Goal: Transaction & Acquisition: Book appointment/travel/reservation

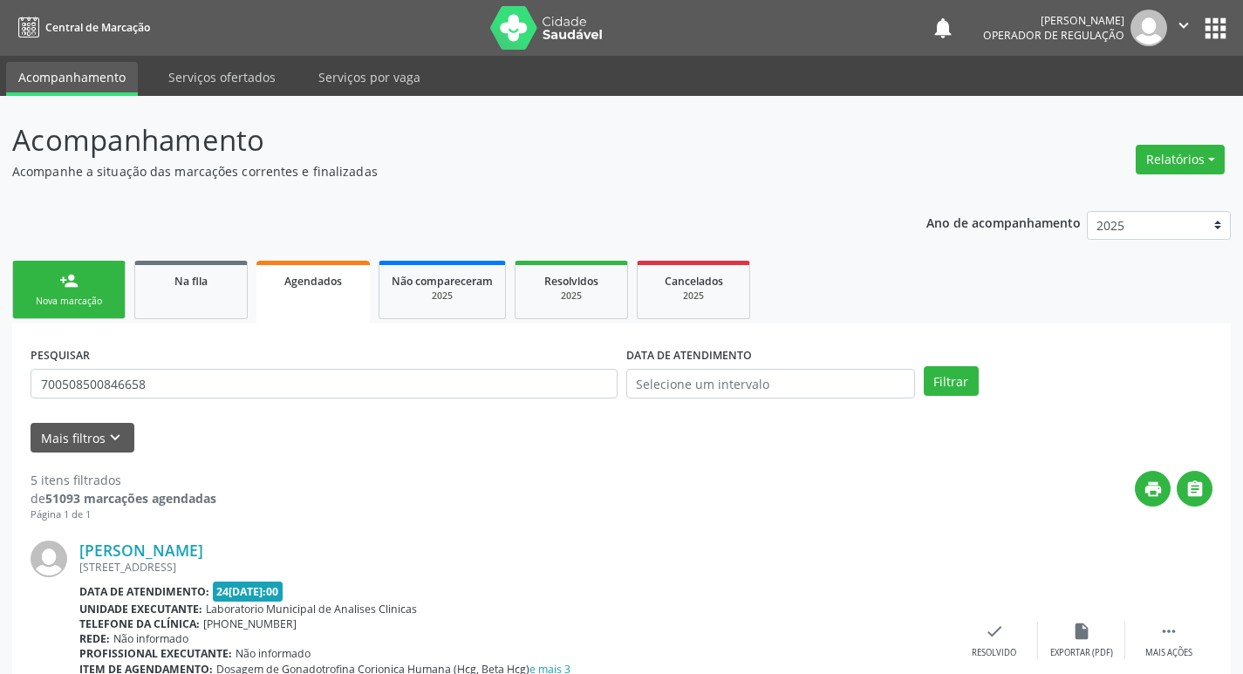
click at [94, 298] on div "Nova marcação" at bounding box center [68, 301] width 87 height 13
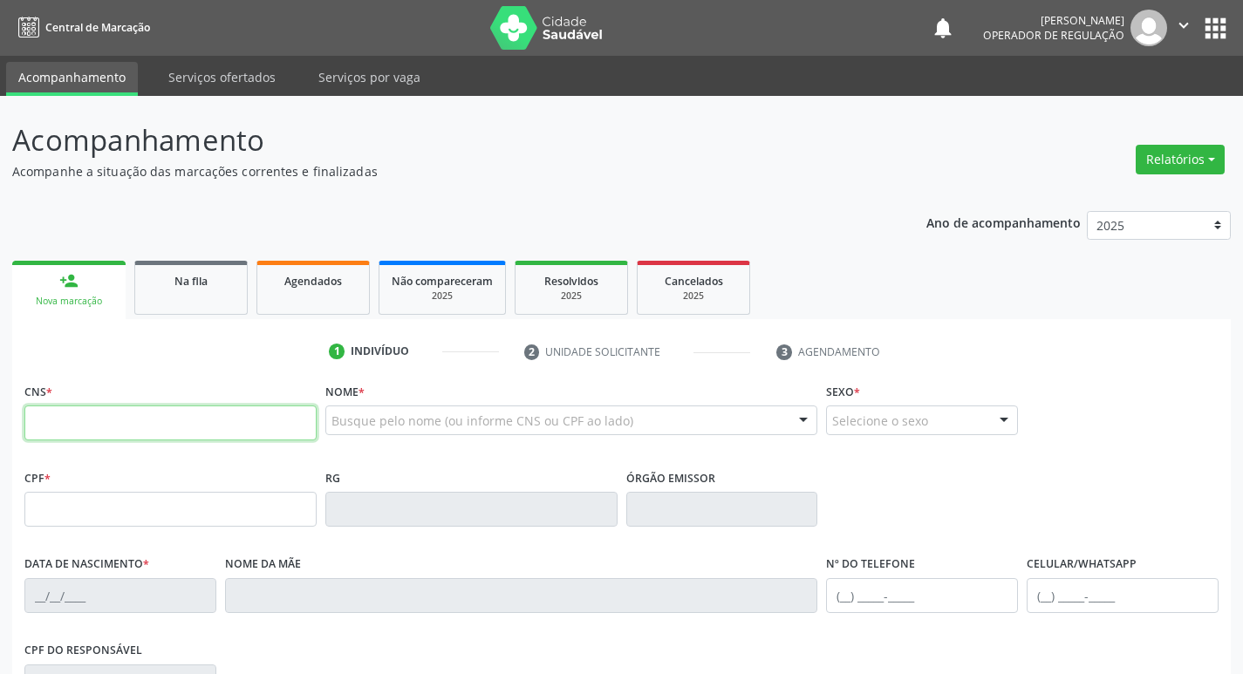
click at [126, 406] on input "text" at bounding box center [170, 423] width 292 height 35
type input "703 4062 3147 9817"
type input "706.715.824-96"
type input "[DATE]"
type input "[PERSON_NAME]"
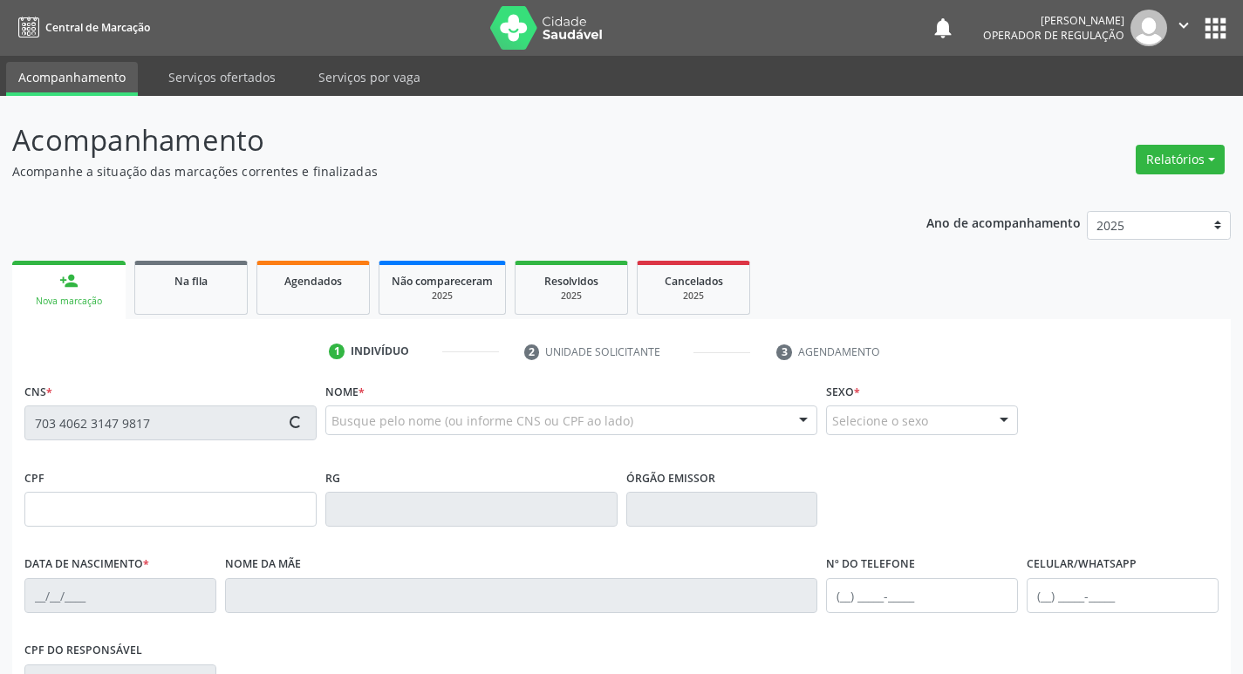
type input "[PHONE_NUMBER]"
type input "467.307.964-72"
type input "125"
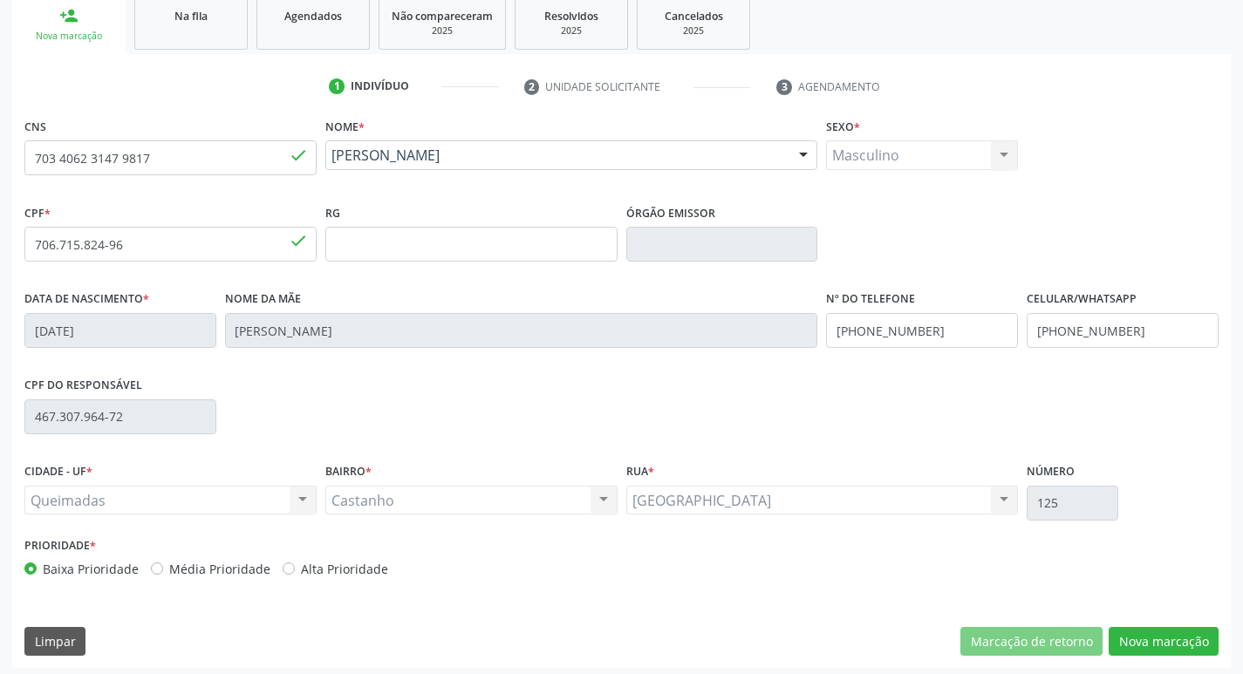
scroll to position [271, 0]
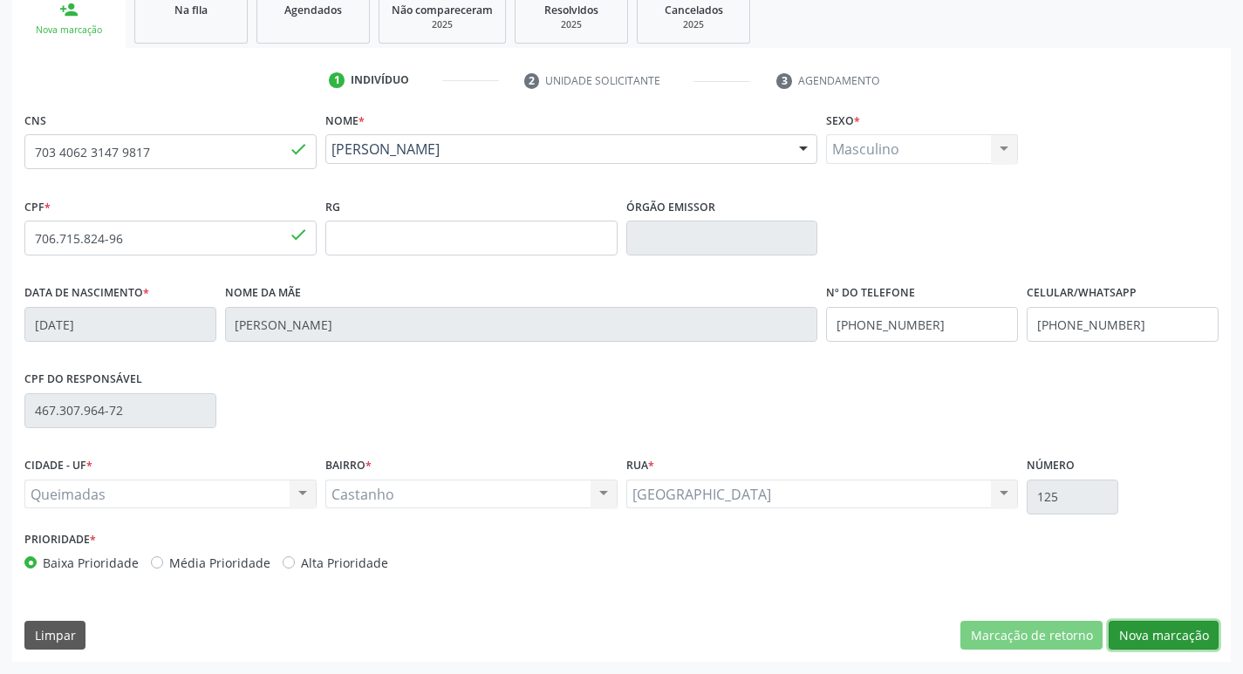
click at [1139, 630] on button "Nova marcação" at bounding box center [1164, 636] width 110 height 30
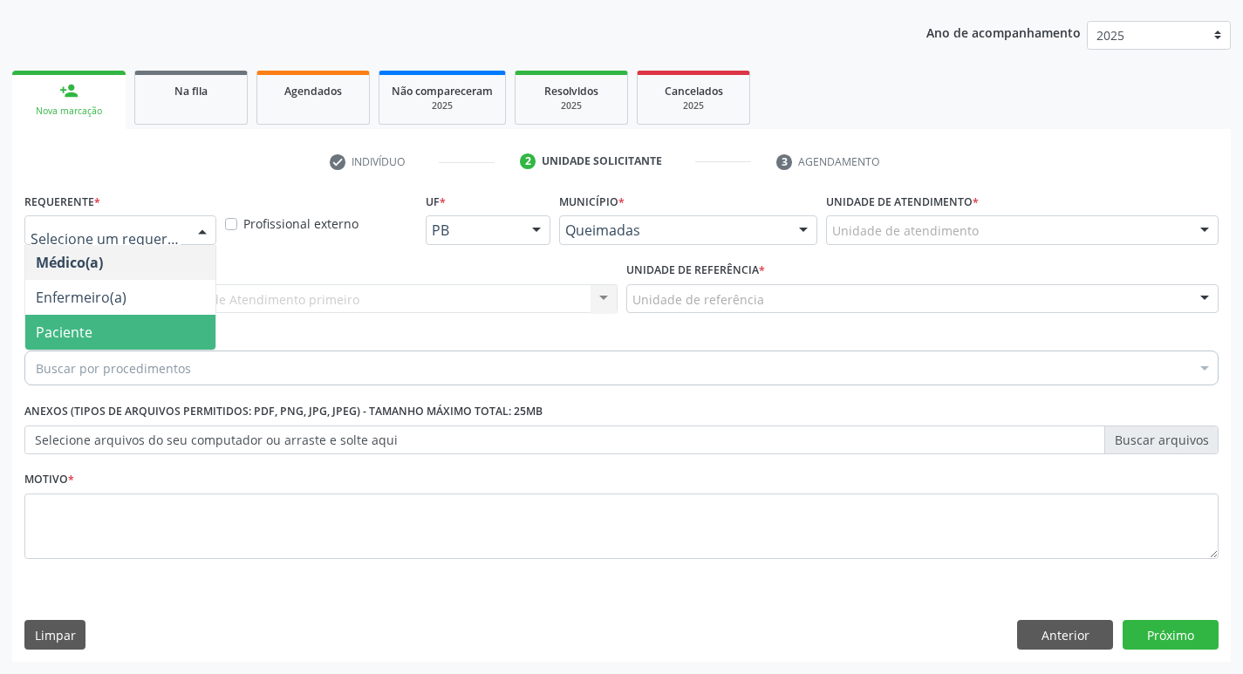
click at [100, 353] on div "Buscar por procedimentos" at bounding box center [621, 368] width 1194 height 35
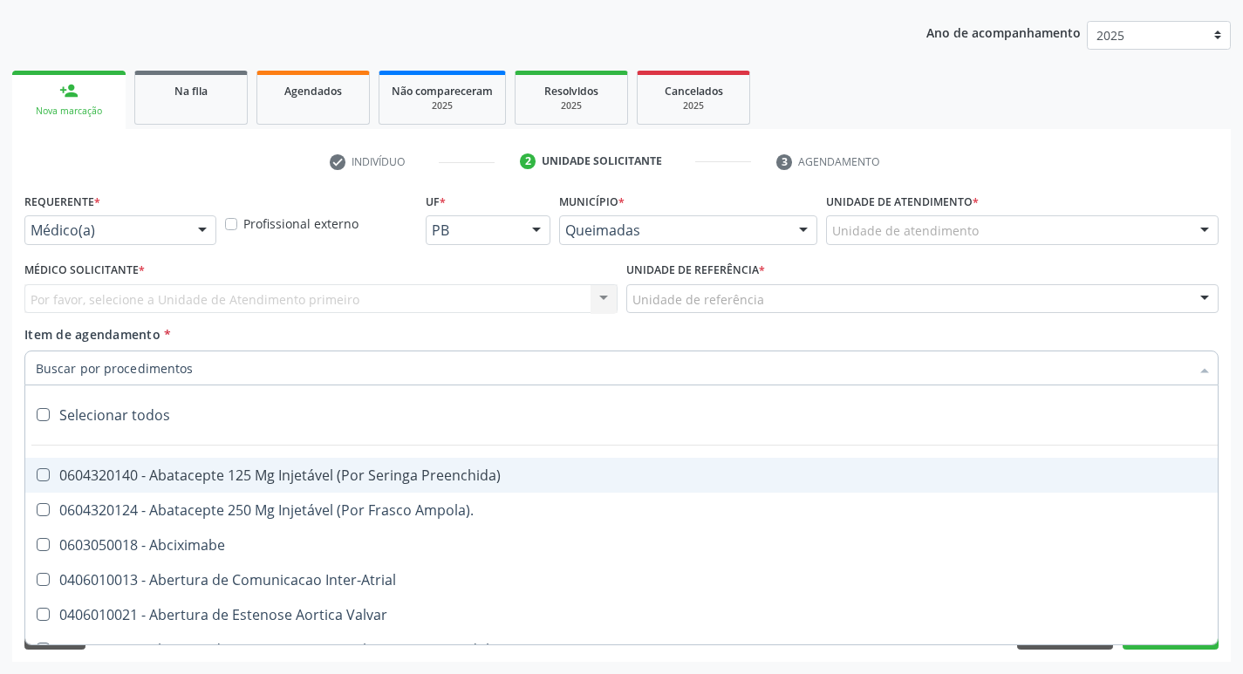
drag, startPoint x: 120, startPoint y: 236, endPoint x: 154, endPoint y: 329, distance: 98.5
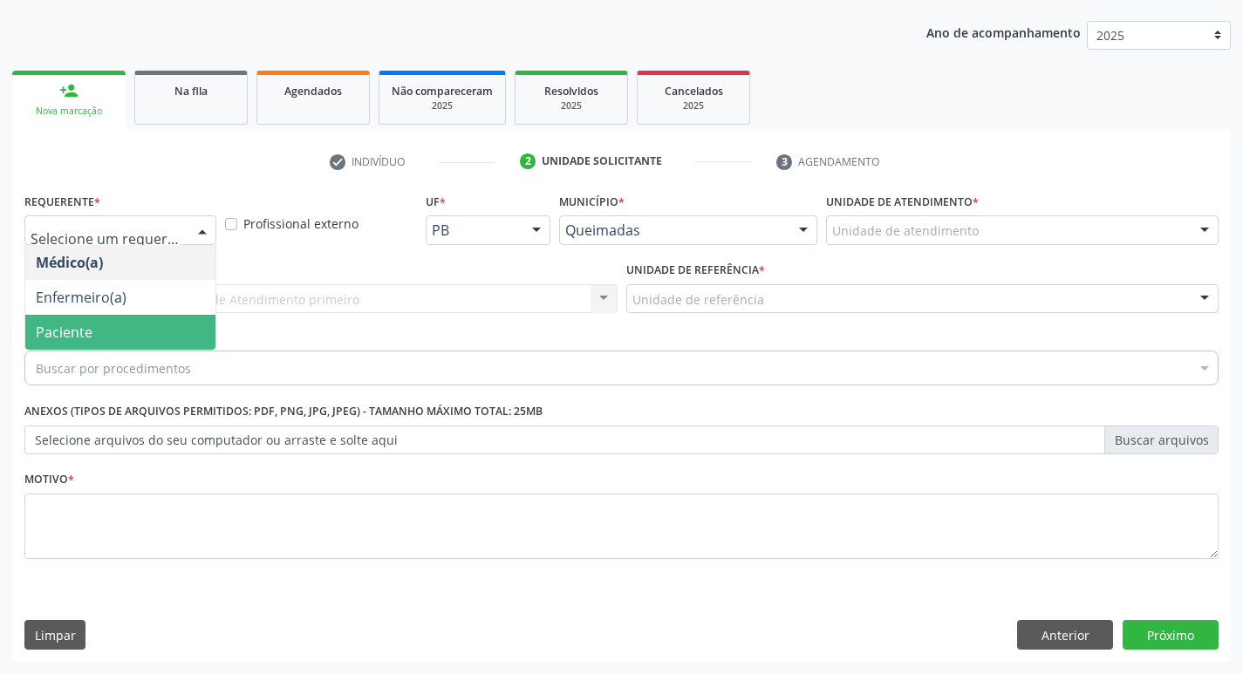
click at [135, 337] on span "Paciente" at bounding box center [120, 332] width 190 height 35
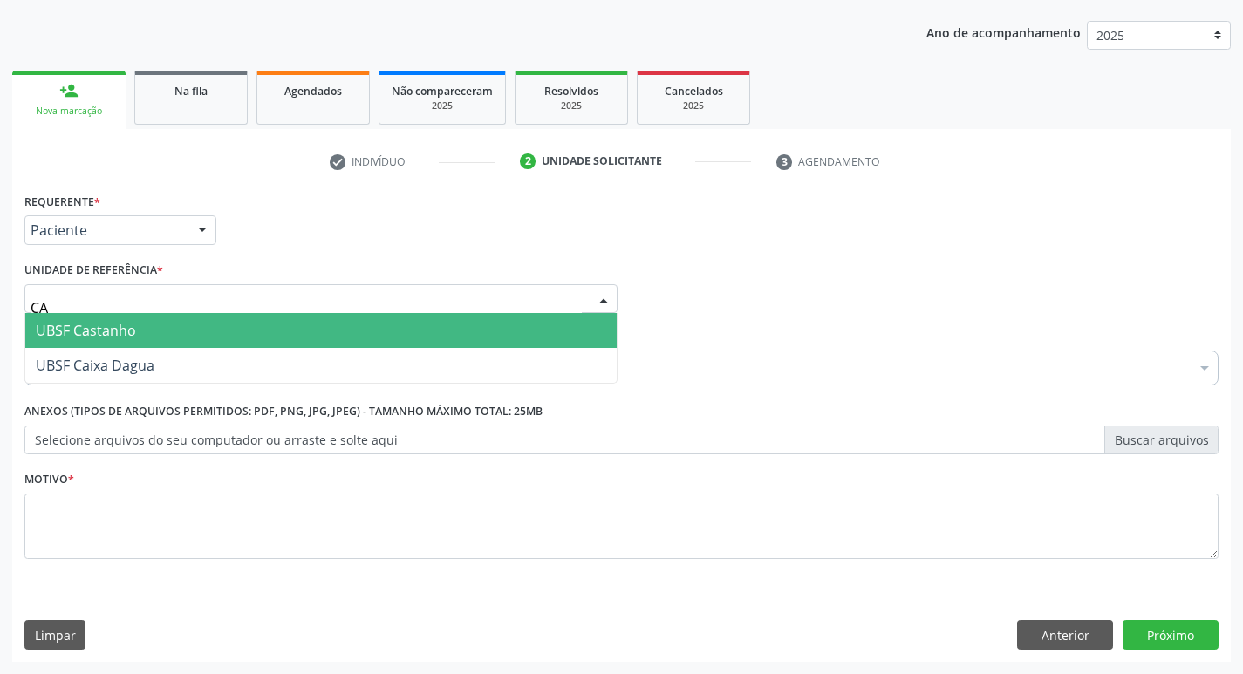
type input "CAS"
click at [109, 329] on span "UBSF Castanho" at bounding box center [86, 330] width 100 height 19
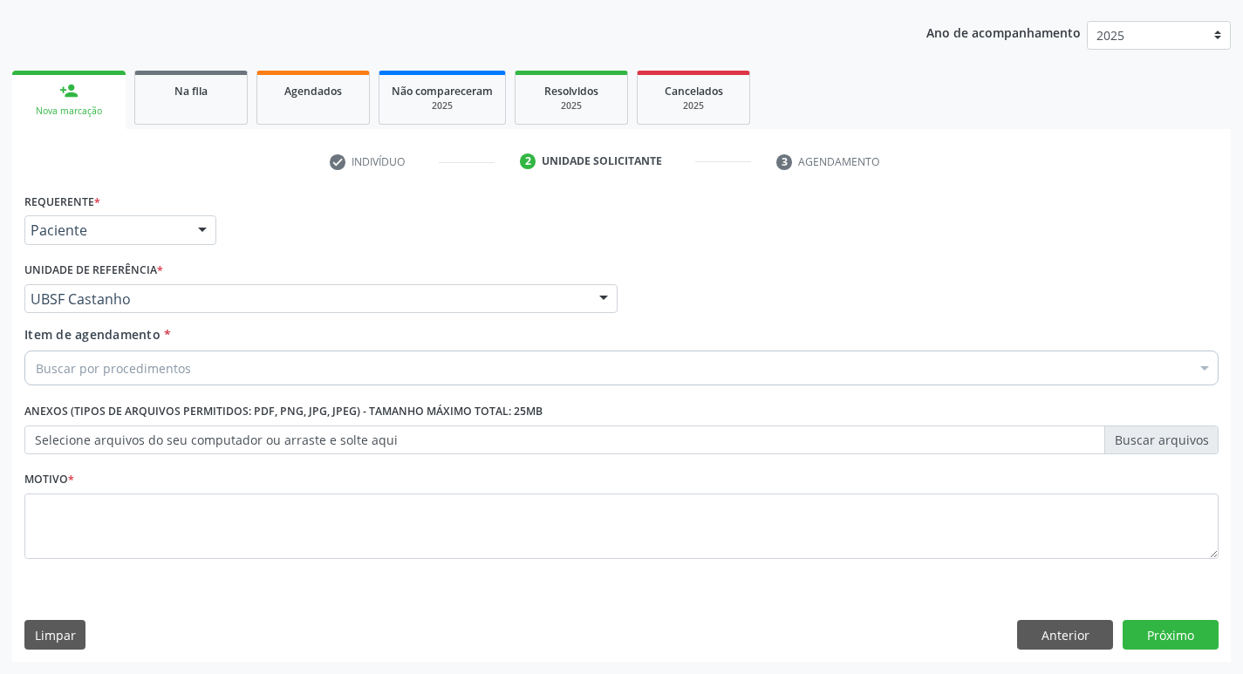
click at [129, 491] on div "Motivo *" at bounding box center [621, 513] width 1194 height 92
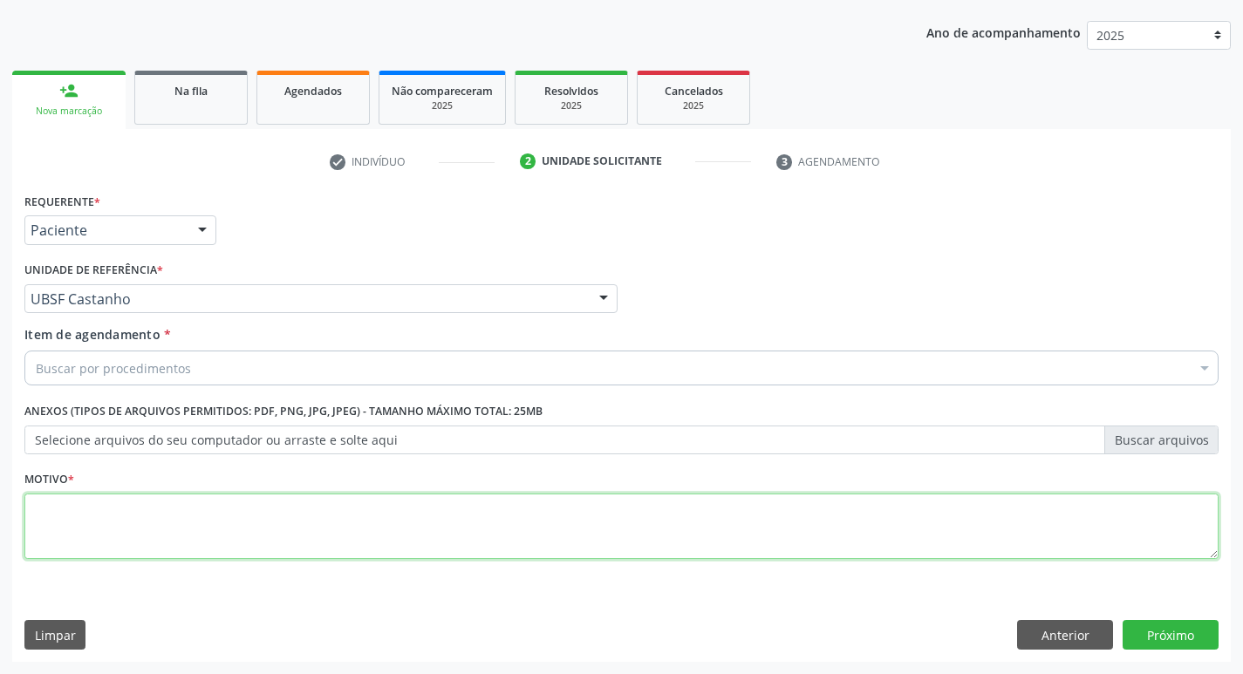
click at [125, 515] on textarea at bounding box center [621, 527] width 1194 height 66
type textarea "AVALIACAO"
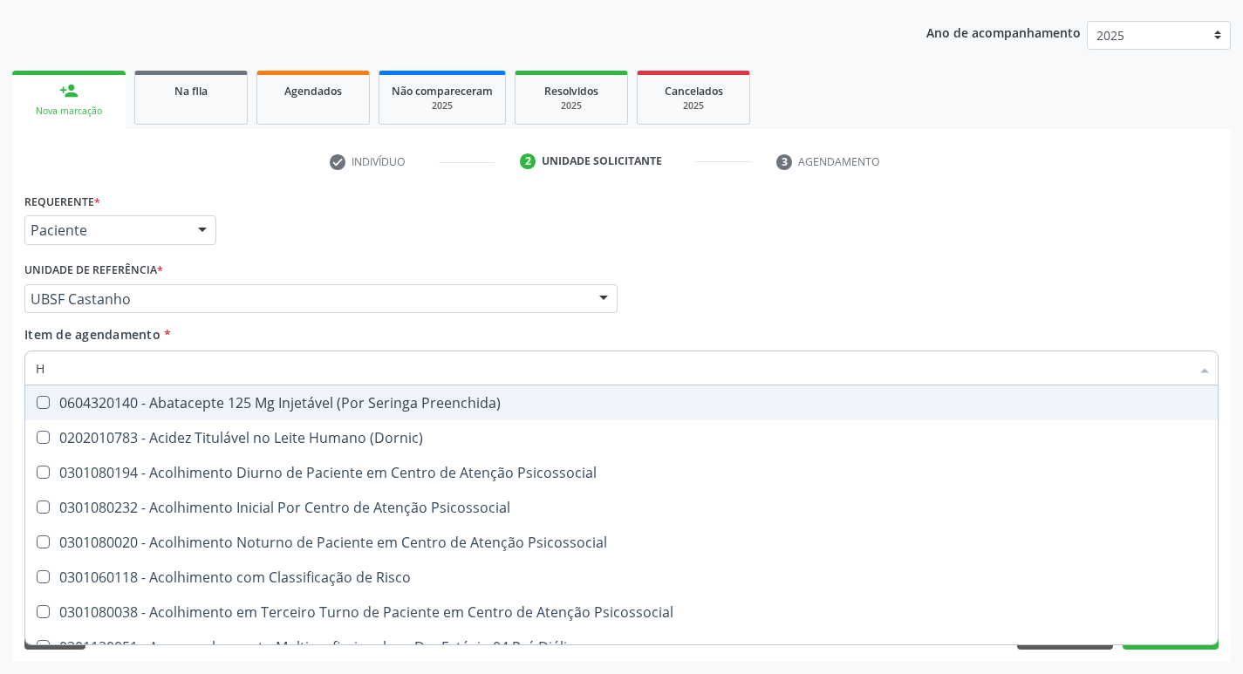
type input "HEMOGR"
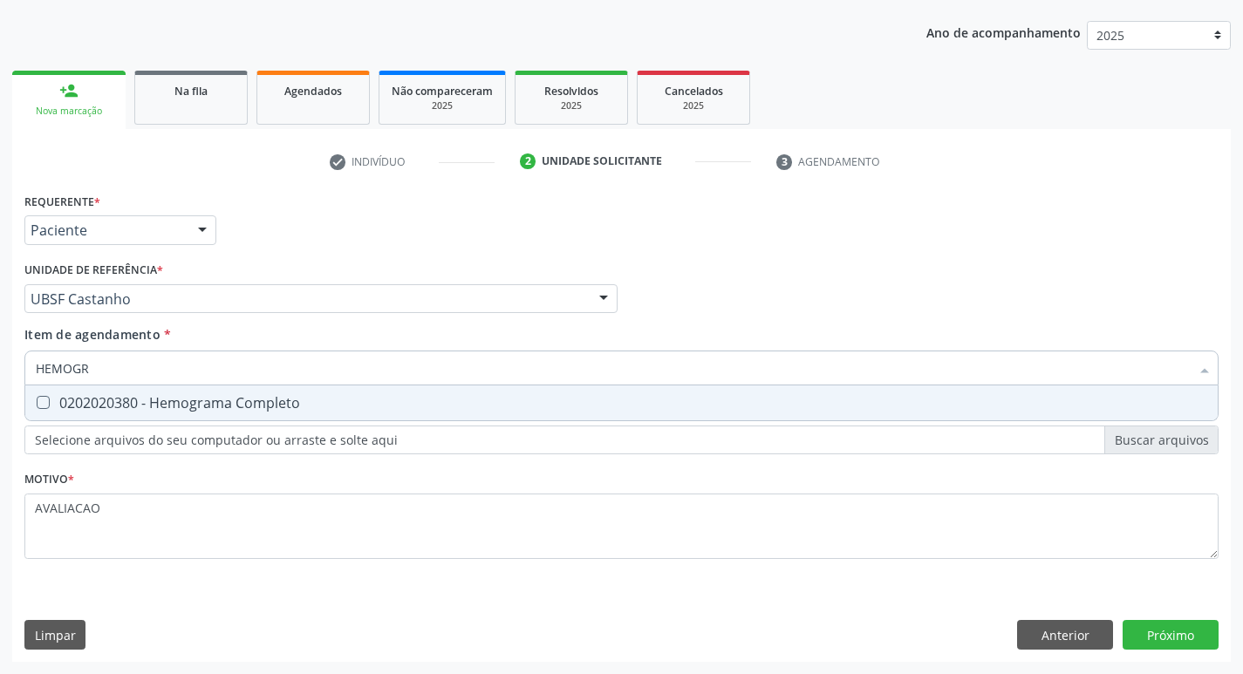
click at [176, 407] on div "0202020380 - Hemograma Completo" at bounding box center [622, 403] width 1172 height 14
checkbox Completo "true"
type input "HEMOG"
checkbox Completo "false"
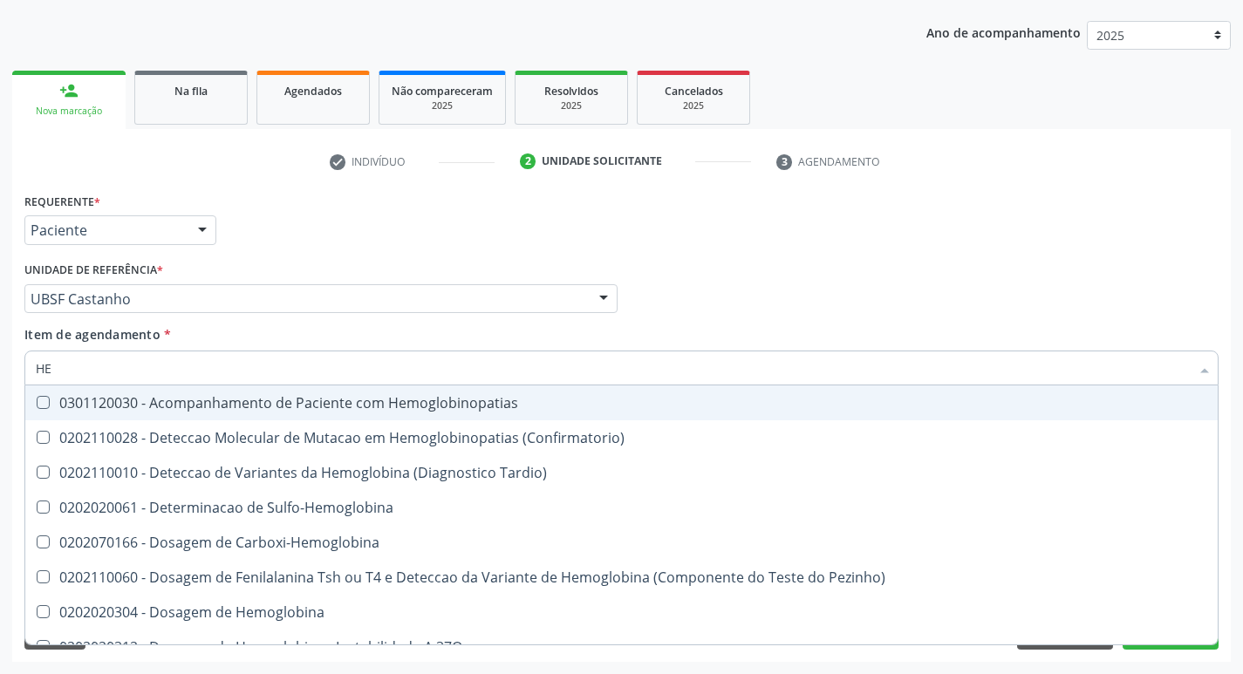
type input "H"
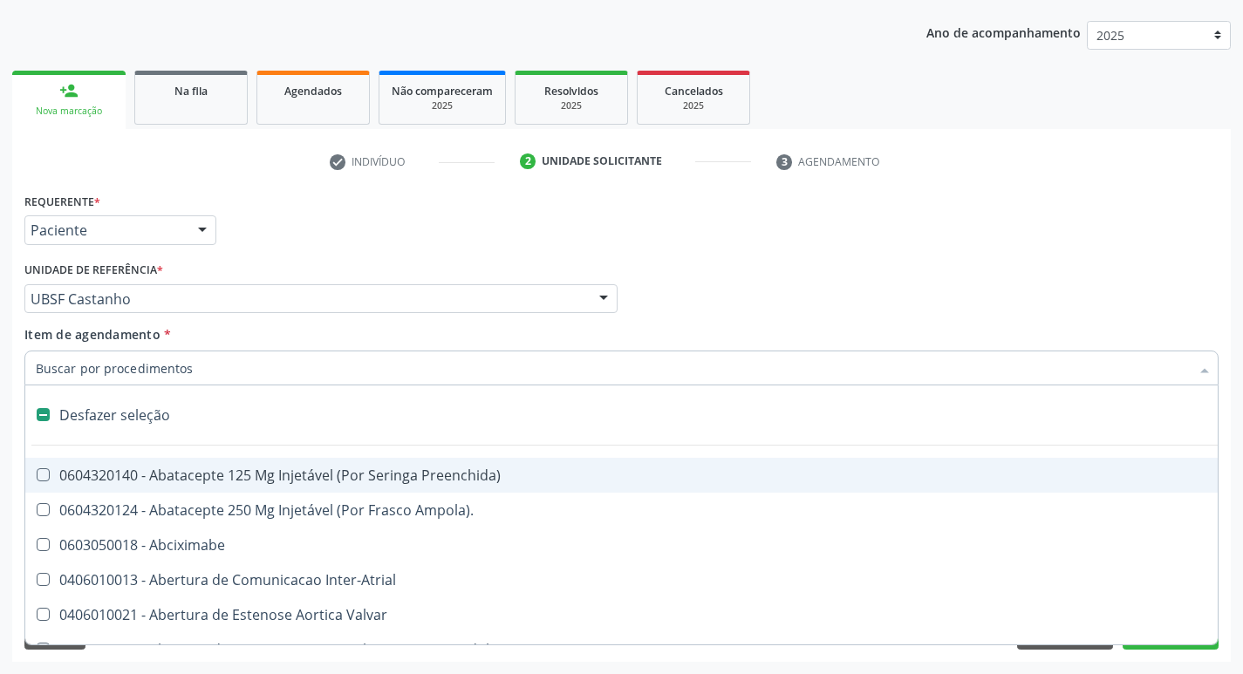
checkbox Capsula\) "false"
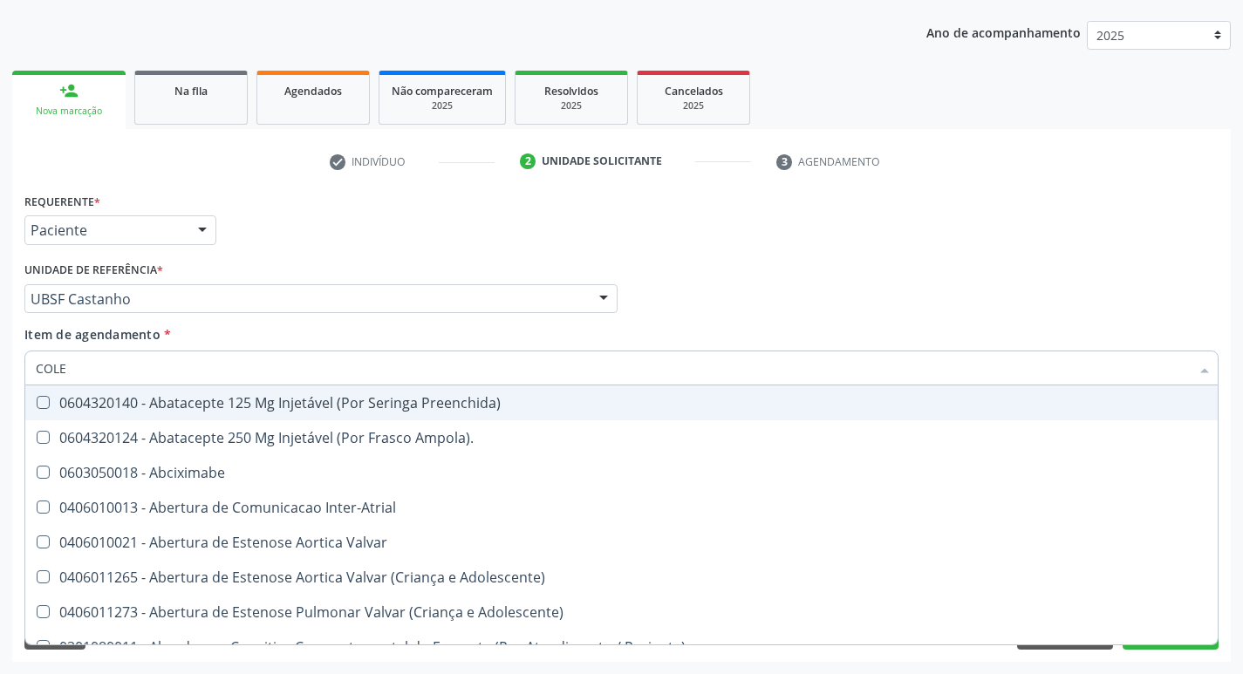
type input "COLES"
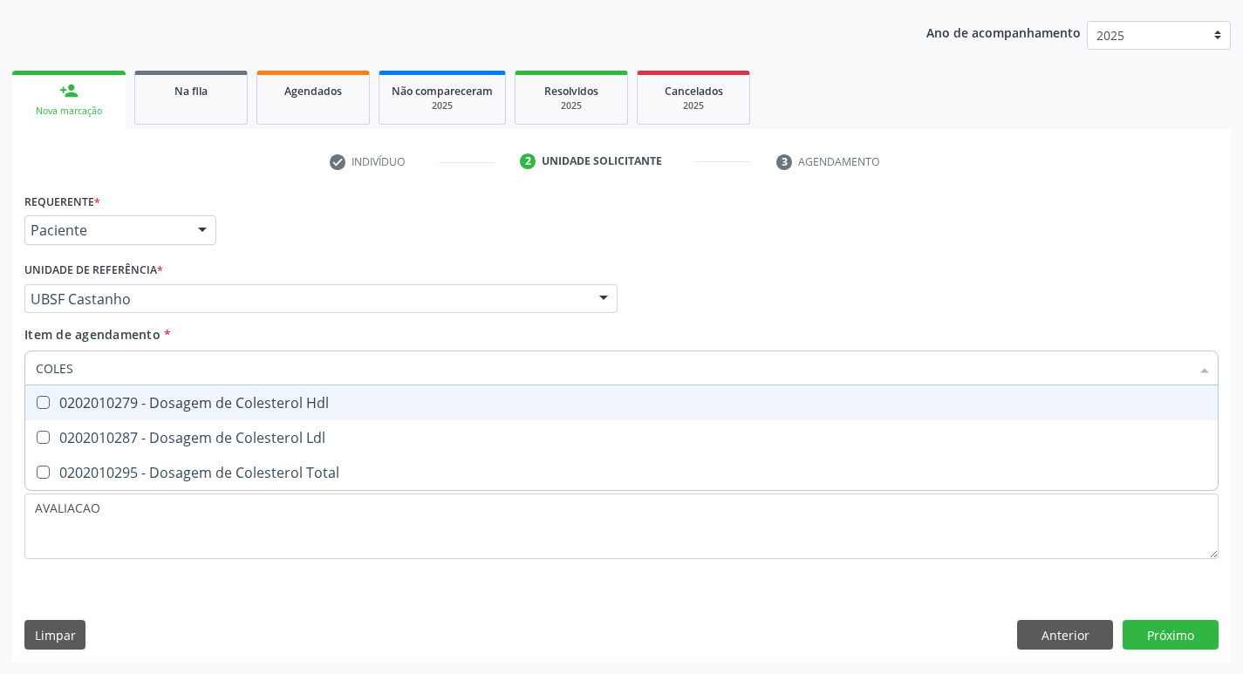
click at [176, 407] on div "0202010279 - Dosagem de Colesterol Hdl" at bounding box center [622, 403] width 1172 height 14
checkbox Hdl "true"
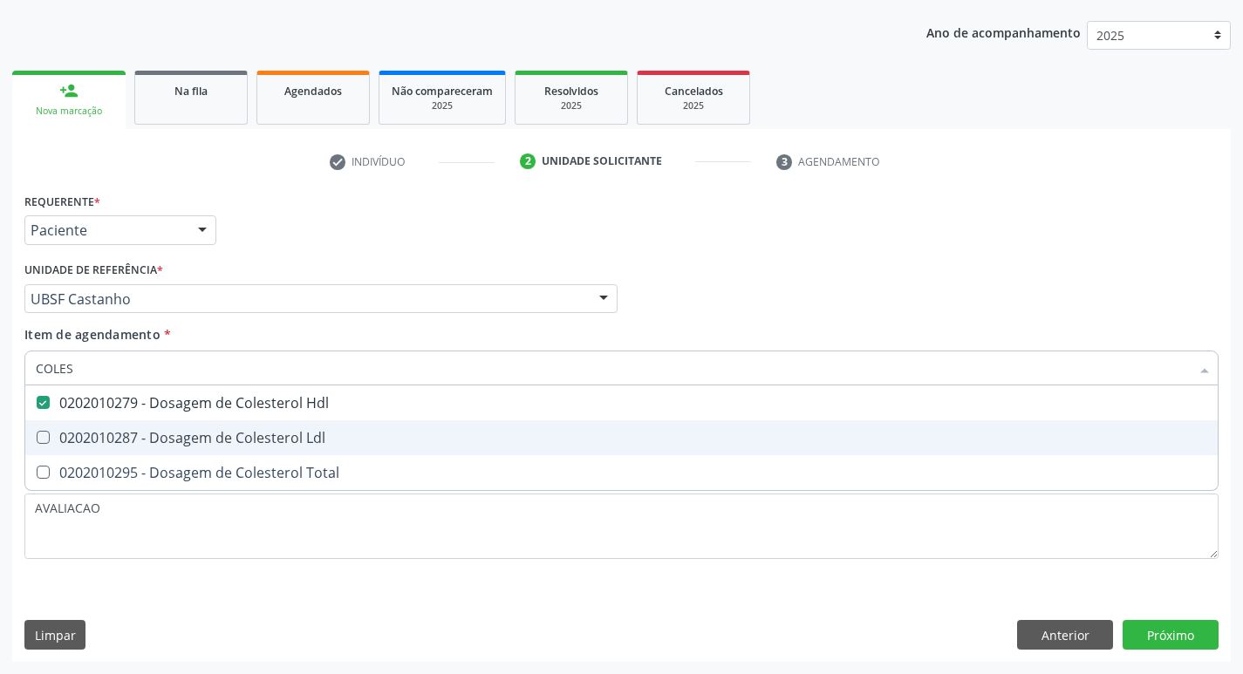
click at [183, 434] on div "0202010287 - Dosagem de Colesterol Ldl" at bounding box center [622, 438] width 1172 height 14
checkbox Ldl "true"
type input "COLE"
checkbox Hdl "false"
checkbox Ldl "false"
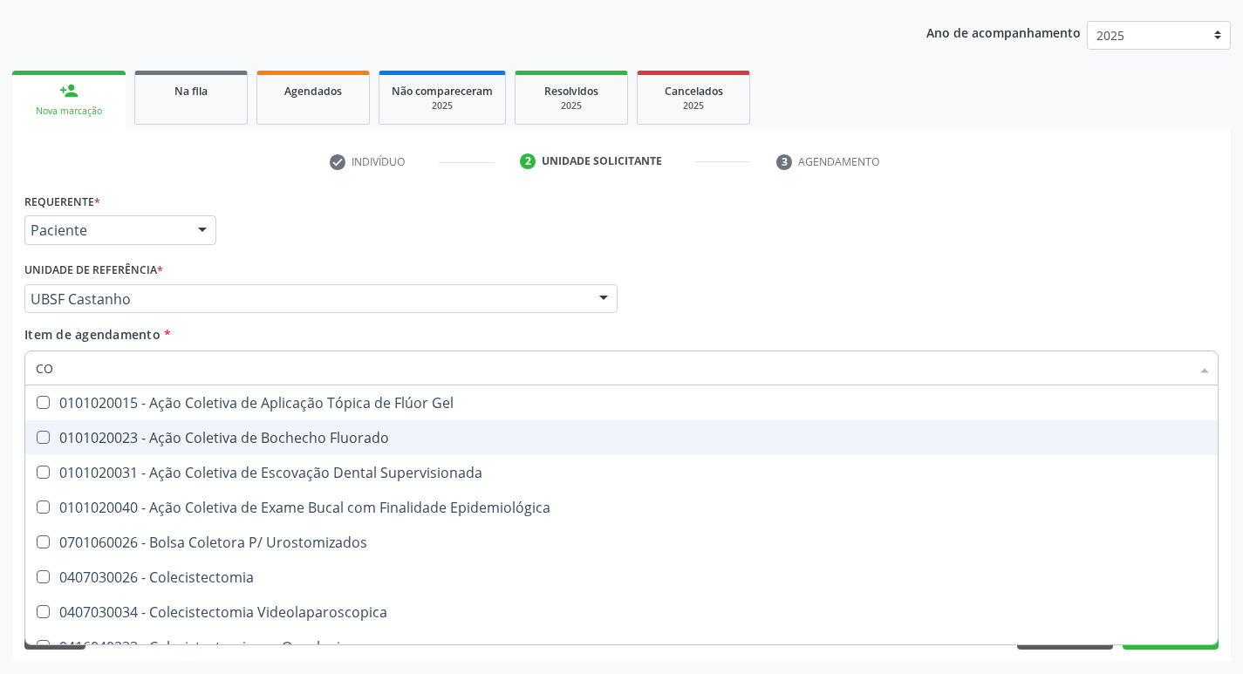
type input "C"
checkbox Hdl "false"
checkbox Ldl "false"
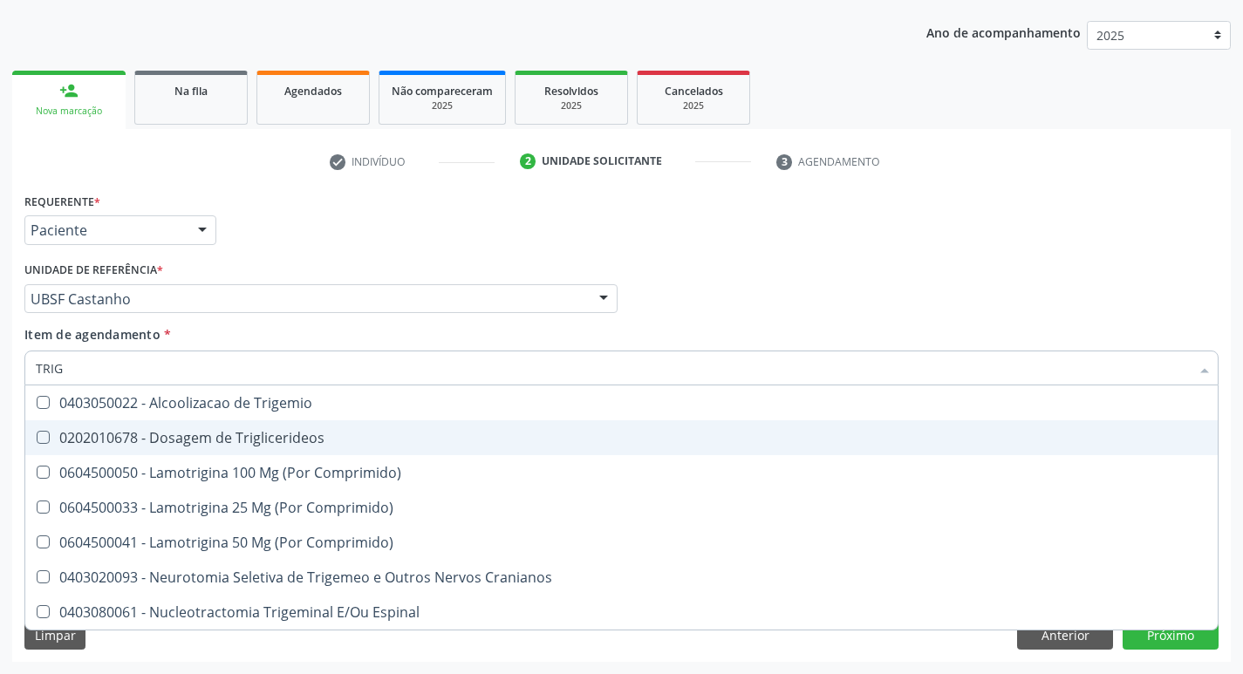
type input "TRIGL"
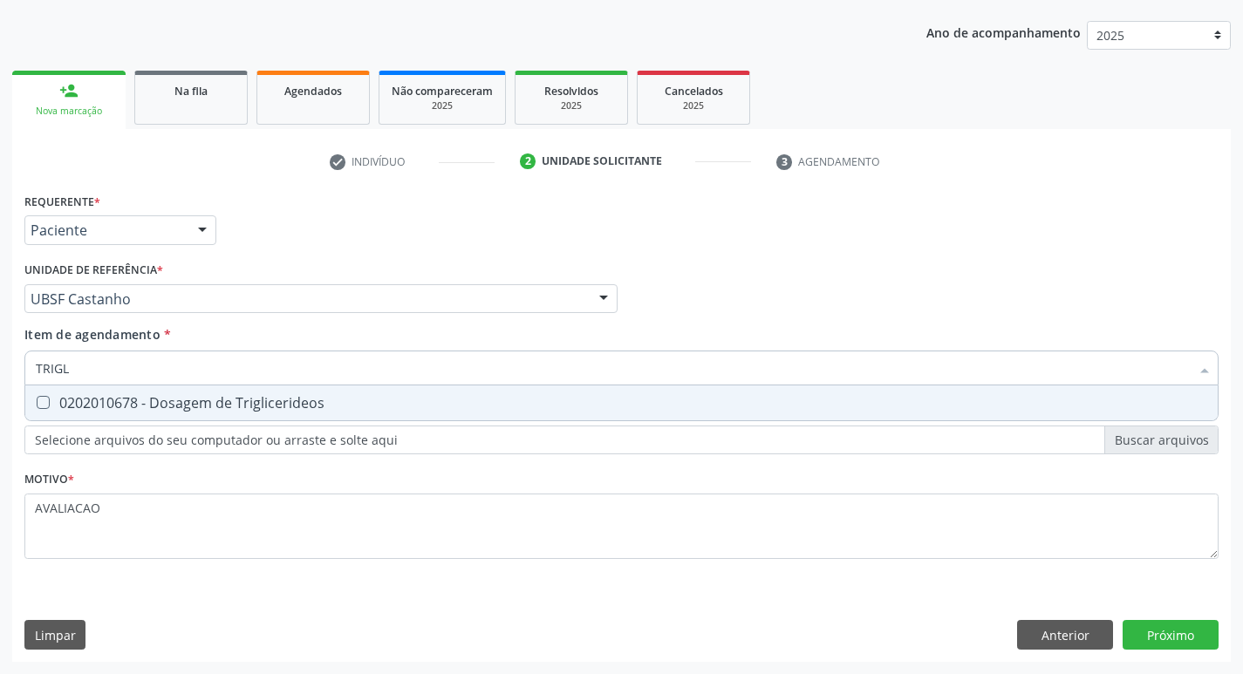
click at [152, 414] on span "0202010678 - Dosagem de Triglicerideos" at bounding box center [621, 403] width 1193 height 35
checkbox Triglicerideos "true"
type input "TRIG"
checkbox Triglicerideos "false"
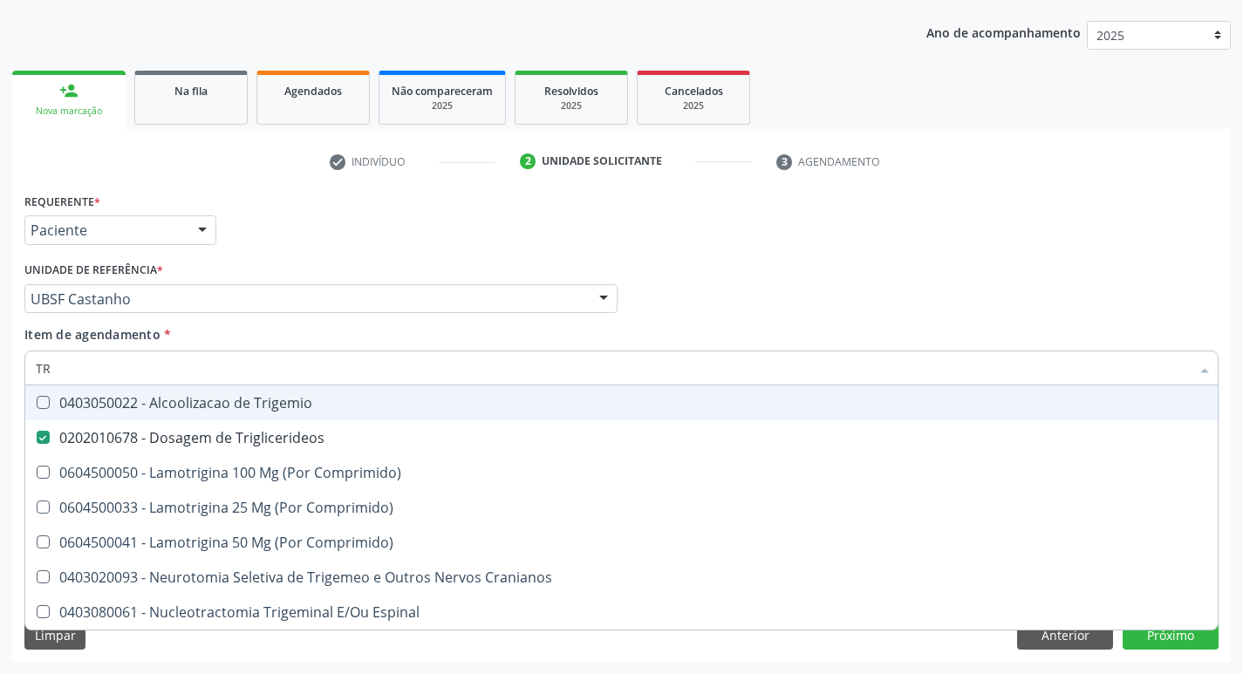
type input "T"
checkbox Triglicerideos "false"
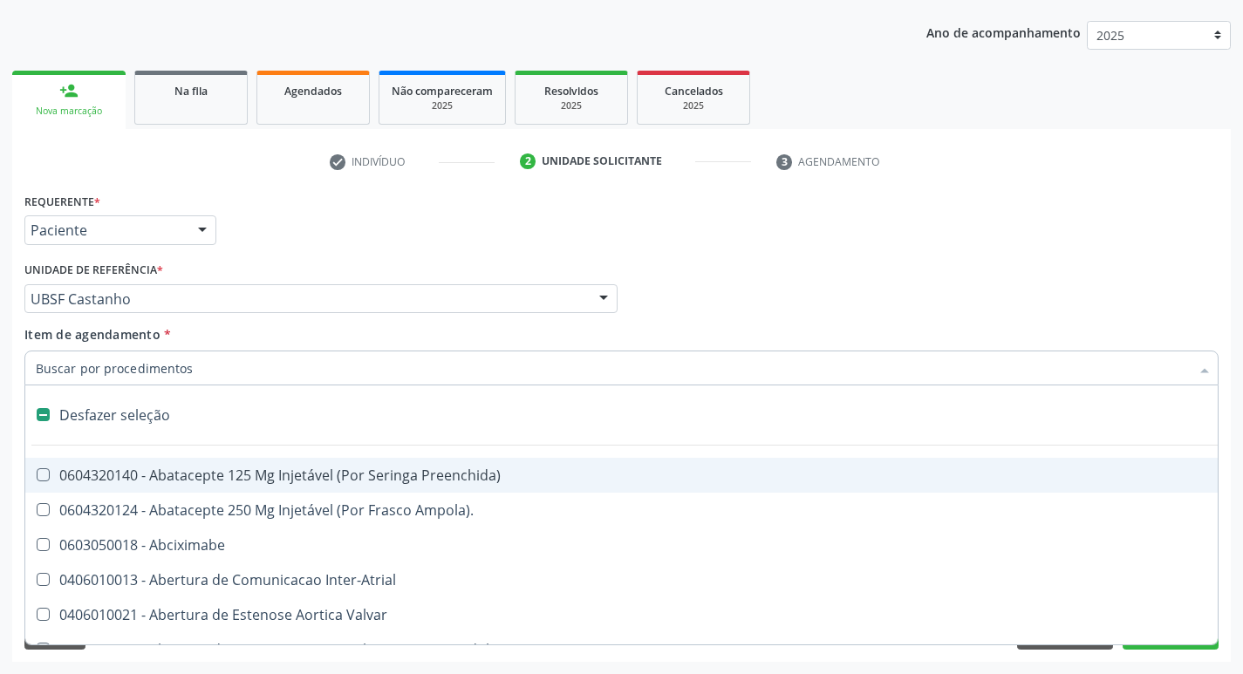
type input "G"
checkbox Comprimido\) "true"
checkbox Sanitária "true"
checkbox Osso "true"
checkbox Persistente "true"
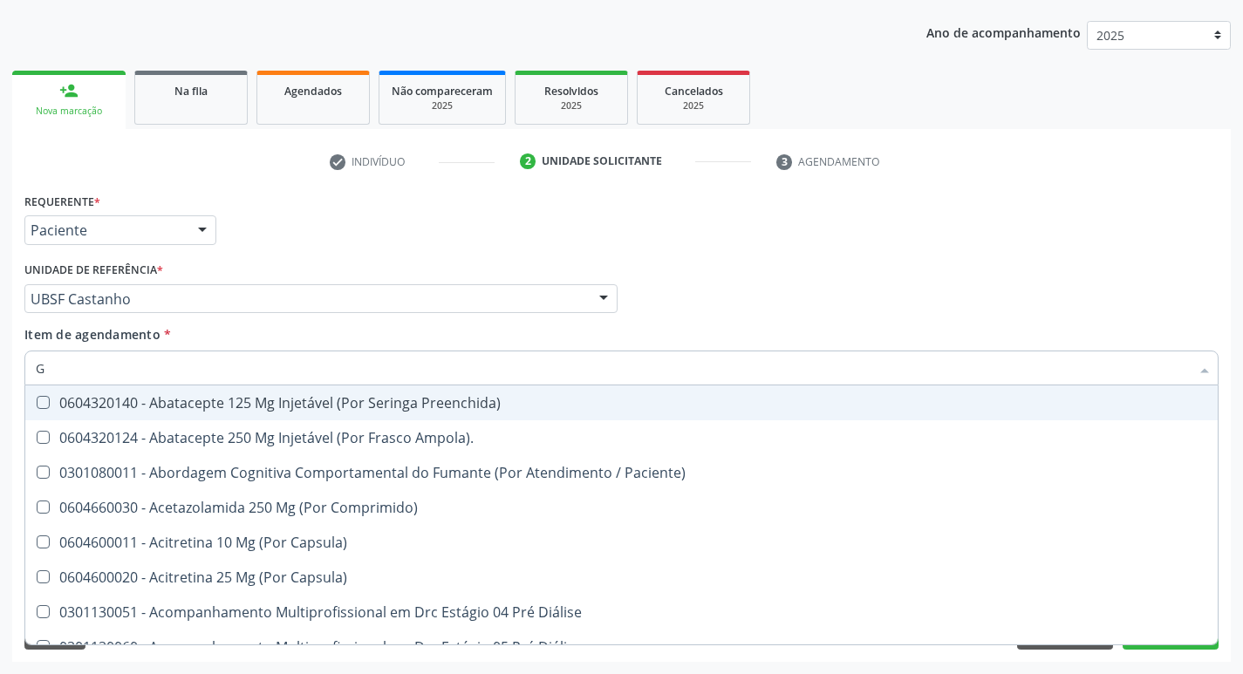
type input "GLICOSE"
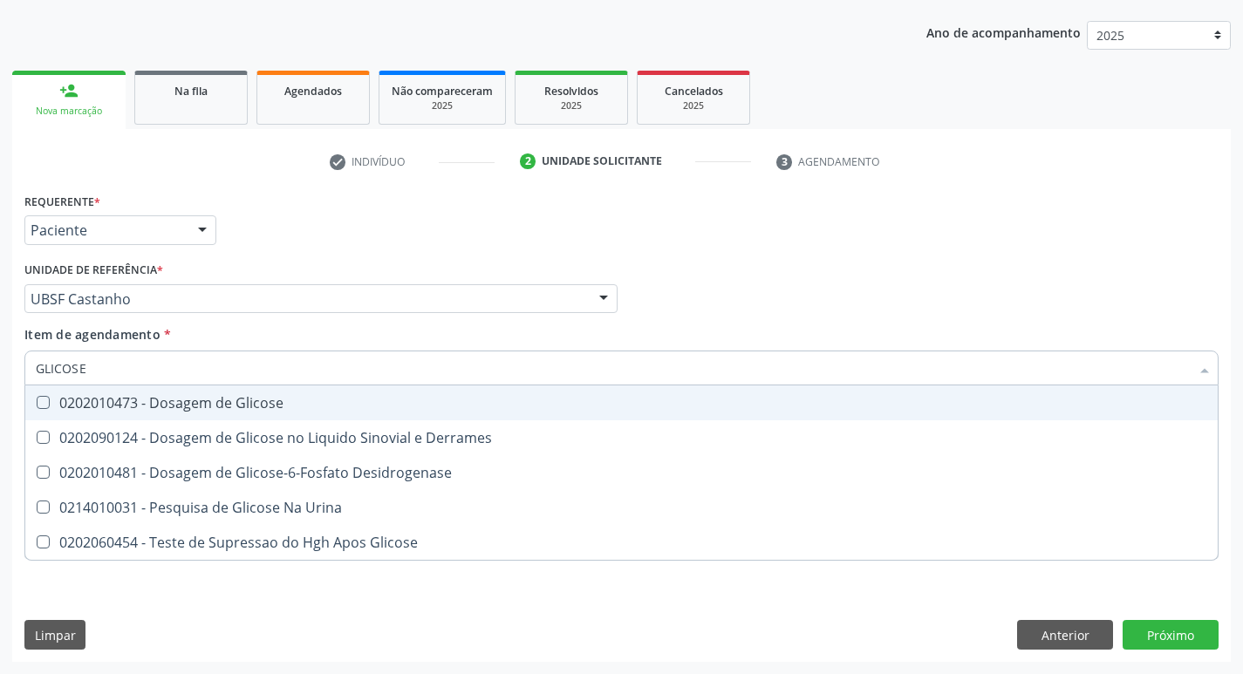
click at [203, 405] on div "0202010473 - Dosagem de Glicose" at bounding box center [622, 403] width 1172 height 14
checkbox Glicose "true"
type input "GLICOS"
checkbox Glicose "false"
checkbox Derrames "true"
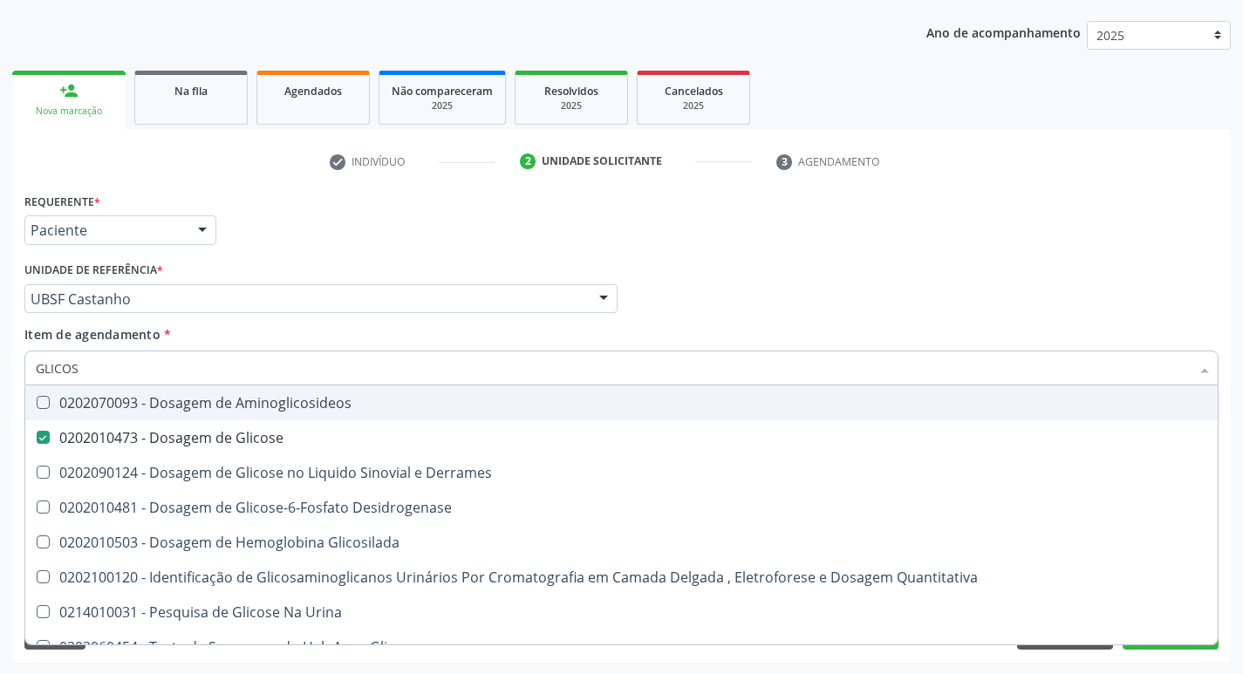
type input "GLICO"
checkbox Glicose "false"
checkbox Derrames "true"
type input "G"
checkbox Derrames "false"
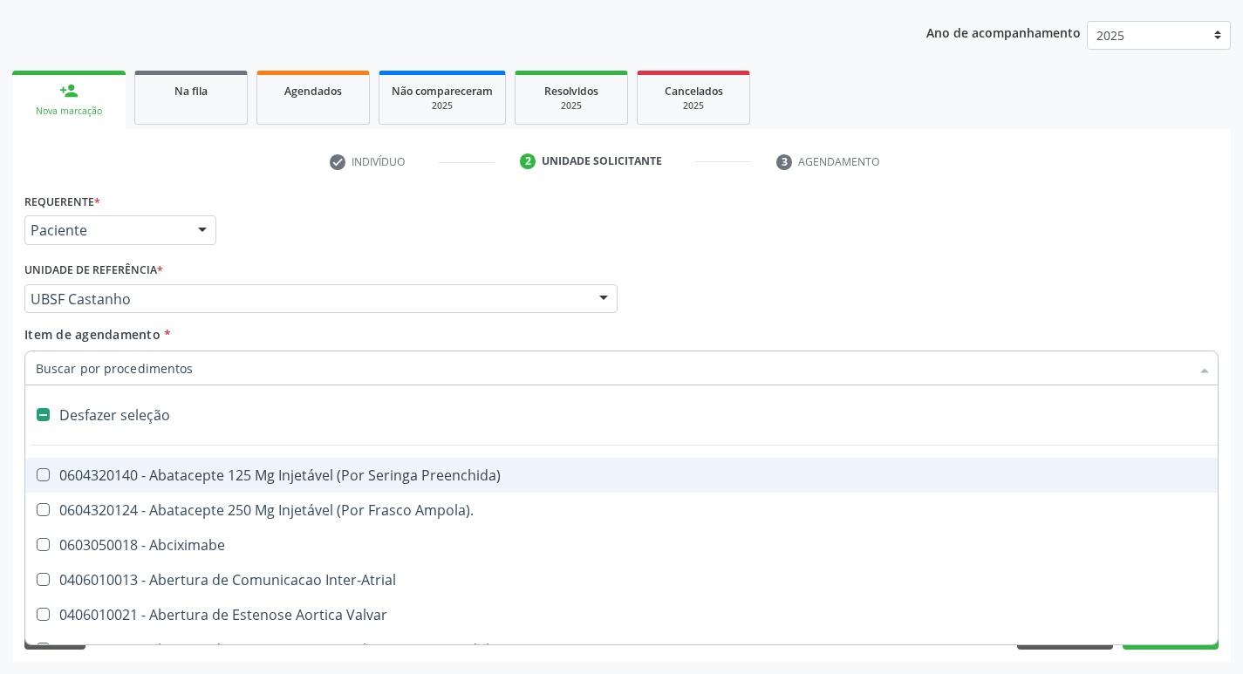
type input "H"
checkbox Lactente\) "true"
checkbox Convencional\) "true"
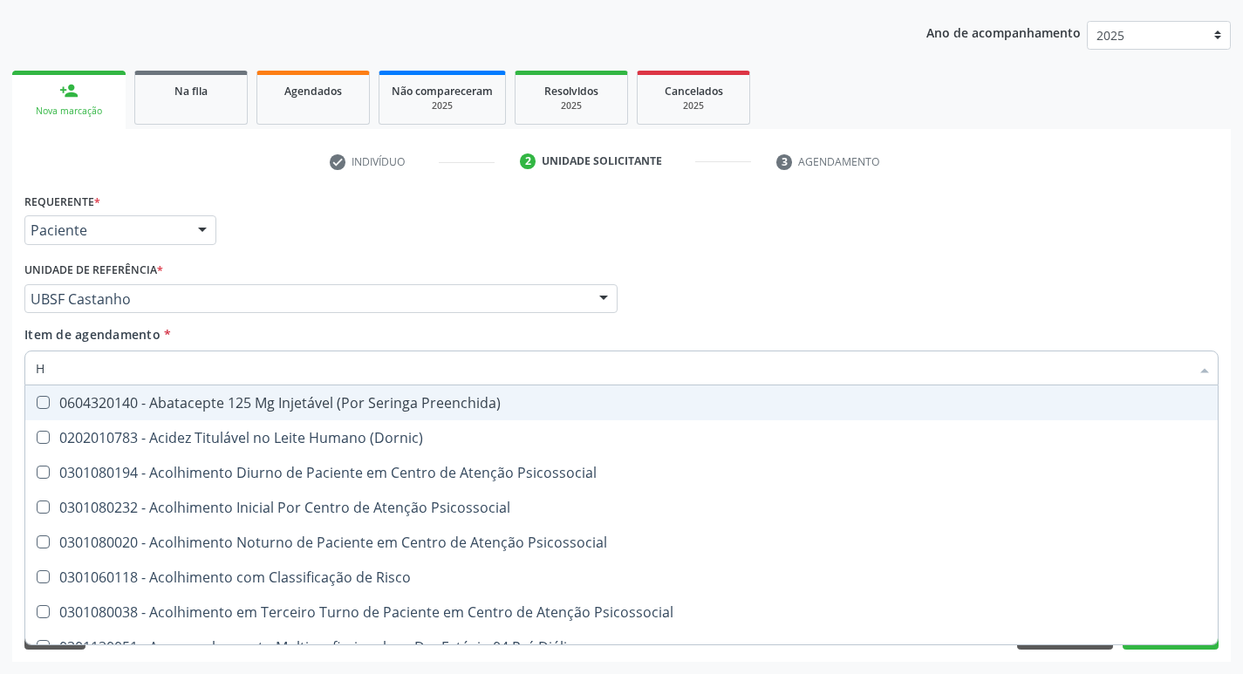
type input "HEMOGLOBINA G"
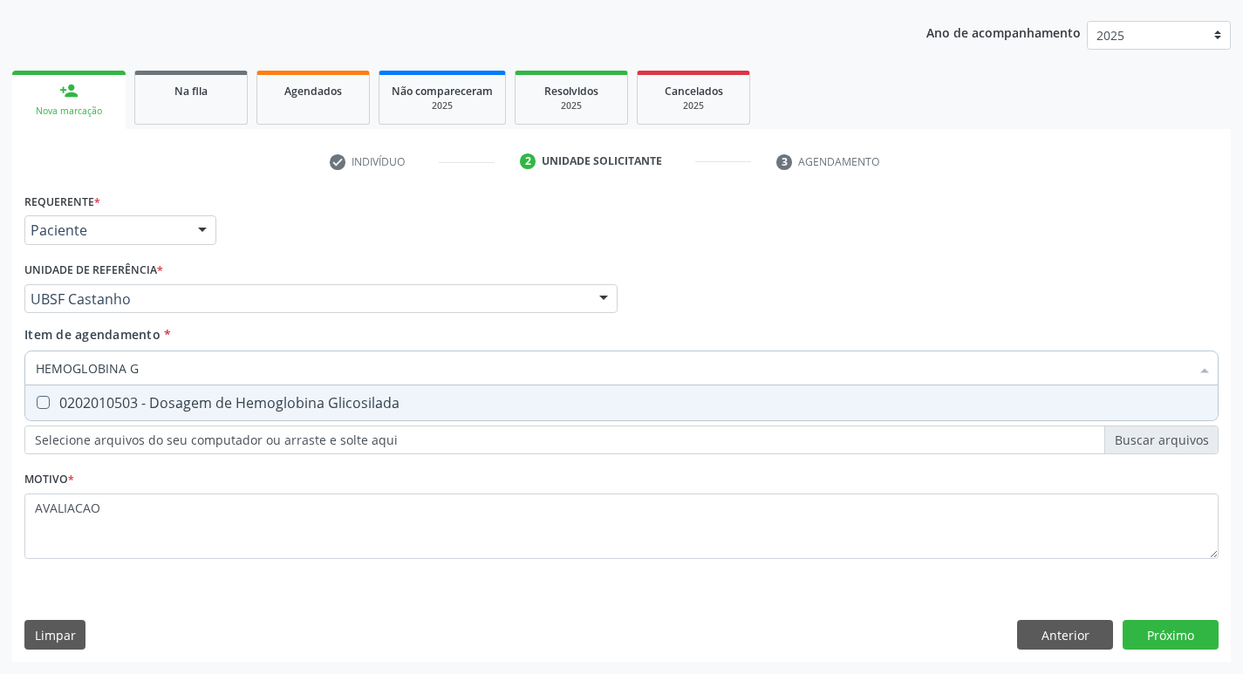
click at [238, 396] on div "0202010503 - Dosagem de Hemoglobina Glicosilada" at bounding box center [622, 403] width 1172 height 14
checkbox Glicosilada "true"
type input "HEMOGLOBINA"
checkbox Glicosilada "false"
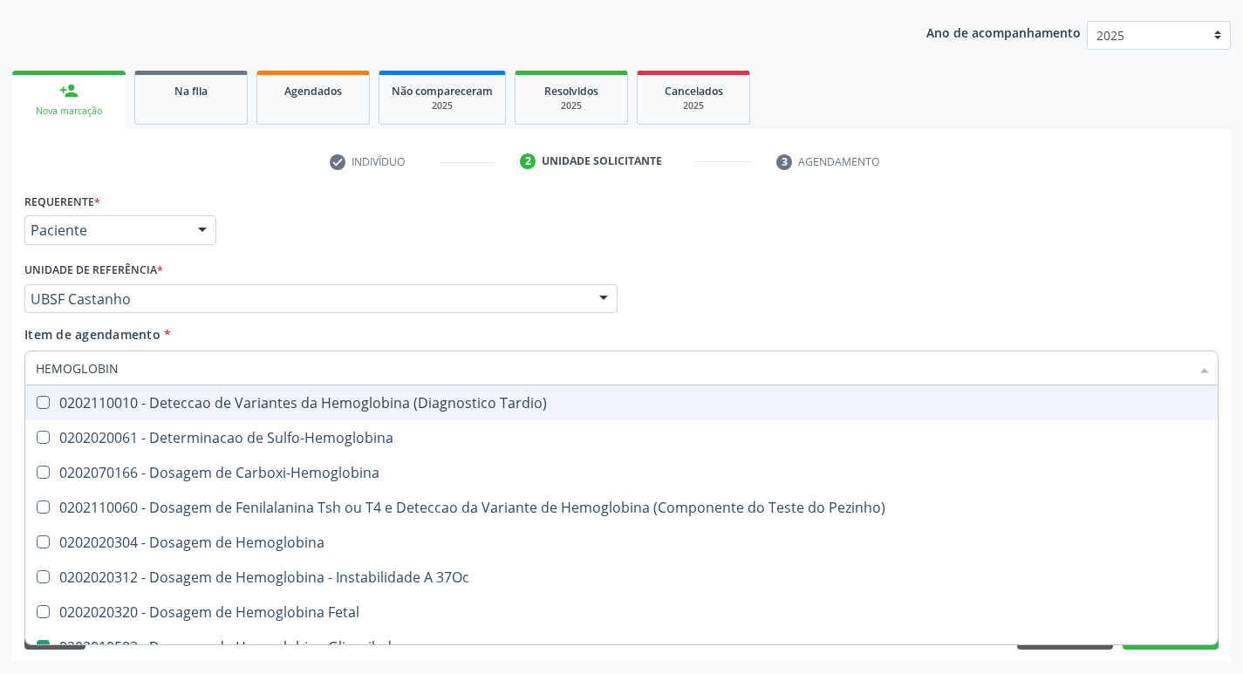
type input "HEMOGLOBI"
checkbox Glicosilada "false"
checkbox Hemoglobina "true"
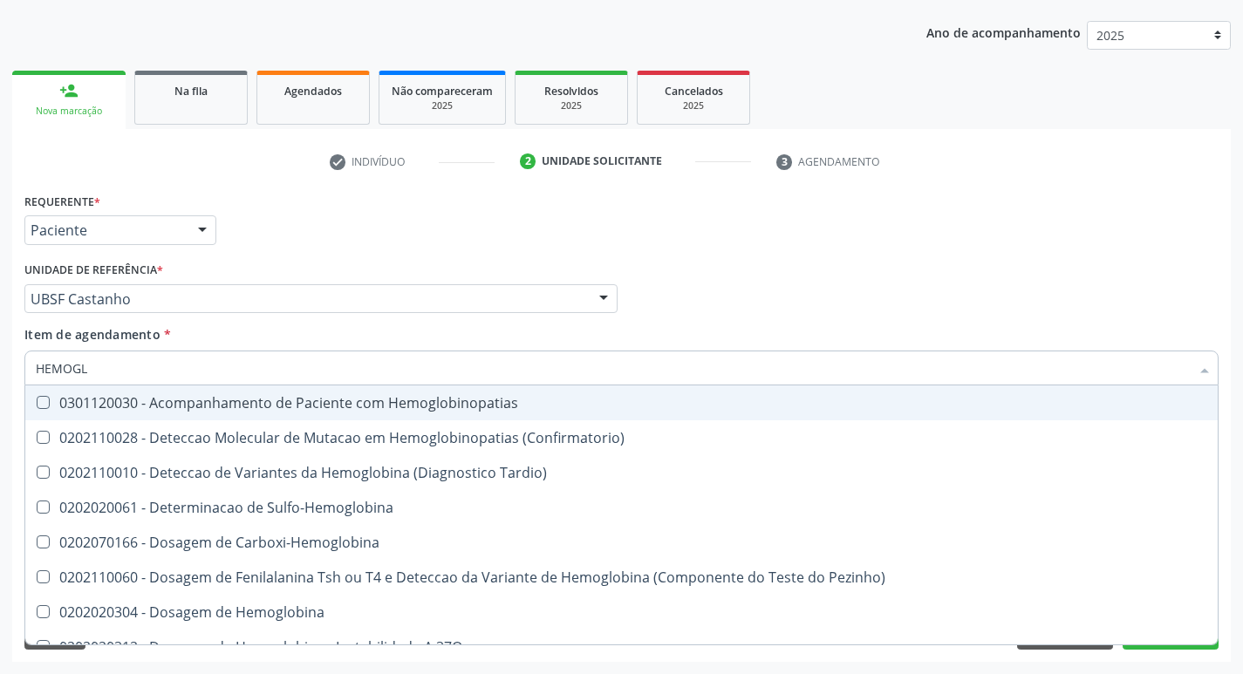
type input "HEMOG"
checkbox S "true"
type input "H"
checkbox Glicosilada "false"
checkbox S "false"
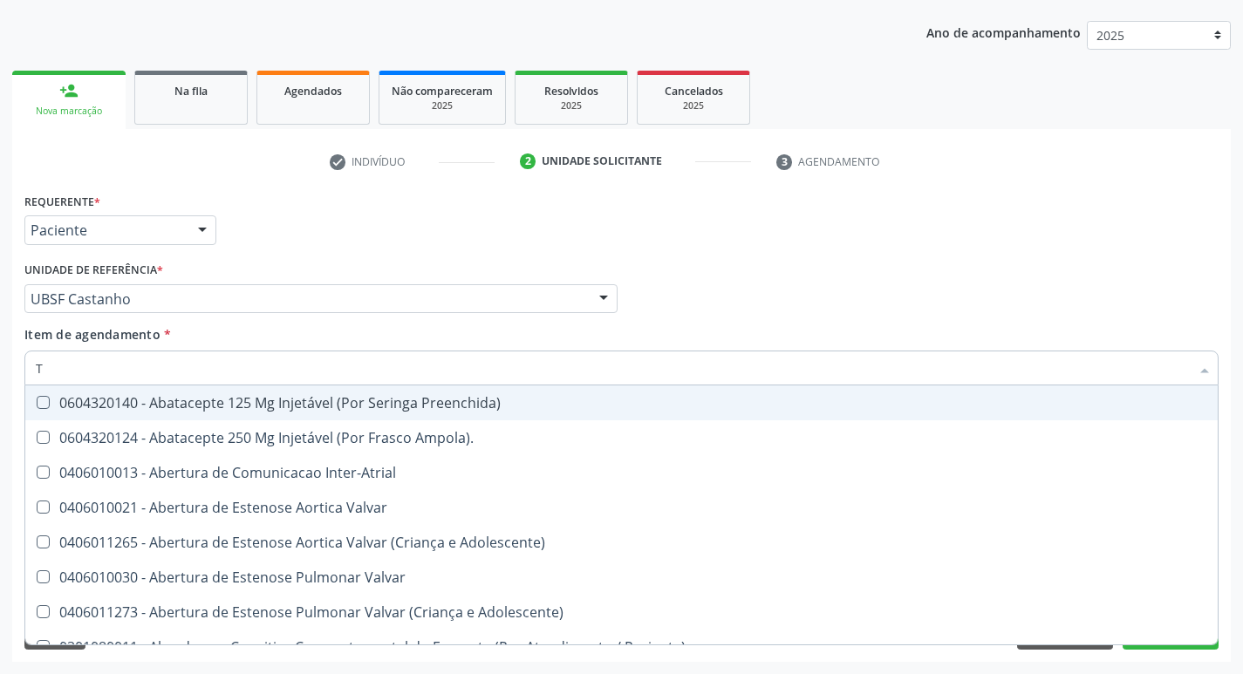
type input "TG"
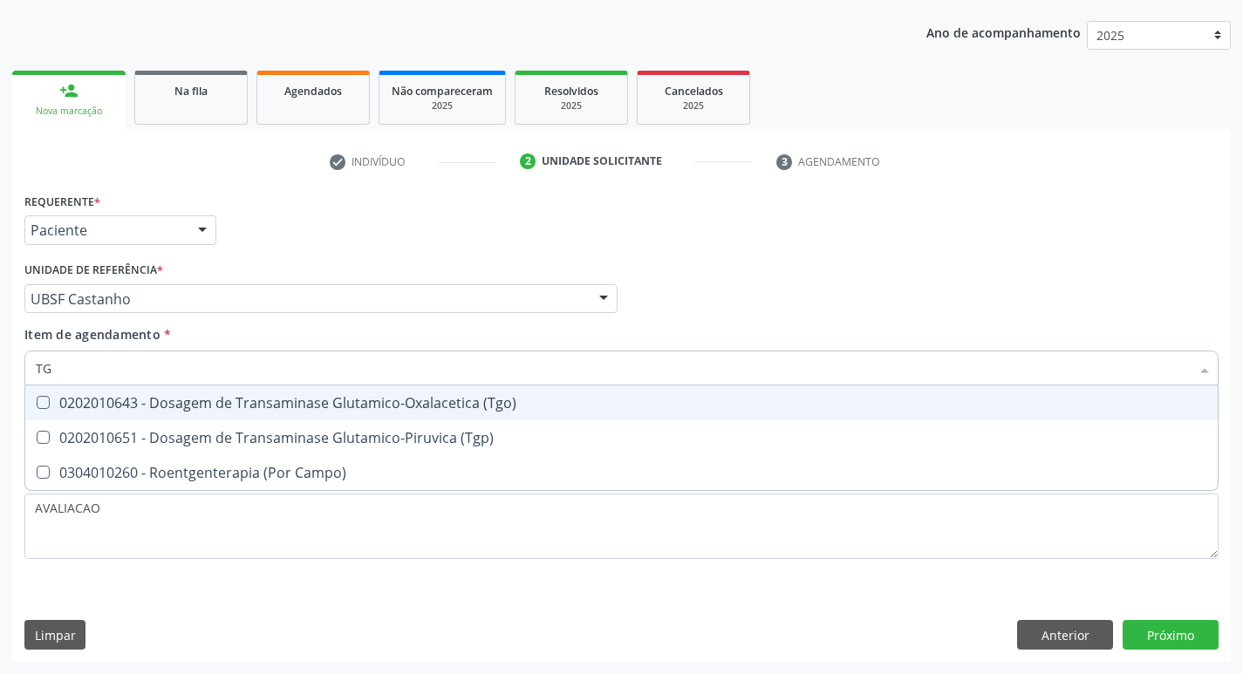
click at [236, 396] on div "0202010643 - Dosagem de Transaminase Glutamico-Oxalacetica (Tgo)" at bounding box center [622, 403] width 1172 height 14
checkbox \(Tgo\) "true"
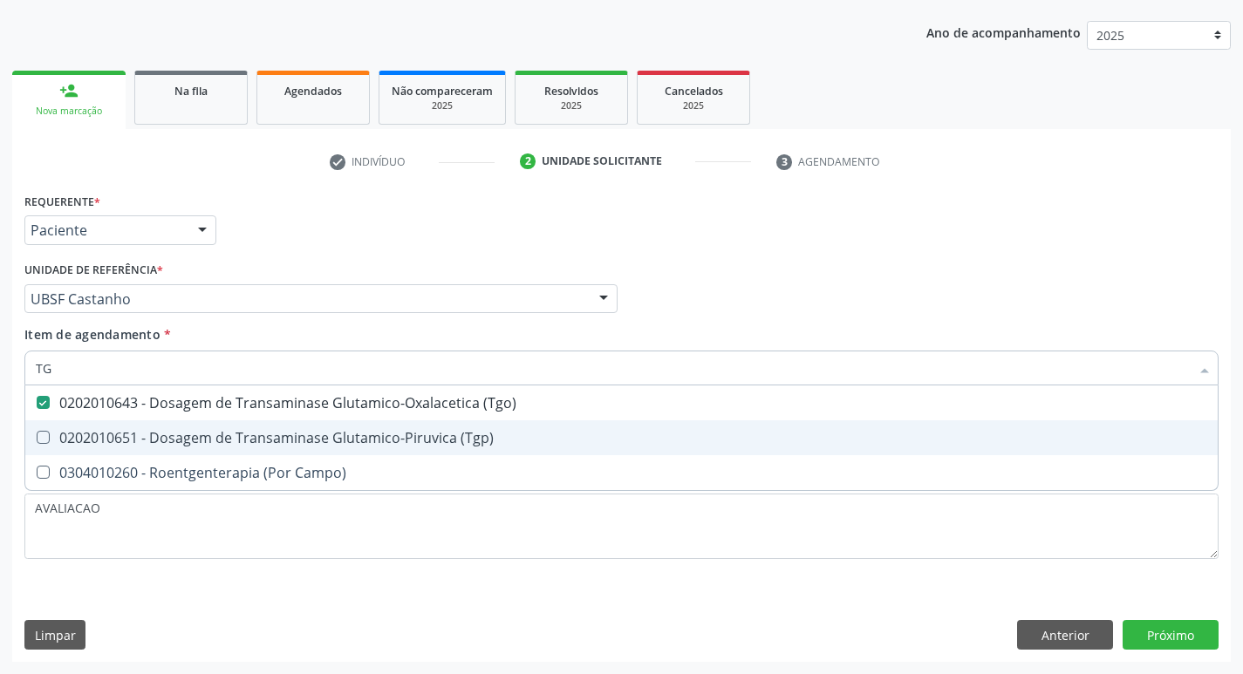
click at [268, 423] on span "0202010651 - Dosagem de Transaminase Glutamico-Piruvica (Tgp)" at bounding box center [621, 438] width 1193 height 35
checkbox \(Tgp\) "true"
type input "T"
checkbox \(Tgo\) "false"
checkbox \(Tgp\) "false"
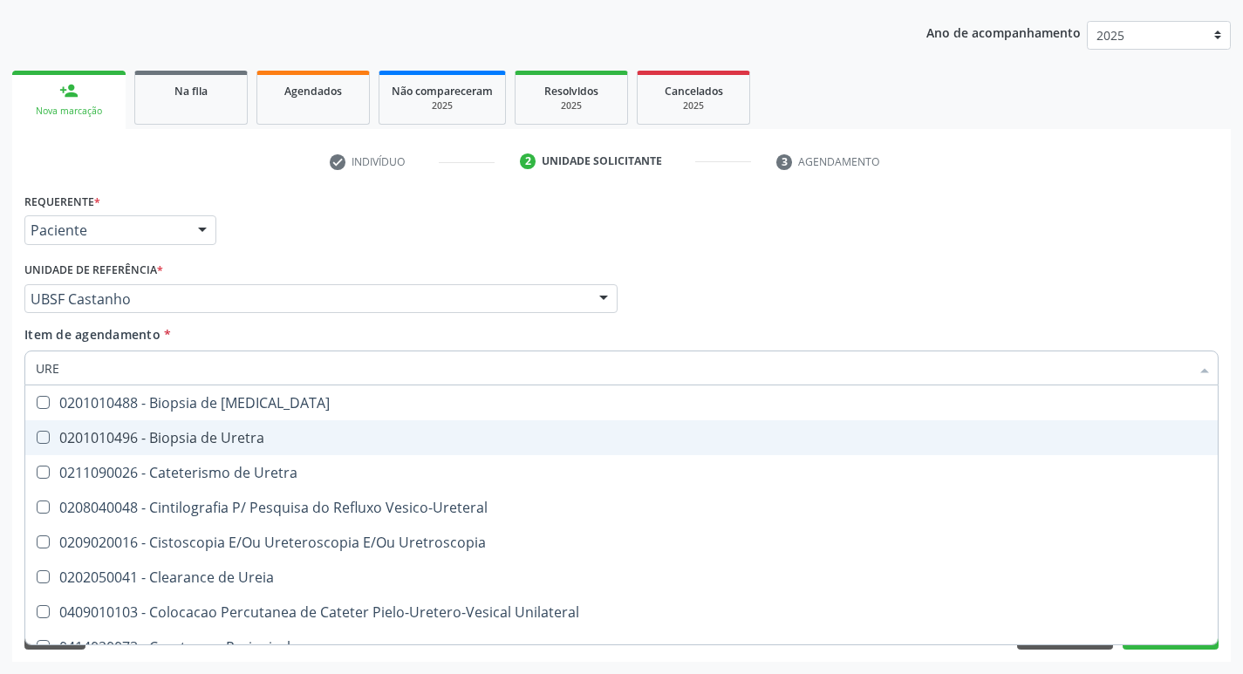
type input "UREI"
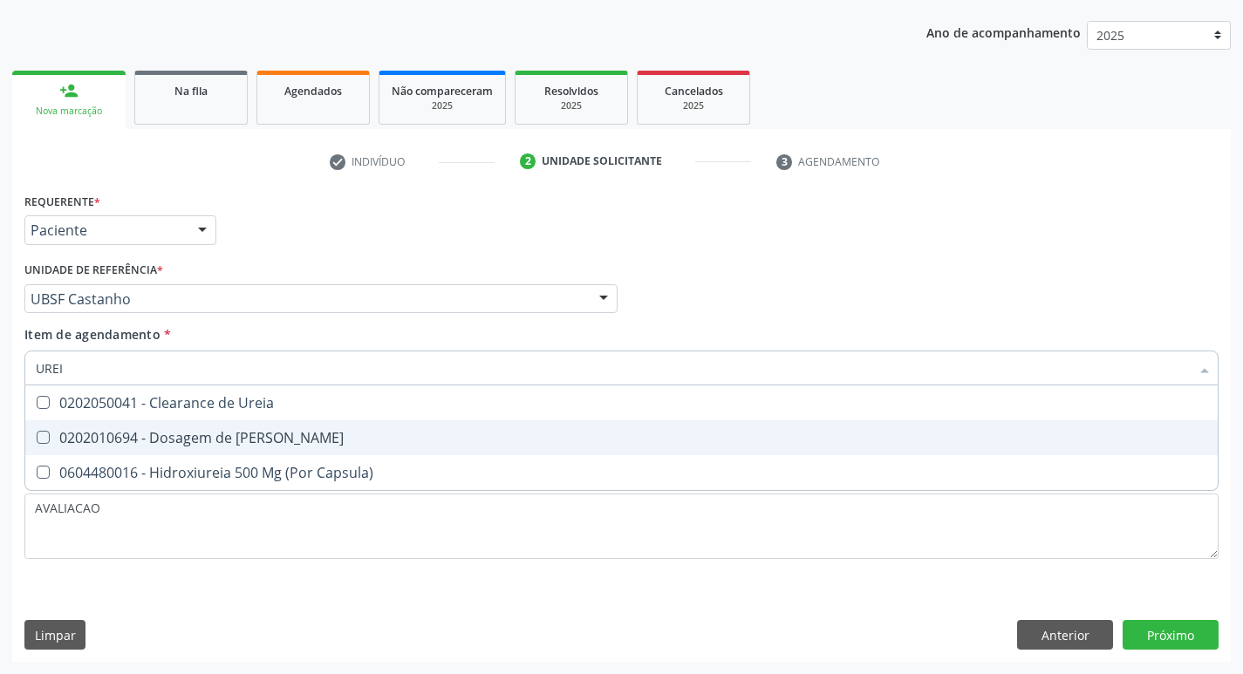
click at [209, 433] on div "0202010694 - Dosagem de [PERSON_NAME]" at bounding box center [622, 438] width 1172 height 14
checkbox Ureia "true"
type input "URE"
checkbox Ureia "false"
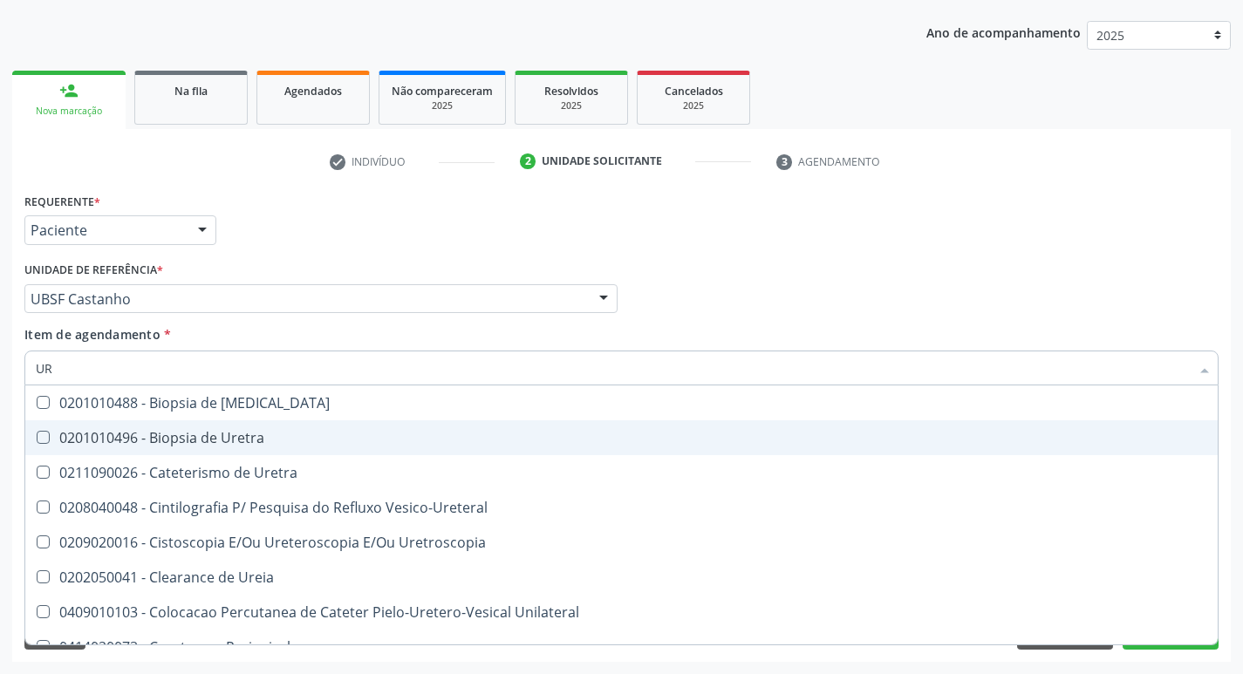
type input "U"
checkbox Ureia "false"
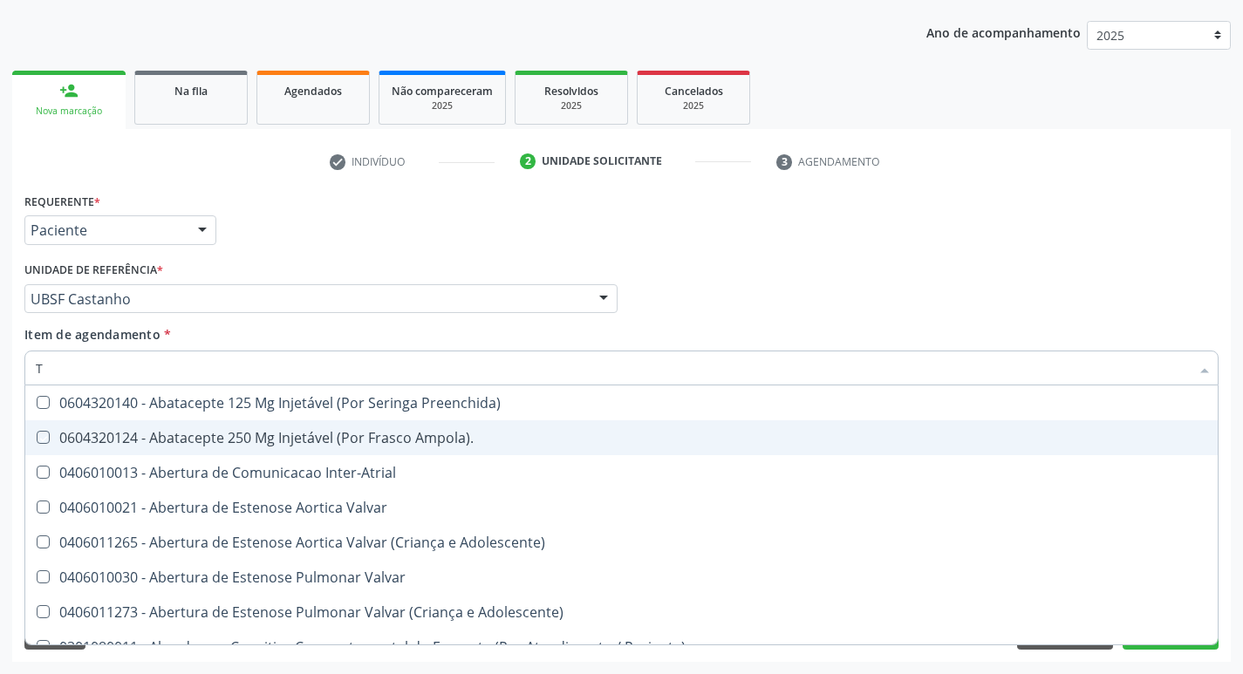
type input "TG"
checkbox Preenchida\) "true"
checkbox Ampola\)\ "true"
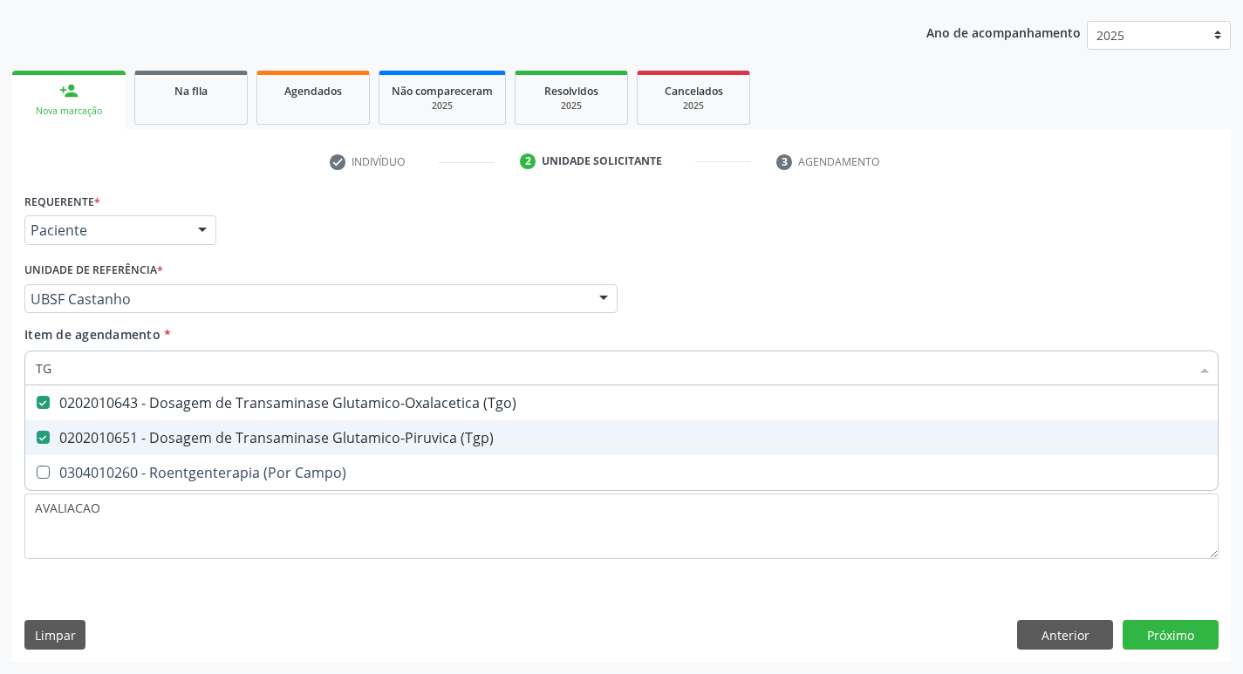
type input "T"
checkbox \(Tgo\) "false"
checkbox \(Tgp\) "false"
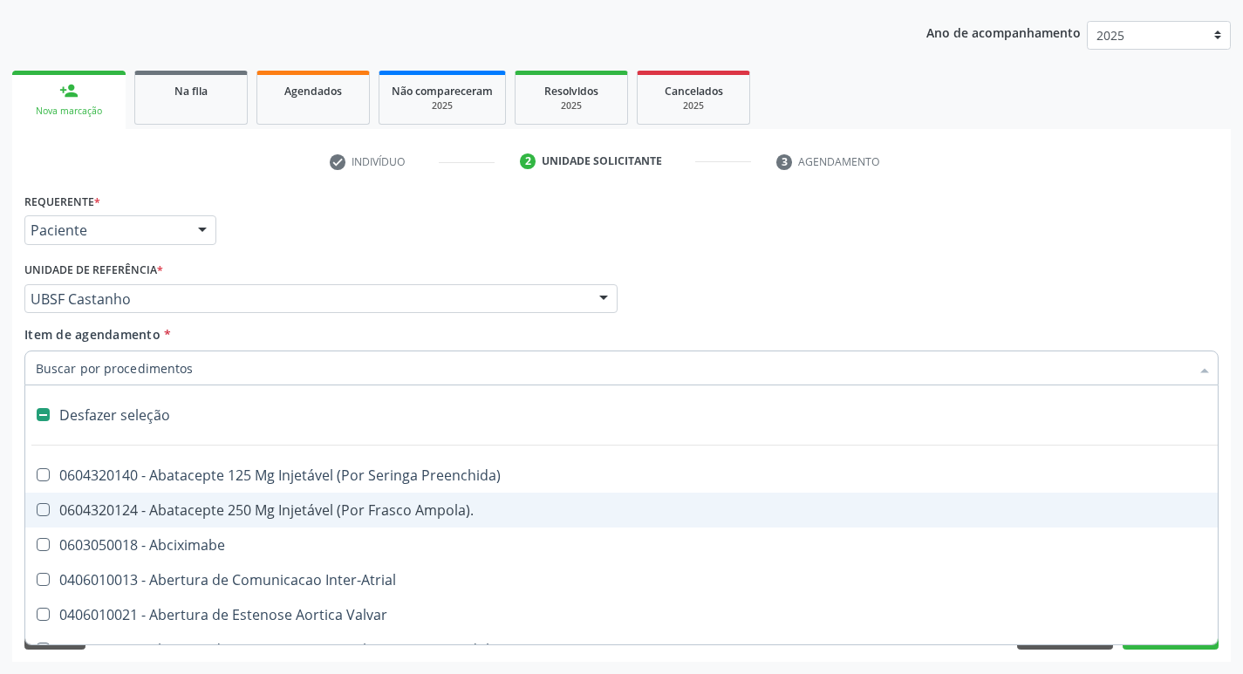
type input "U"
checkbox Cama "true"
checkbox Personalizada "true"
checkbox Pulmonar\) "true"
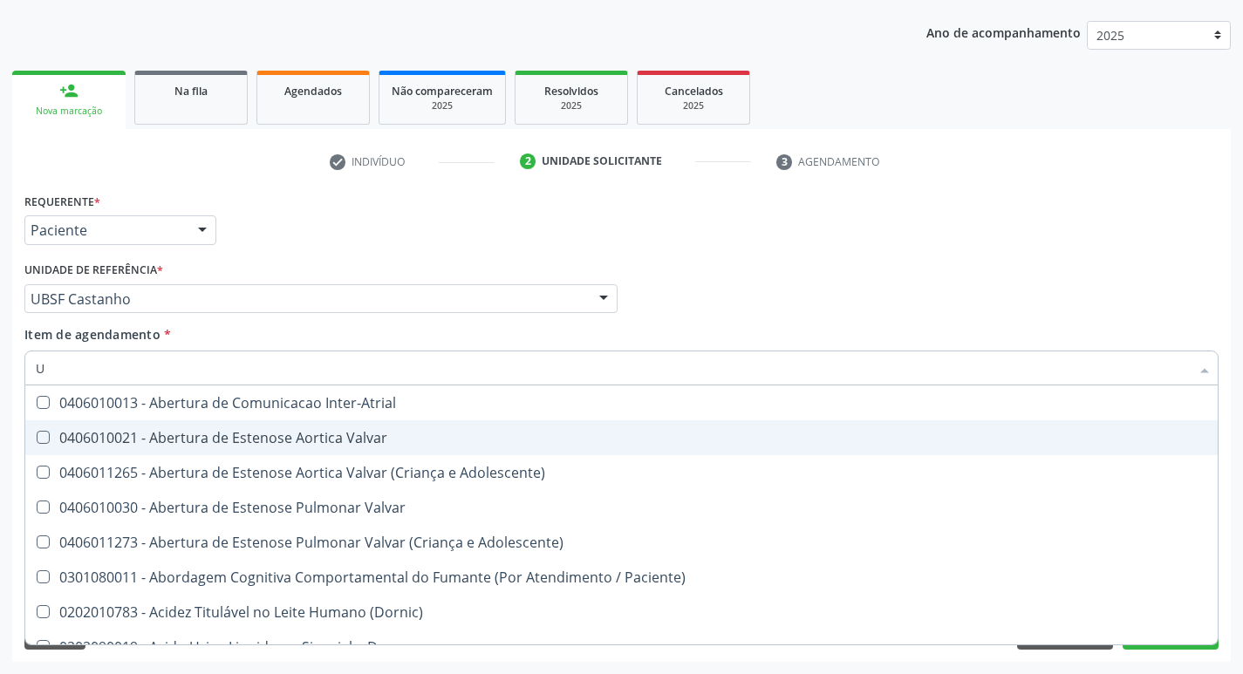
type input "UR"
checkbox Nivel "true"
type input "URE"
checkbox Agudizadas "true"
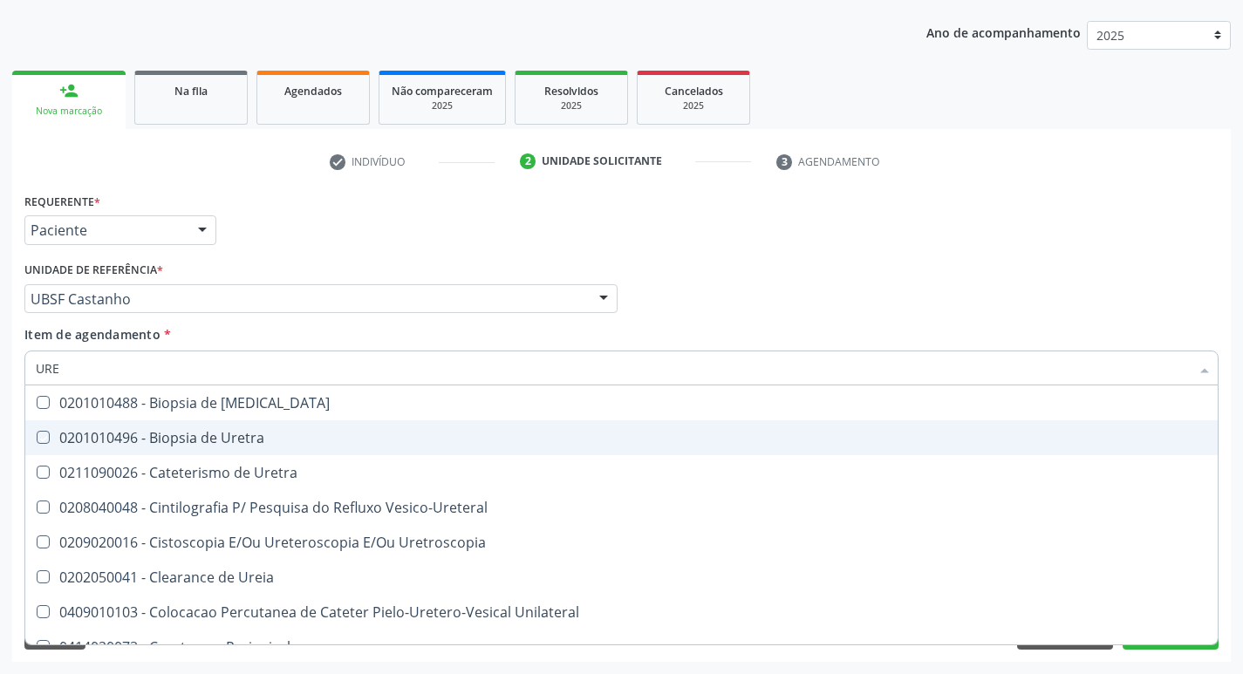
type input "UREI"
checkbox Uretra "true"
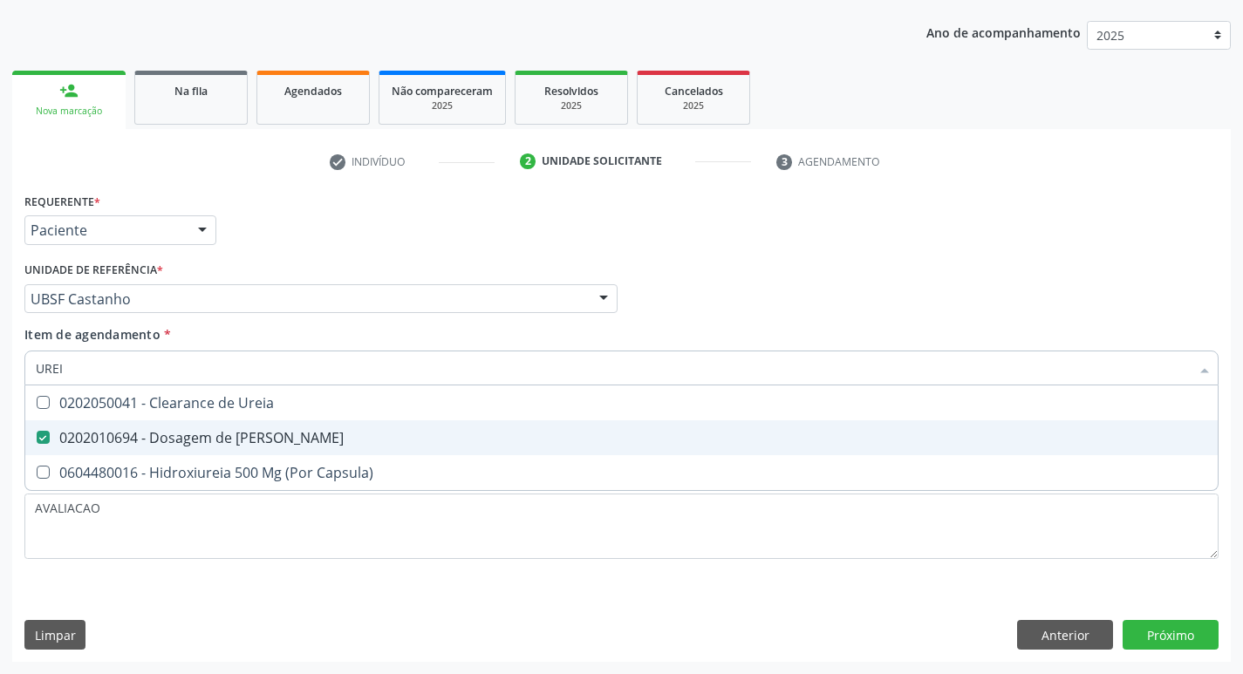
type input "URE"
checkbox Ureia "false"
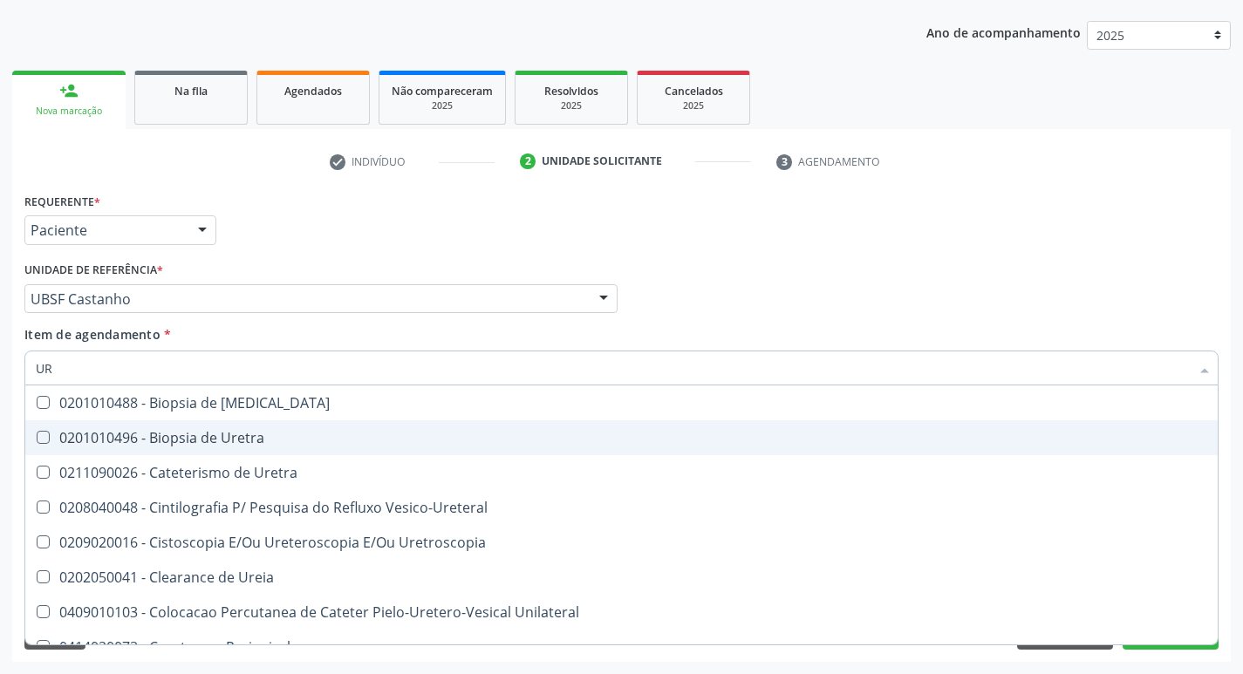
type input "U"
type input "CR"
checkbox Ureia "false"
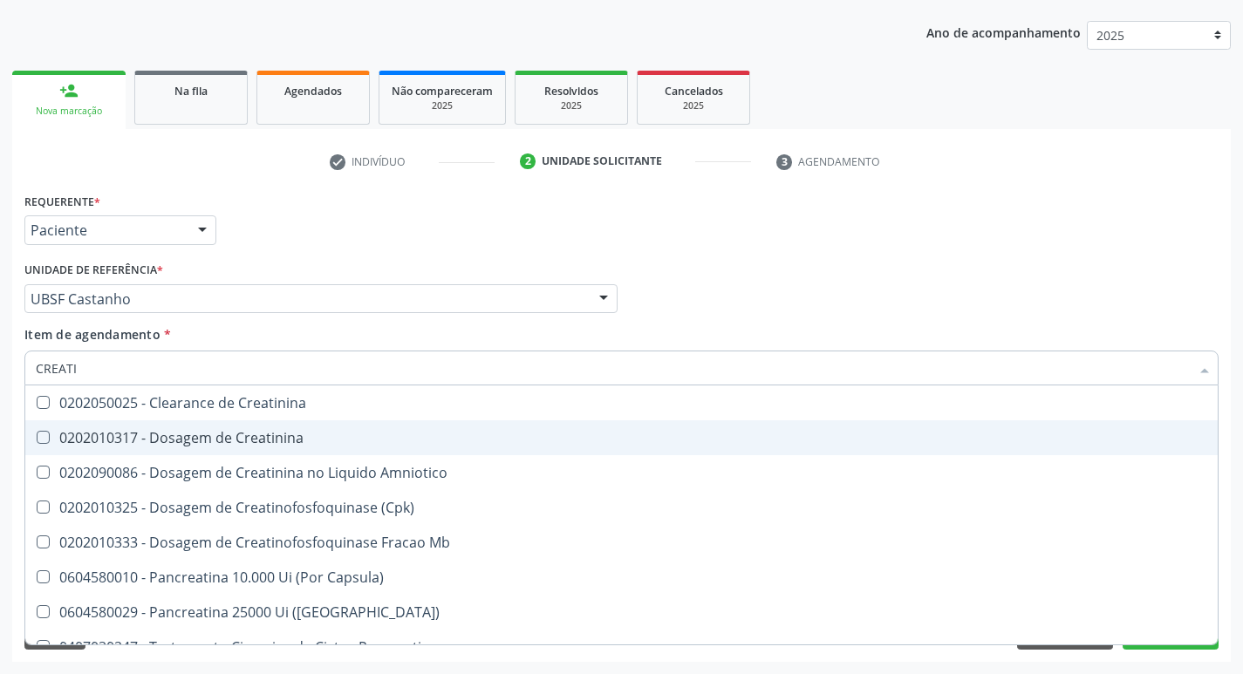
type input "CREATIN"
click at [209, 433] on div "0202010317 - Dosagem de Creatinina" at bounding box center [622, 438] width 1172 height 14
checkbox Creatinina "true"
type input "CREAT"
checkbox Creatinina "false"
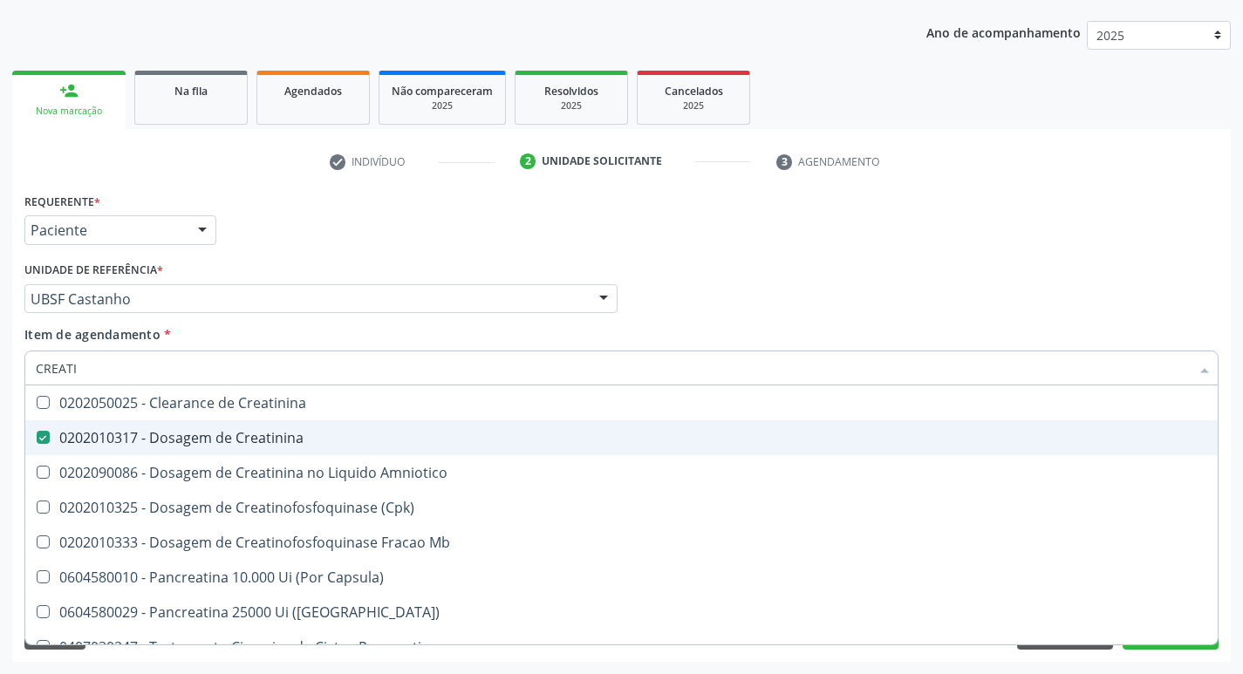
checkbox Amniotico "true"
type input "C"
checkbox Amniotico "false"
checkbox Mb "false"
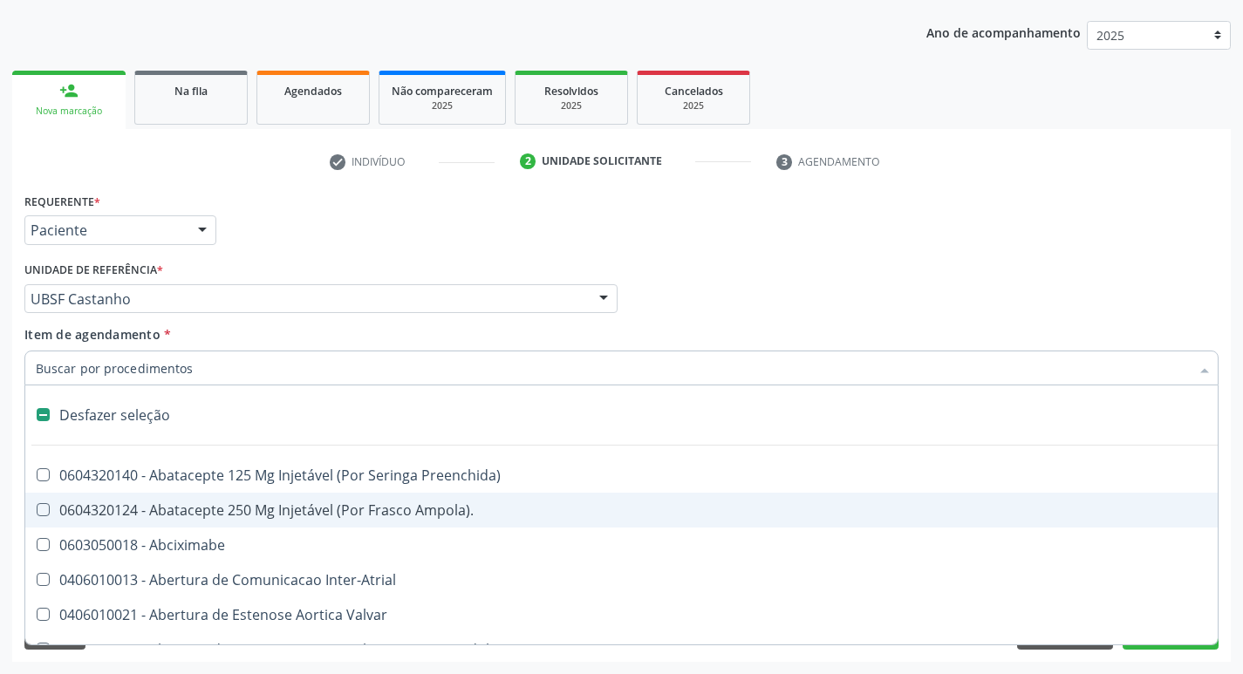
type input "P"
checkbox Aortico "true"
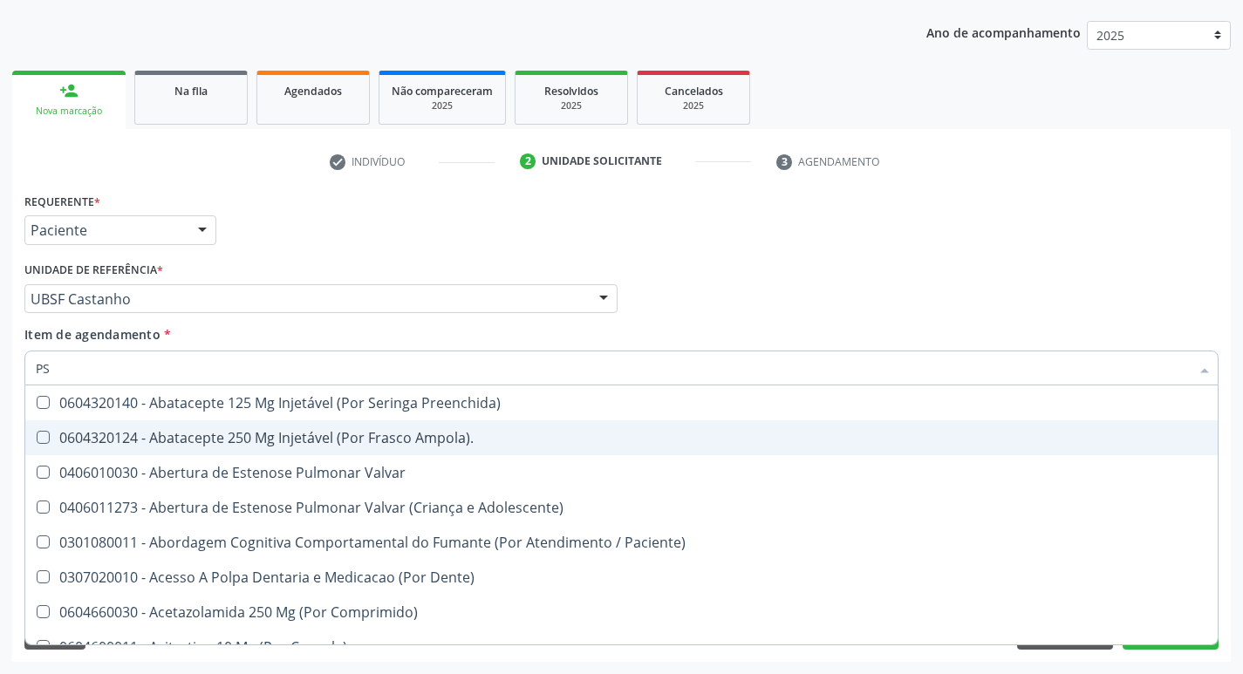
type input "PSA"
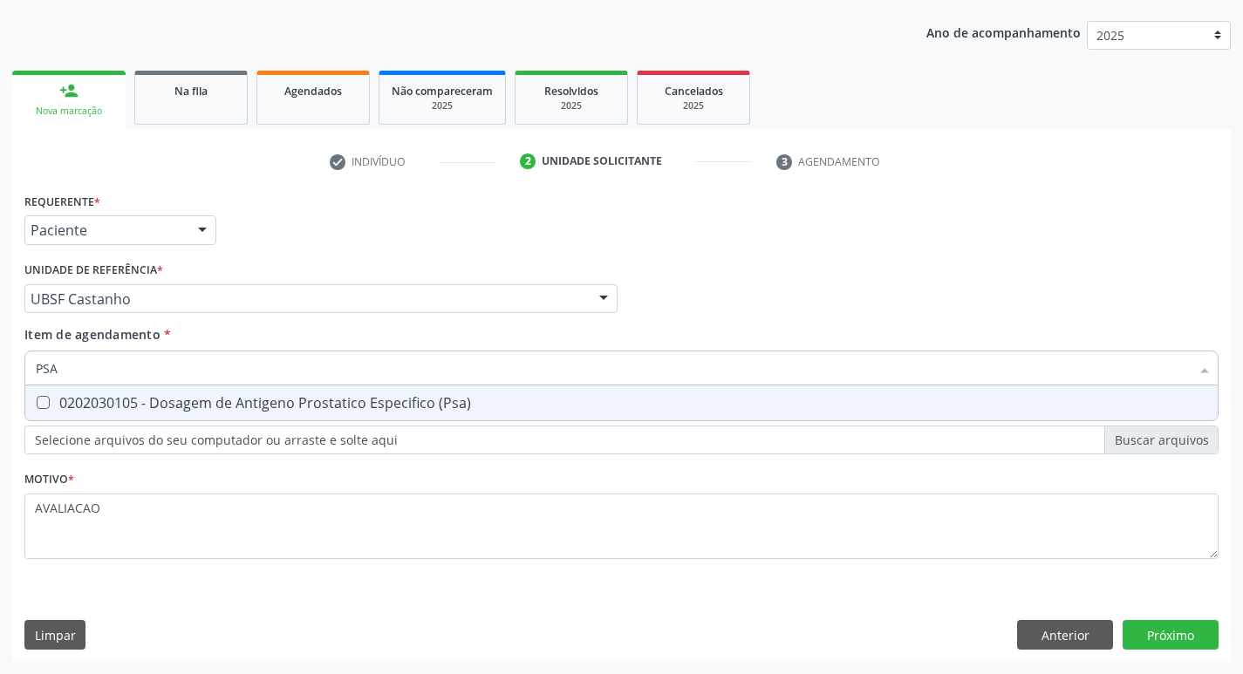
click at [217, 389] on span "0202030105 - Dosagem de Antigeno Prostatico Especifico (Psa)" at bounding box center [621, 403] width 1193 height 35
checkbox \(Psa\) "true"
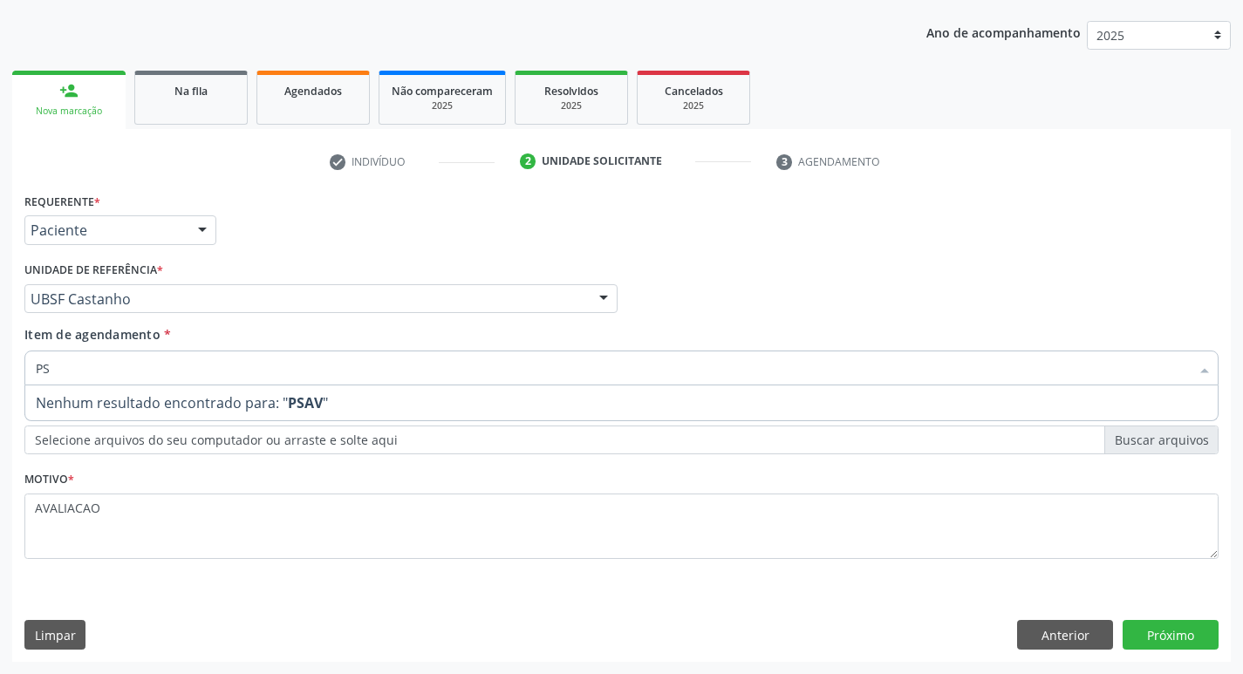
type input "P"
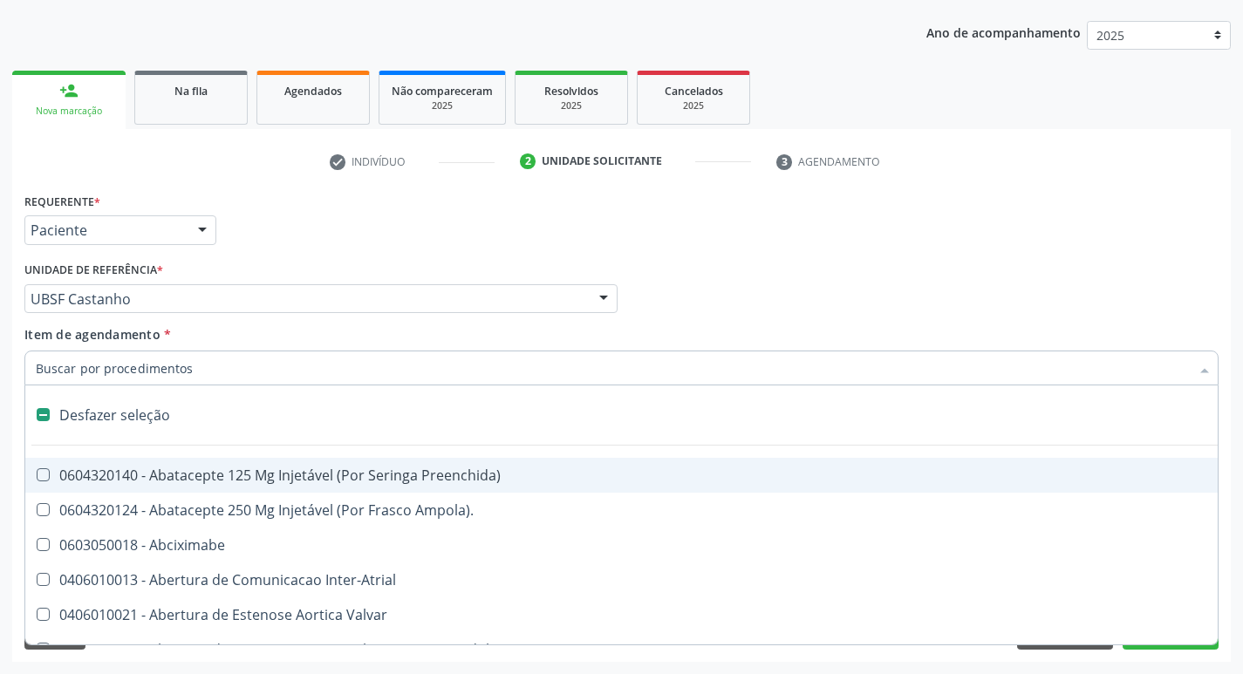
type input "V"
checkbox Cornea "true"
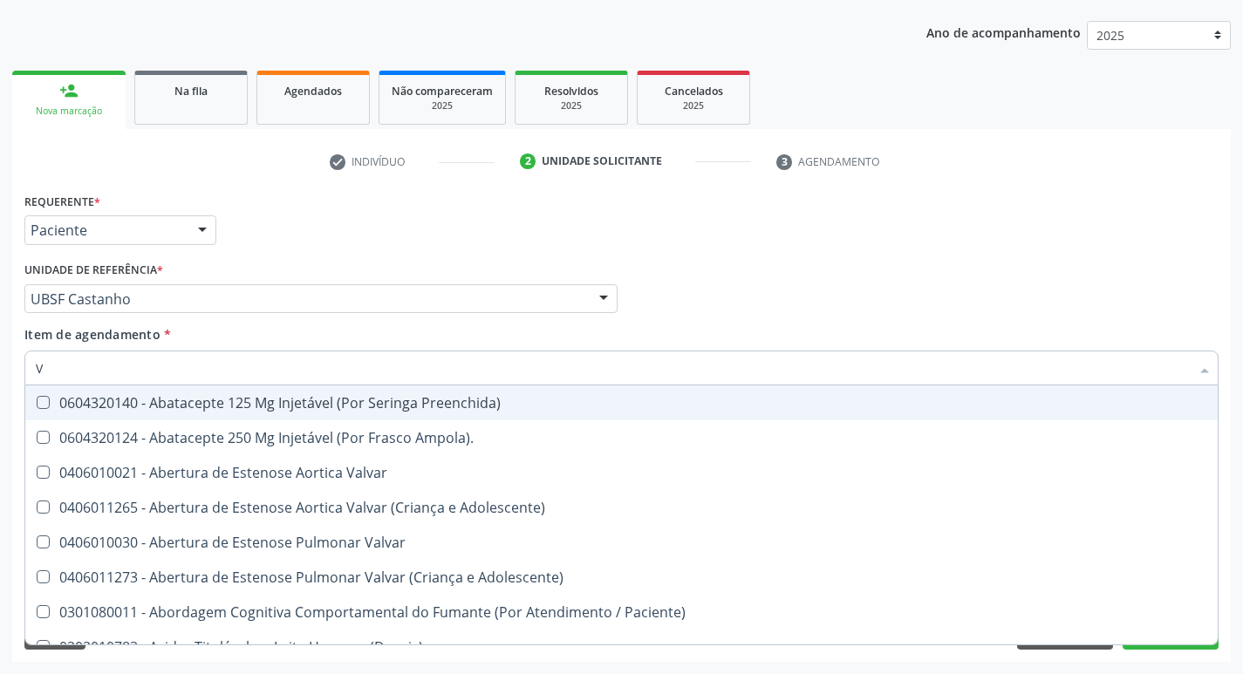
type input "VI"
checkbox Psicoterapia "true"
checkbox \(Tgp\) "false"
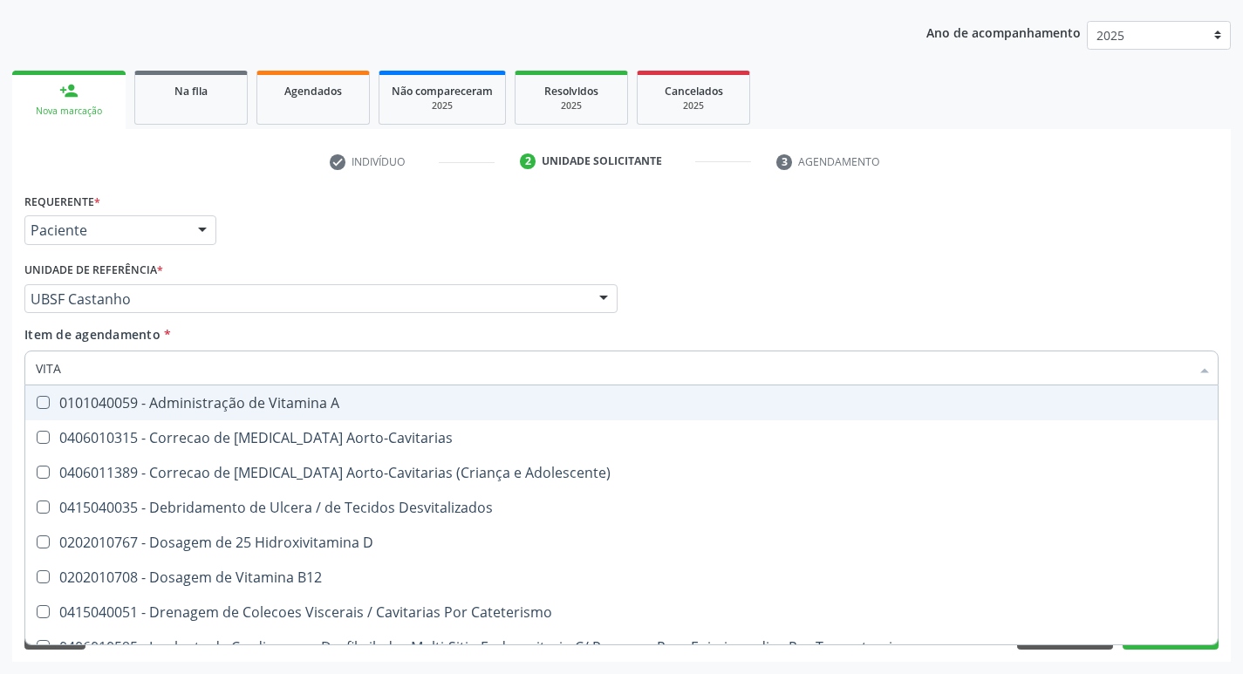
type input "VITAM"
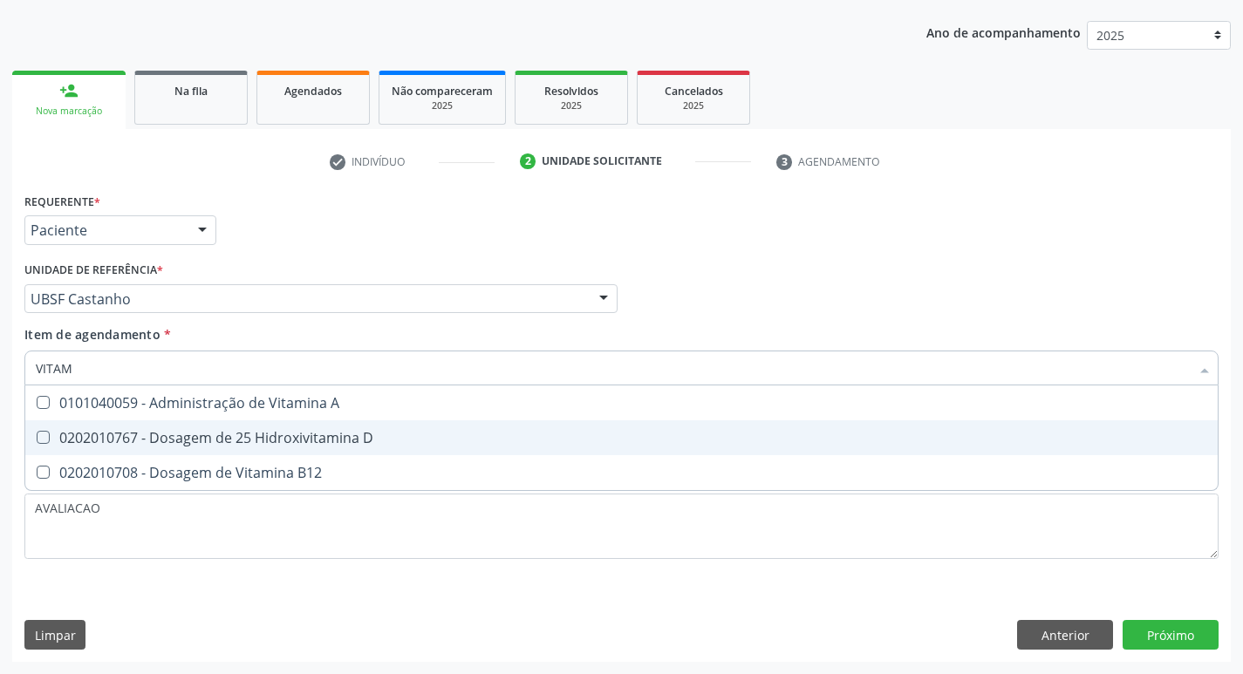
click at [138, 434] on div "0202010767 - Dosagem de 25 Hidroxivitamina D" at bounding box center [622, 438] width 1172 height 14
checkbox D "true"
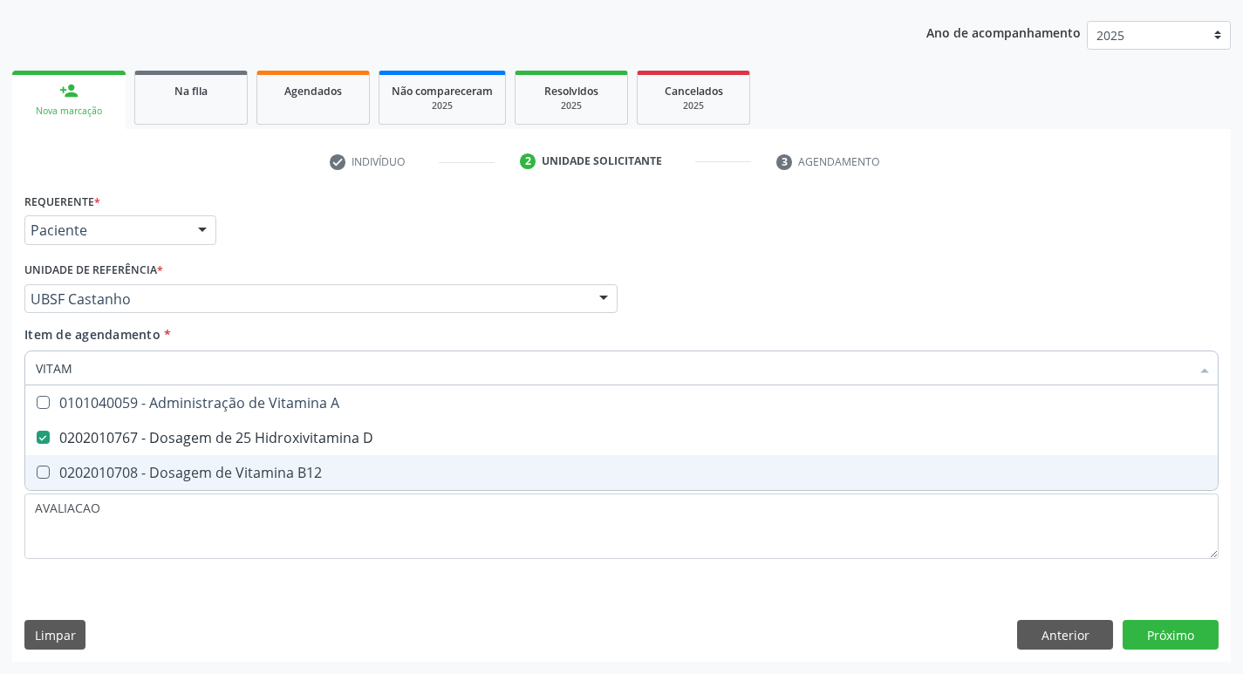
click at [166, 466] on div "0202010708 - Dosagem de Vitamina B12" at bounding box center [622, 473] width 1172 height 14
checkbox B12 "true"
type input "VITA"
checkbox D "false"
checkbox B12 "false"
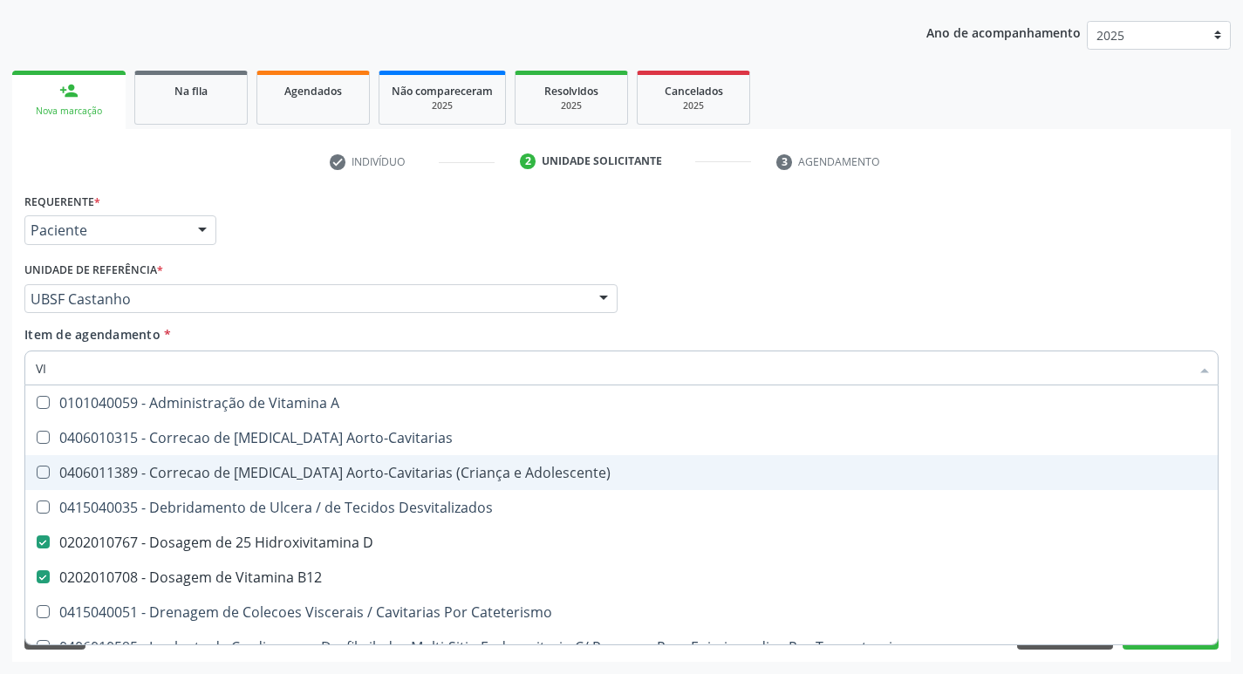
type input "V"
checkbox D "false"
checkbox B12 "false"
checkbox Cateterismo "false"
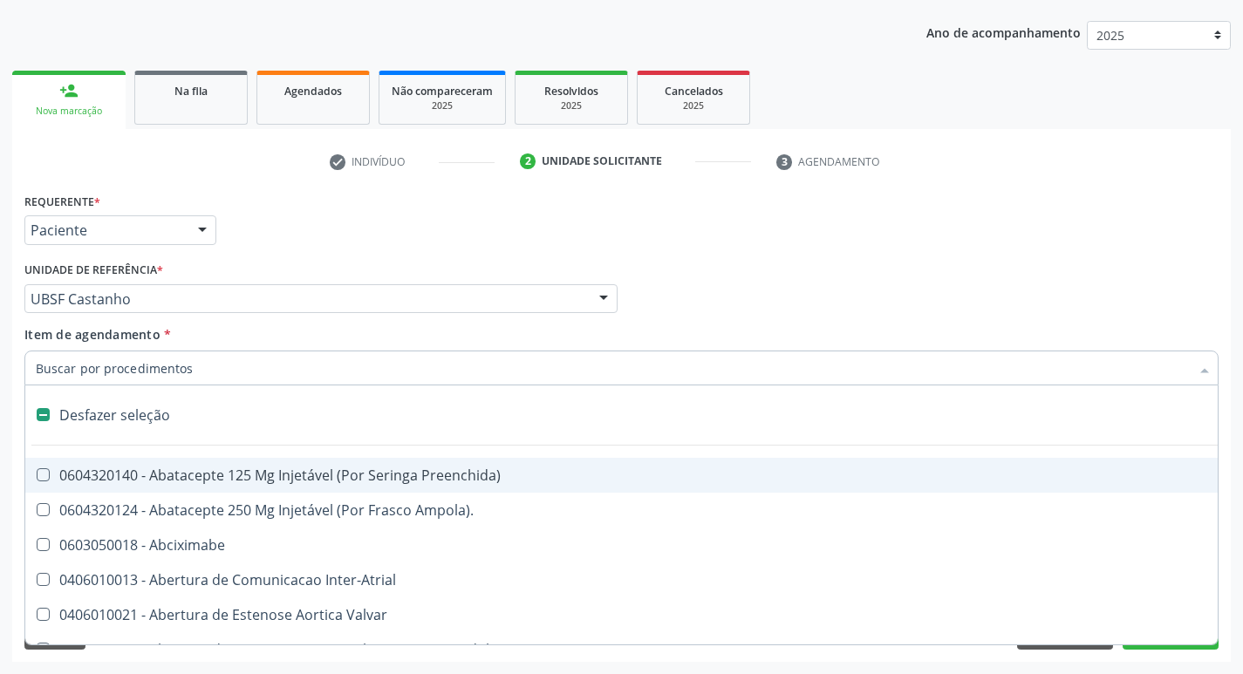
type input "2"
checkbox Total "true"
checkbox \(Coloscopia\) "true"
checkbox Monopolar "true"
checkbox Quadril "true"
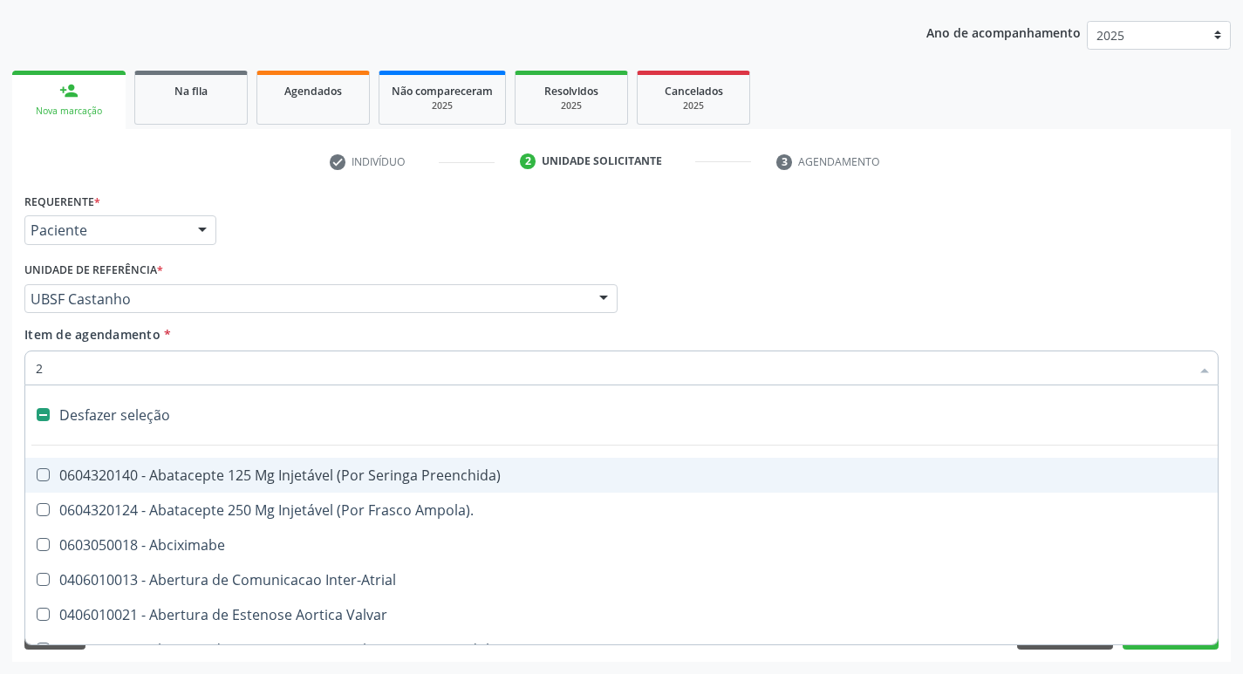
checkbox Biologica "true"
checkbox Vagina "true"
checkbox Puerperal "true"
checkbox Congenita "true"
checkbox Adolescente\) "true"
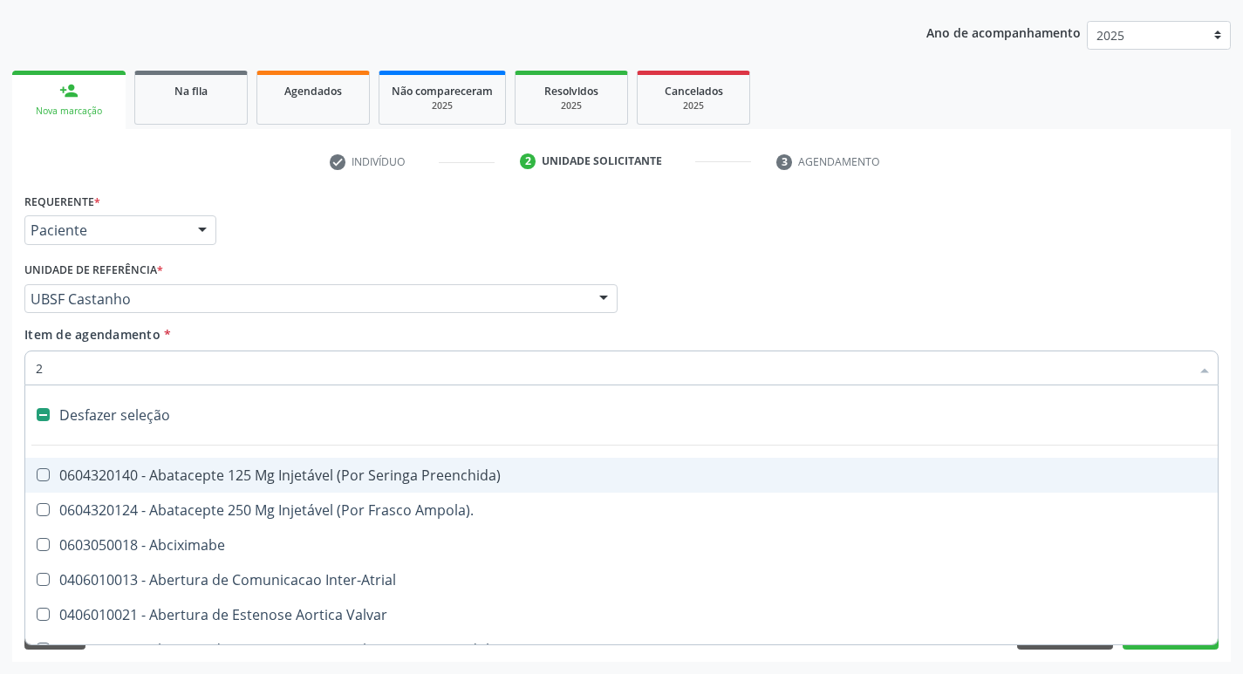
checkbox Aorto-Cavitarias "true"
checkbox Congenita "true"
checkbox Adolescente\) "true"
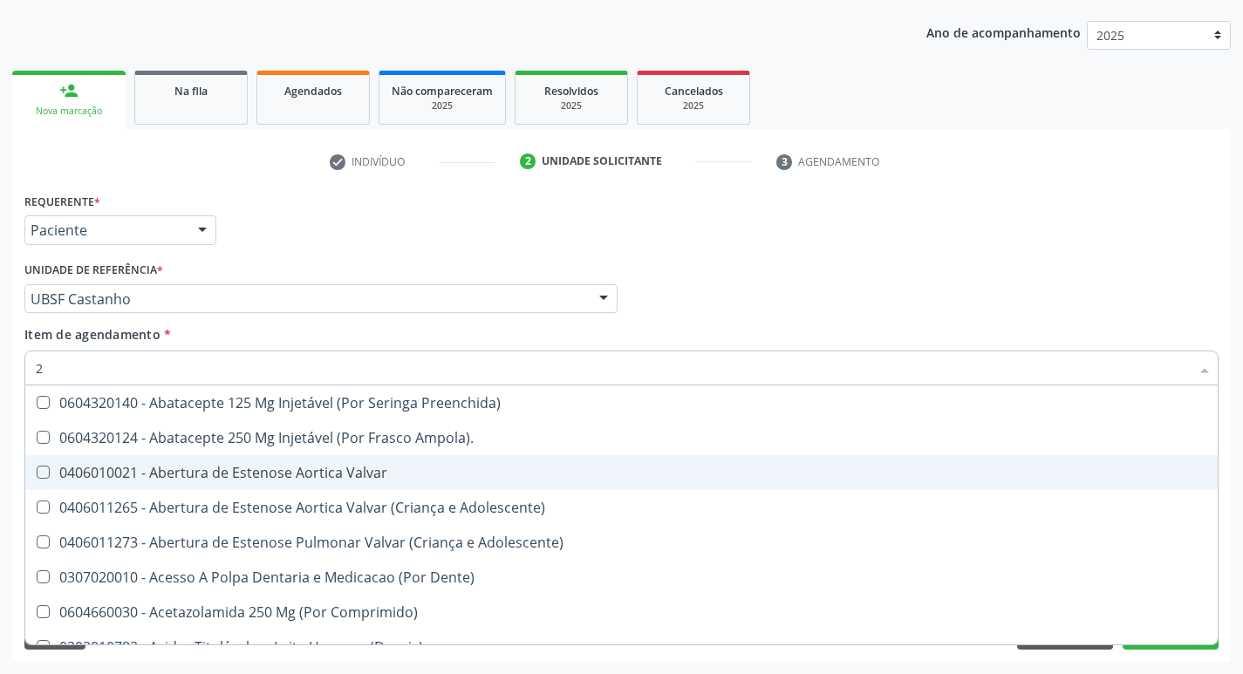
type input "20205001"
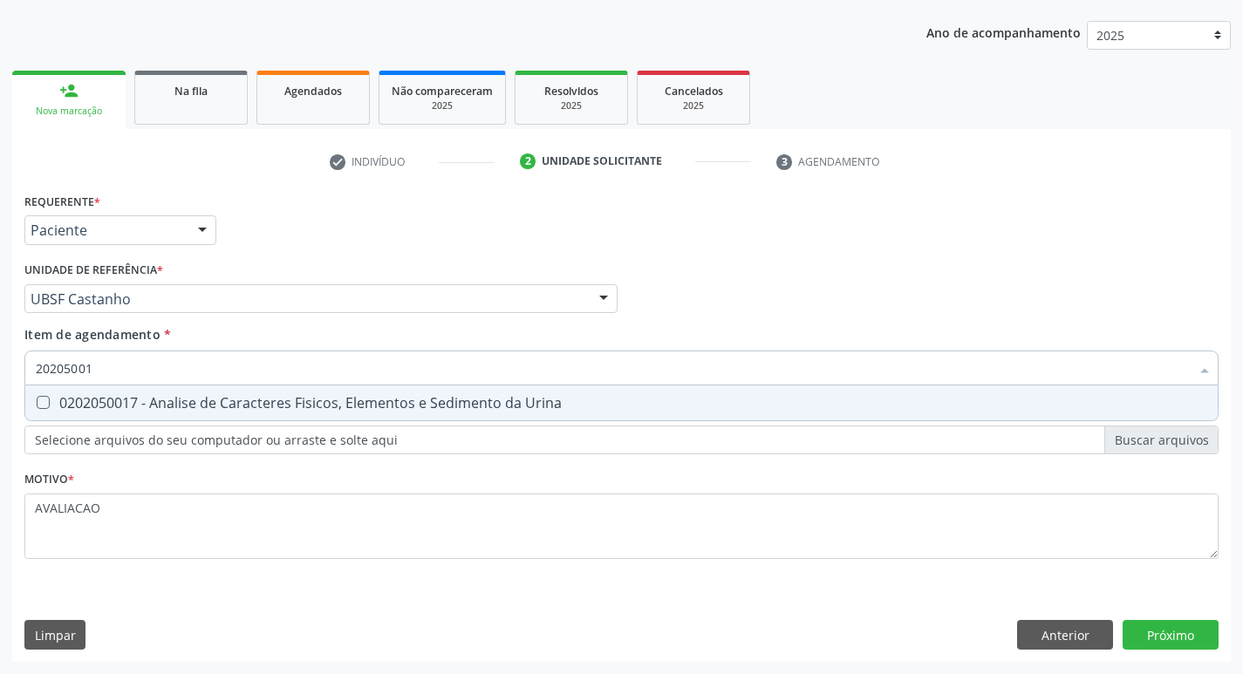
click at [242, 409] on div "0202050017 - Analise de Caracteres Fisicos, Elementos e Sedimento da Urina" at bounding box center [622, 403] width 1172 height 14
checkbox Urina "true"
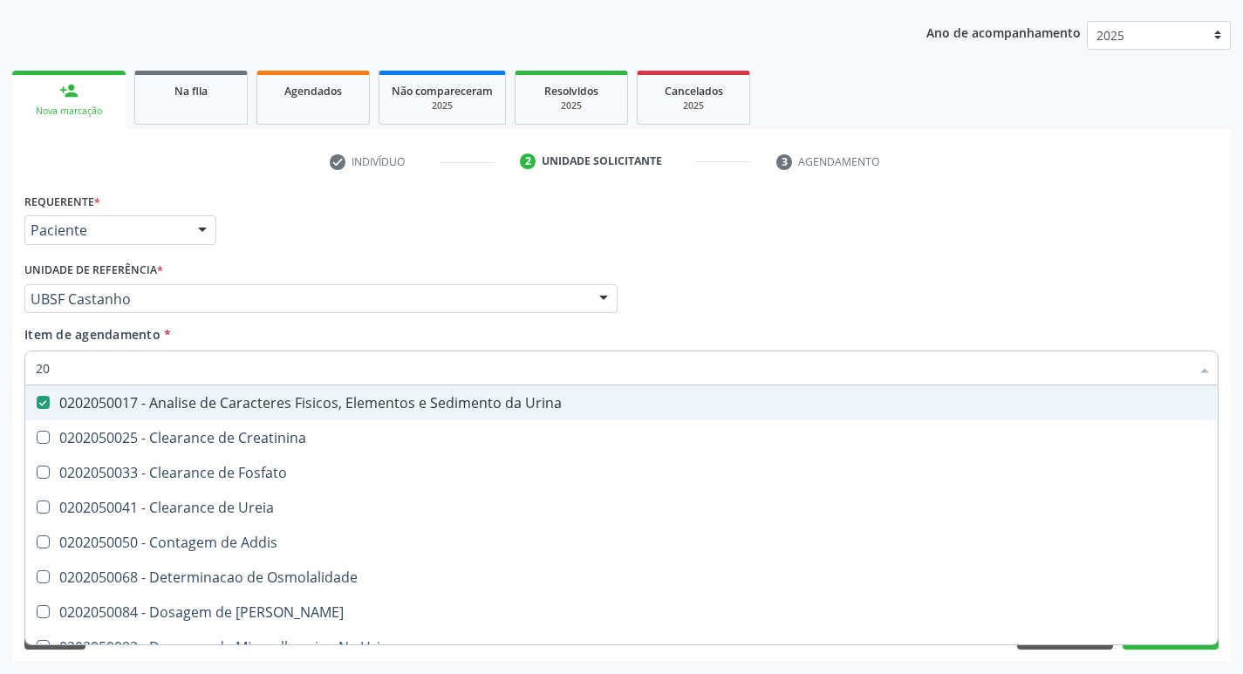
type input "2"
checkbox Urina "false"
checkbox Ureia "false"
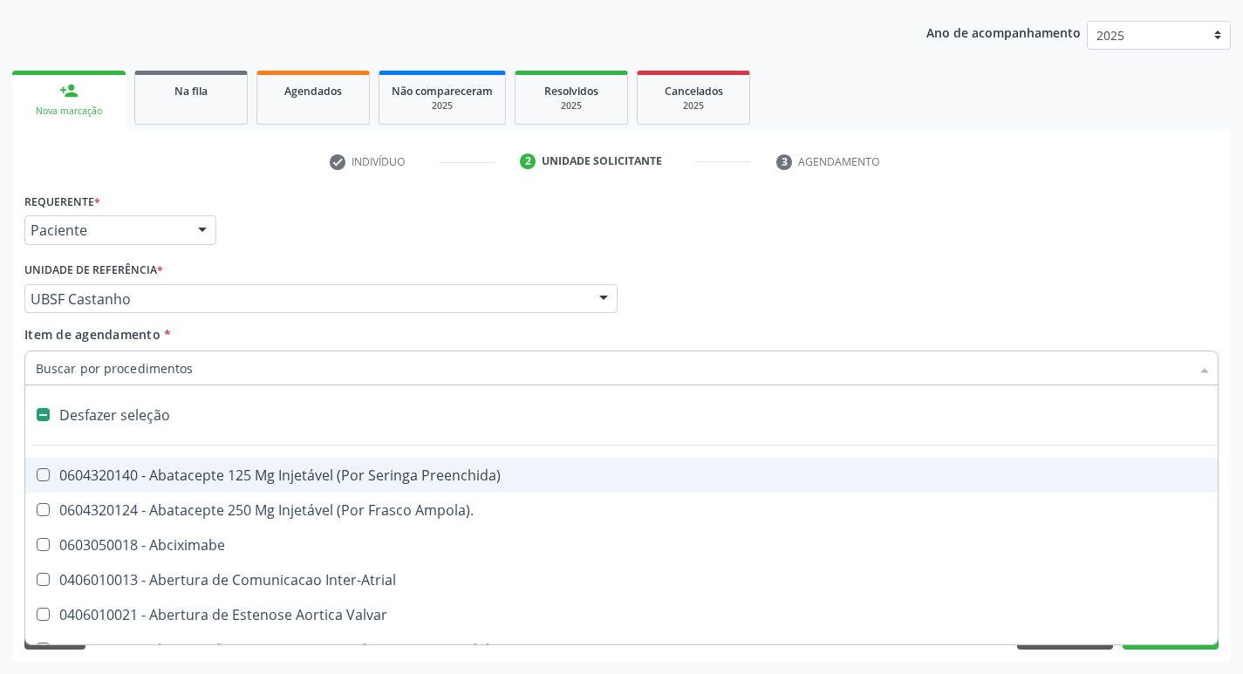
type input "2"
checkbox Hepático "true"
checkbox Urina "false"
checkbox Total "true"
checkbox \(Coloscopia\) "true"
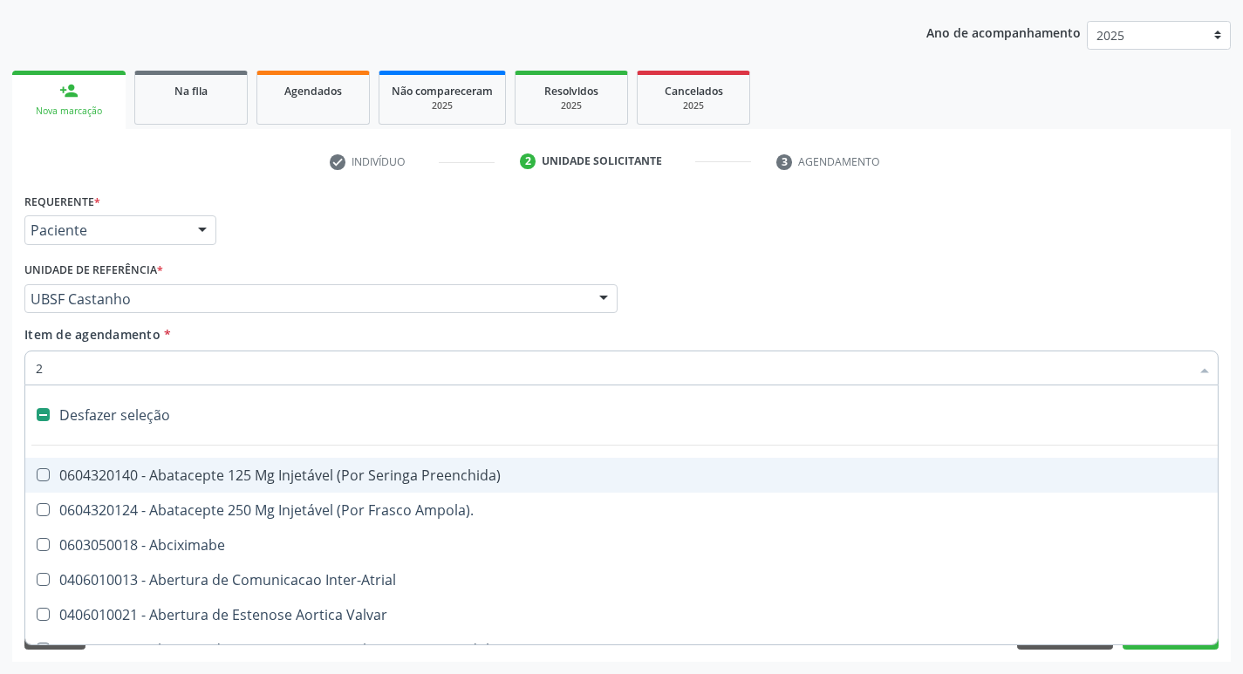
checkbox Monopolar "true"
checkbox Quadril "true"
checkbox Biologica "true"
checkbox Vagina "true"
checkbox Puerperal "true"
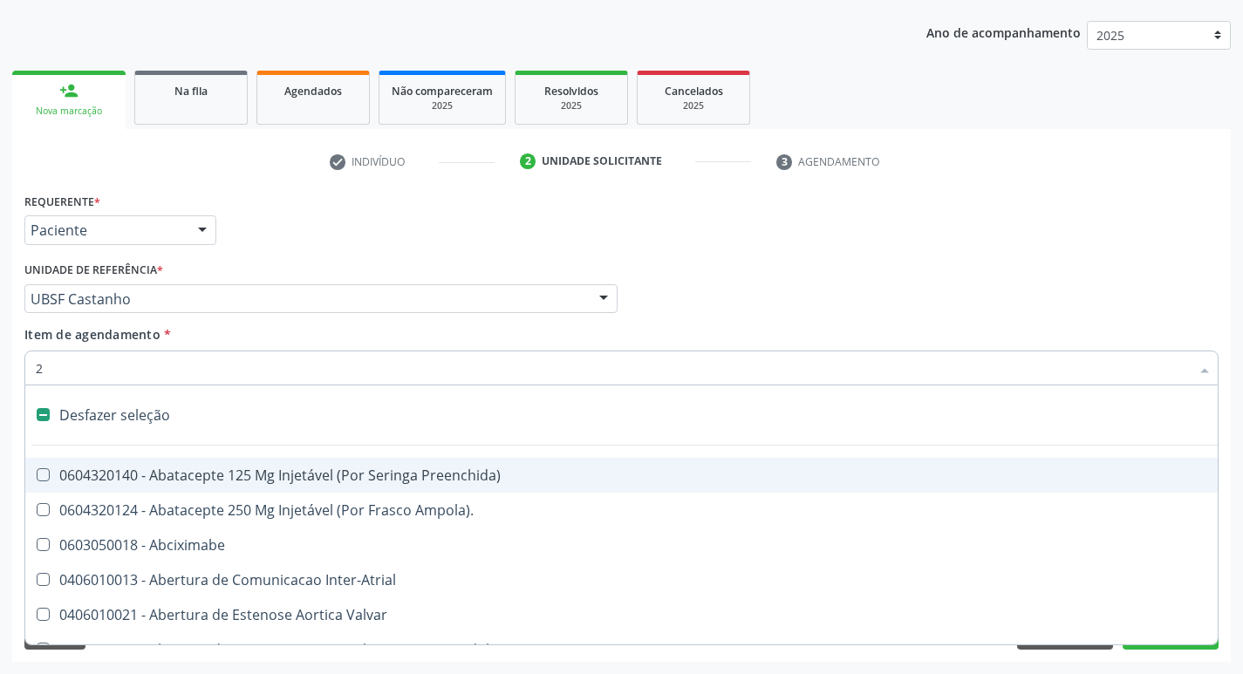
checkbox Congenita "true"
checkbox Adolescente\) "true"
checkbox Aorto-Cavitarias "true"
checkbox Congenita "true"
checkbox Adolescente\) "true"
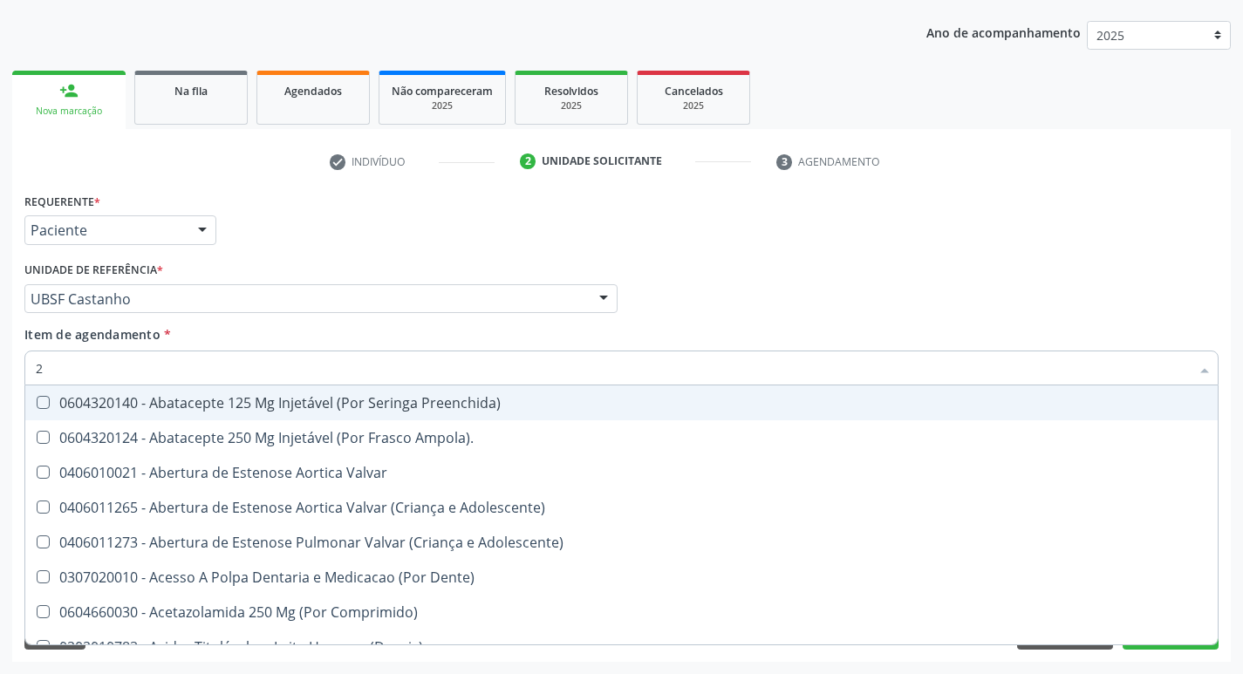
type input "20204008"
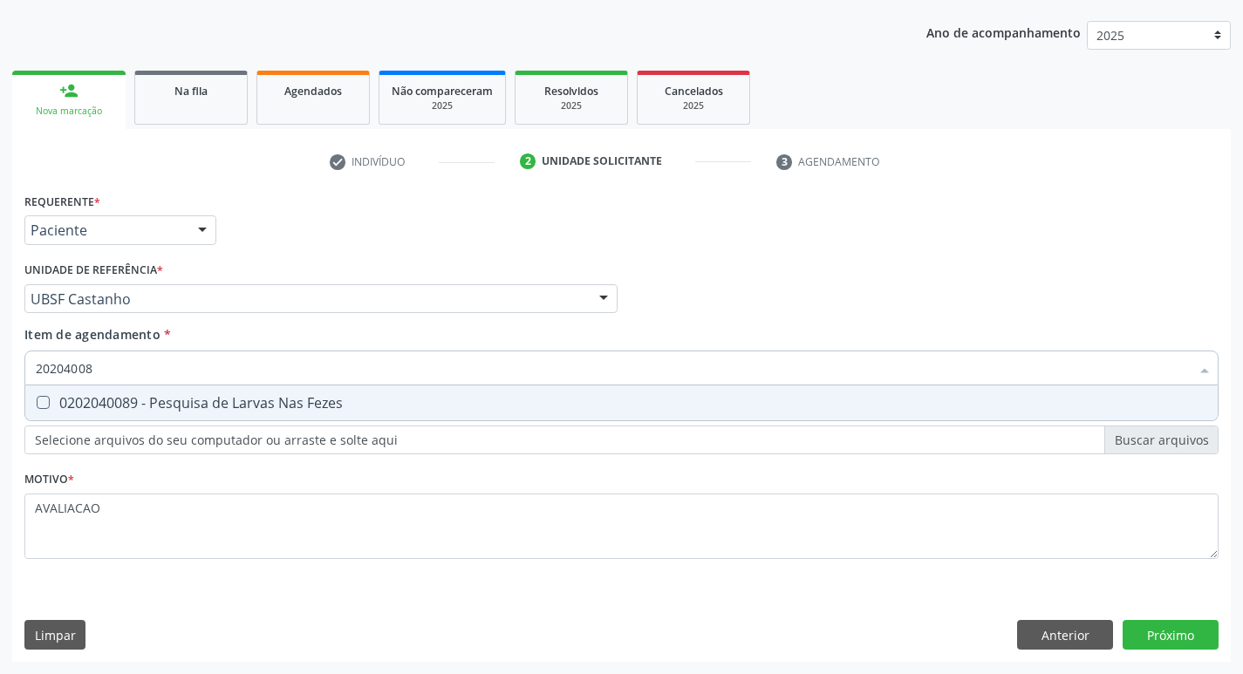
click at [243, 396] on div "0202040089 - Pesquisa de Larvas Nas Fezes" at bounding box center [622, 403] width 1172 height 14
checkbox Fezes "true"
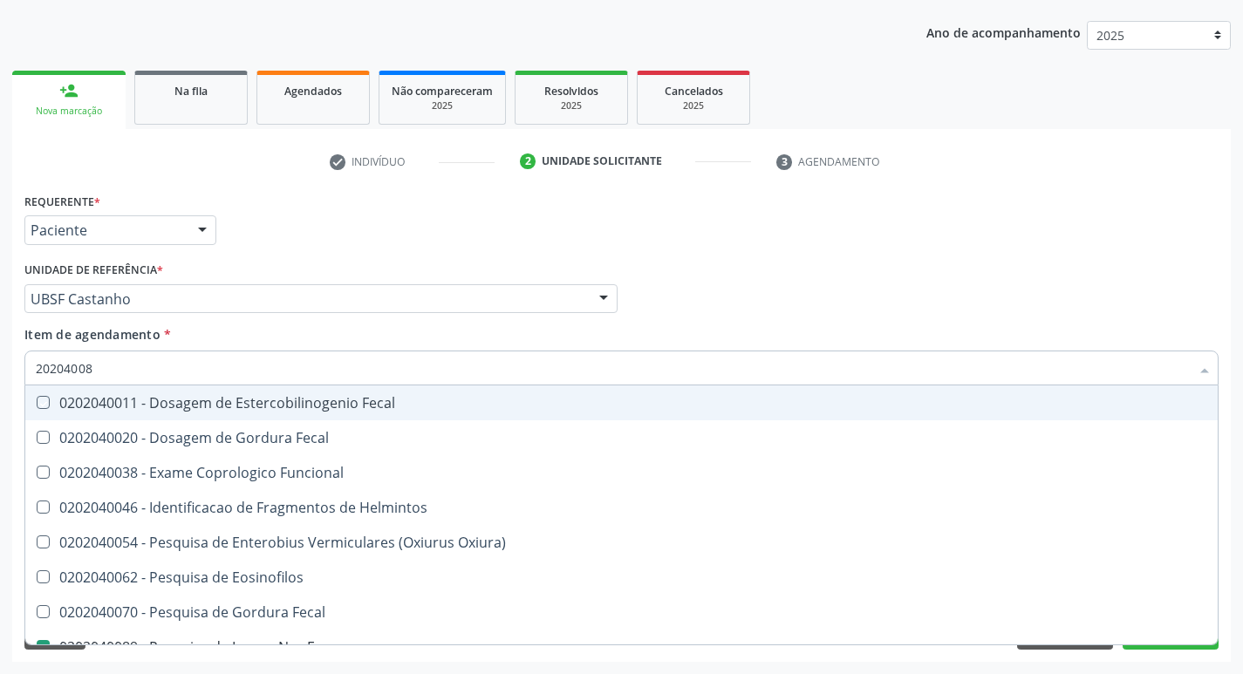
type input "2020400"
checkbox Fecal "false"
type input "202040"
checkbox Fezes "false"
checkbox Fezes "true"
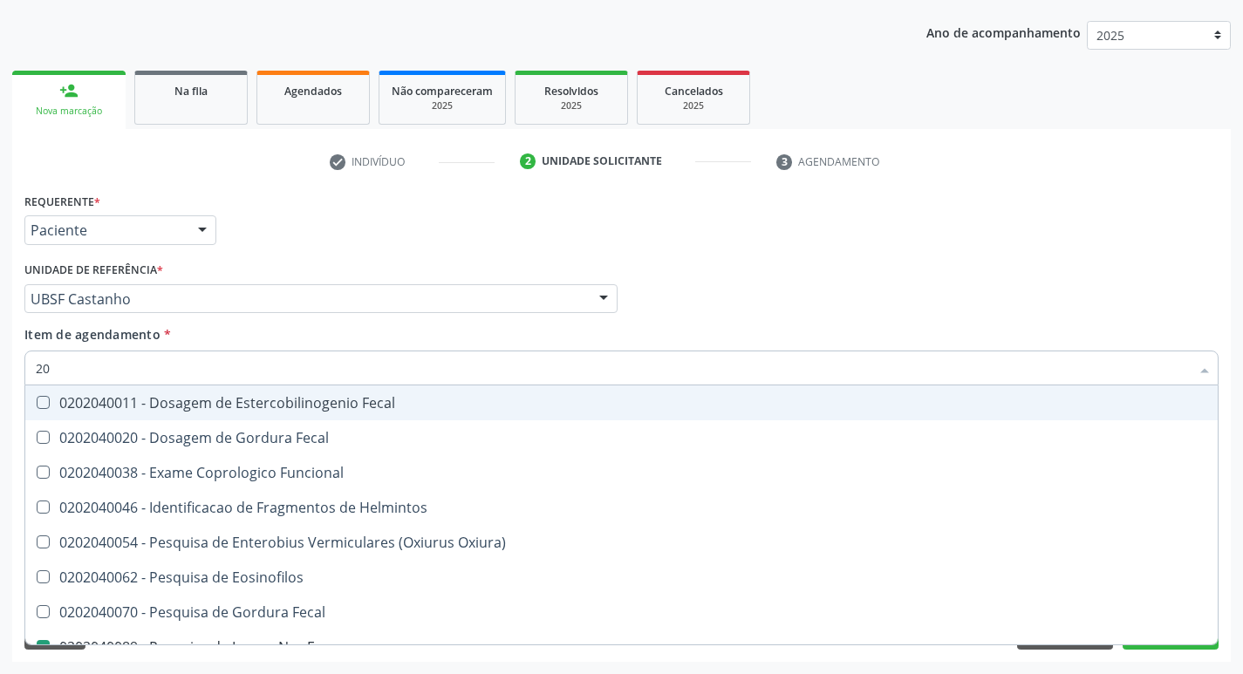
type input "2"
checkbox Helmintos "false"
checkbox Fezes "false"
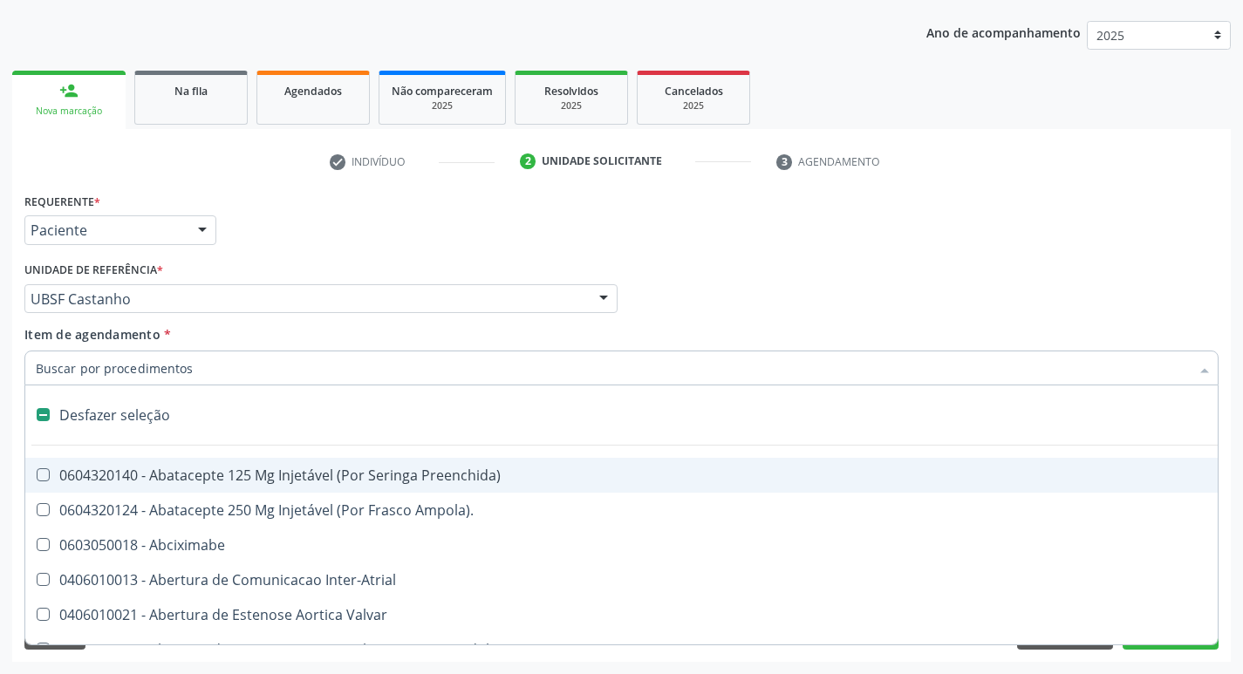
type input "C"
checkbox Dedo "true"
checkbox Urina "false"
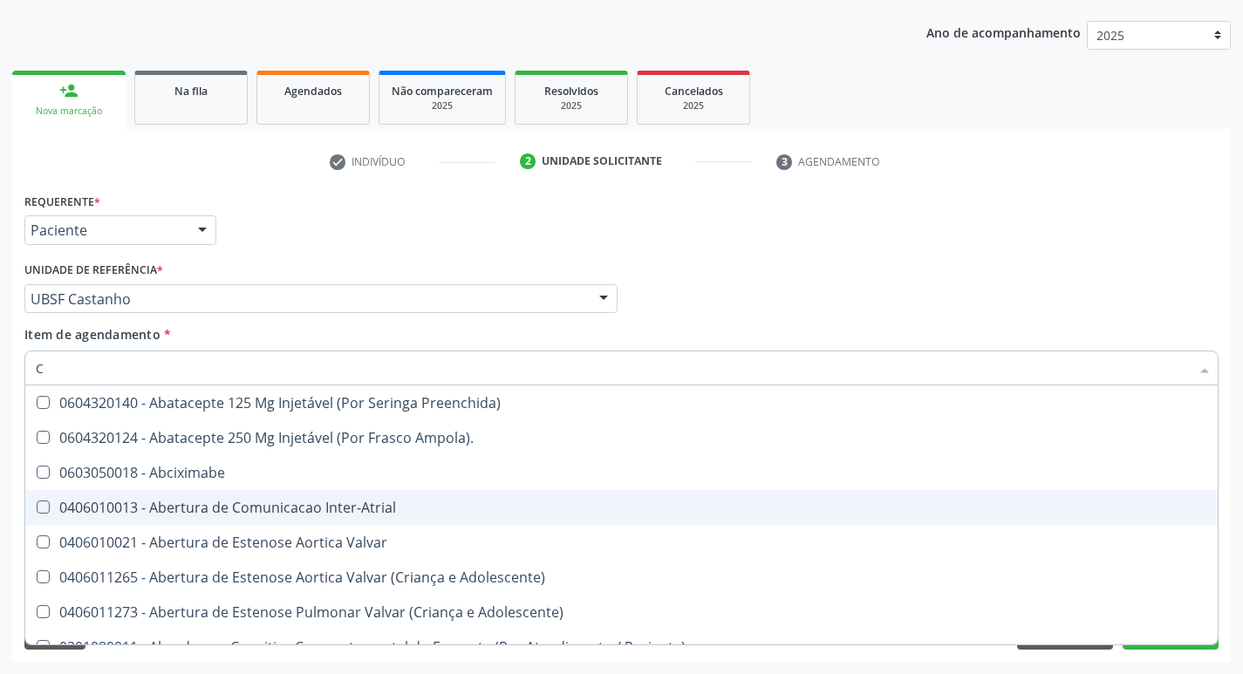
type input "CULTURA"
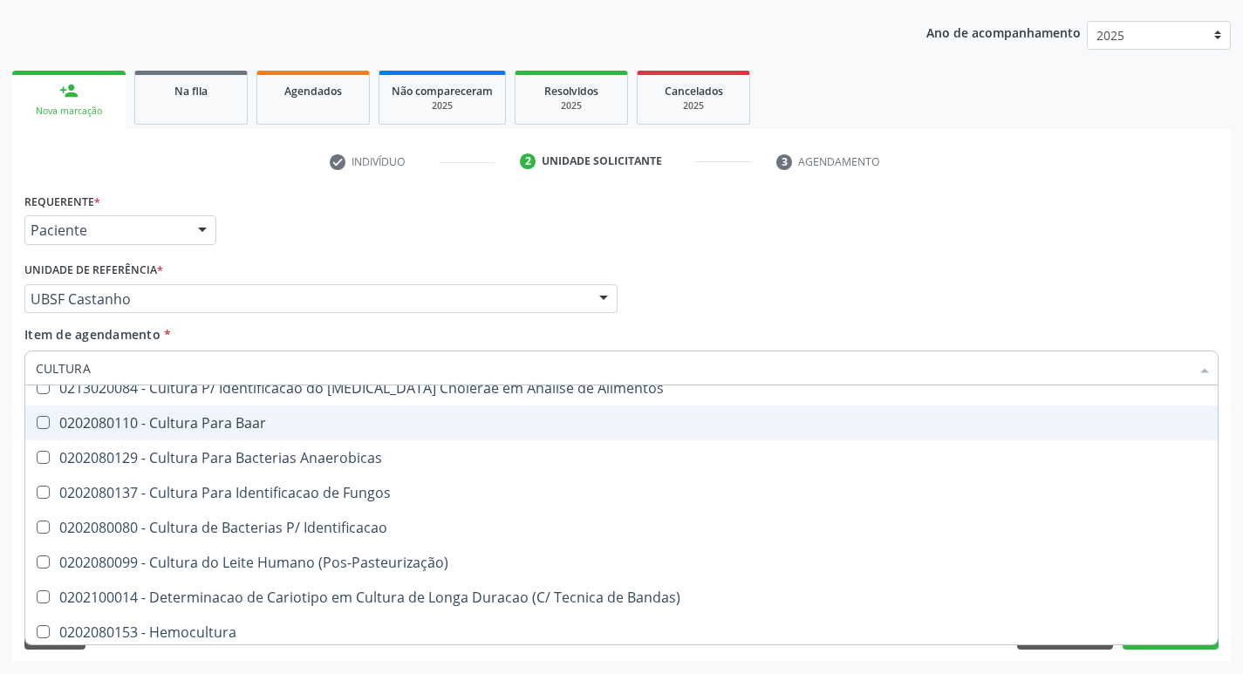
scroll to position [125, 0]
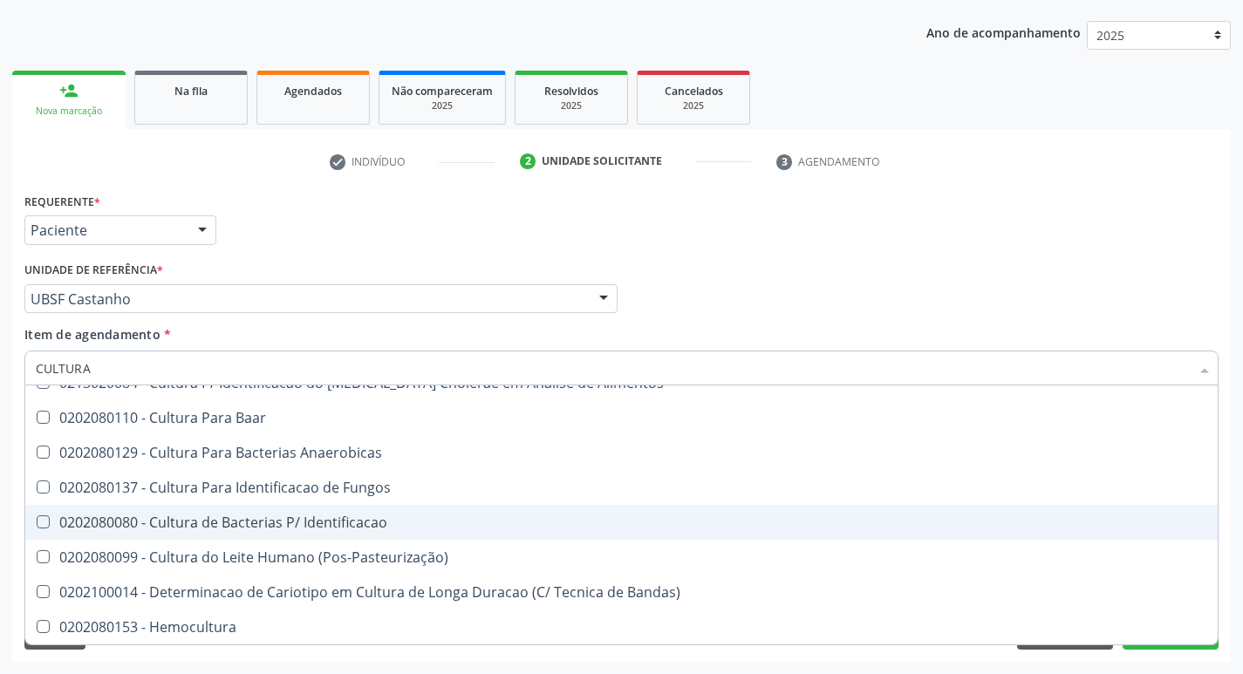
click at [382, 524] on div "0202080080 - Cultura de Bacterias P/ Identificacao" at bounding box center [622, 523] width 1172 height 14
checkbox Identificacao "true"
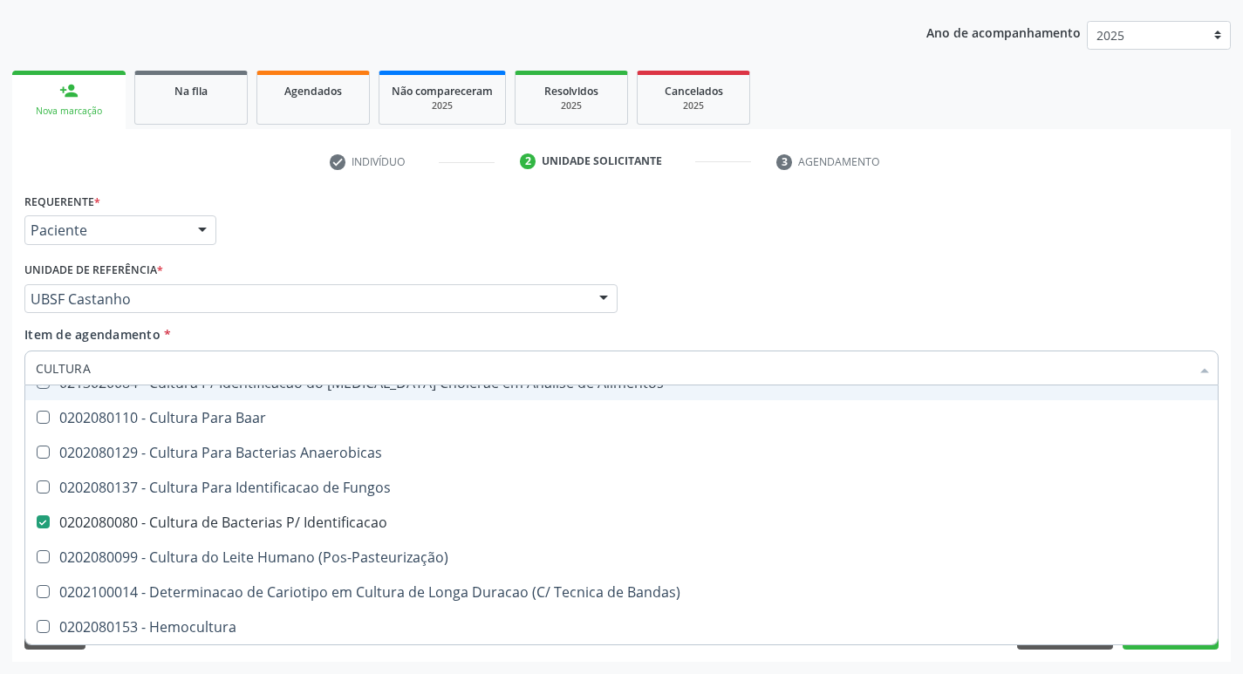
click at [775, 318] on div "Médico Solicitante Por favor, selecione a Unidade de Atendimento primeiro Nenhu…" at bounding box center [621, 291] width 1203 height 68
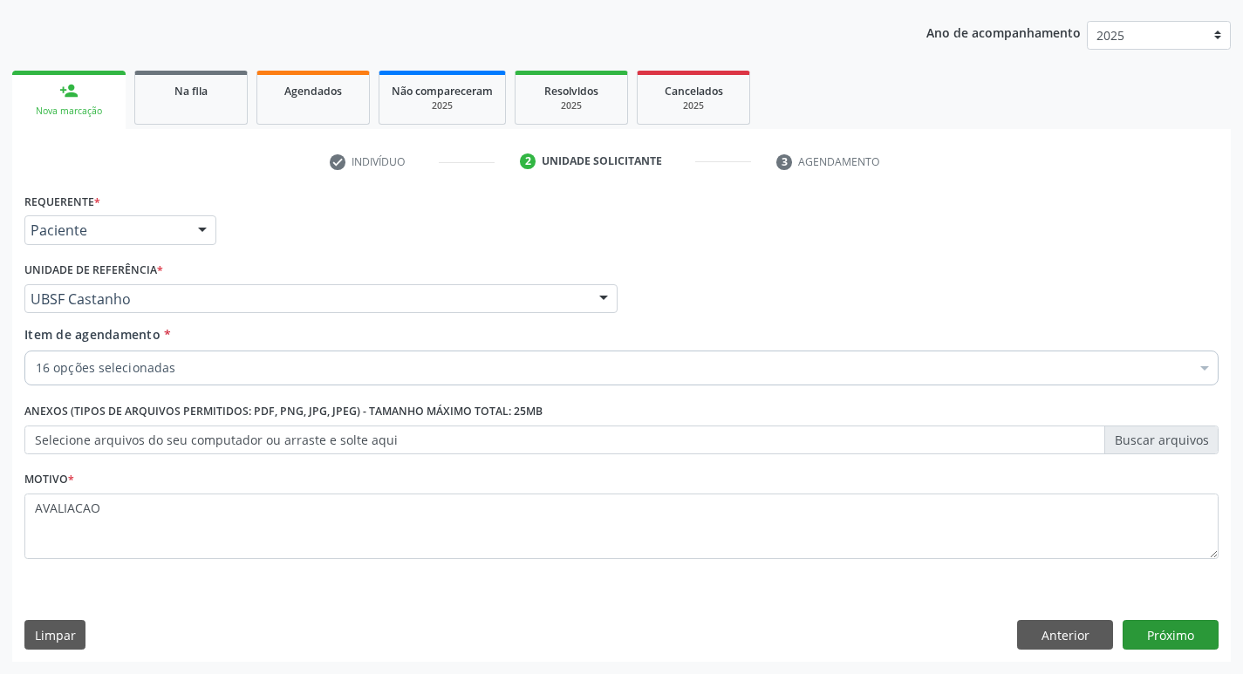
scroll to position [0, 0]
click at [1189, 633] on button "Próximo" at bounding box center [1171, 635] width 96 height 30
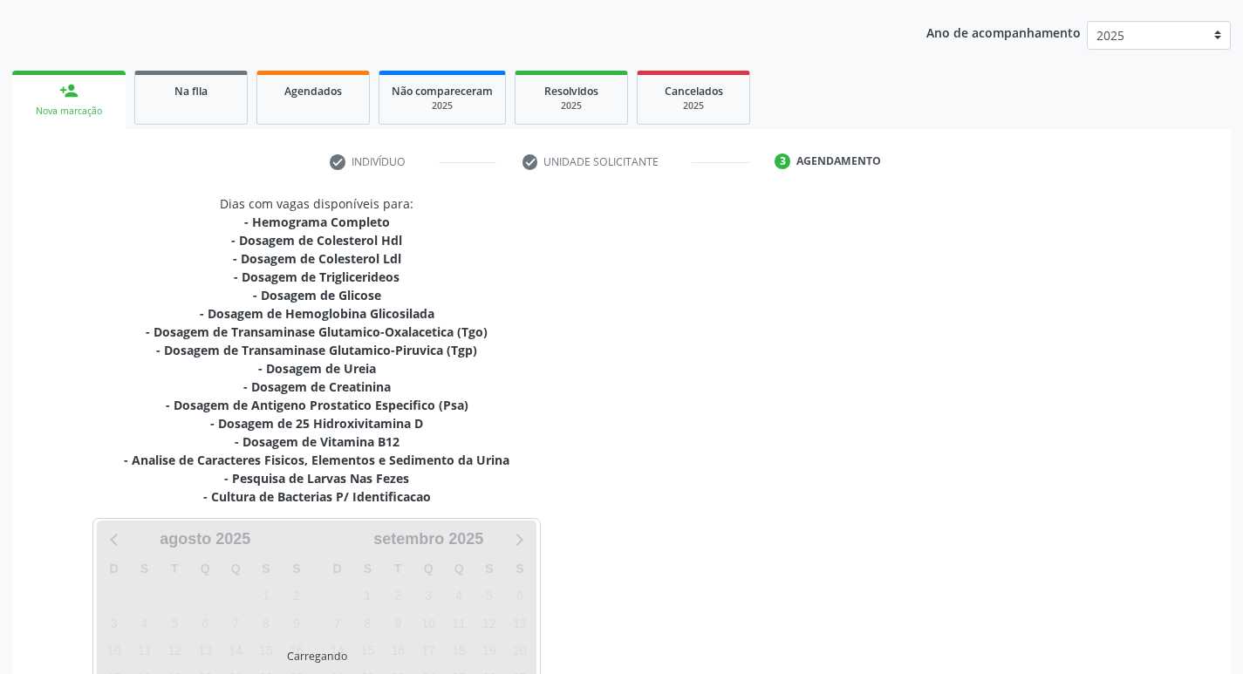
scroll to position [359, 0]
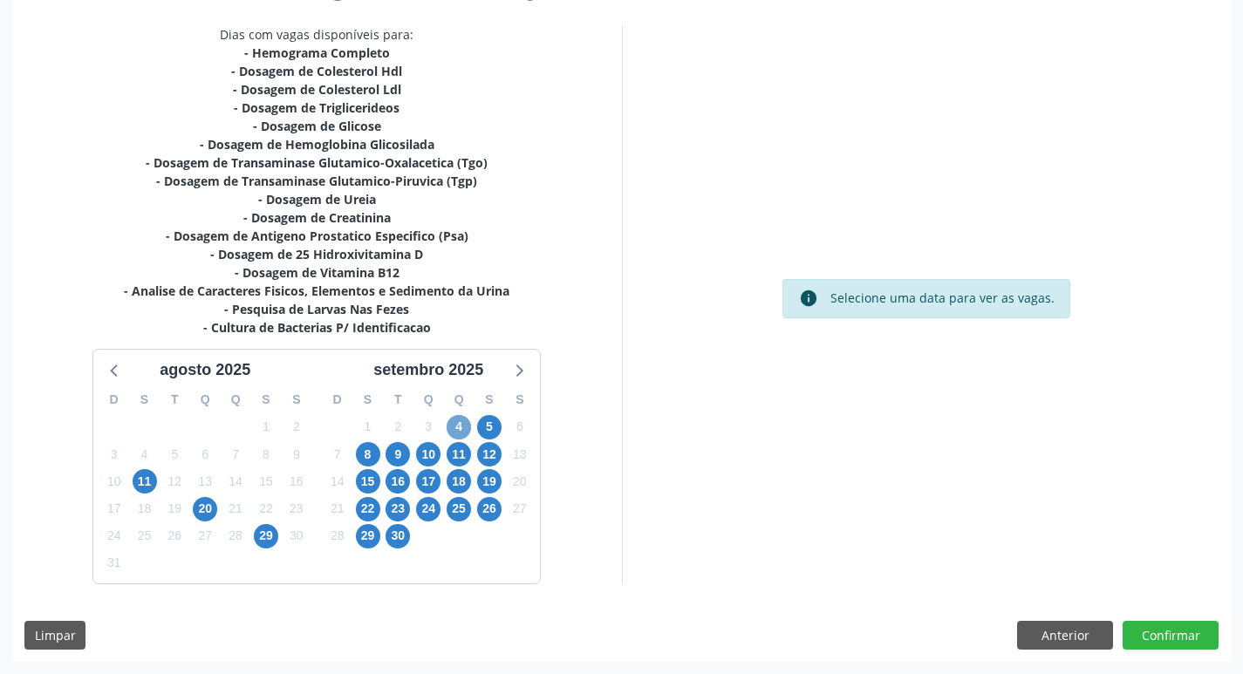
click at [459, 426] on span "4" at bounding box center [459, 427] width 24 height 24
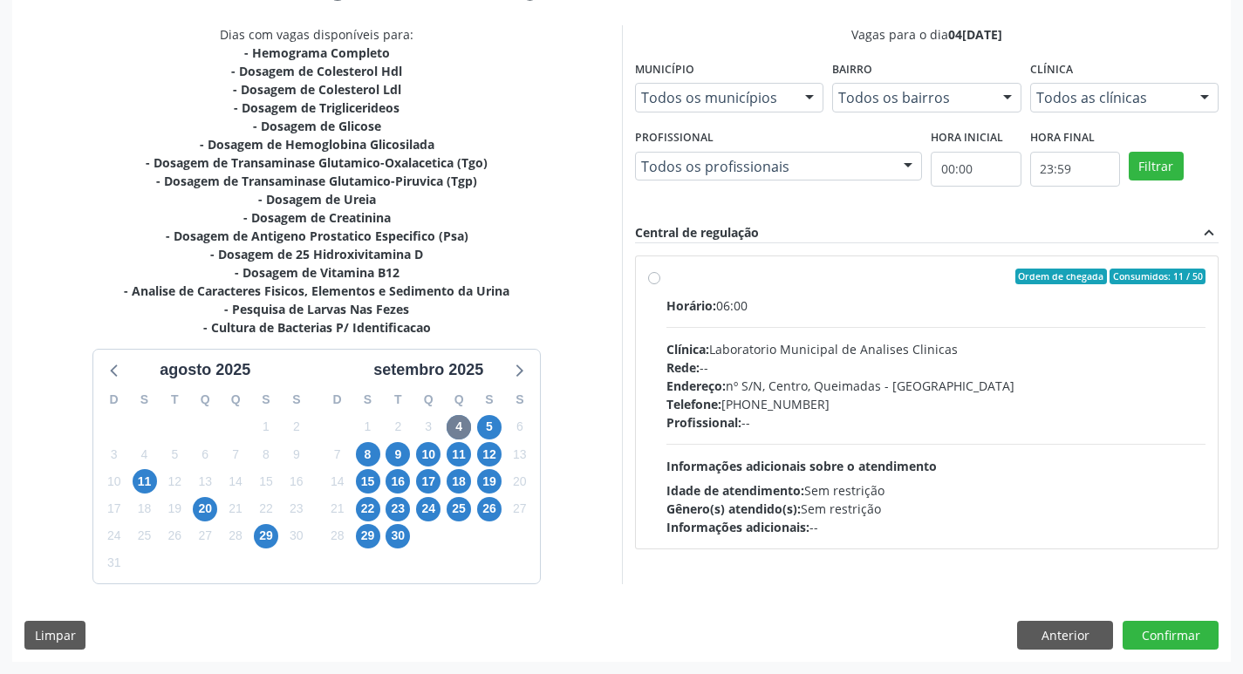
click at [859, 363] on div "Rede: --" at bounding box center [937, 368] width 540 height 18
click at [660, 284] on input "Ordem de chegada Consumidos: 11 / 50 Horário: 06:00 Clínica: Laboratorio Munici…" at bounding box center [654, 277] width 12 height 16
radio input "true"
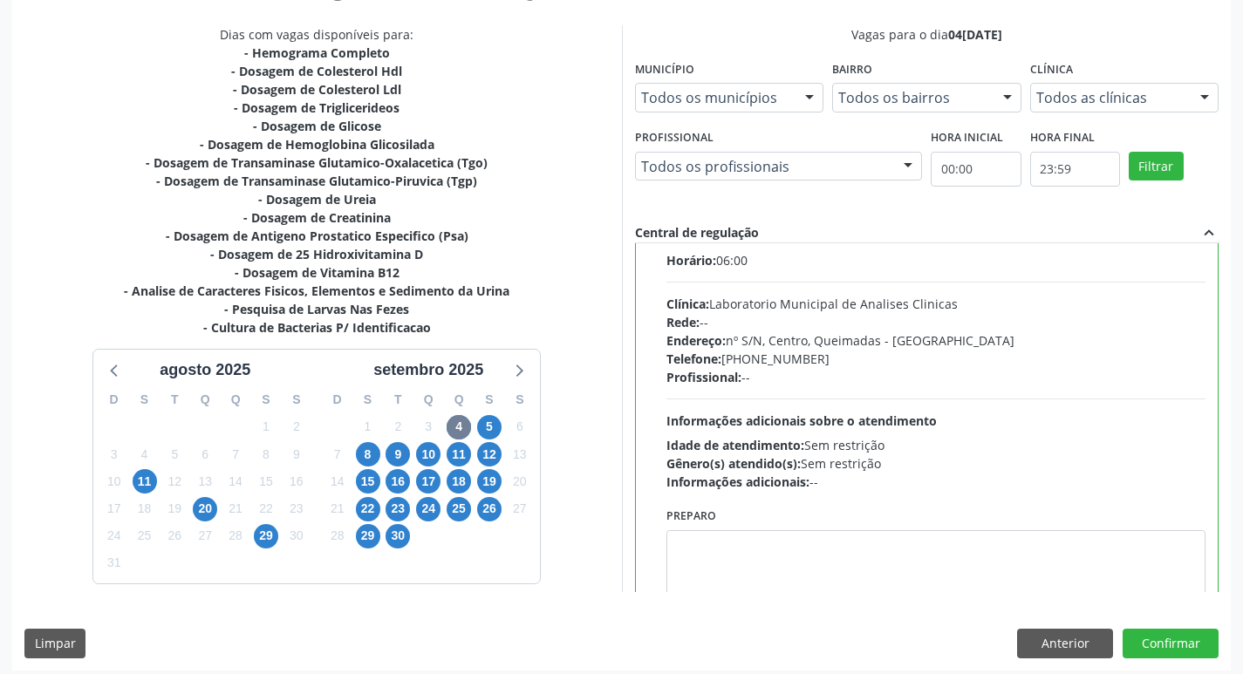
scroll to position [86, 0]
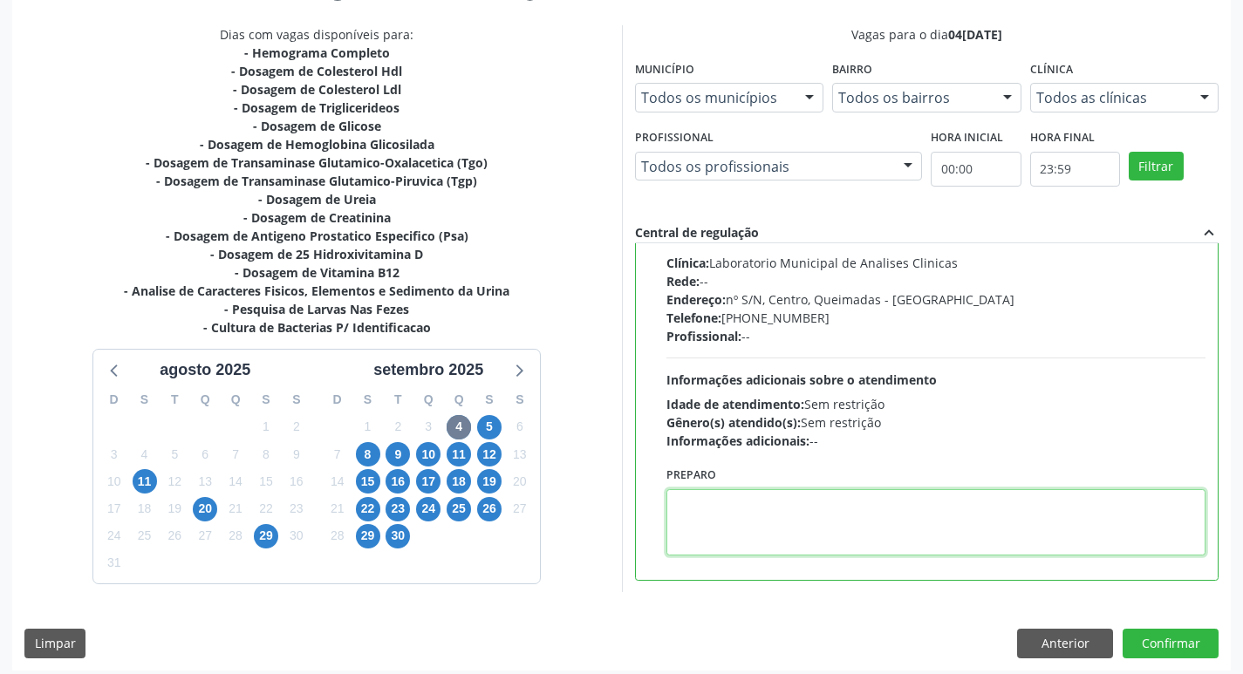
click at [770, 524] on textarea at bounding box center [937, 522] width 540 height 66
paste textarea "IR EM [GEOGRAPHIC_DATA]"
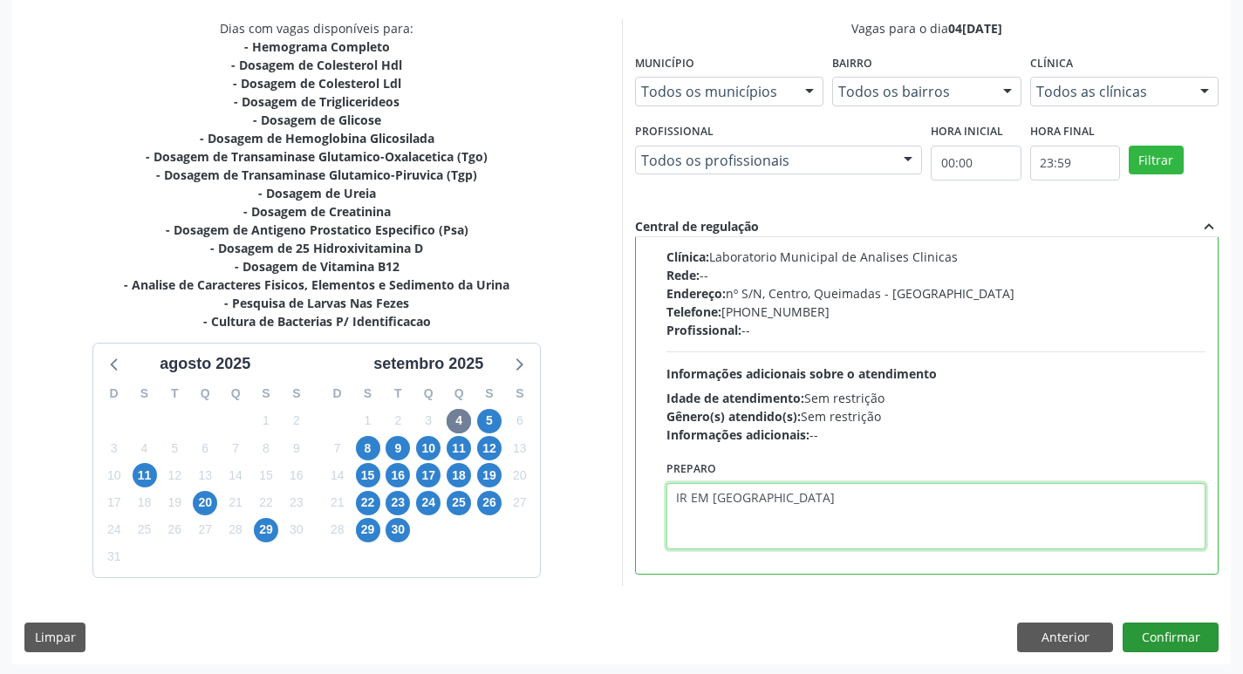
scroll to position [368, 0]
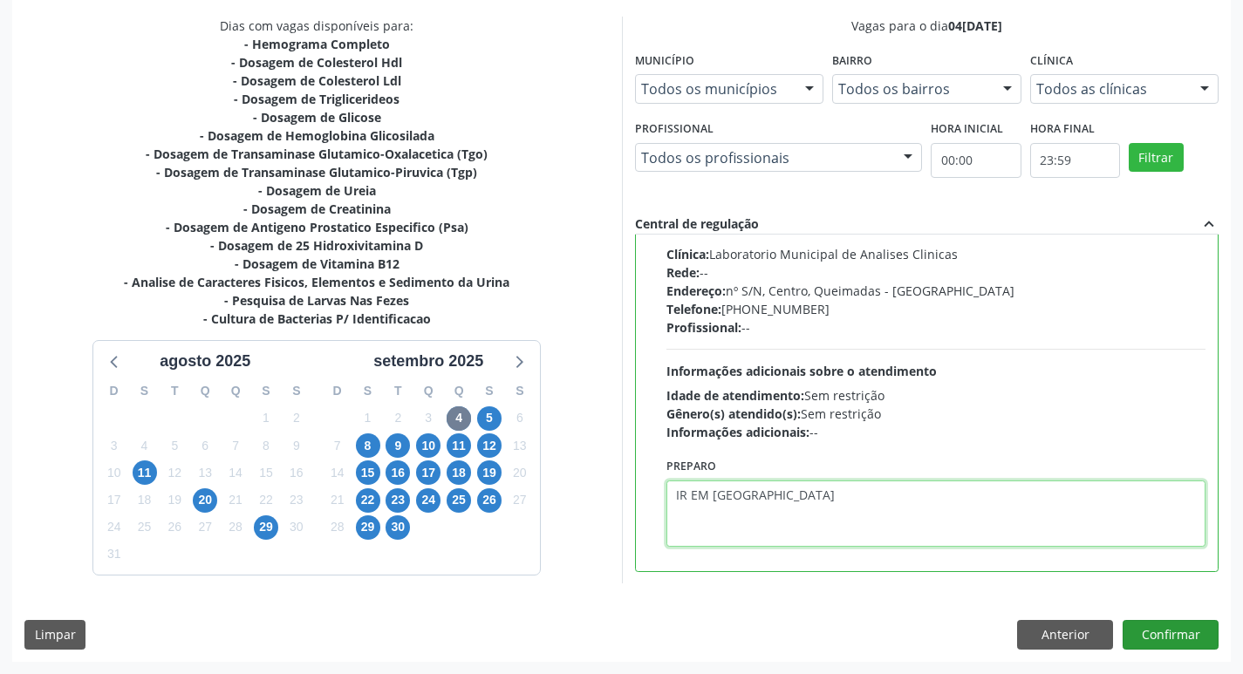
type textarea "IR EM [GEOGRAPHIC_DATA]"
click at [1147, 626] on button "Confirmar" at bounding box center [1171, 635] width 96 height 30
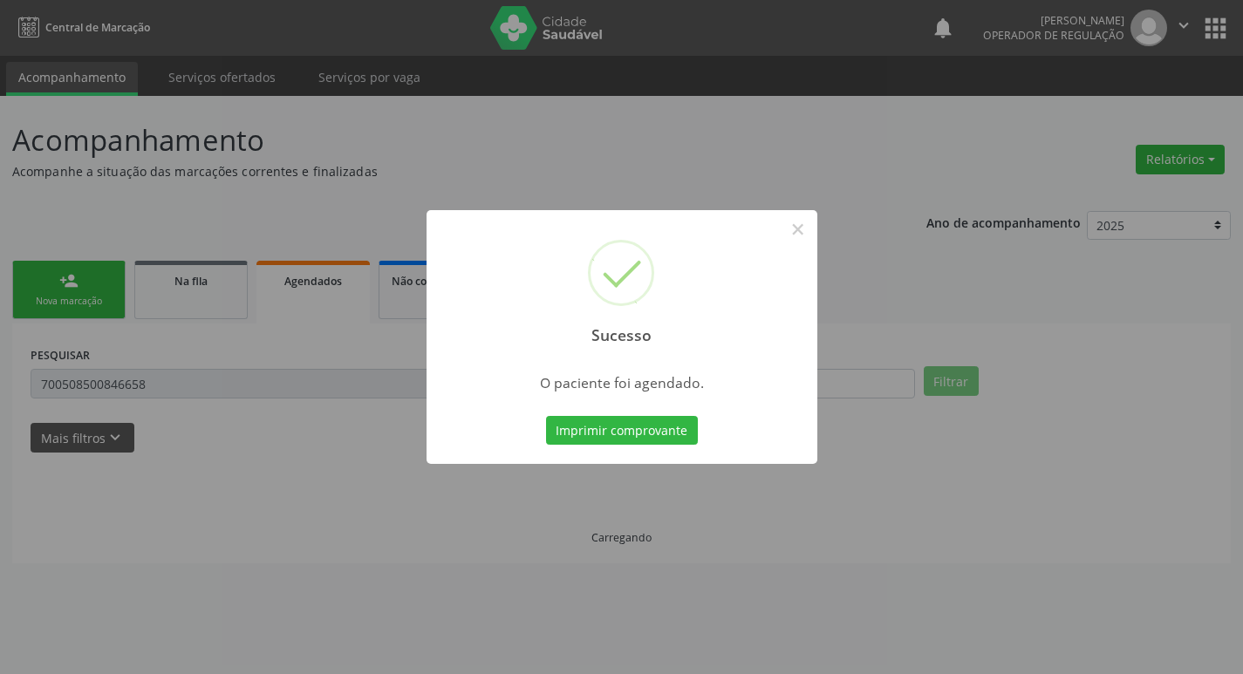
scroll to position [0, 0]
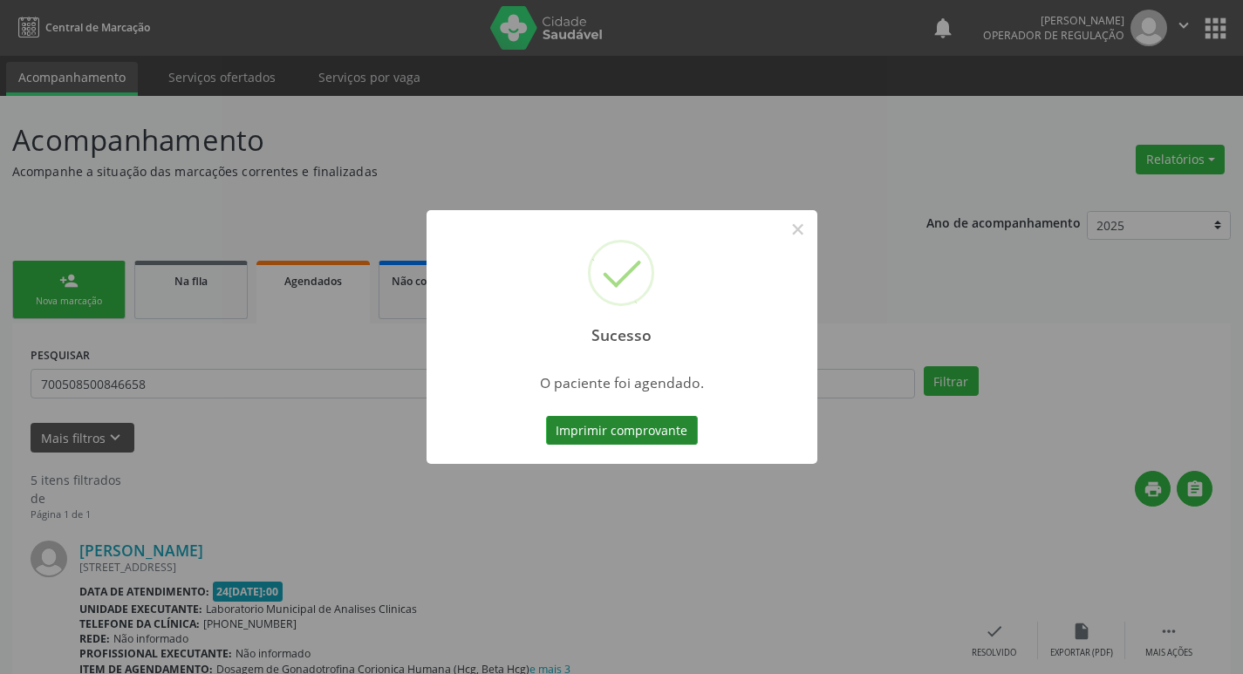
click at [640, 434] on button "Imprimir comprovante" at bounding box center [622, 431] width 152 height 30
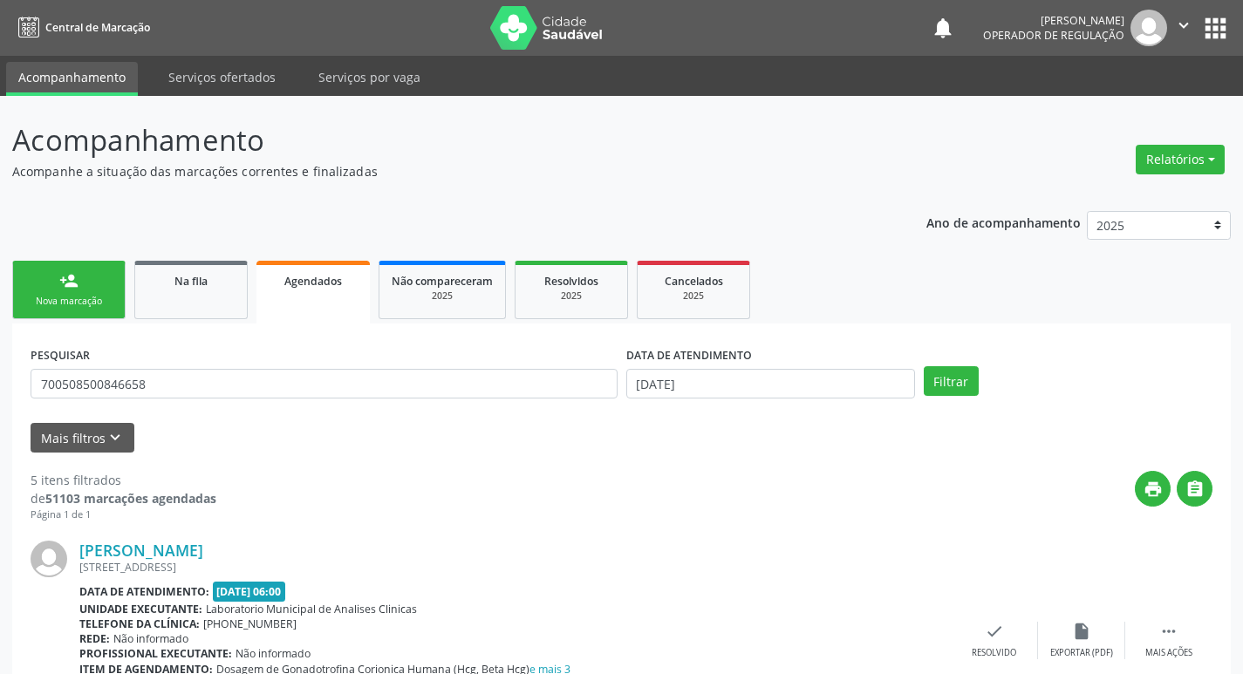
click at [71, 287] on div "Sucesso × O paciente foi agendado. Imprimir comprovante Cancel" at bounding box center [621, 337] width 1243 height 674
click at [98, 304] on div "Nova marcação" at bounding box center [68, 301] width 87 height 13
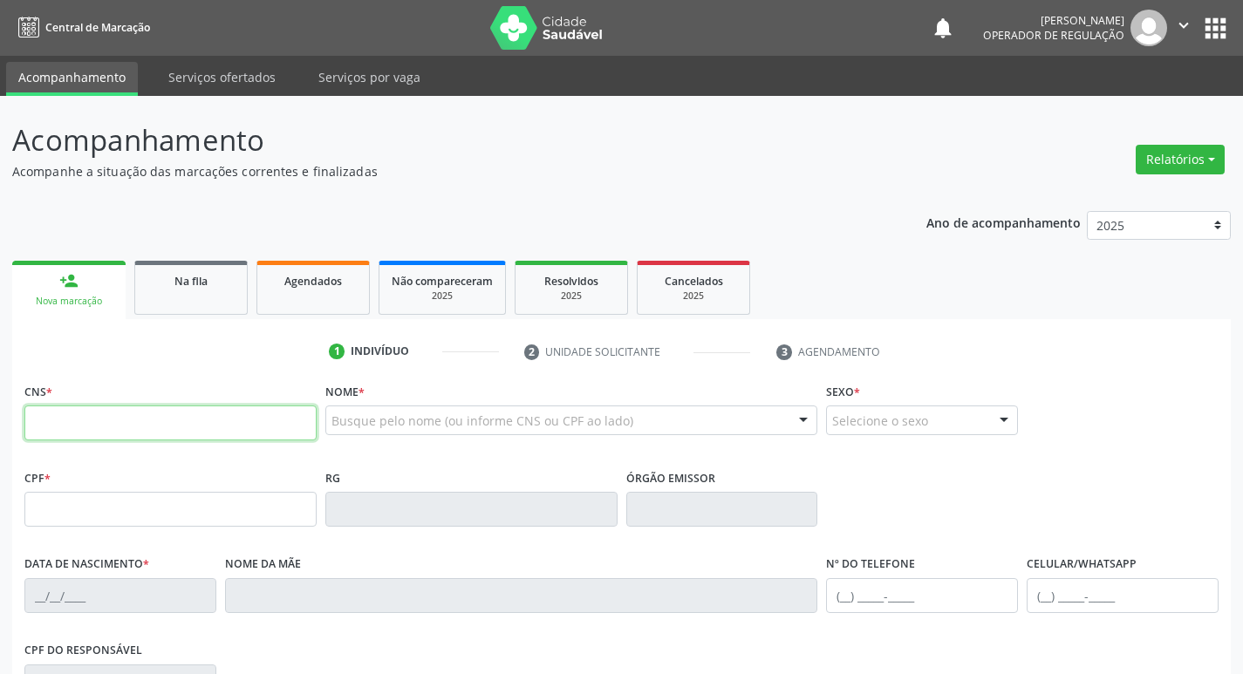
click at [114, 411] on input "text" at bounding box center [170, 423] width 292 height 35
type input "700 6074 3555 6369"
type input "071.953.354-61"
type input "22/11/1952"
type input "Maria Francisca da Conceição"
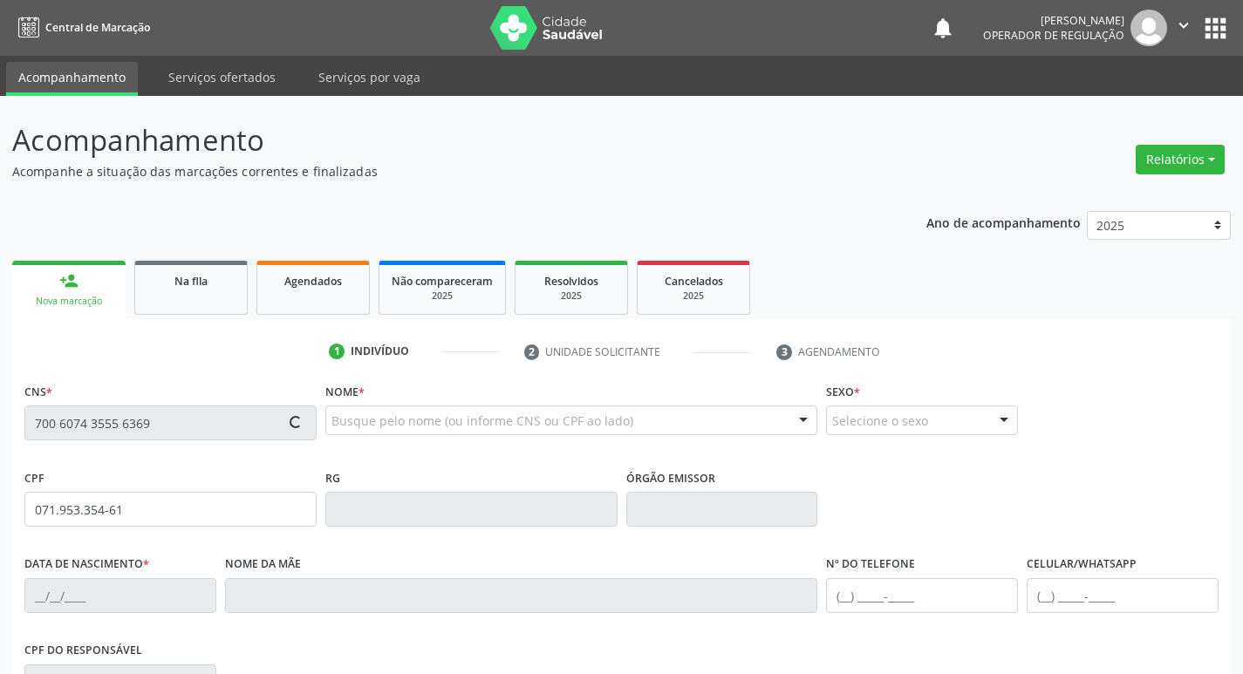
type input "(83) 99355-6340"
type input "127"
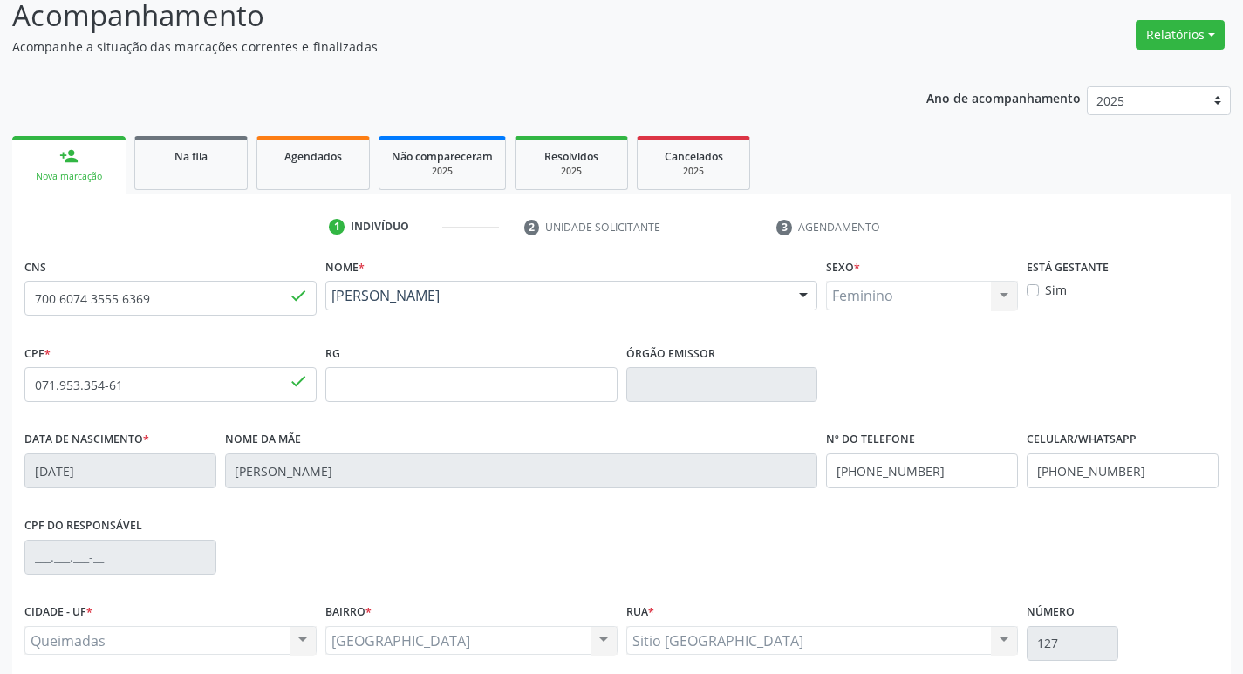
scroll to position [271, 0]
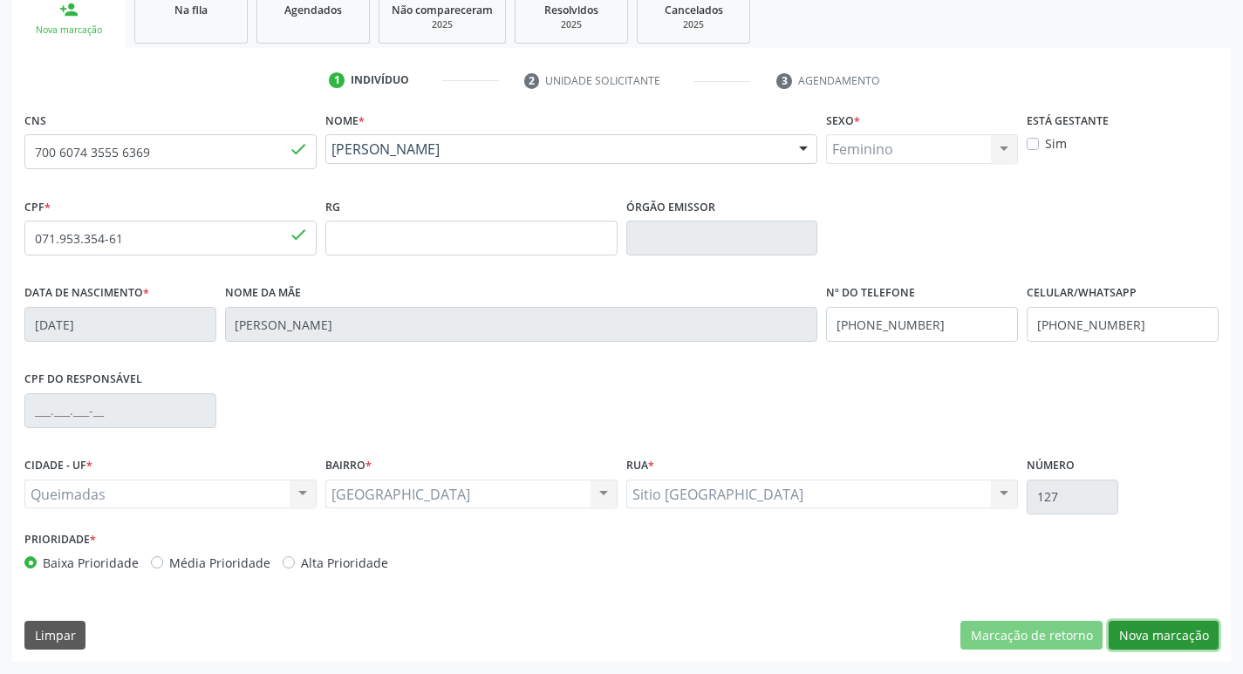
click at [1131, 626] on button "Nova marcação" at bounding box center [1164, 636] width 110 height 30
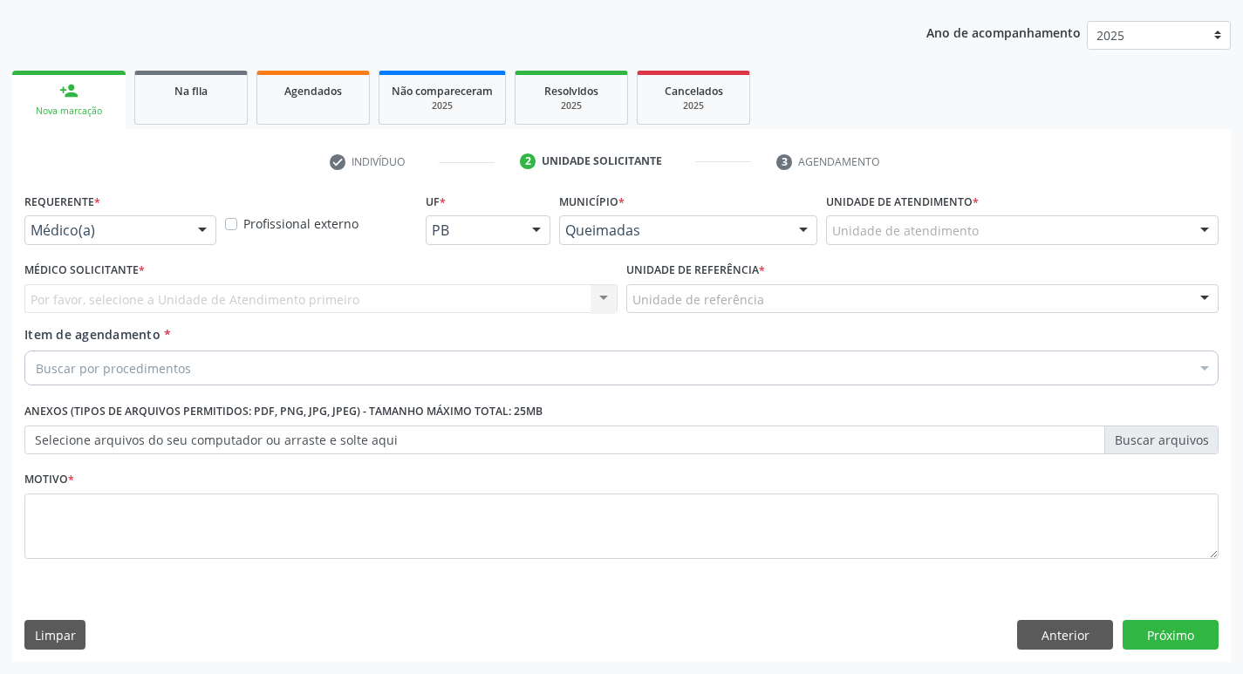
scroll to position [190, 0]
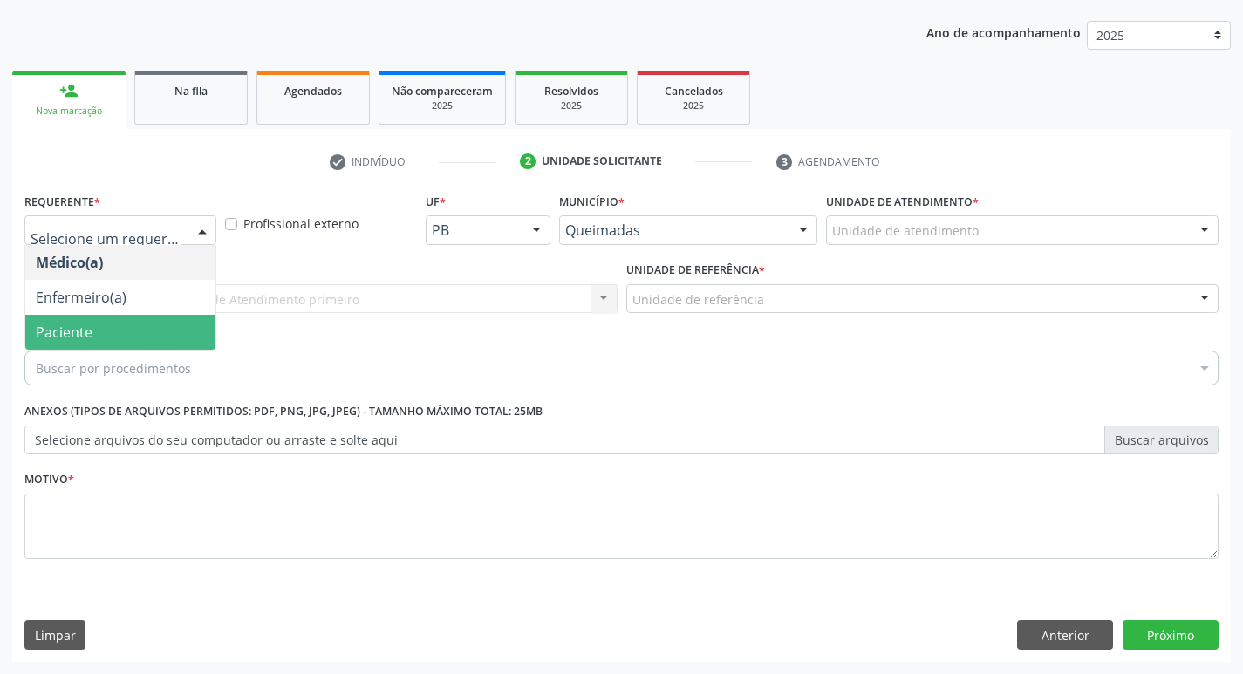
click at [84, 335] on span "Paciente" at bounding box center [64, 332] width 57 height 19
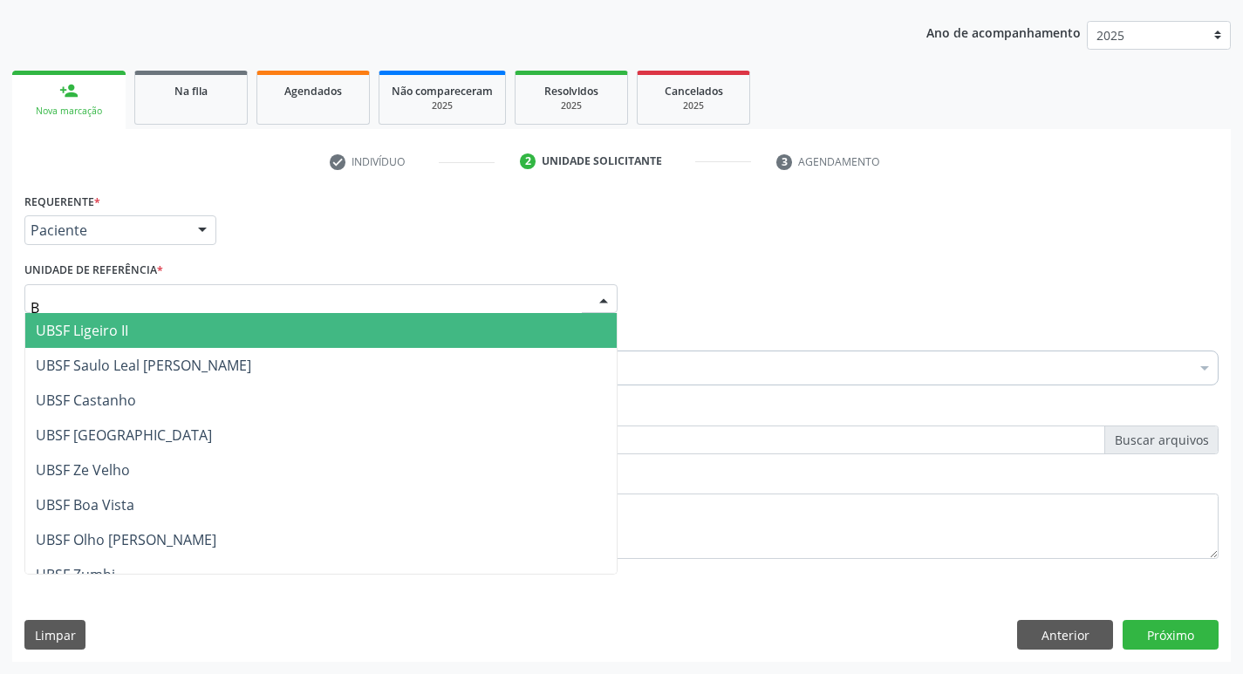
type input "BA"
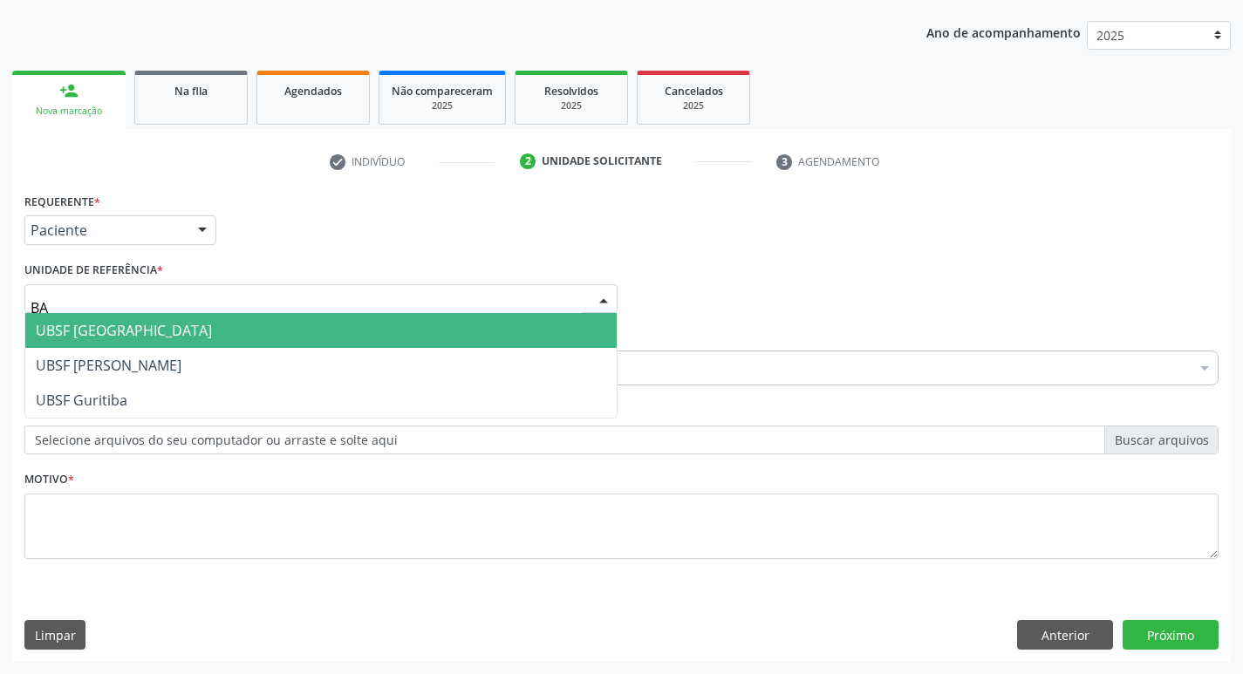
click at [123, 341] on span "UBSF [GEOGRAPHIC_DATA]" at bounding box center [321, 330] width 592 height 35
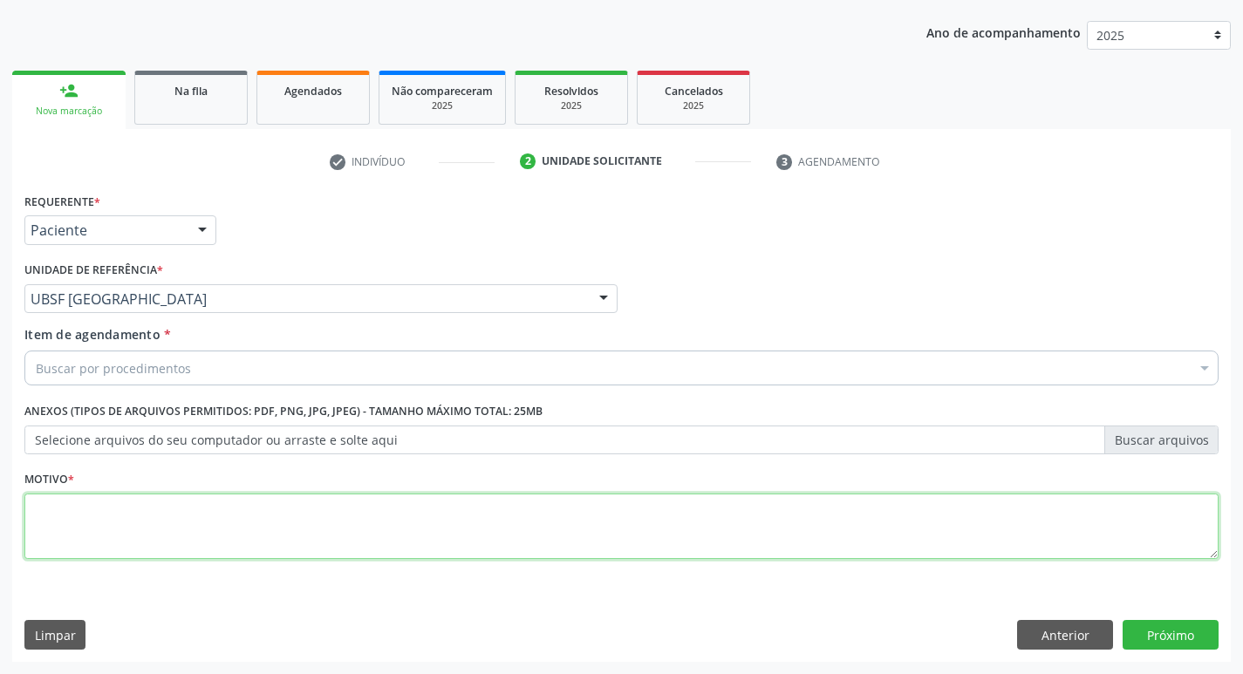
click at [114, 495] on textarea at bounding box center [621, 527] width 1194 height 66
type textarea "AVALIACAO"
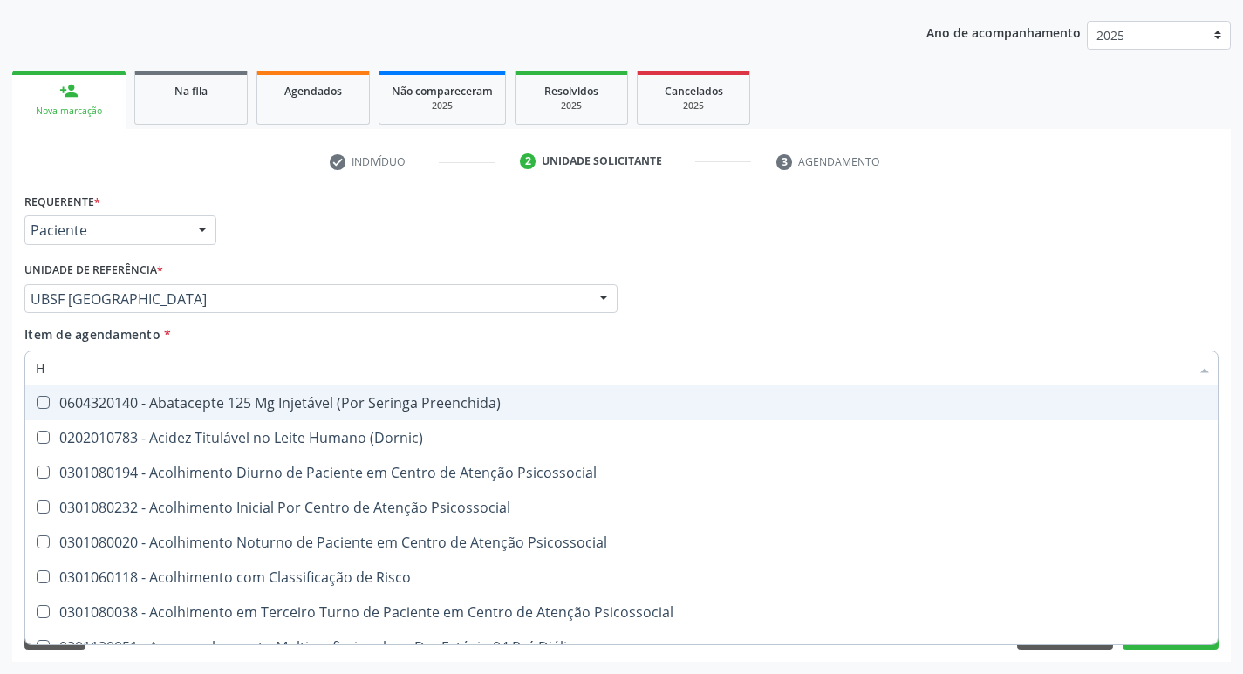
type input "HEMOGR"
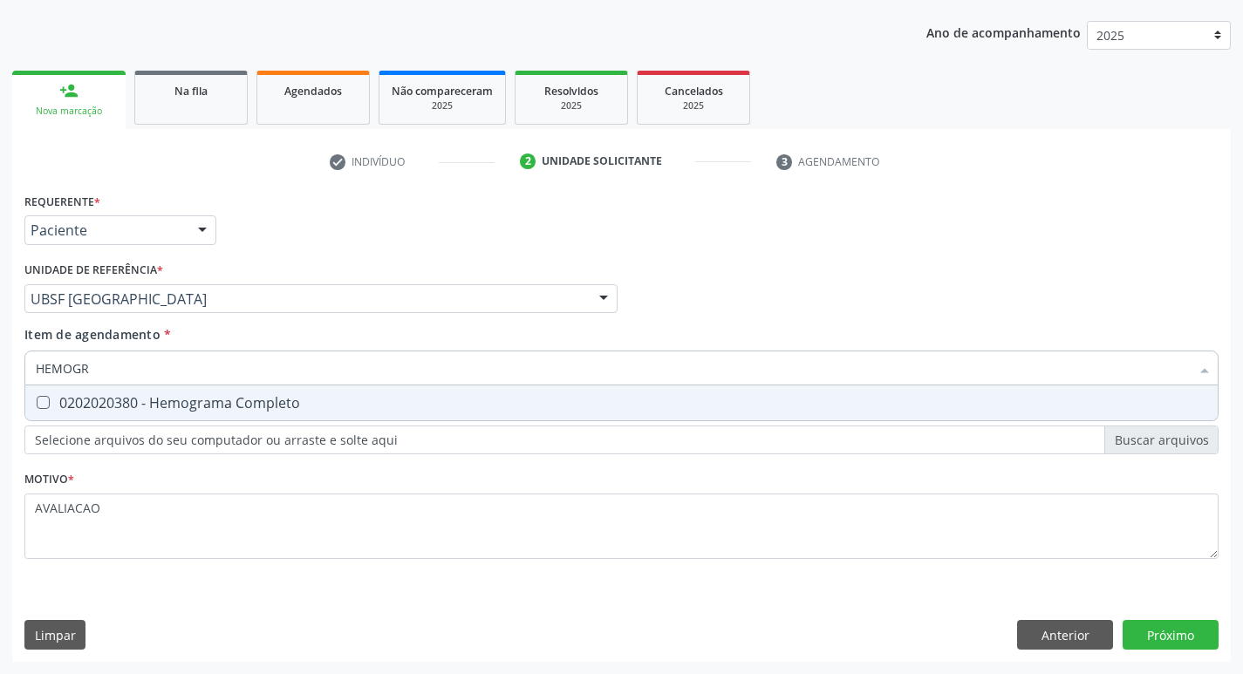
click at [210, 405] on div "0202020380 - Hemograma Completo" at bounding box center [622, 403] width 1172 height 14
checkbox Completo "true"
type input "HEMOG"
checkbox Completo "false"
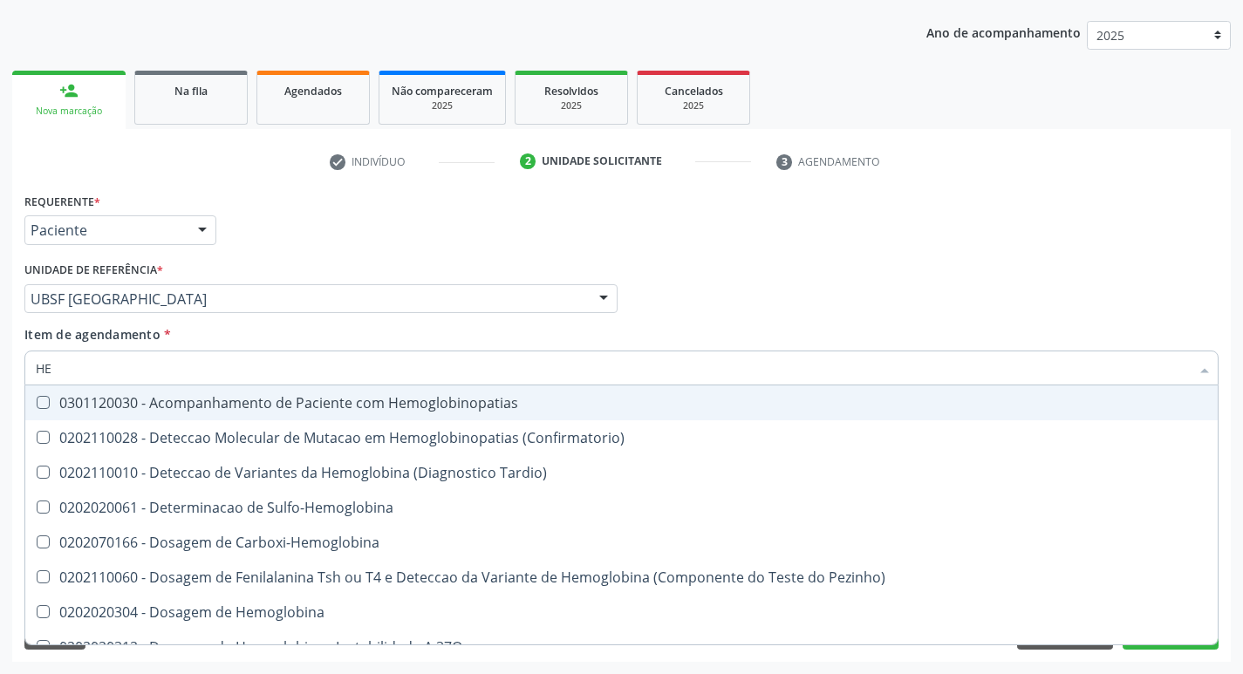
type input "H"
checkbox Completo "false"
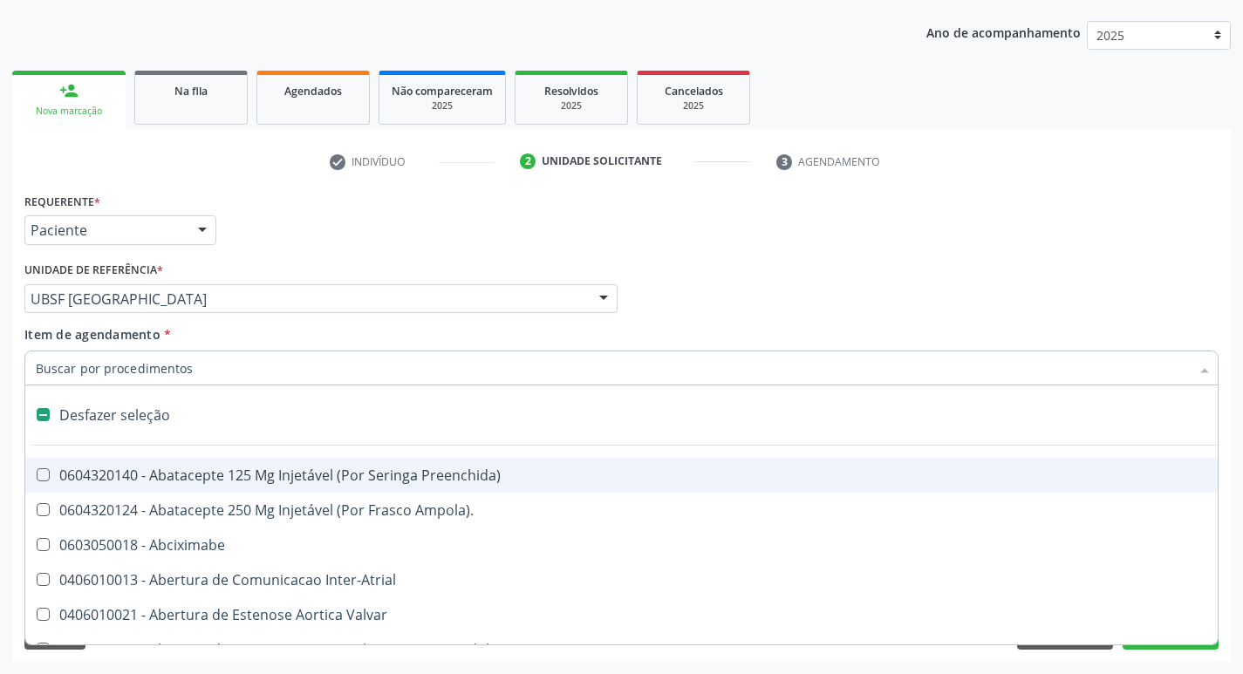
type input "G"
checkbox Persistente "true"
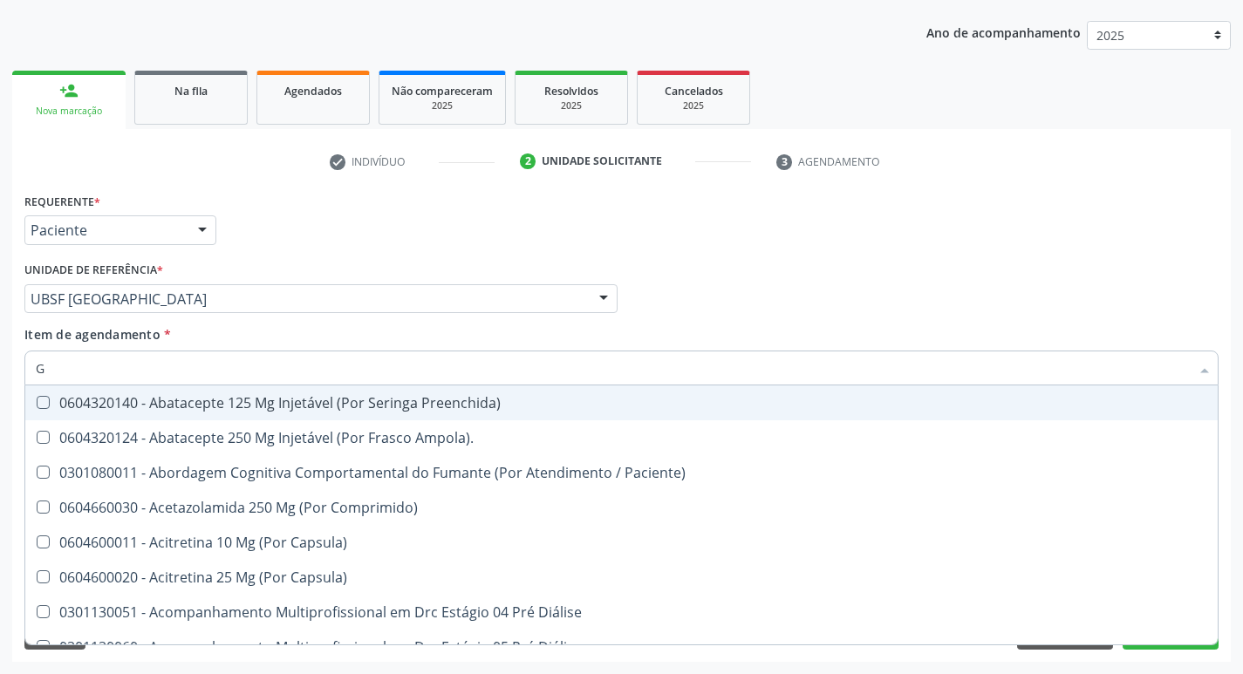
type input "GLICOSE"
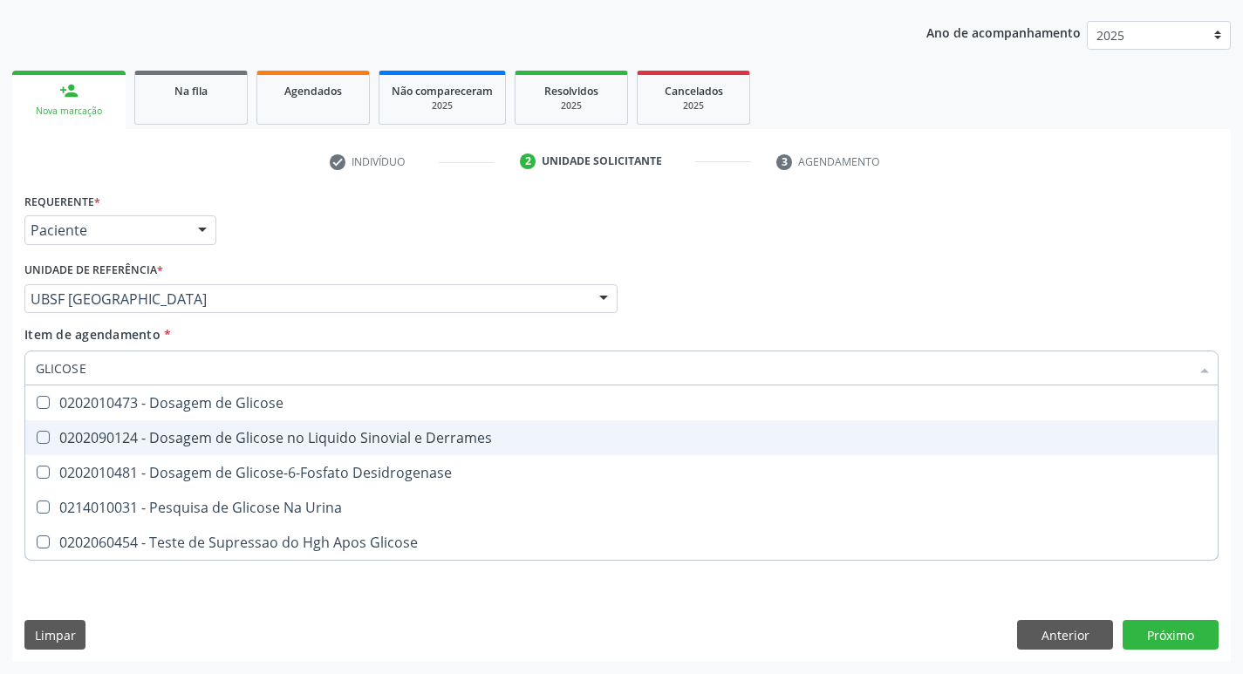
click at [235, 406] on div "0202010473 - Dosagem de Glicose" at bounding box center [622, 403] width 1172 height 14
checkbox Glicose "true"
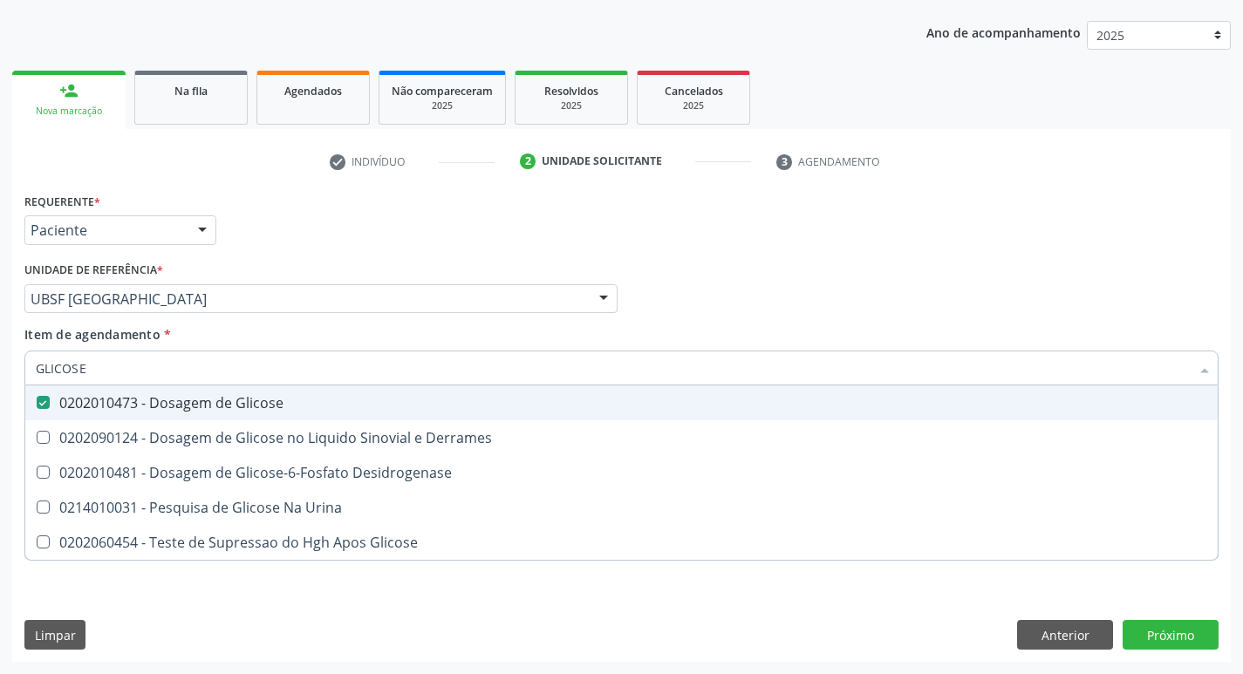
type input "GLICOS"
checkbox Glicose "false"
checkbox Derrames "true"
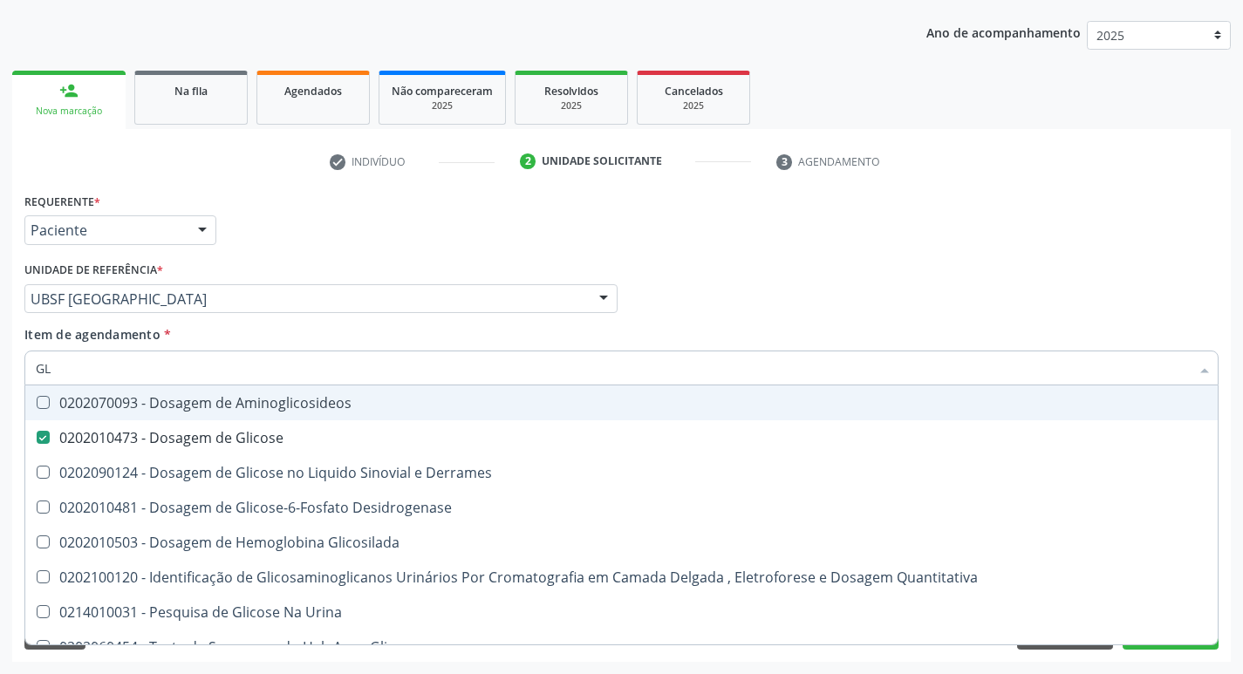
type input "G"
checkbox Glicose "false"
checkbox Derrames "false"
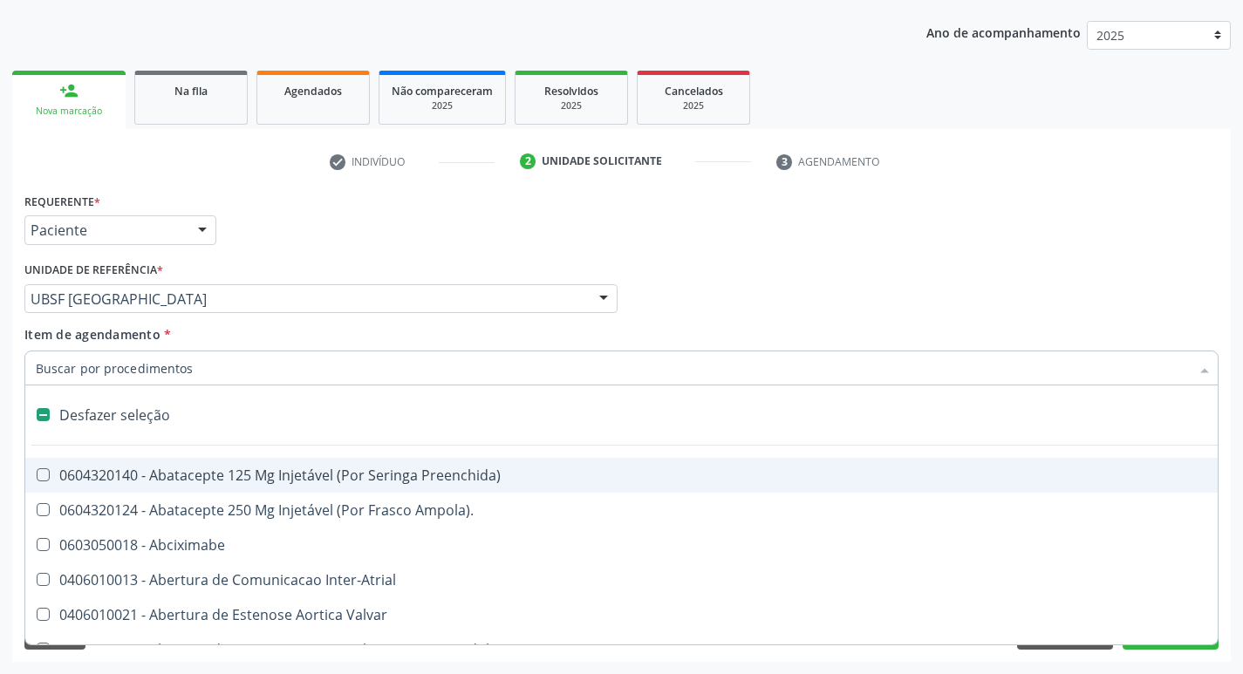
type input "H"
checkbox Convencional\) "true"
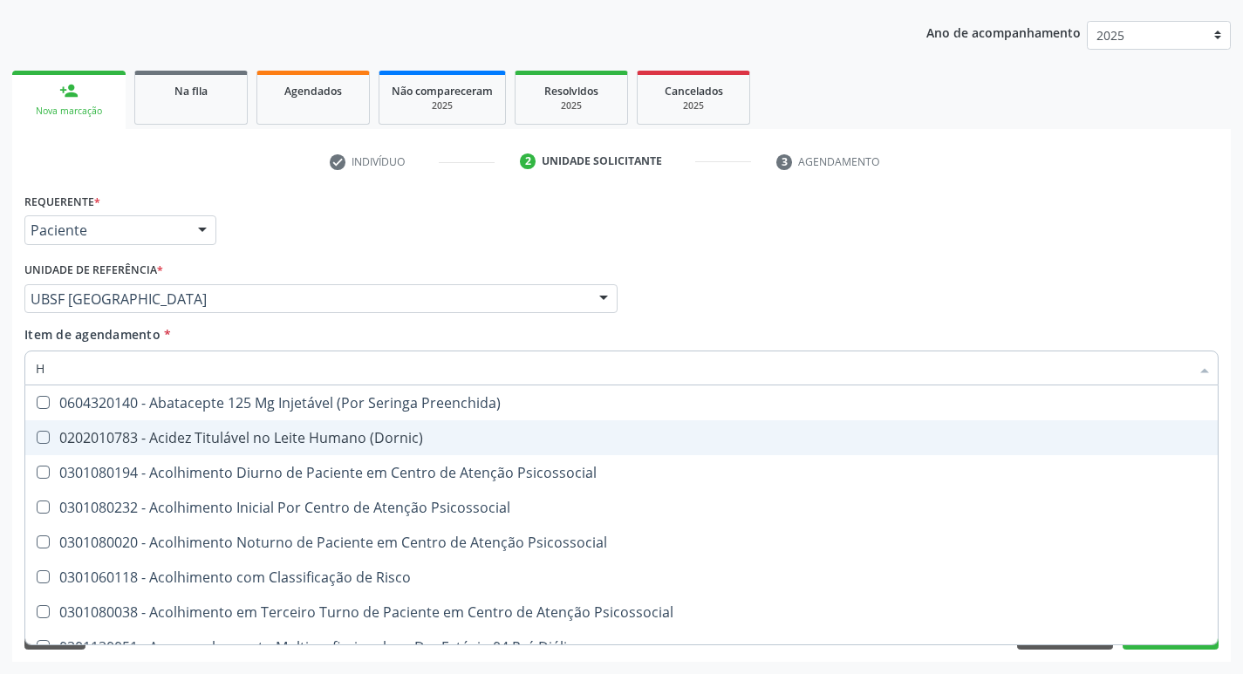
type input "HEMOGLOBINA G"
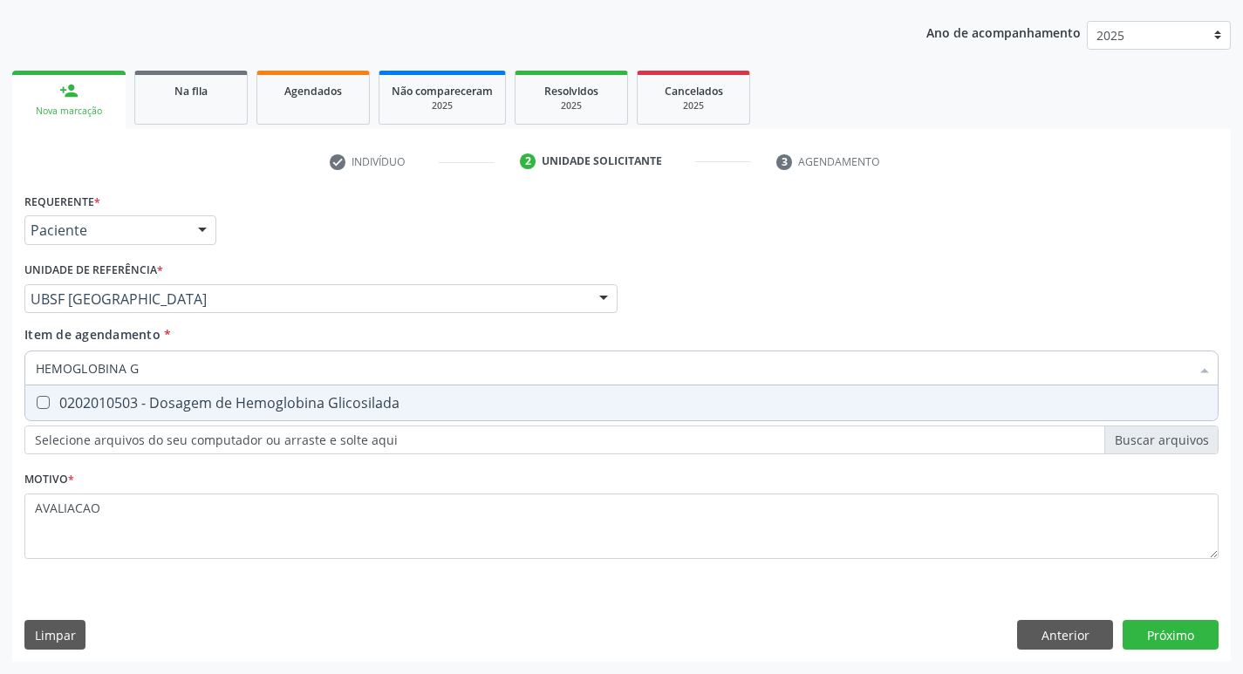
click at [257, 407] on div "0202010503 - Dosagem de Hemoglobina Glicosilada" at bounding box center [622, 403] width 1172 height 14
checkbox Glicosilada "true"
type input "HEMOGLOBINA"
checkbox Glicosilada "false"
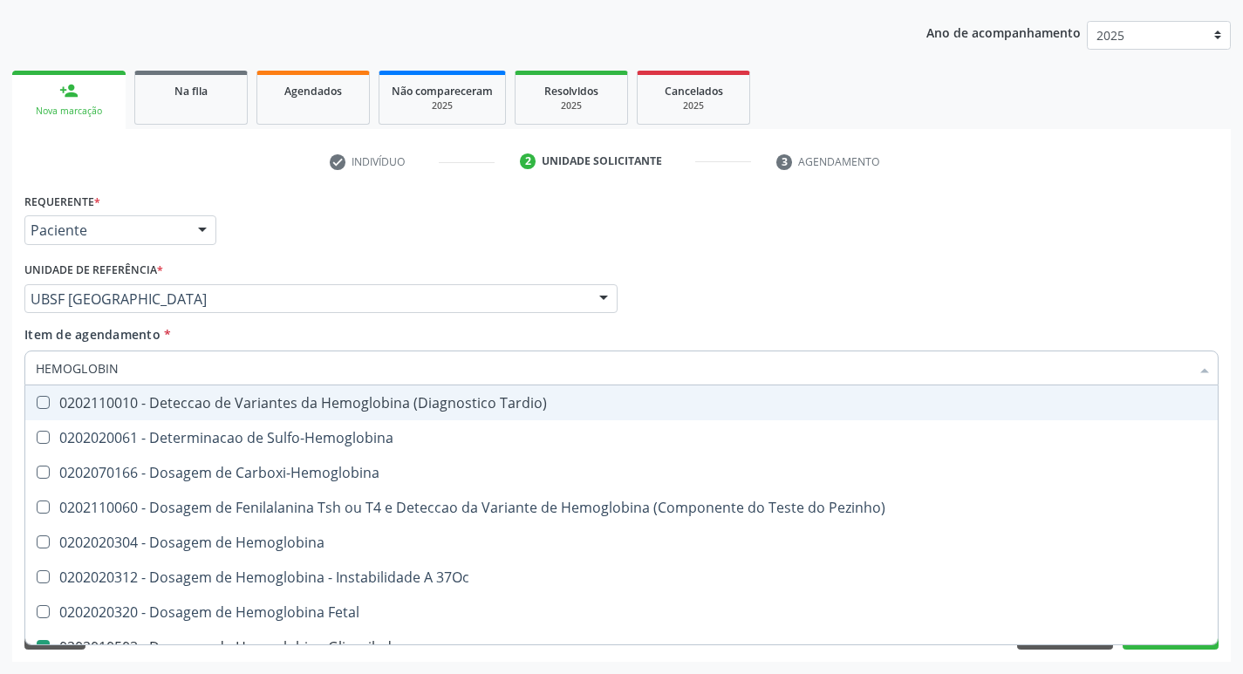
type input "HEMOGLOBI"
checkbox Glicosilada "false"
checkbox Hemoglobina "true"
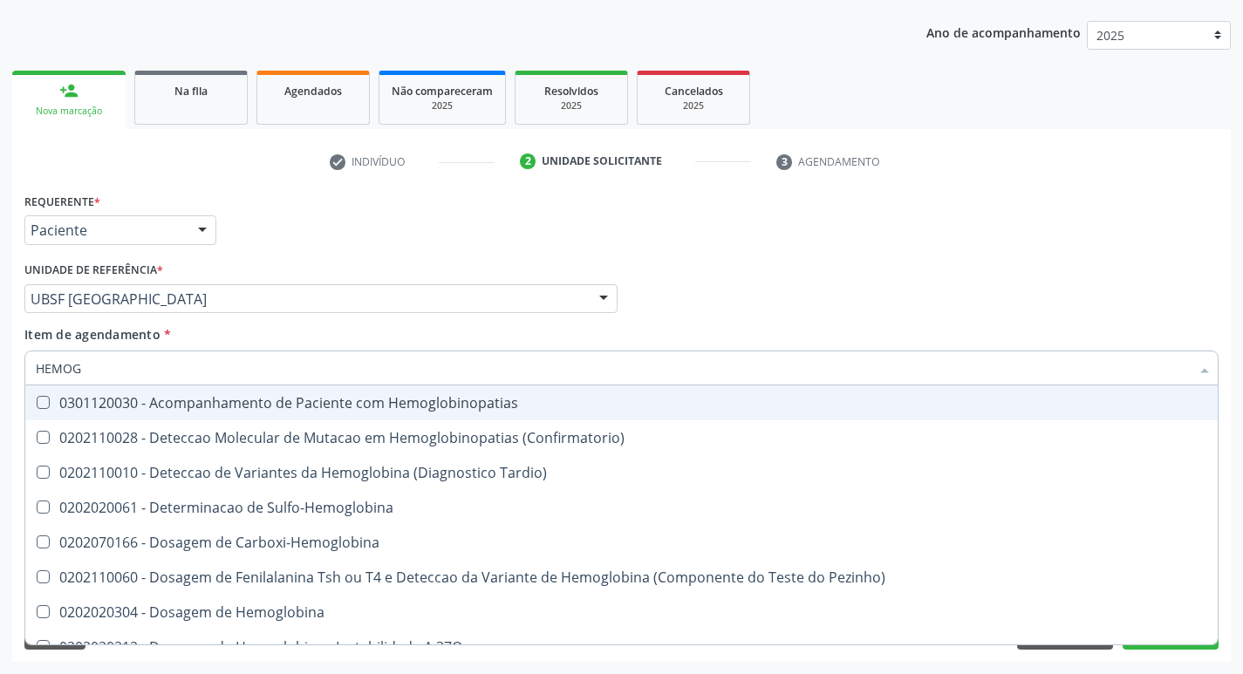
type input "HEMO"
checkbox Glicosilada "false"
checkbox S "false"
type input "H"
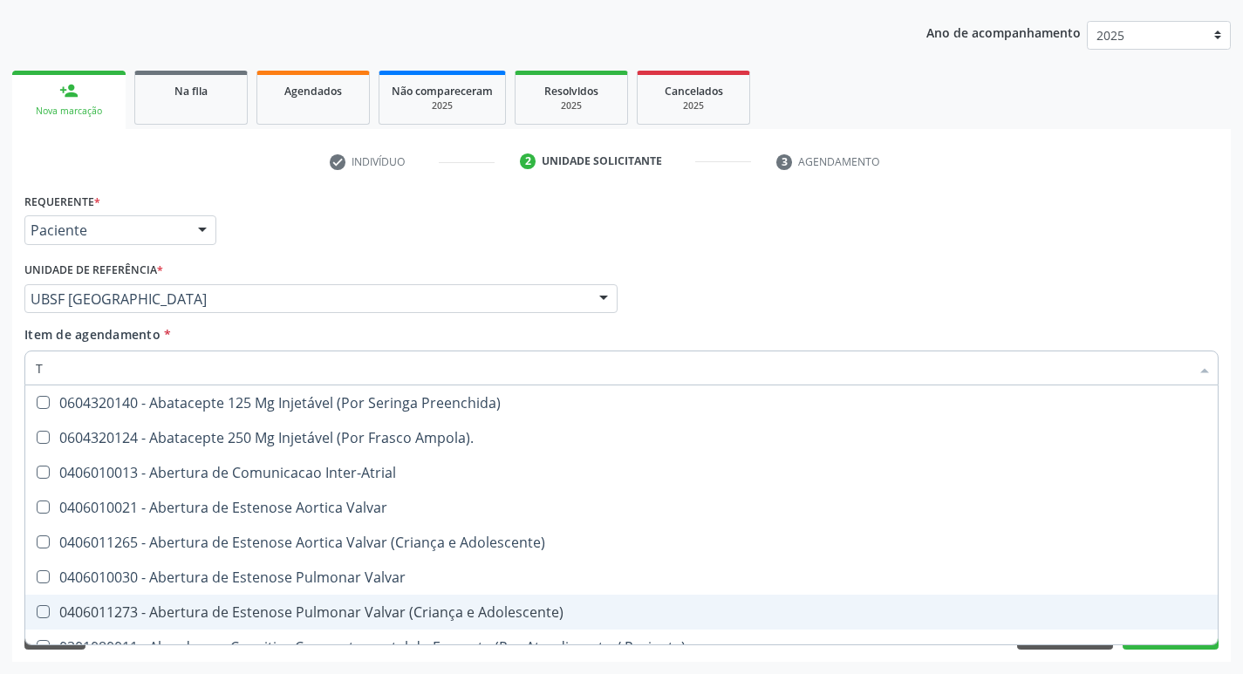
type input "TEMPO DE C"
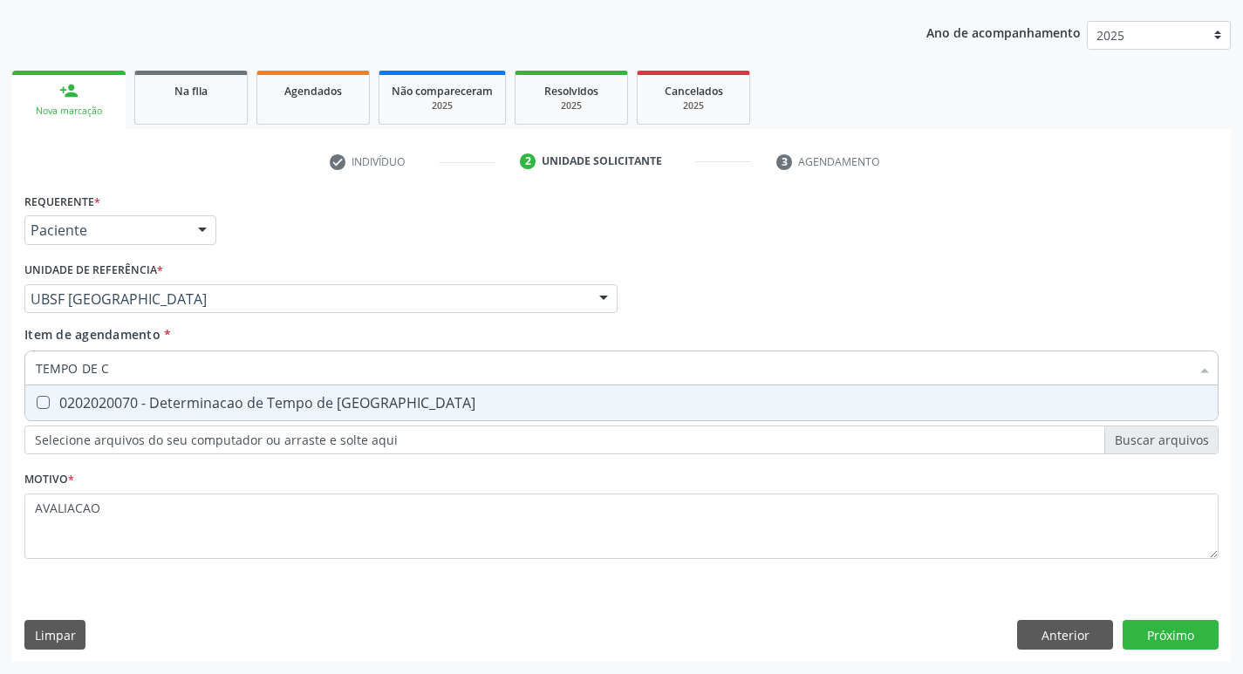
click at [302, 396] on div "0202020070 - Determinacao de Tempo de [GEOGRAPHIC_DATA]" at bounding box center [622, 403] width 1172 height 14
checkbox Coagulacao "true"
click at [1173, 633] on div "Requerente * Paciente Médico(a) Enfermeiro(a) Paciente Nenhum resultado encontr…" at bounding box center [621, 425] width 1219 height 474
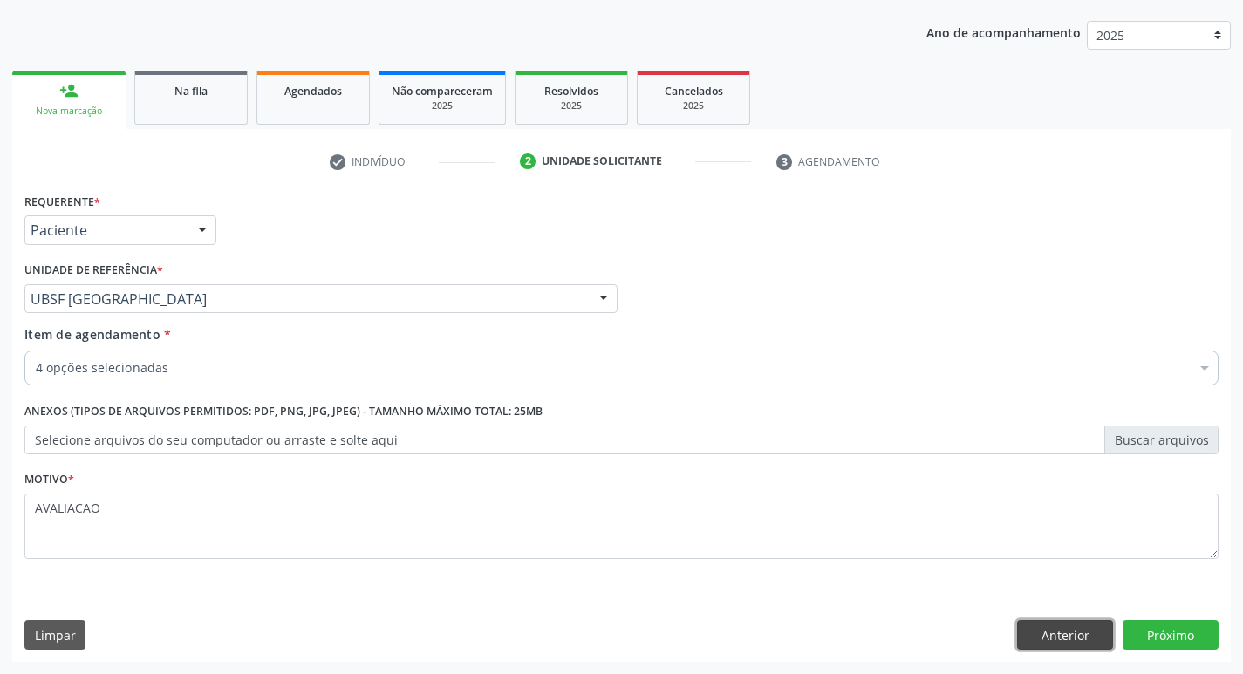
click at [1061, 633] on button "Anterior" at bounding box center [1065, 635] width 96 height 30
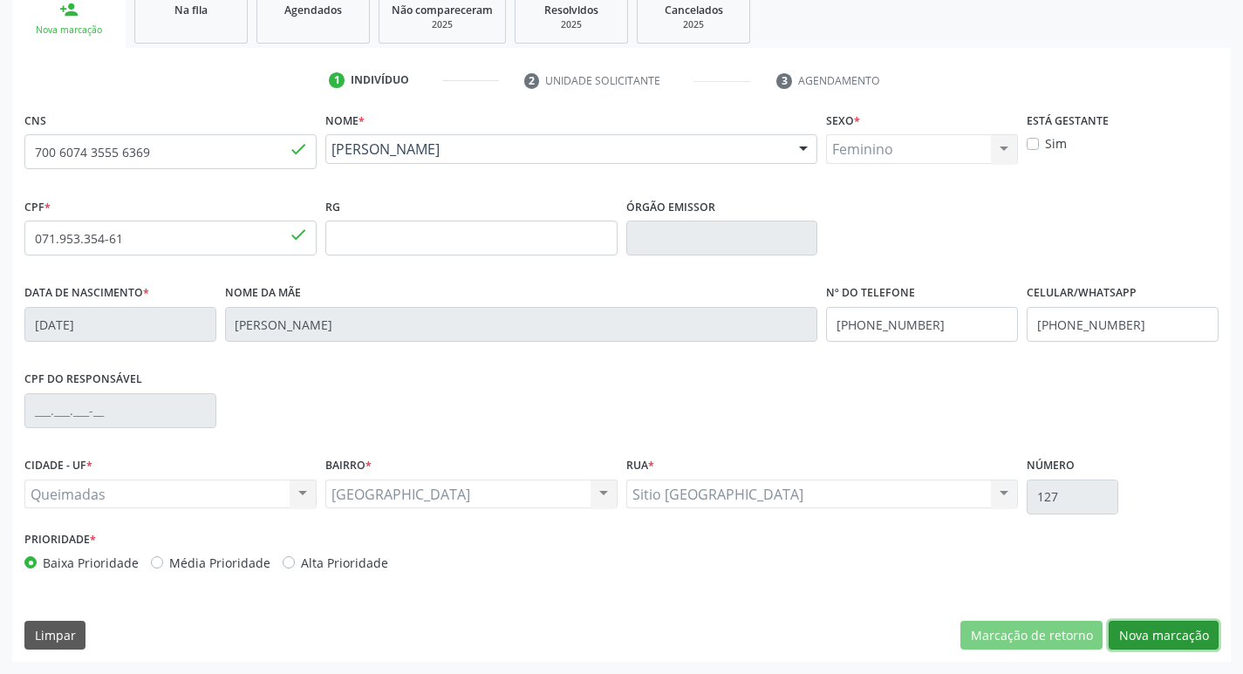
drag, startPoint x: 1173, startPoint y: 632, endPoint x: 1146, endPoint y: 625, distance: 28.8
click at [1170, 633] on button "Nova marcação" at bounding box center [1164, 636] width 110 height 30
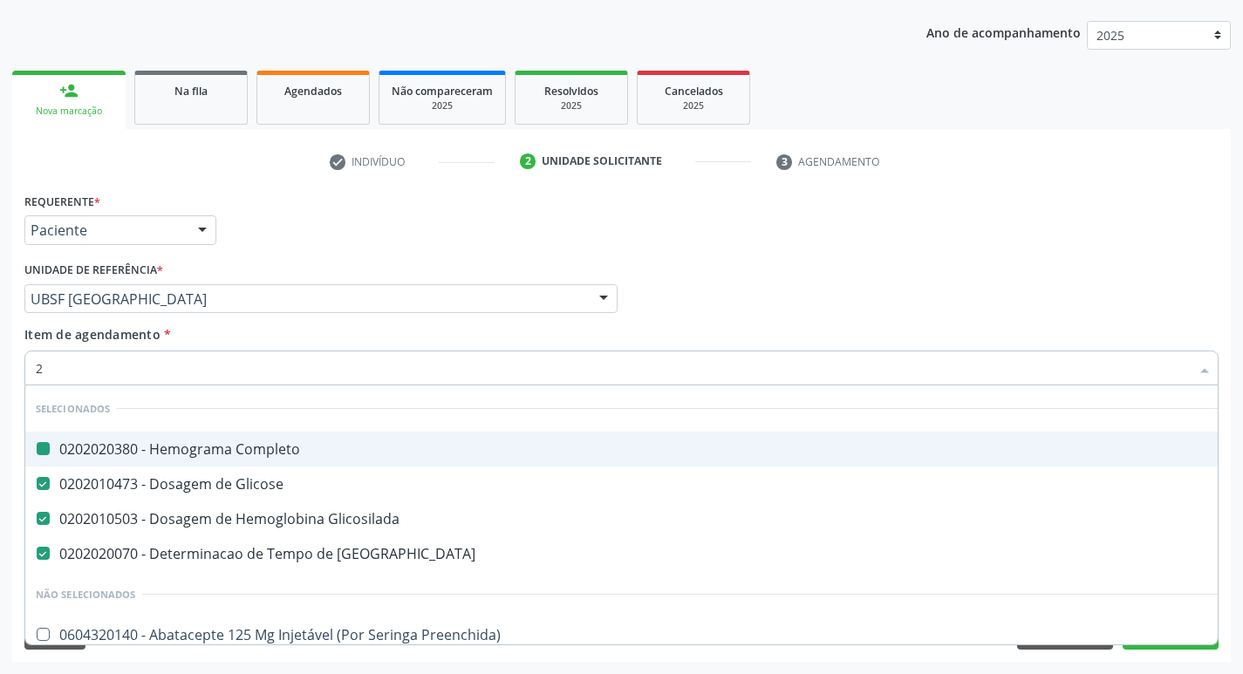
type input "20205001"
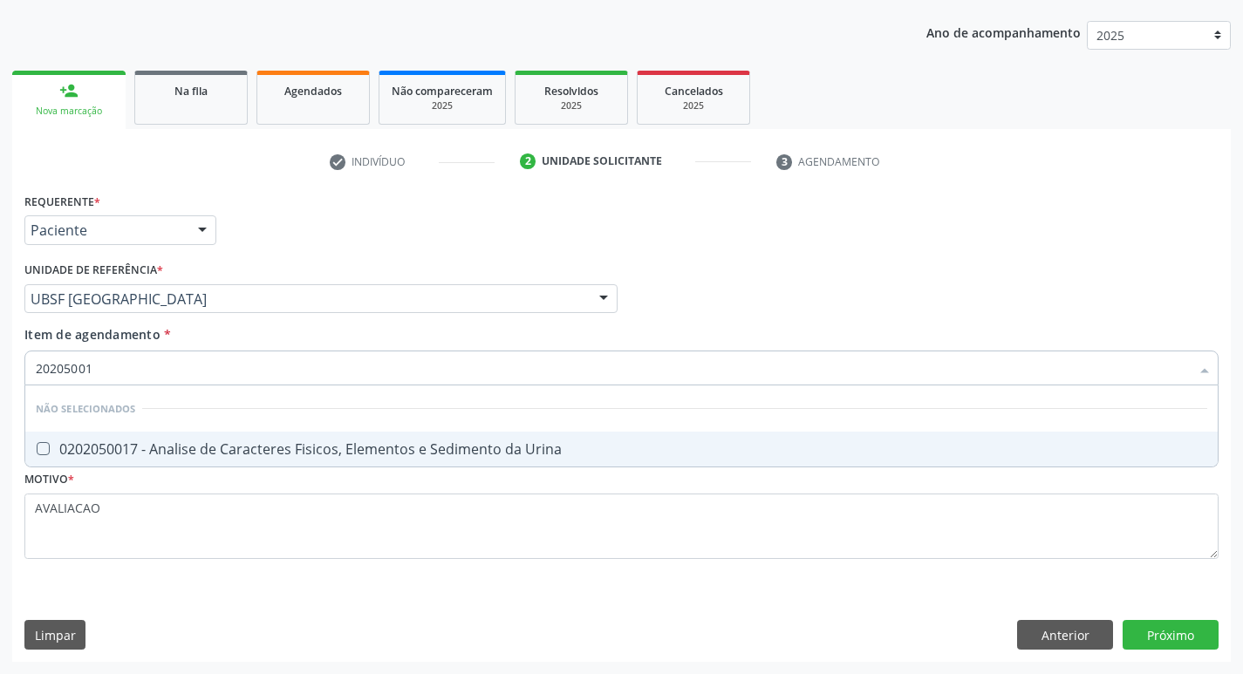
click at [342, 451] on div "0202050017 - Analise de Caracteres Fisicos, Elementos e Sedimento da Urina" at bounding box center [622, 449] width 1172 height 14
checkbox Urina "true"
click at [1186, 640] on div "Requerente * Paciente Médico(a) Enfermeiro(a) Paciente Nenhum resultado encontr…" at bounding box center [621, 425] width 1219 height 474
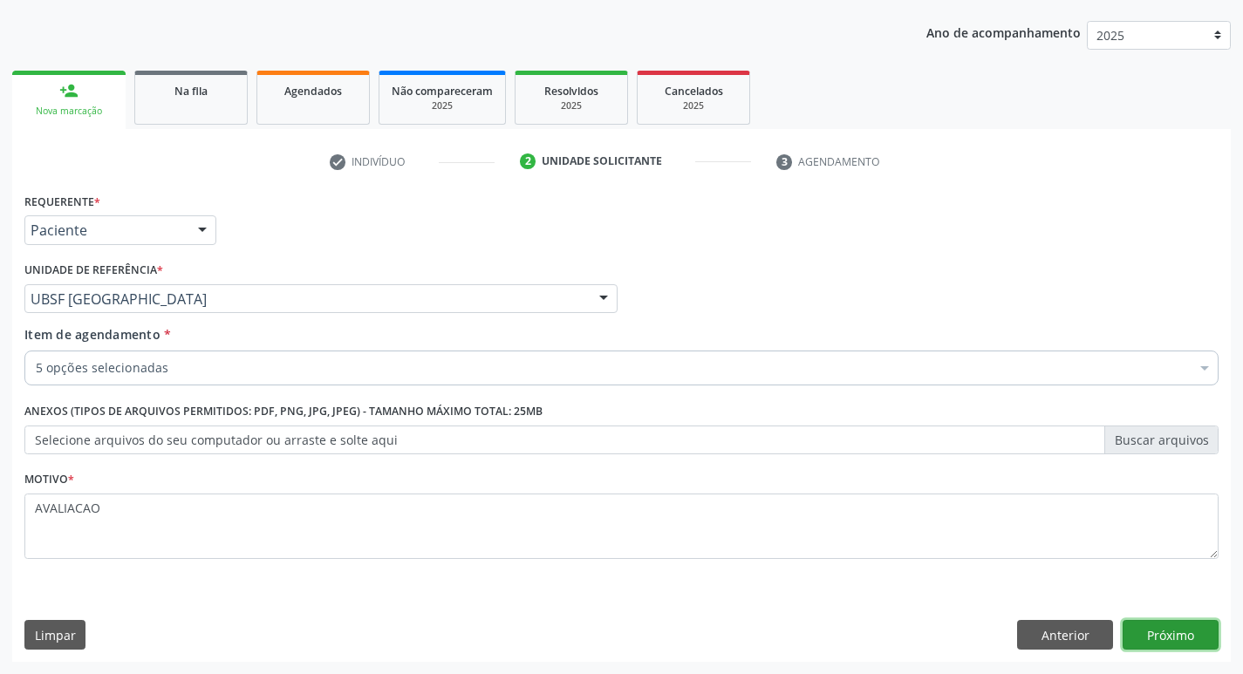
click at [1201, 635] on button "Próximo" at bounding box center [1171, 635] width 96 height 30
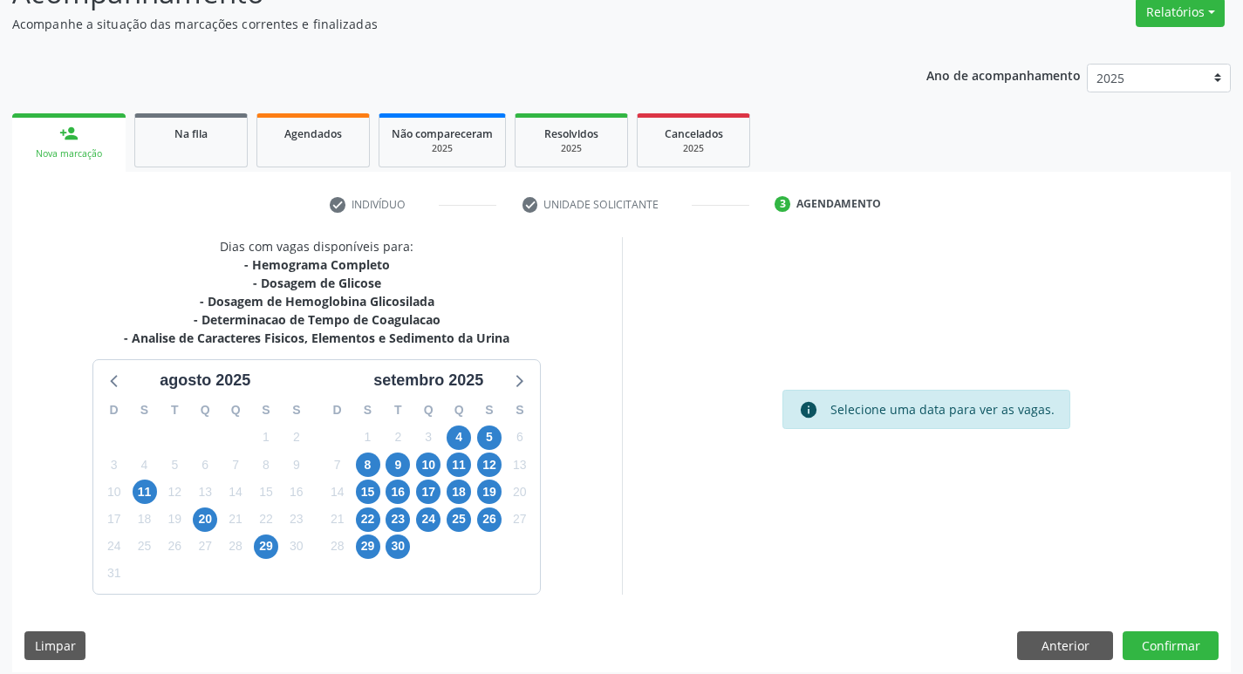
scroll to position [158, 0]
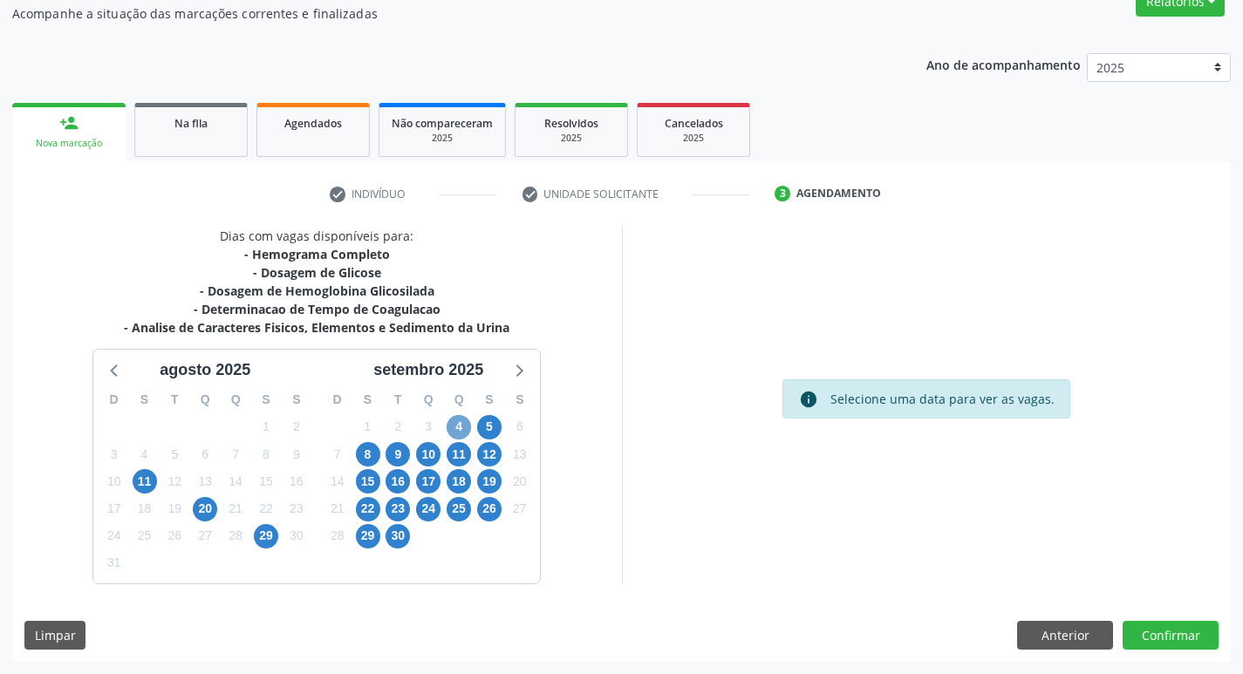
click at [463, 428] on span "4" at bounding box center [459, 427] width 24 height 24
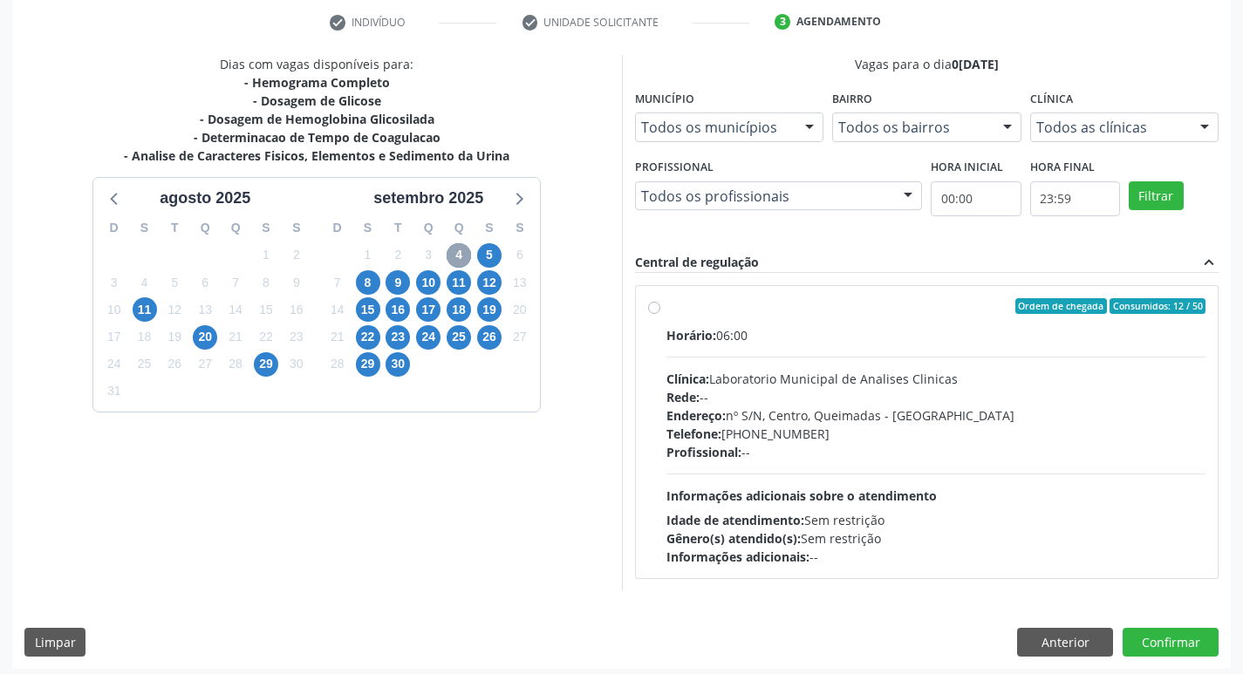
scroll to position [337, 0]
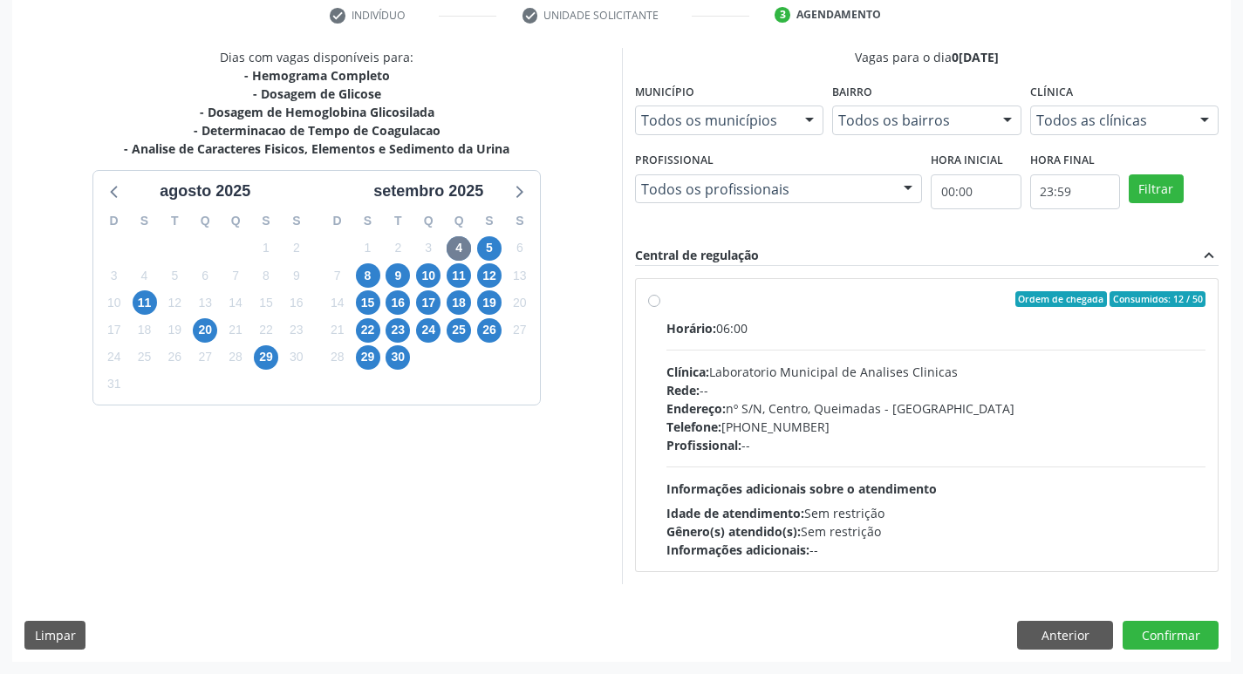
click at [881, 413] on div "Endereço: nº S/N, Centro, Queimadas - PB" at bounding box center [937, 409] width 540 height 18
click at [660, 307] on input "Ordem de chegada Consumidos: 12 / 50 Horário: 06:00 Clínica: Laboratorio Munici…" at bounding box center [654, 299] width 12 height 16
radio input "true"
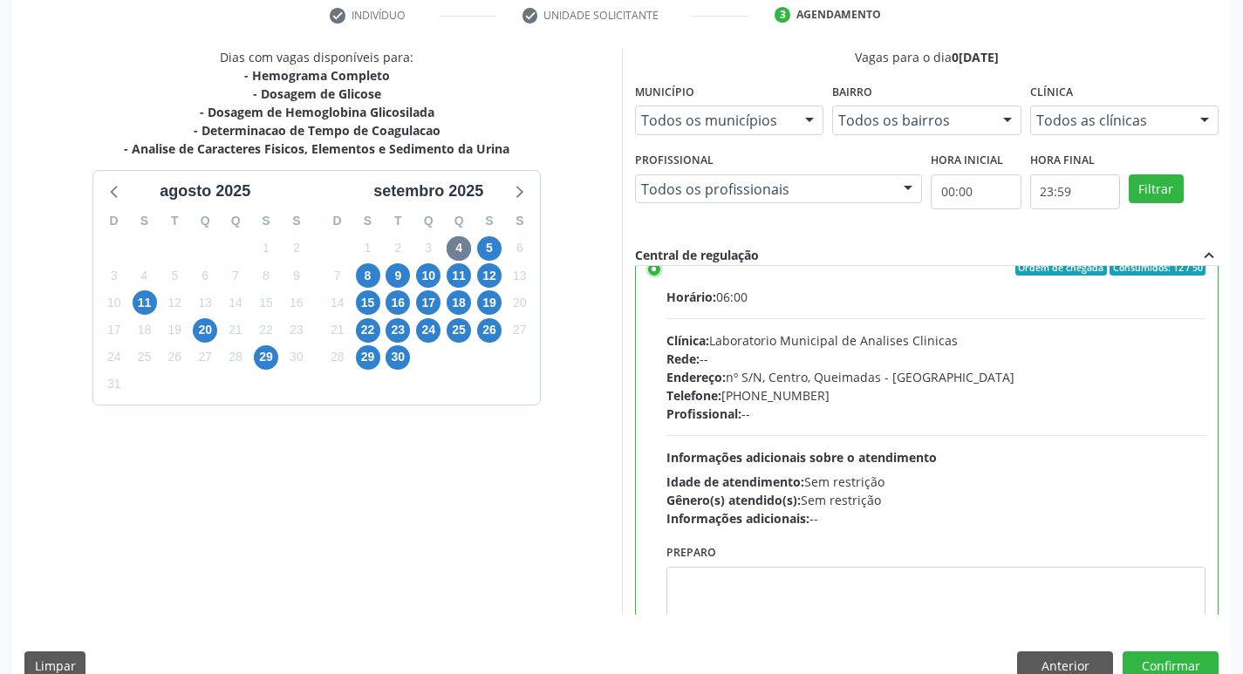
scroll to position [86, 0]
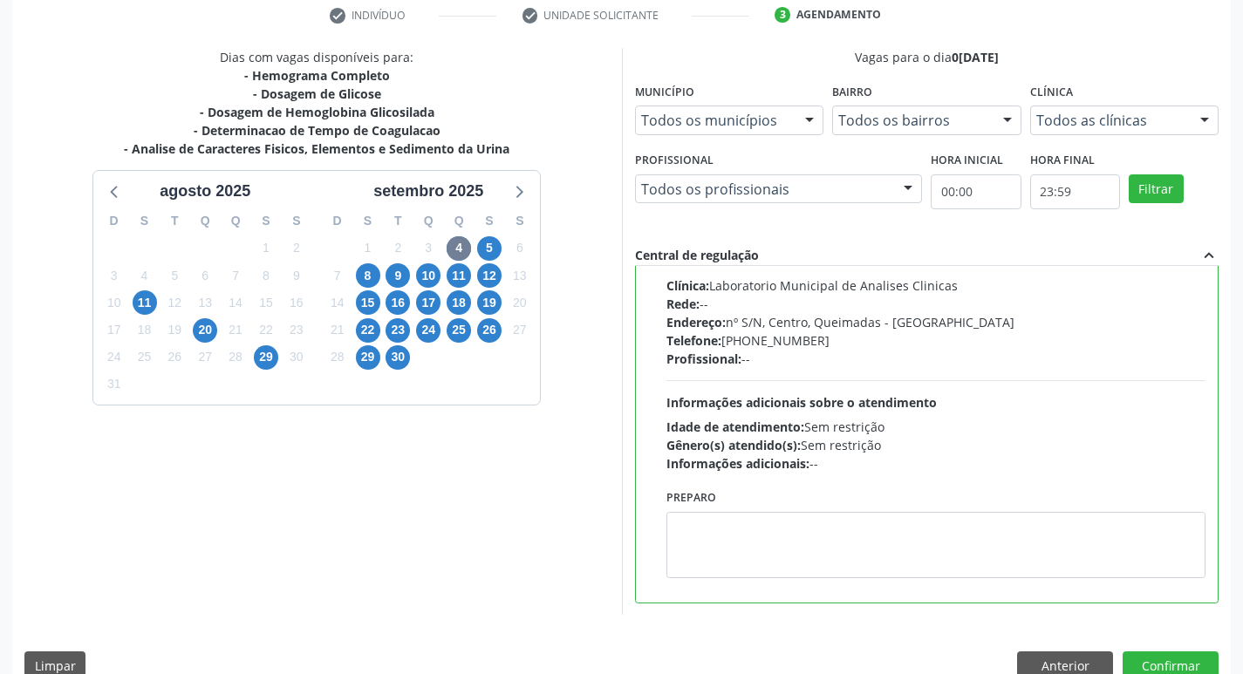
click at [795, 502] on div "Preparo" at bounding box center [937, 531] width 540 height 93
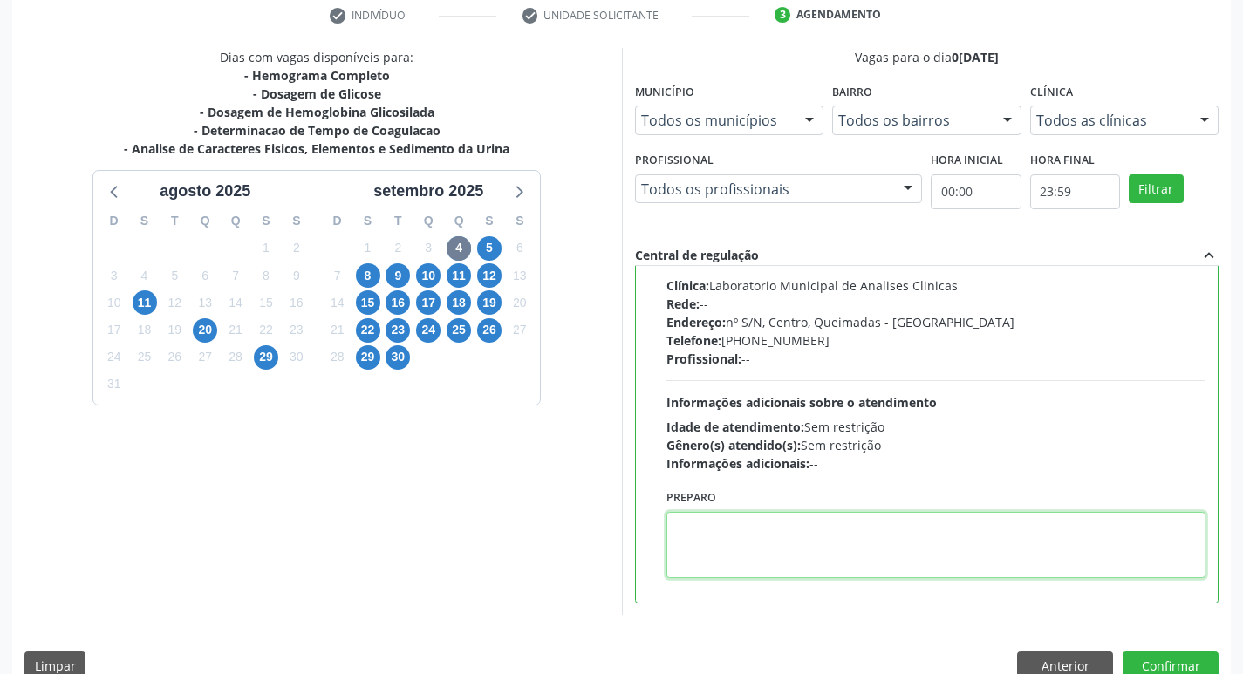
drag, startPoint x: 807, startPoint y: 529, endPoint x: 797, endPoint y: 529, distance: 9.6
click at [805, 529] on textarea at bounding box center [937, 545] width 540 height 66
paste textarea "IR EM [GEOGRAPHIC_DATA]"
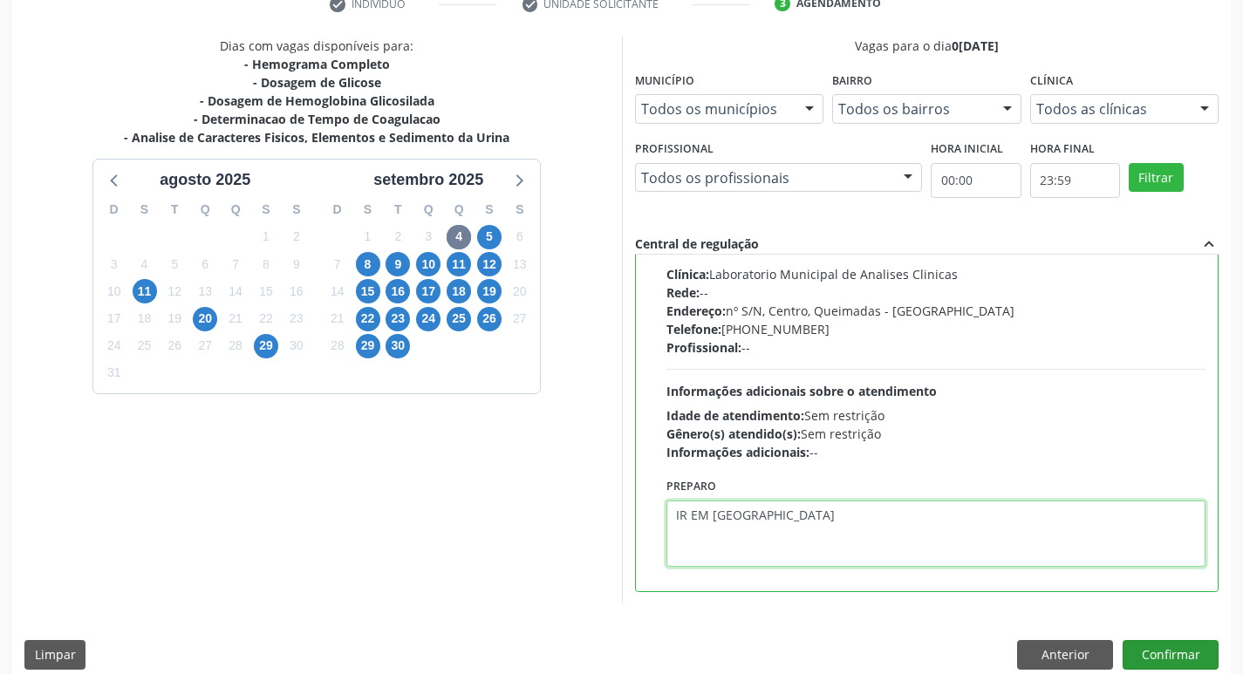
scroll to position [368, 0]
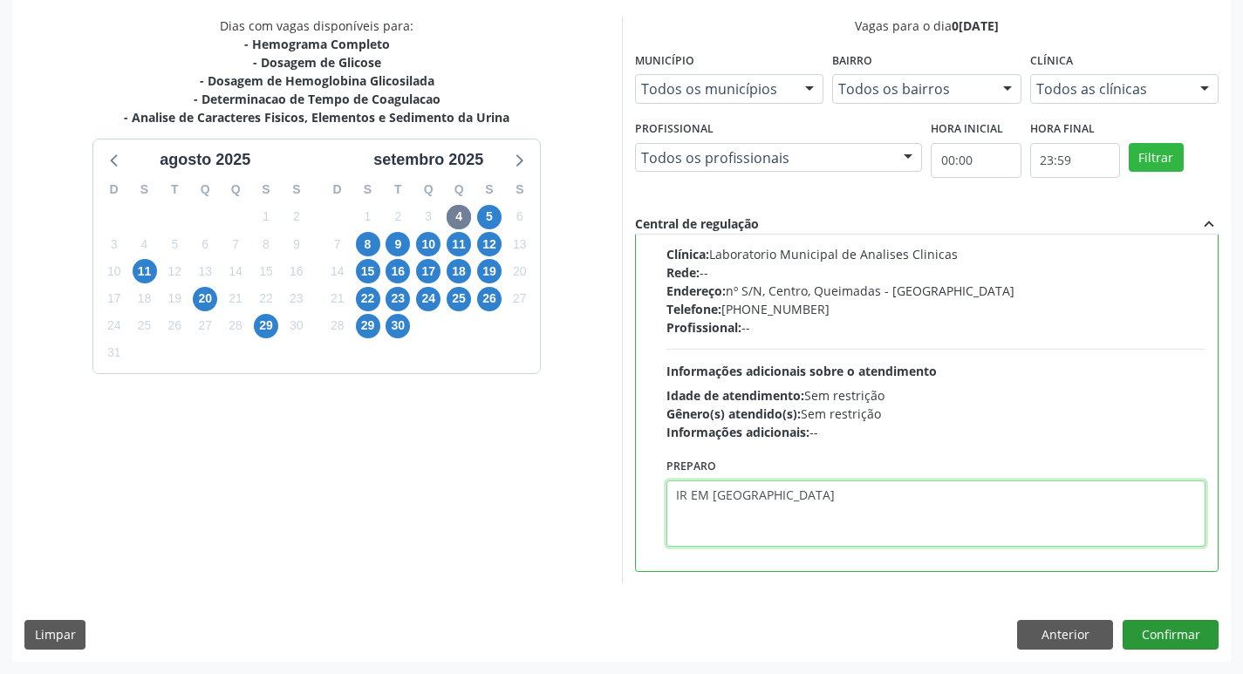
type textarea "IR EM [GEOGRAPHIC_DATA]"
click at [1151, 641] on button "Confirmar" at bounding box center [1171, 635] width 96 height 30
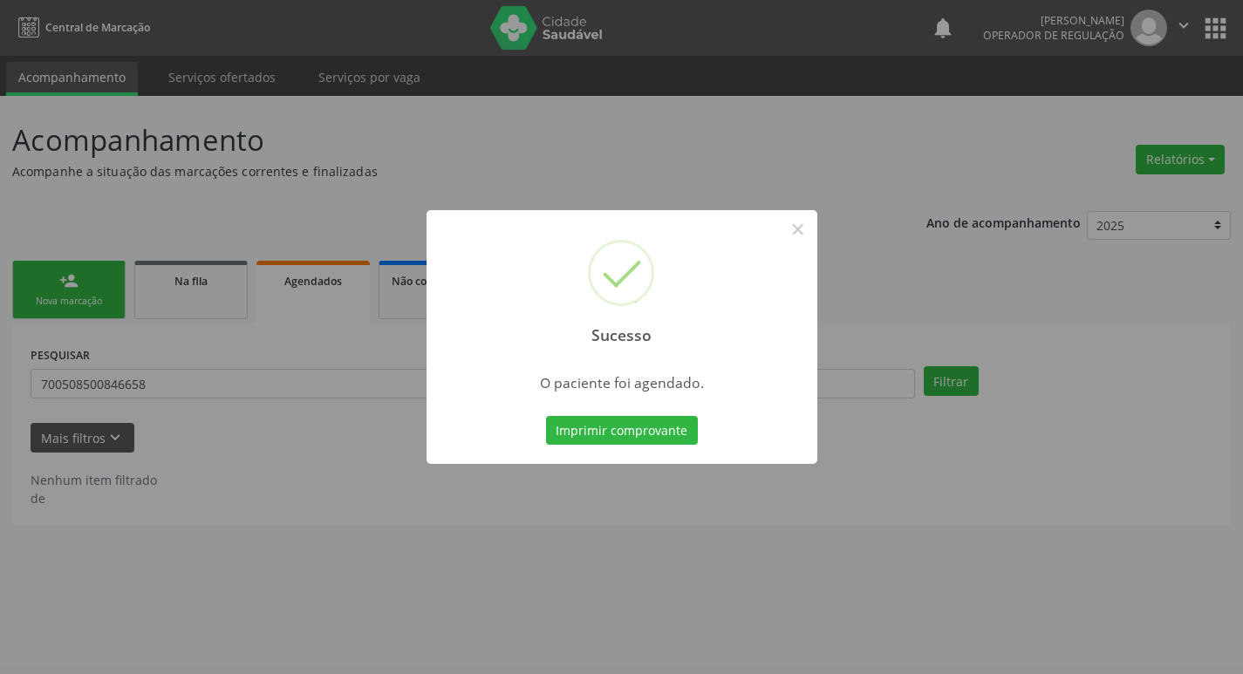
scroll to position [0, 0]
click at [585, 425] on button "Imprimir comprovante" at bounding box center [628, 431] width 152 height 30
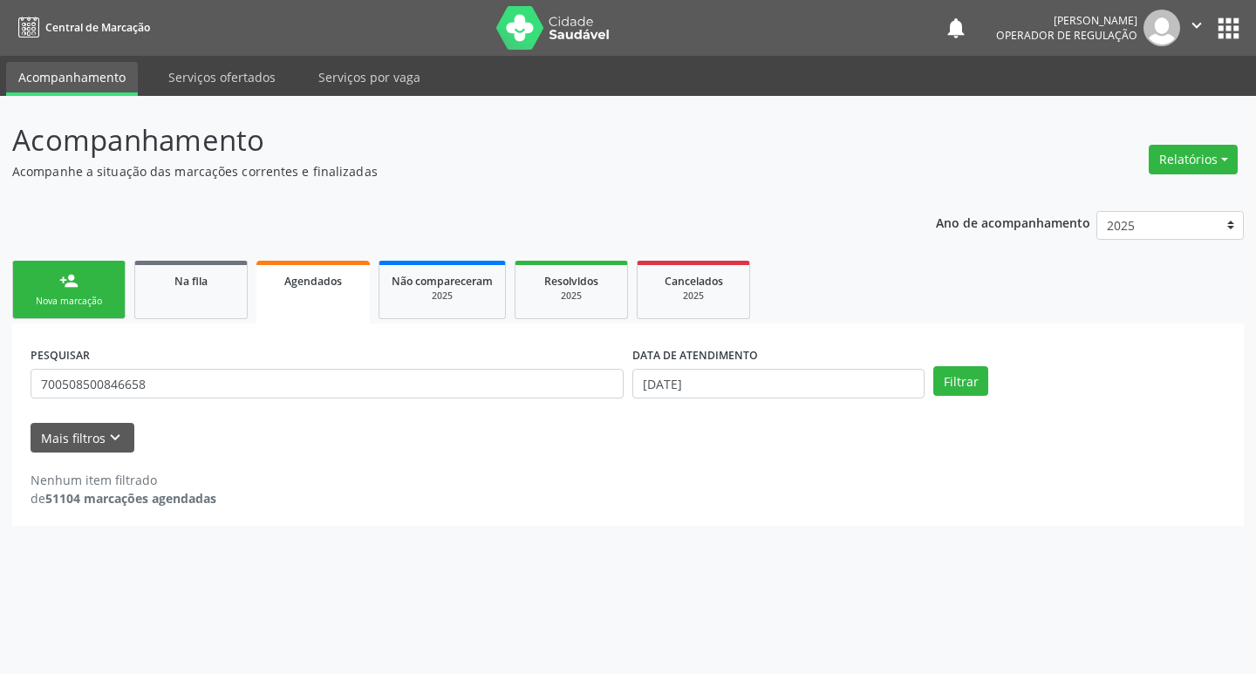
click at [81, 282] on link "person_add Nova marcação" at bounding box center [68, 290] width 113 height 58
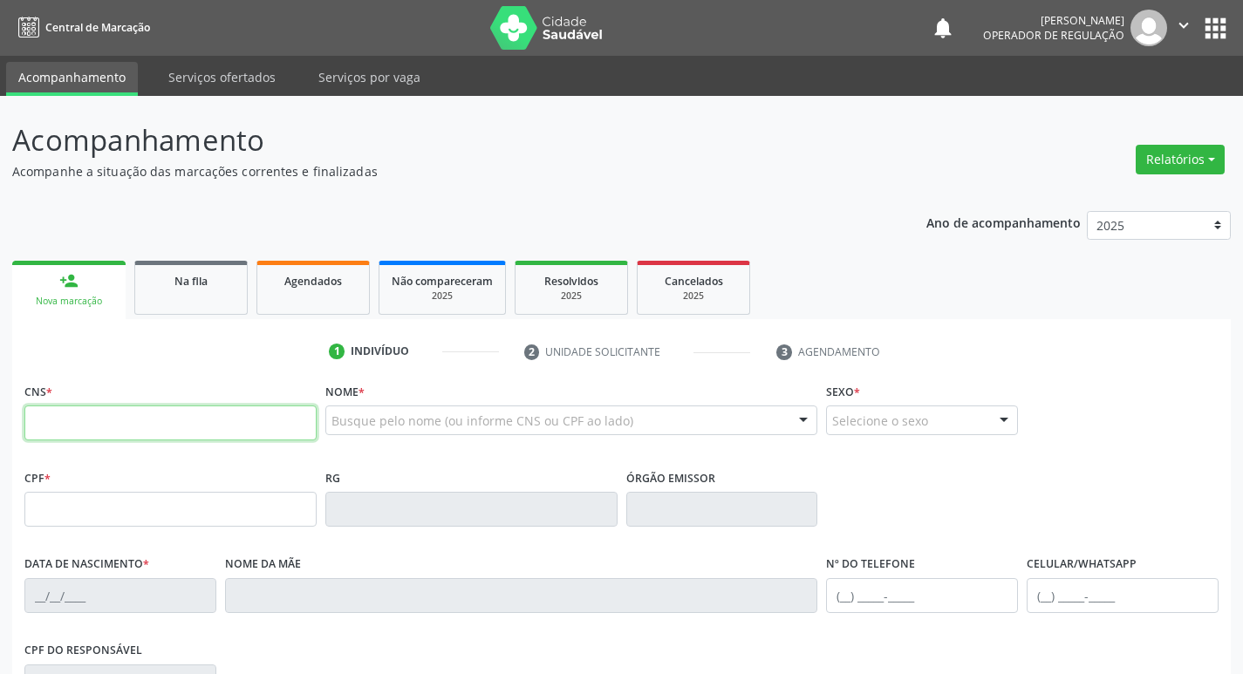
click at [128, 417] on input "text" at bounding box center [170, 423] width 292 height 35
type input "700 7089 3251 7477"
type input "789.178.244-04"
type input "08/05/1971"
type input "Darci Pereira Cunha"
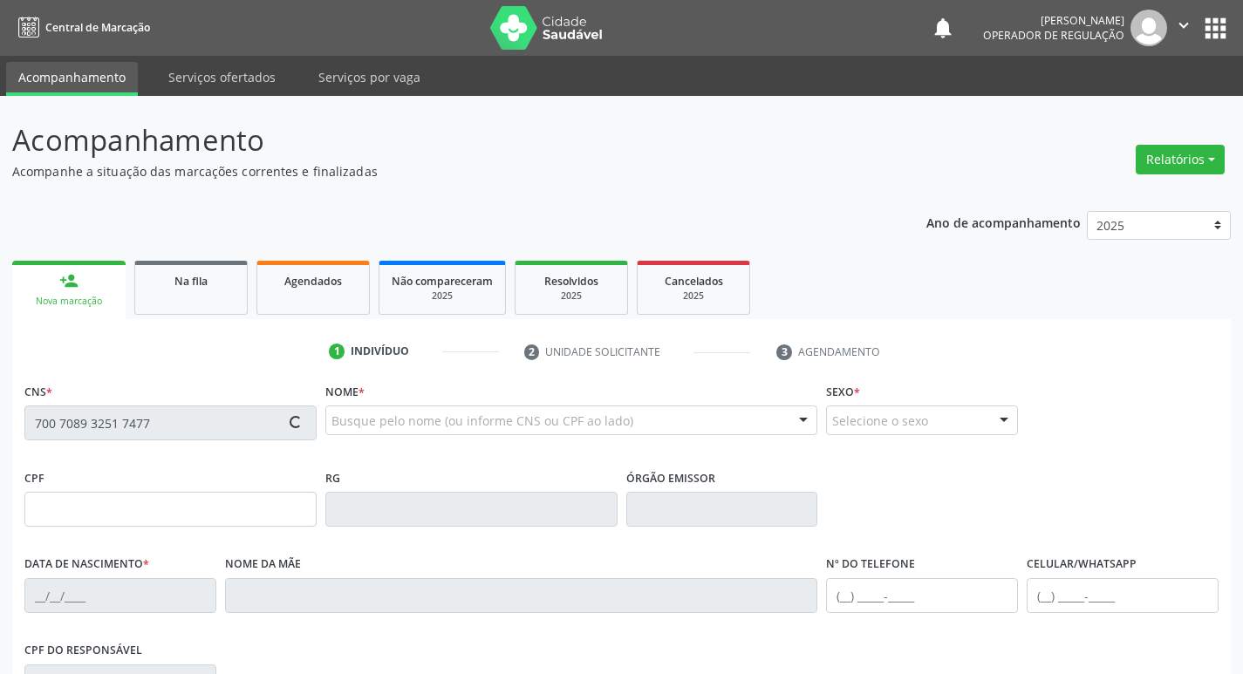
type input "(83) 99417-2157"
type input "886.182.424-20"
type input "16"
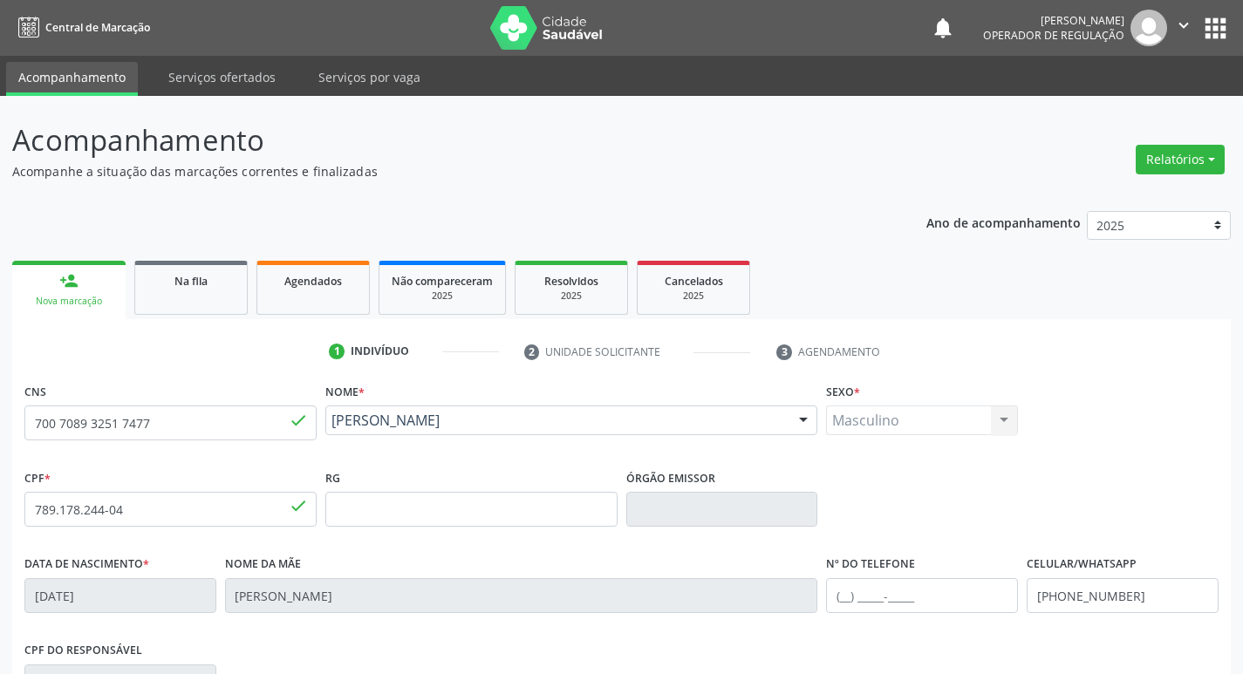
scroll to position [271, 0]
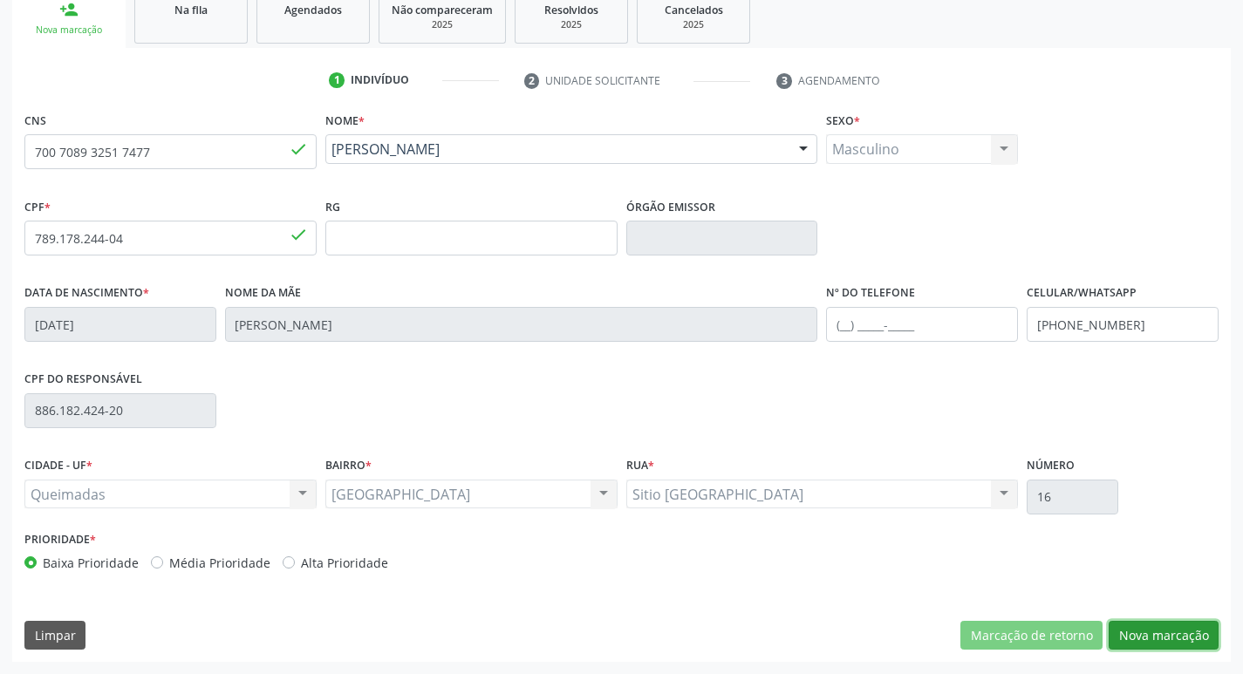
click at [1168, 640] on button "Nova marcação" at bounding box center [1164, 636] width 110 height 30
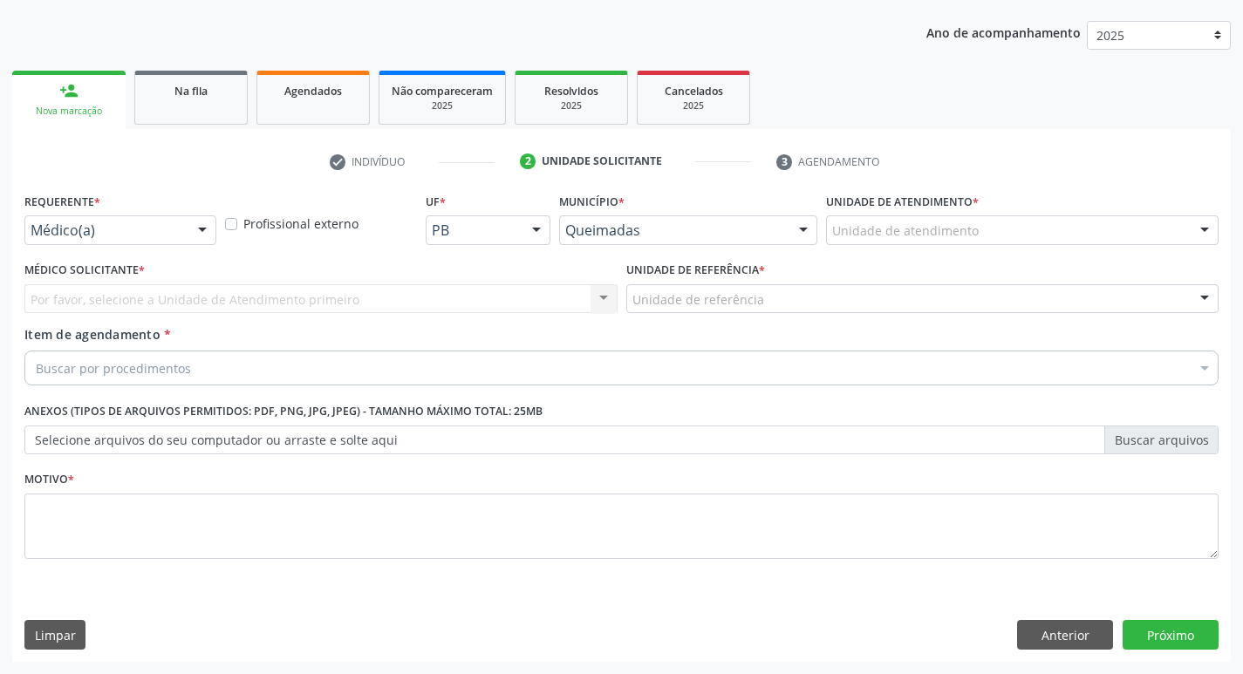
scroll to position [190, 0]
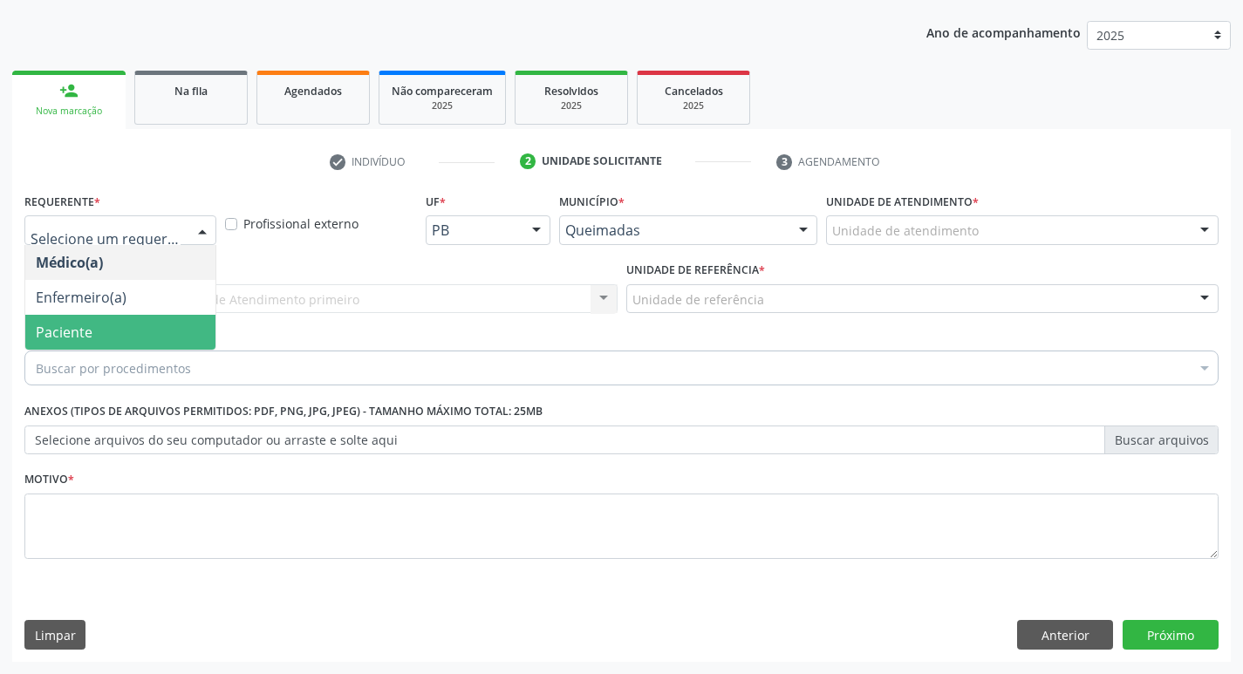
click at [83, 337] on span "Paciente" at bounding box center [64, 332] width 57 height 19
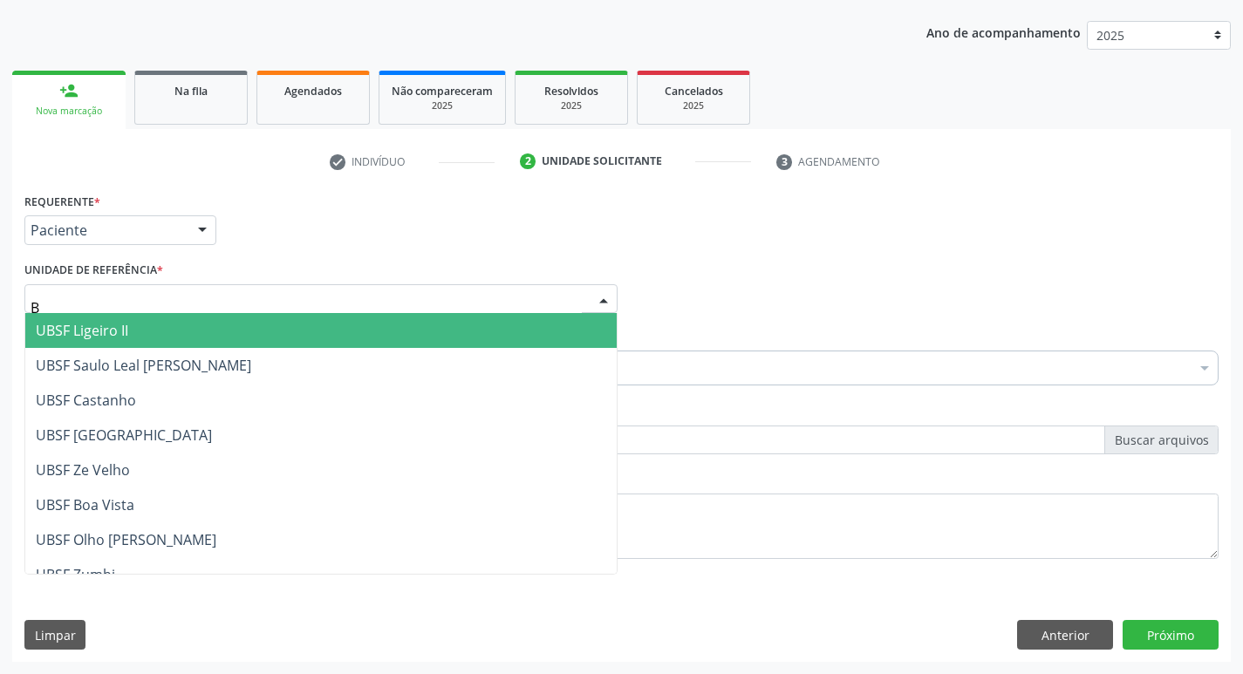
type input "BA"
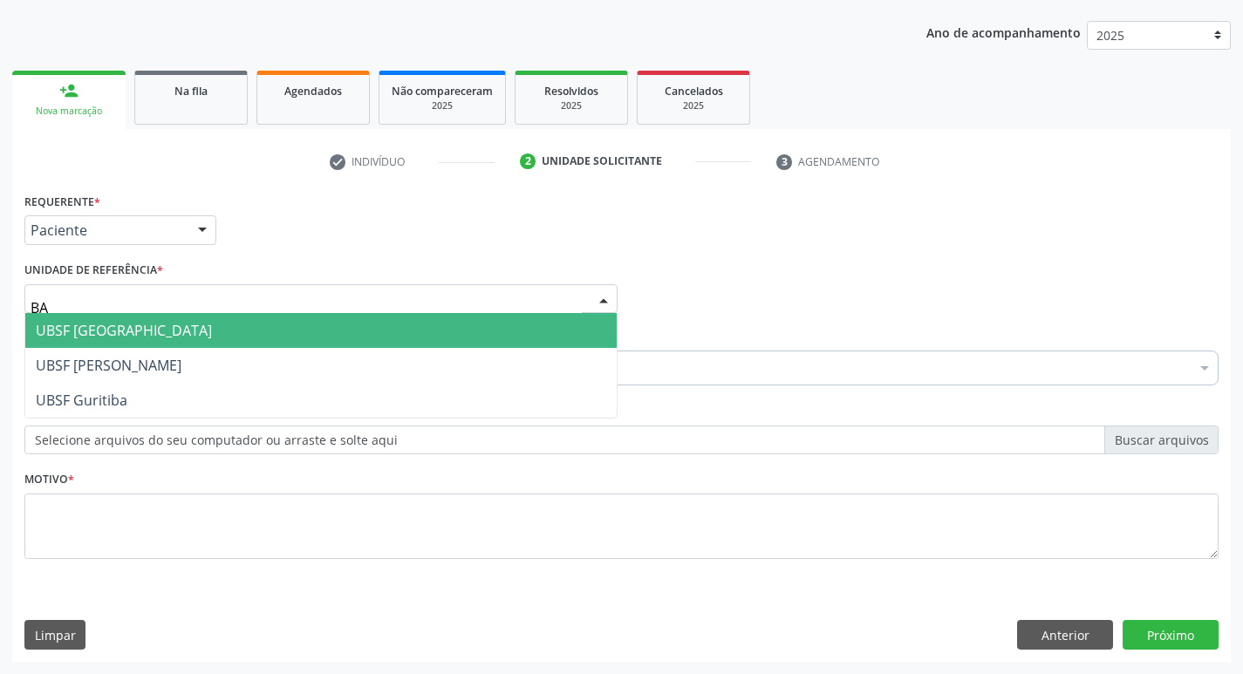
click at [136, 339] on span "UBSF [GEOGRAPHIC_DATA]" at bounding box center [124, 330] width 176 height 19
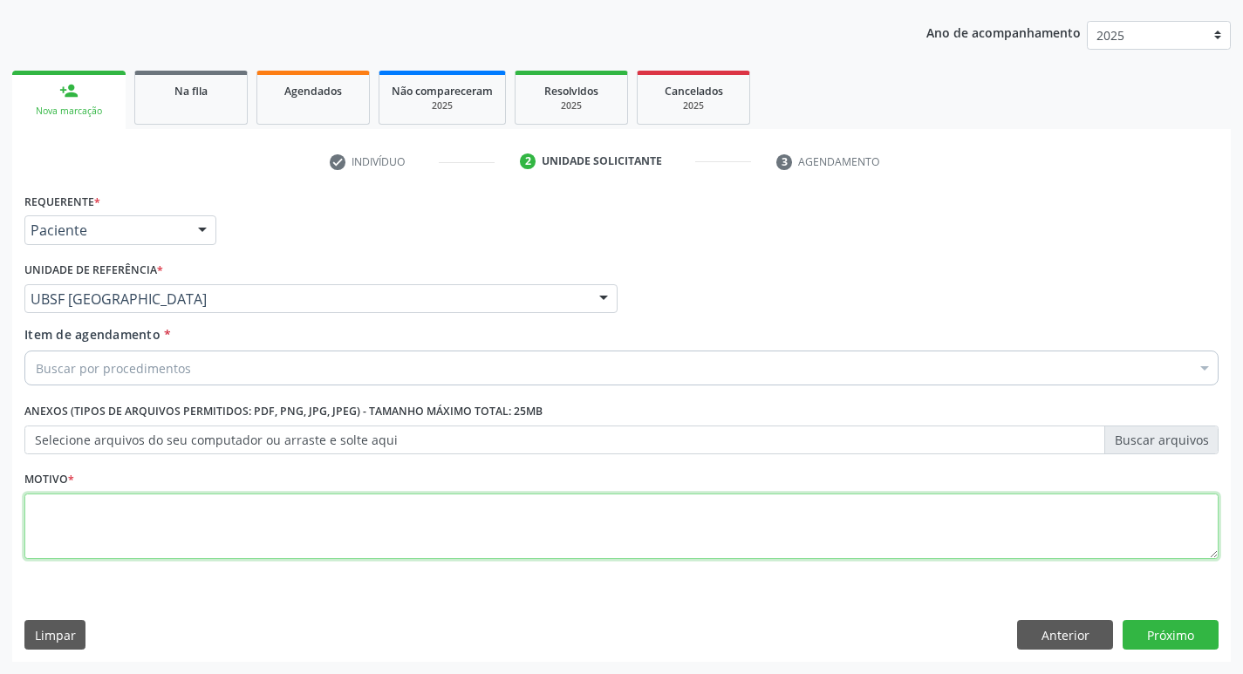
click at [118, 500] on textarea at bounding box center [621, 527] width 1194 height 66
type textarea "AVALIACAO"
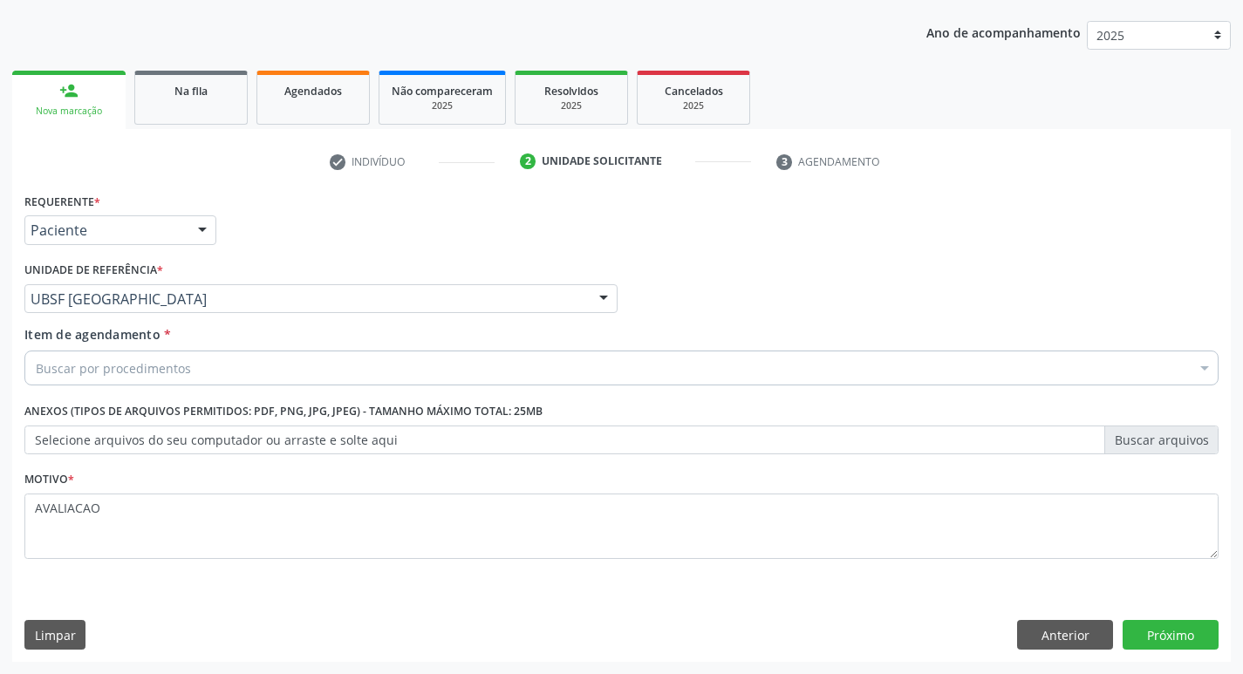
click at [99, 379] on div "Buscar por procedimentos" at bounding box center [621, 368] width 1194 height 35
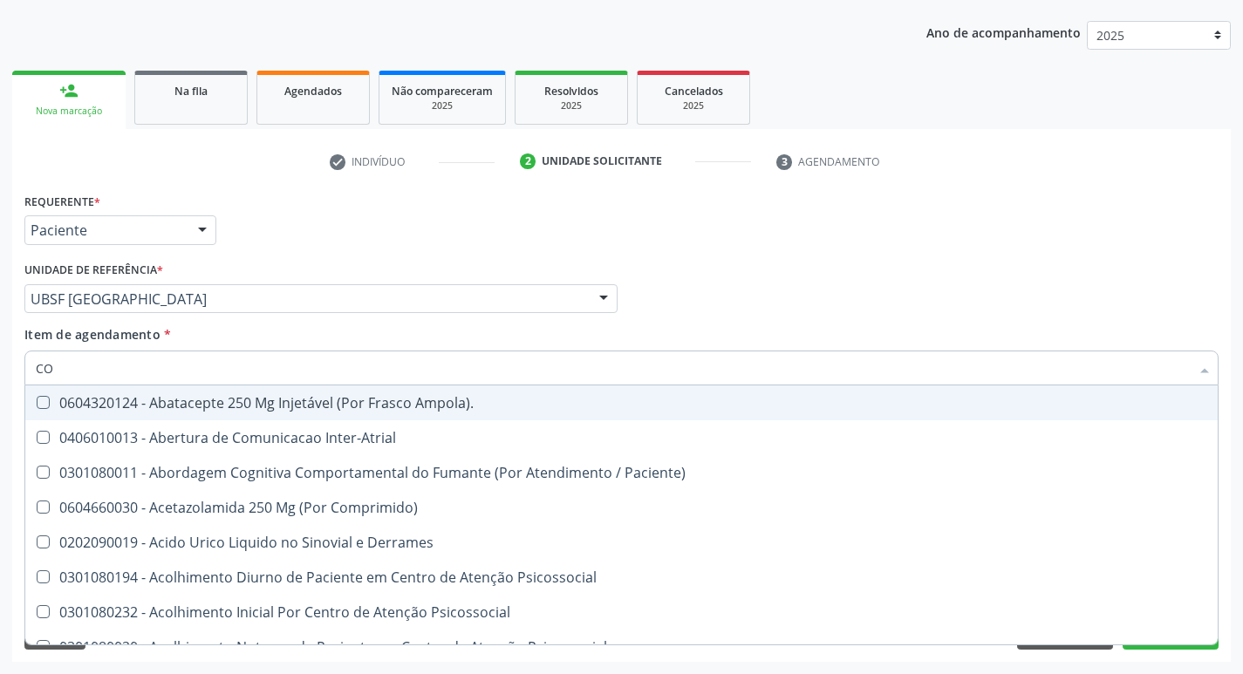
type input "COLES"
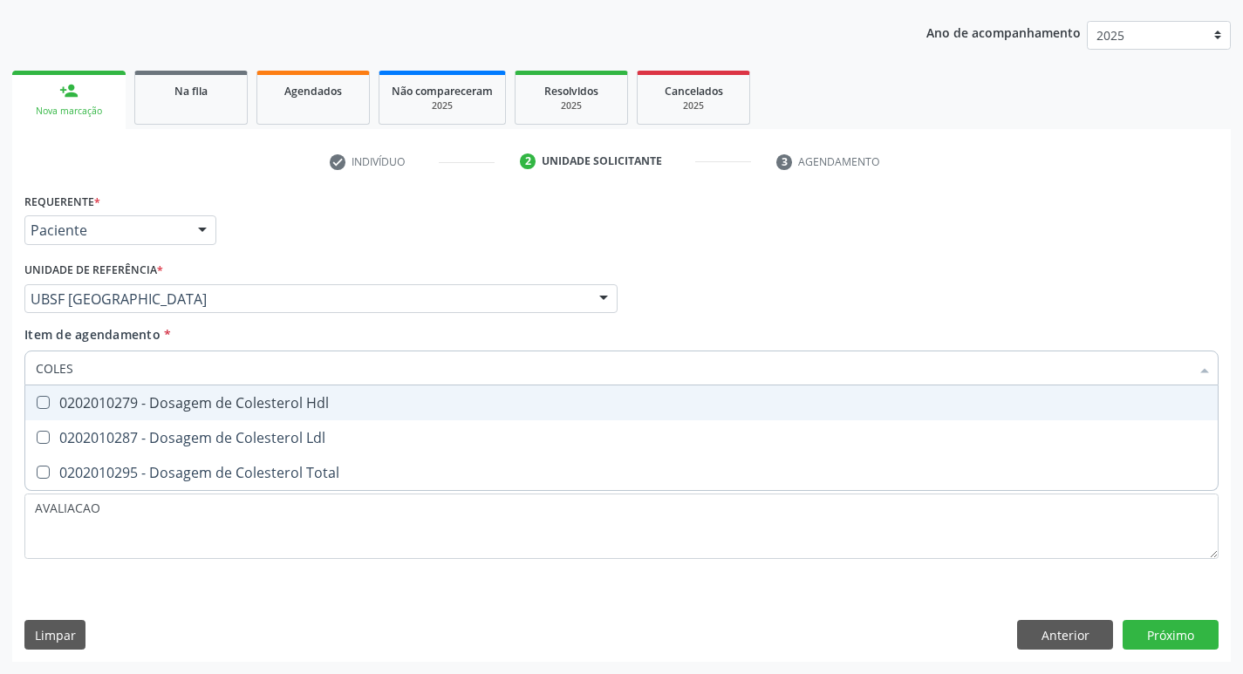
click at [207, 416] on span "0202010279 - Dosagem de Colesterol Hdl" at bounding box center [621, 403] width 1193 height 35
checkbox Hdl "true"
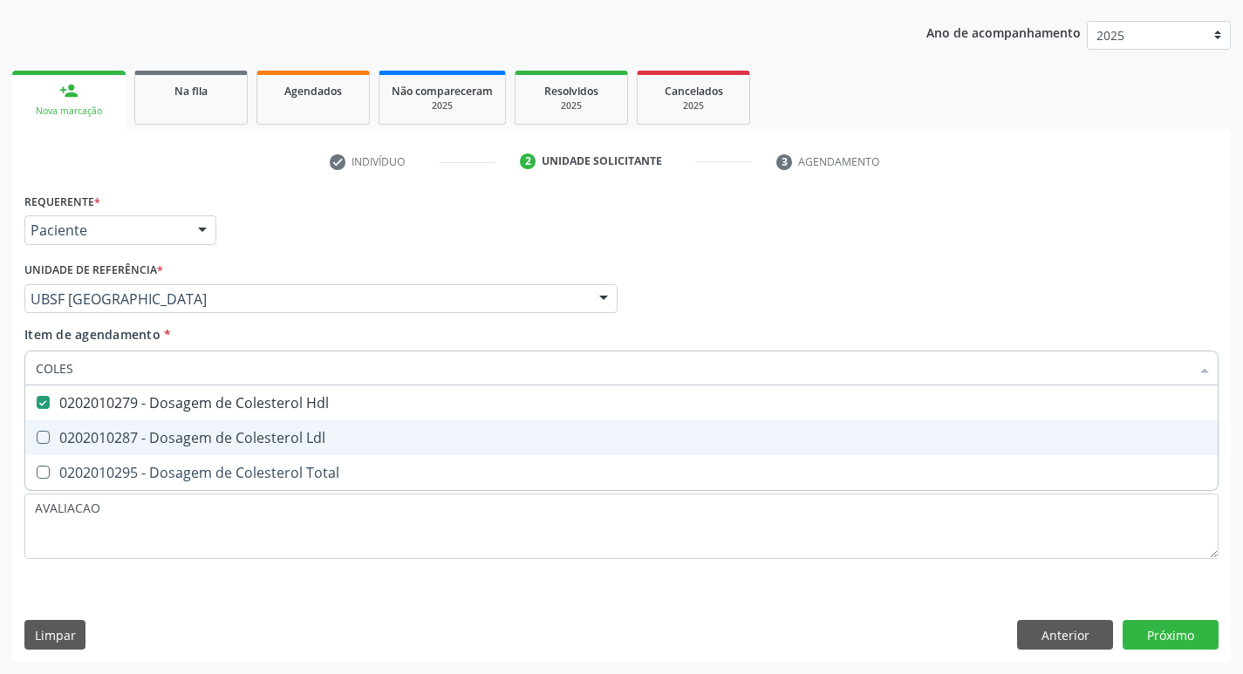
click at [205, 443] on div "0202010287 - Dosagem de Colesterol Ldl" at bounding box center [622, 438] width 1172 height 14
checkbox Ldl "true"
type input "COLE"
checkbox Hdl "false"
checkbox Ldl "false"
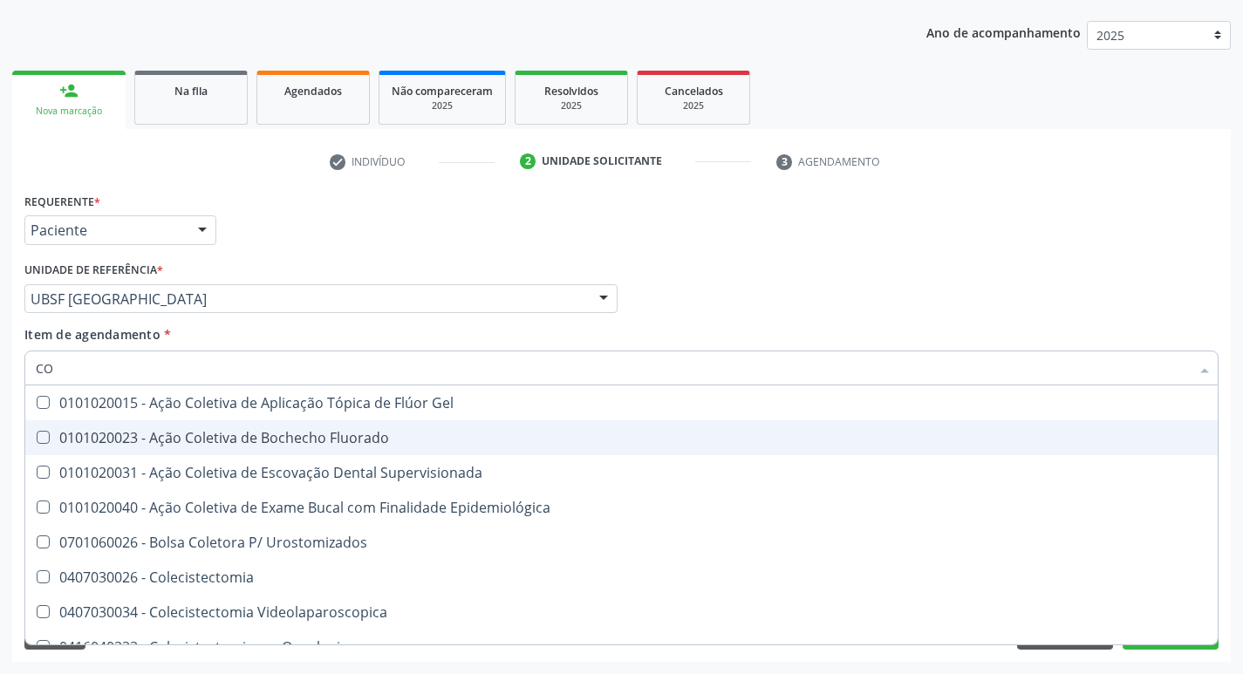
type input "C"
checkbox Hdl "false"
checkbox Ldl "false"
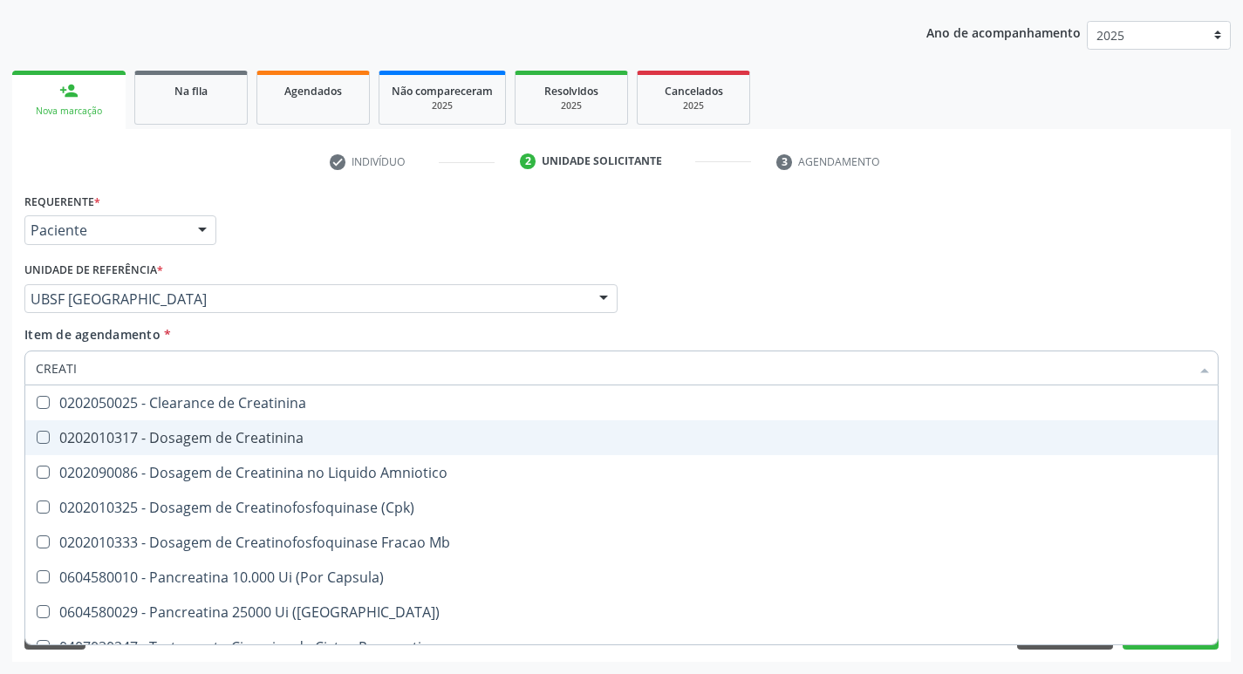
type input "CREATIN"
click at [205, 443] on div "0202010317 - Dosagem de Creatinina" at bounding box center [622, 438] width 1172 height 14
checkbox Creatinina "true"
type input "CREA"
checkbox Creatinina "false"
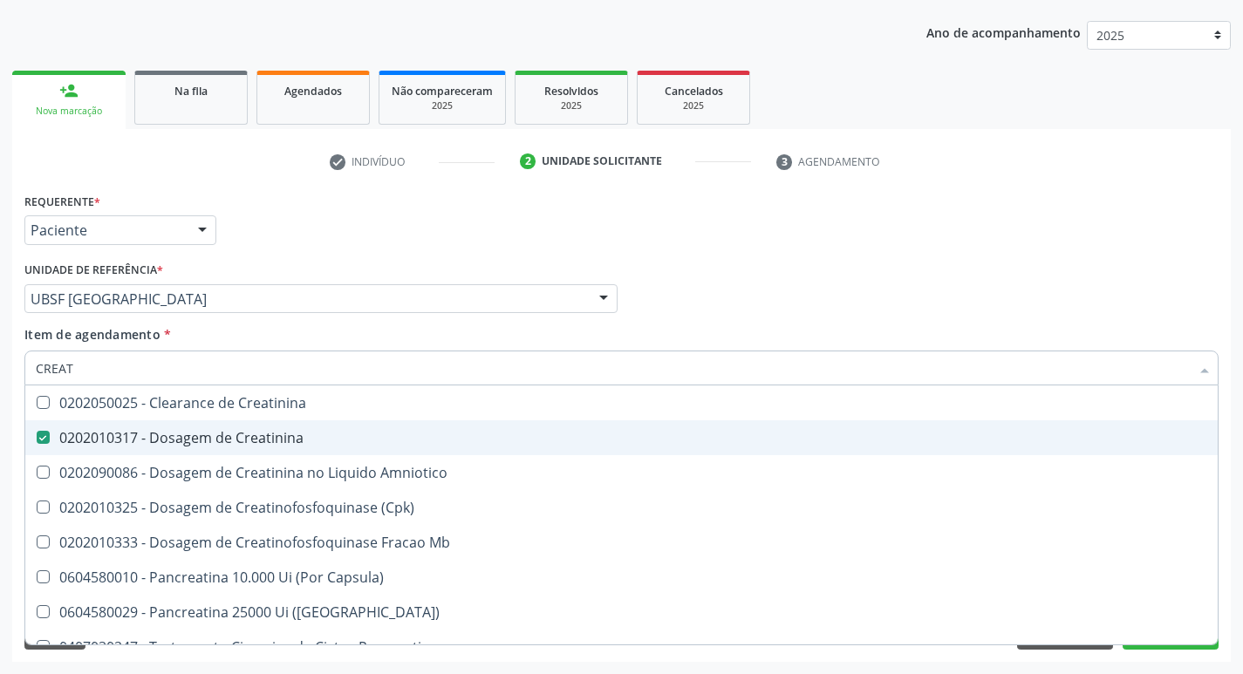
checkbox Amniotico "false"
checkbox Mb "true"
type input "C"
checkbox Mb "false"
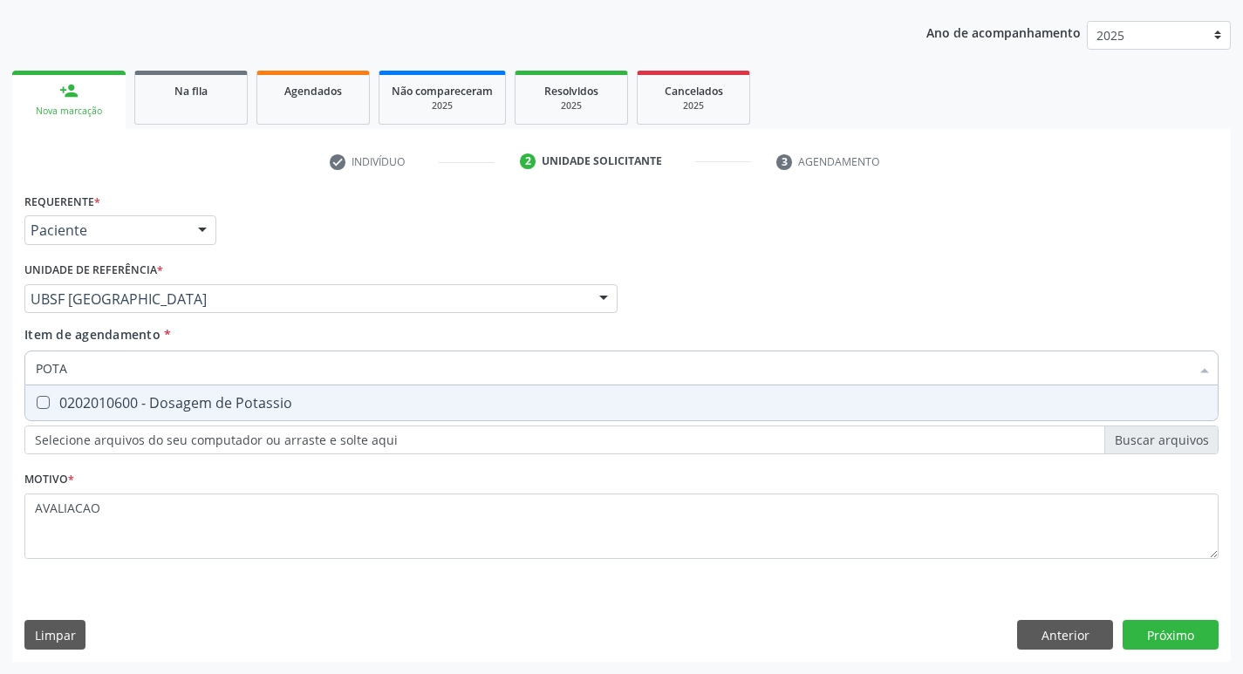
type input "POTAS"
click at [292, 395] on span "0202010600 - Dosagem de Potassio" at bounding box center [621, 403] width 1193 height 35
checkbox Potassio "true"
type input "P"
checkbox Potassio "false"
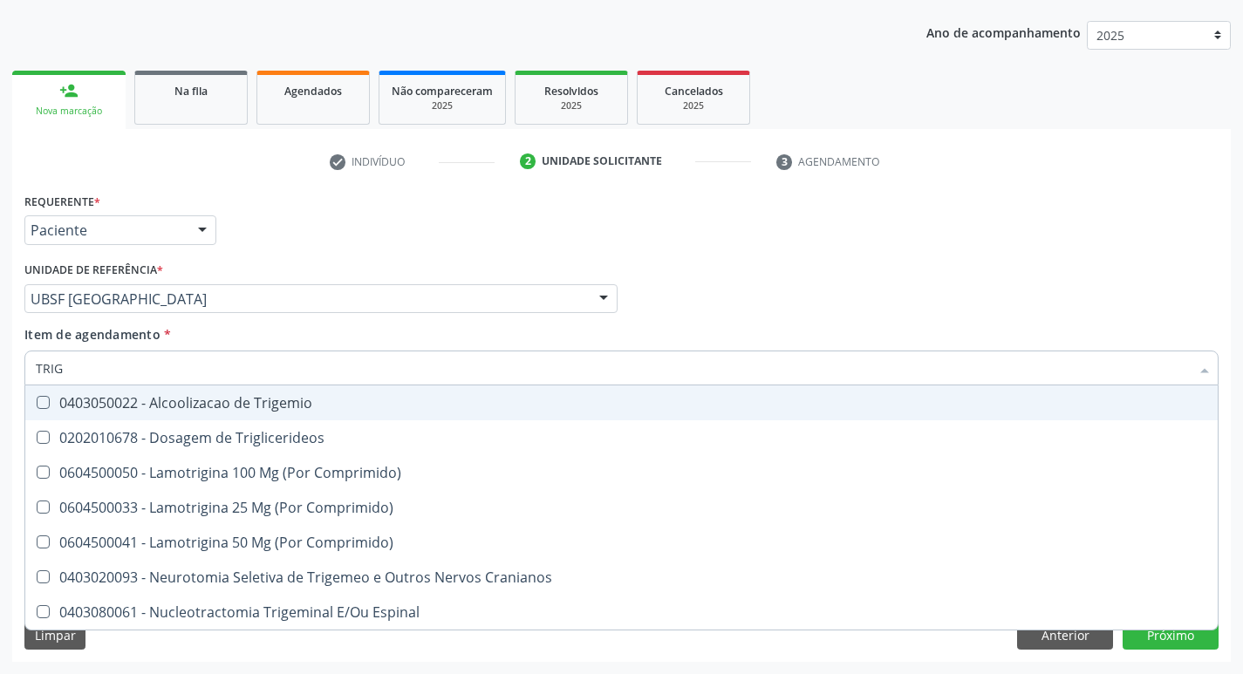
type input "TRIGL"
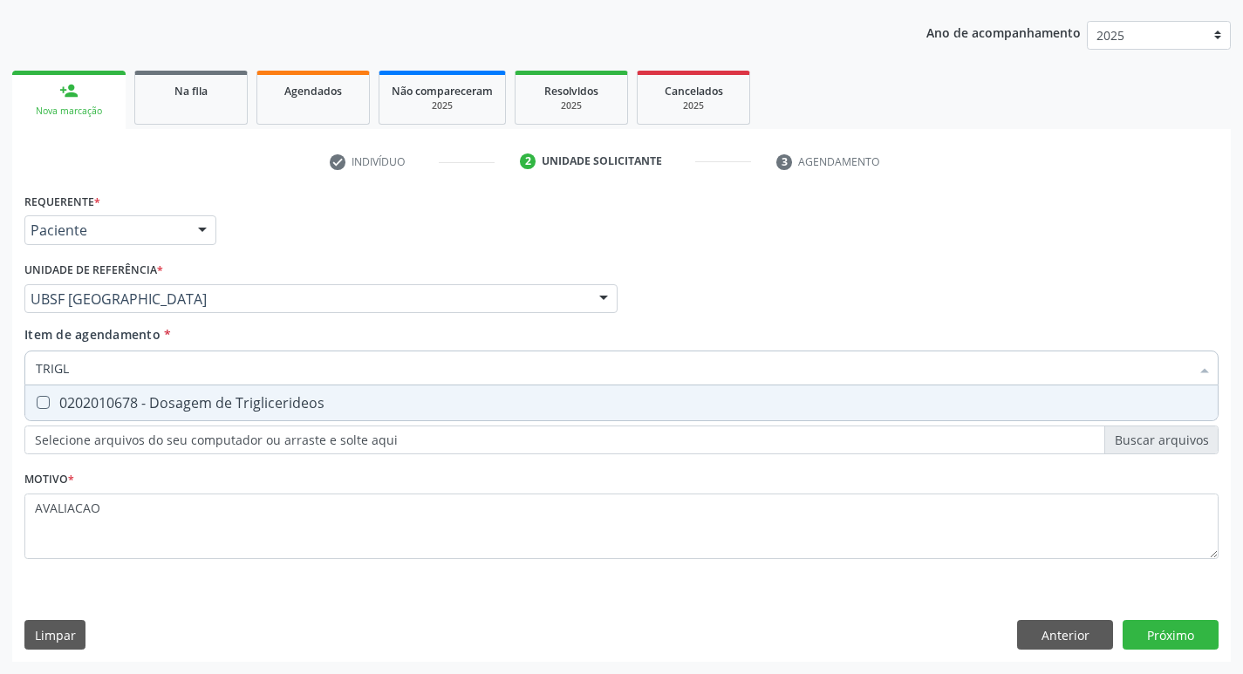
click at [292, 396] on div "0202010678 - Dosagem de Triglicerideos" at bounding box center [622, 403] width 1172 height 14
checkbox Triglicerideos "true"
type input "TRIG"
checkbox Triglicerideos "false"
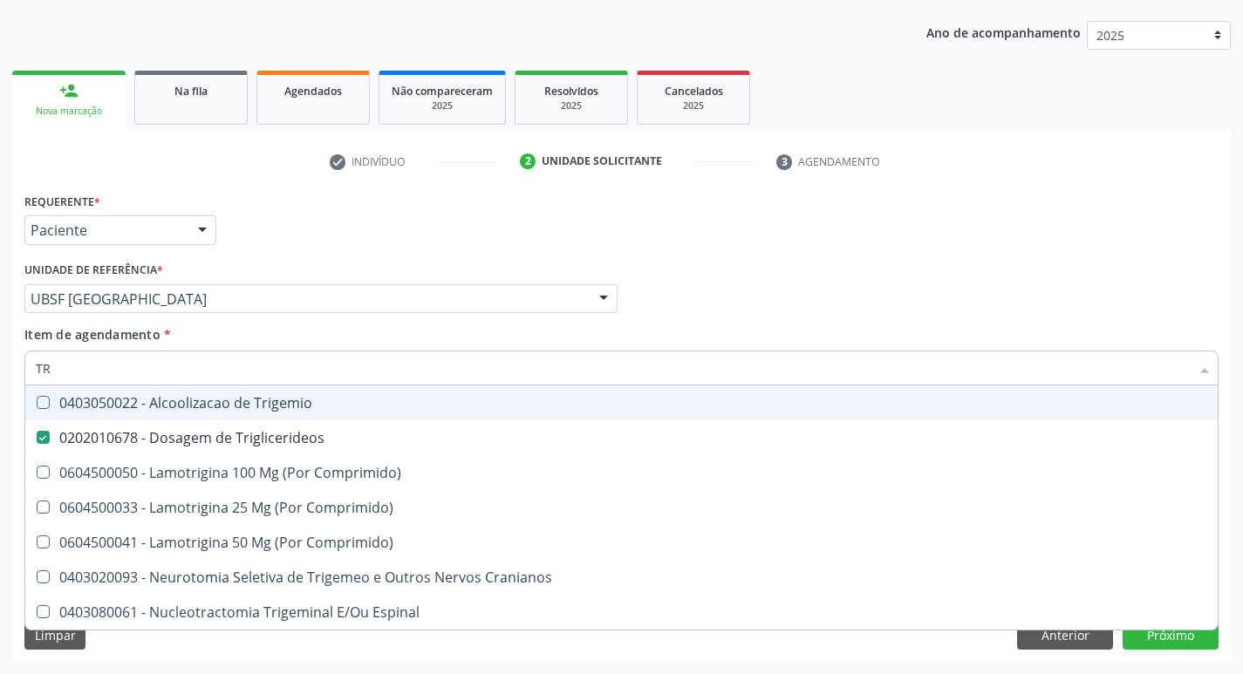
type input "T"
checkbox Triglicerideos "false"
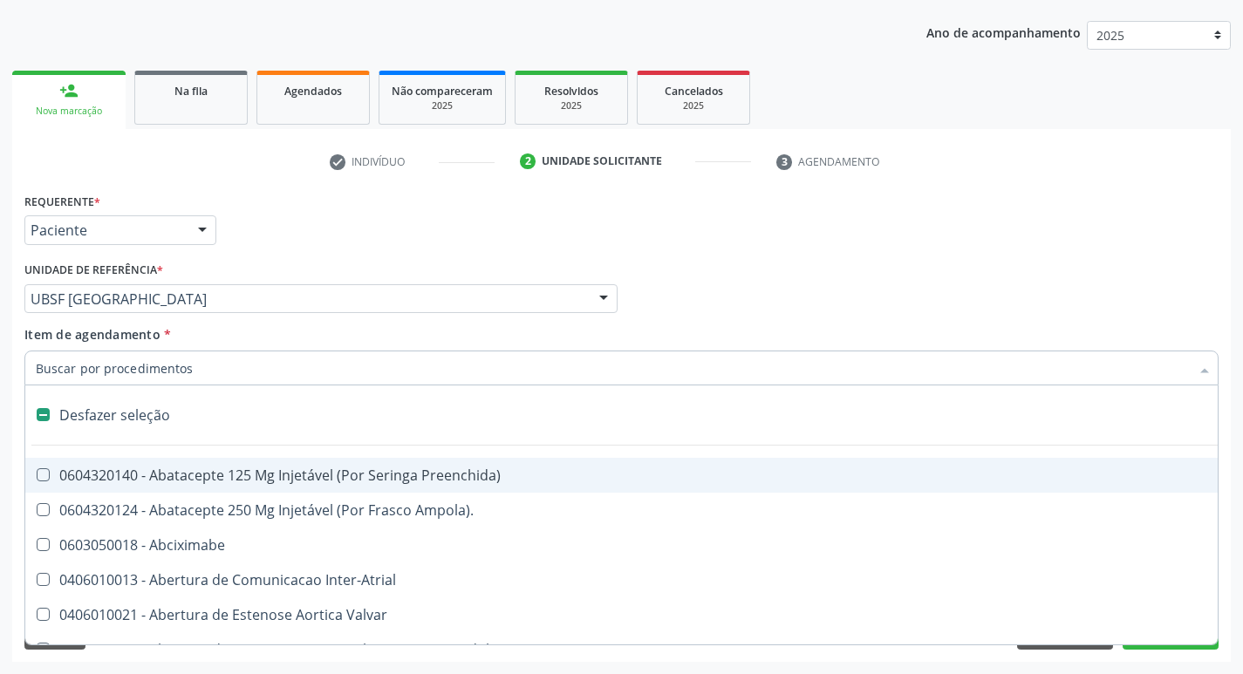
type input "G"
checkbox Comprimido\) "true"
checkbox Sanitária "true"
checkbox Criança "true"
checkbox Capsula\) "true"
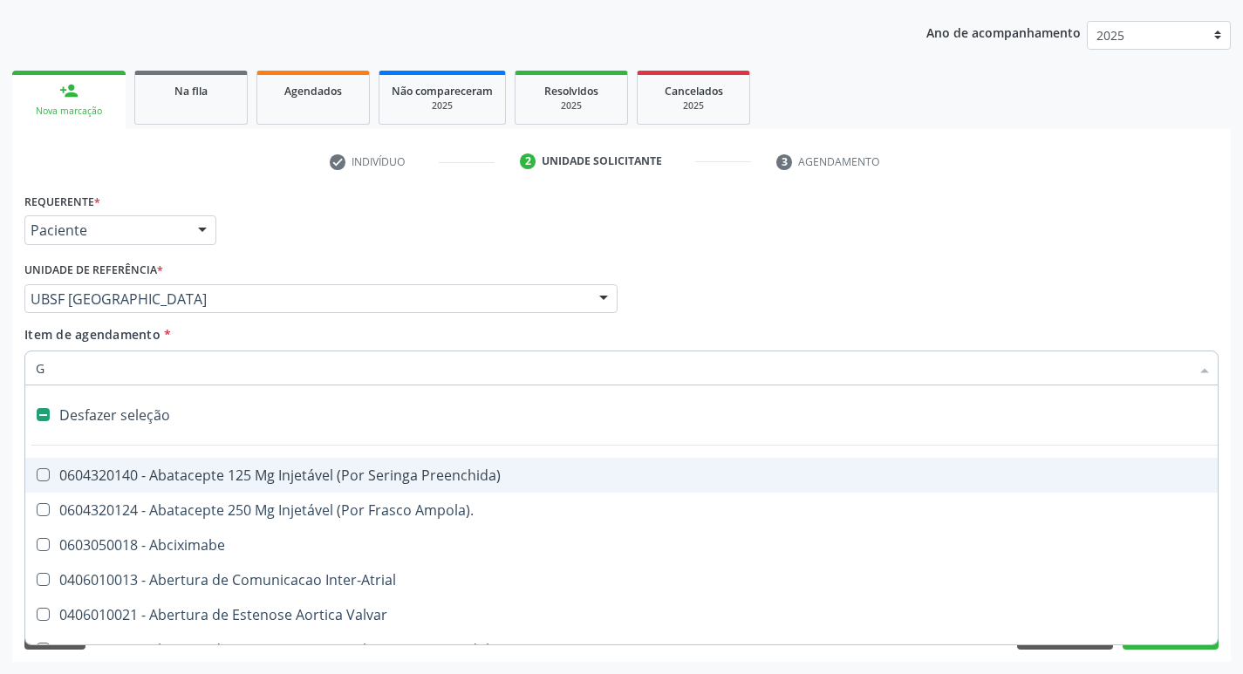
checkbox Osso "true"
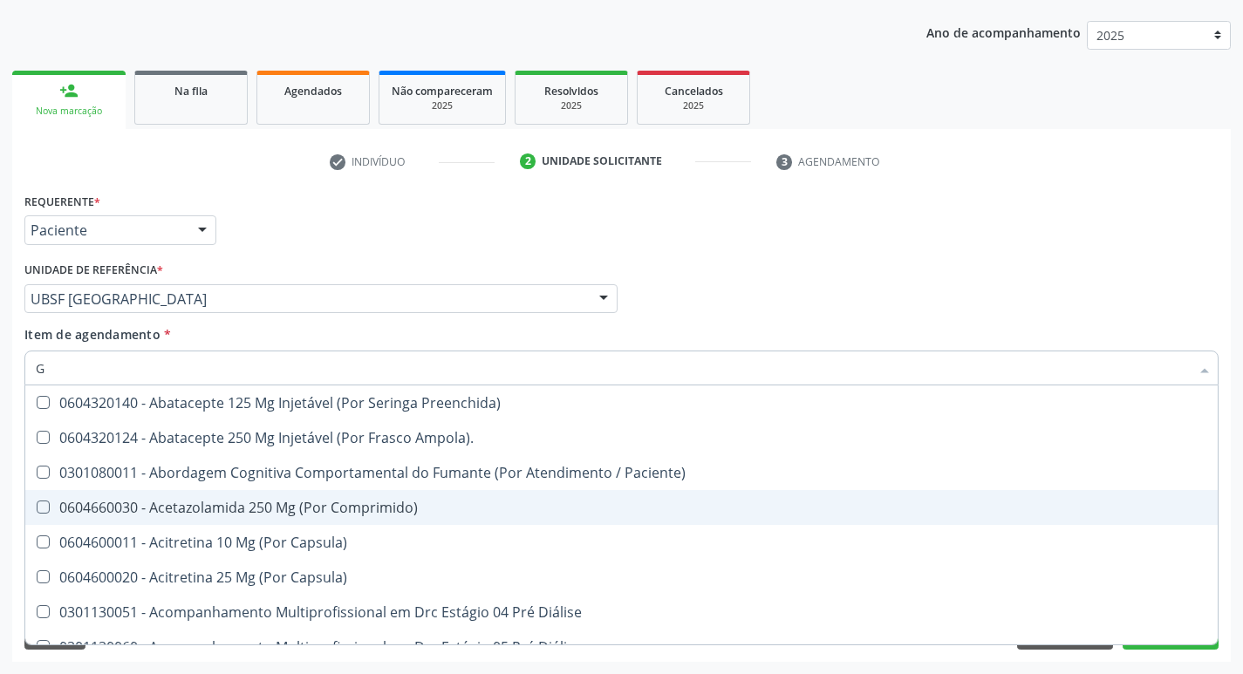
type input "GLICOSE"
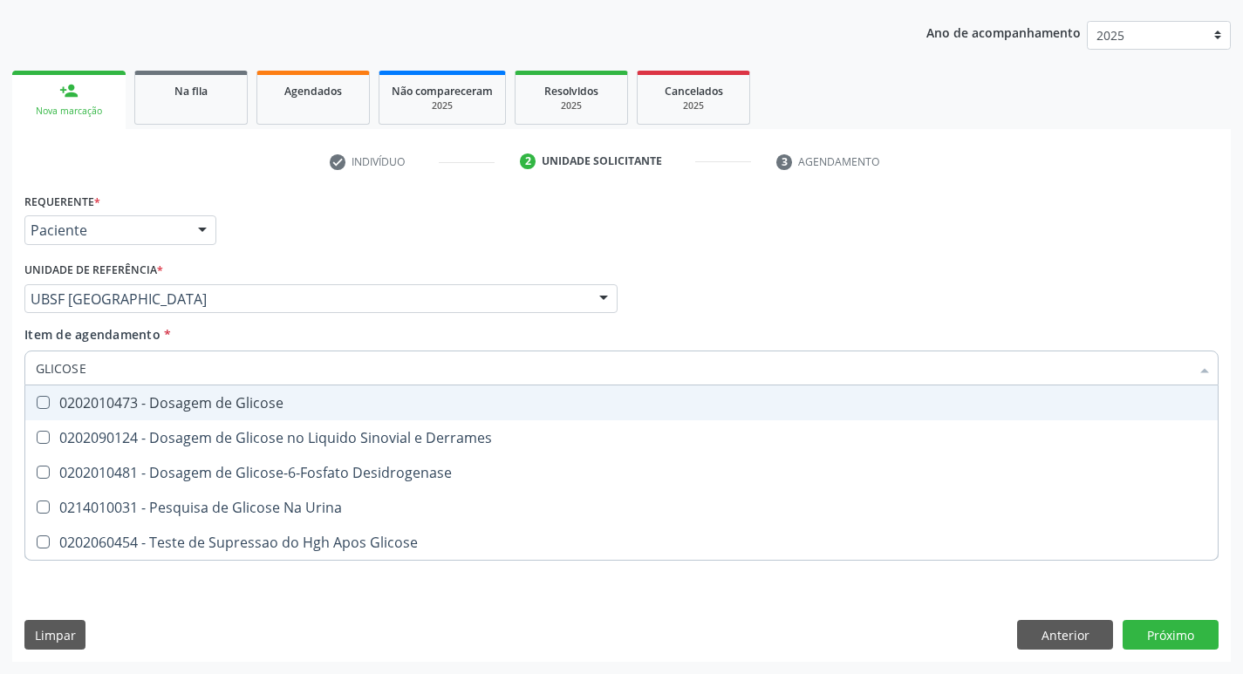
click at [215, 410] on div "0202010473 - Dosagem de Glicose" at bounding box center [622, 403] width 1172 height 14
checkbox Glicose "true"
type input "GLICOS"
checkbox Glicose "false"
checkbox Derrames "true"
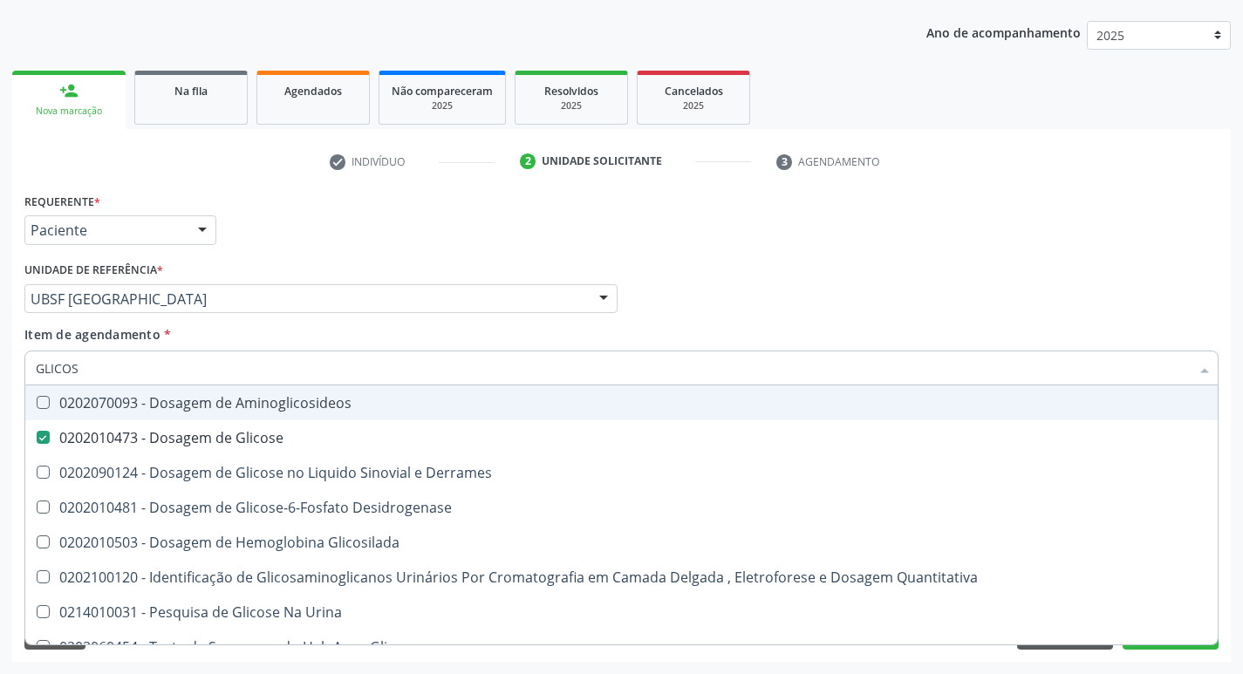
type input "GLICO"
checkbox Glicose "false"
checkbox Derrames "true"
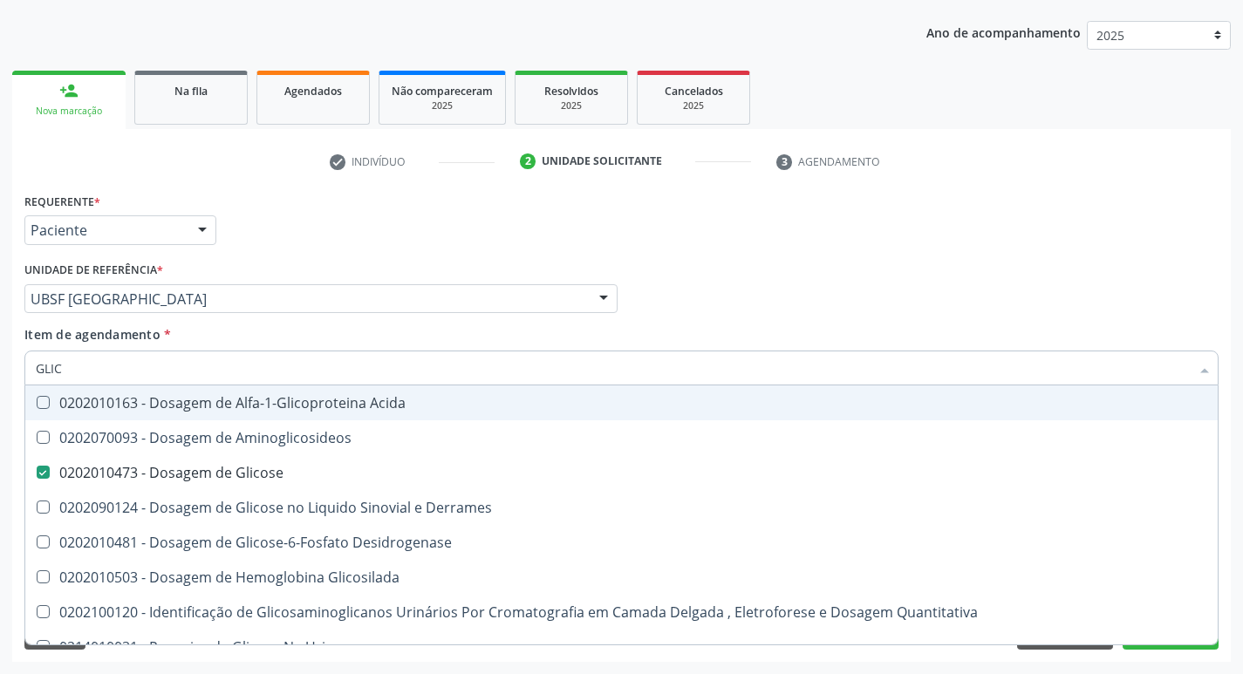
type input "GLI"
checkbox Glicose "false"
type input "G"
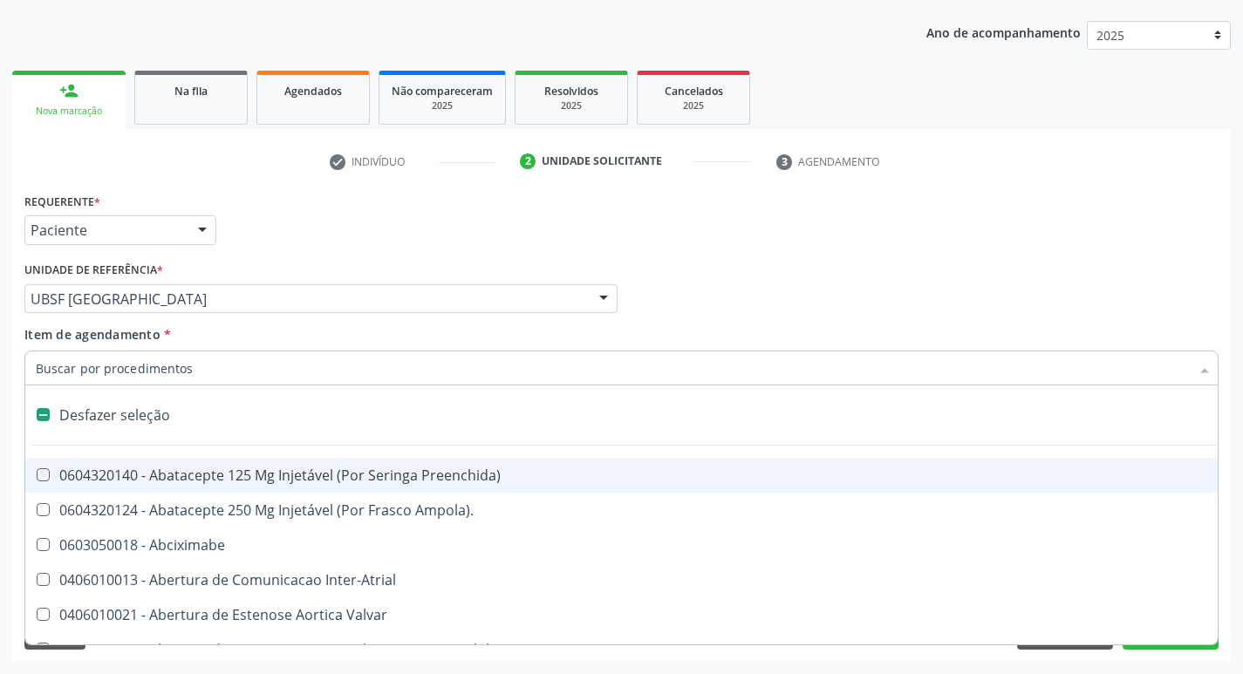
type input "H"
checkbox Lactente\) "true"
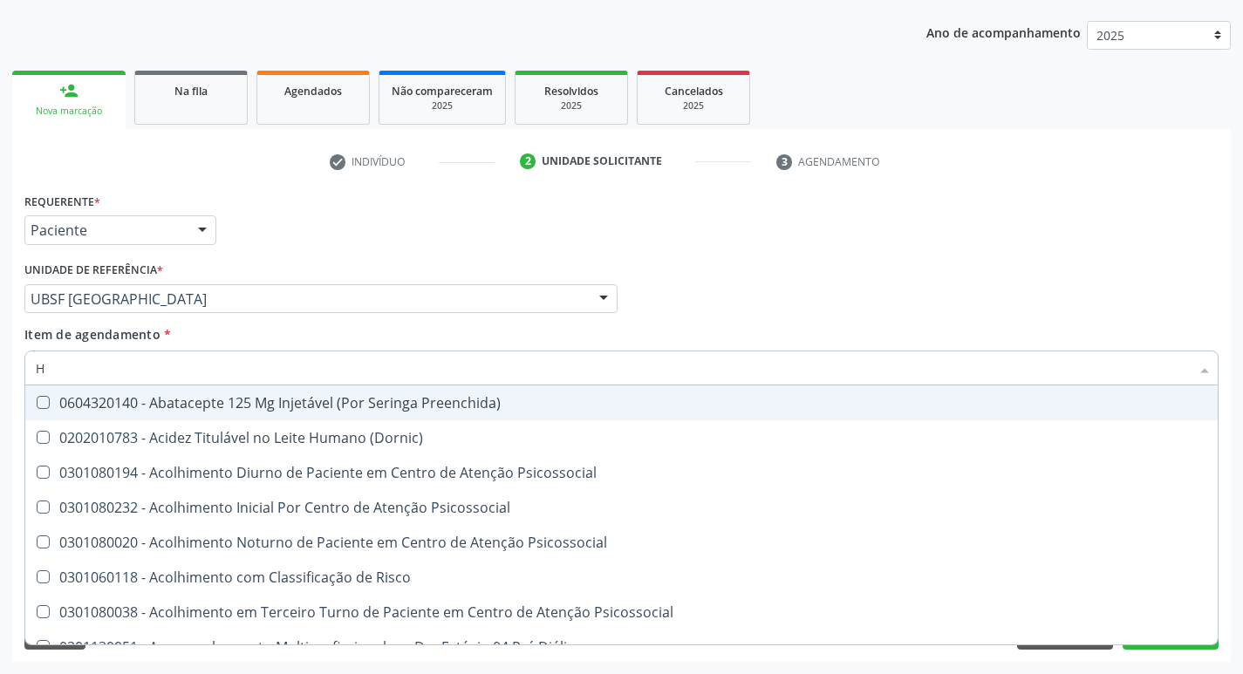
type input "HEMOGLOBINA G"
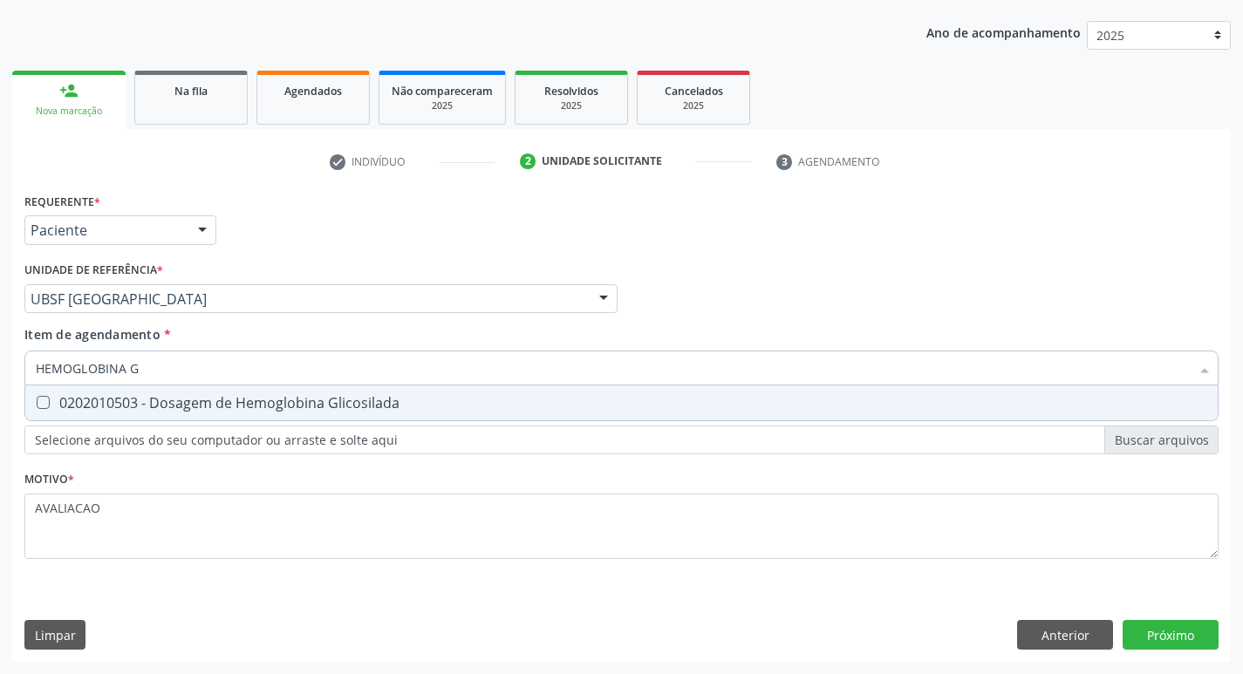
click at [275, 409] on div "0202010503 - Dosagem de Hemoglobina Glicosilada" at bounding box center [622, 403] width 1172 height 14
checkbox Glicosilada "true"
type input "HEMOGLOBINA"
checkbox Glicosilada "false"
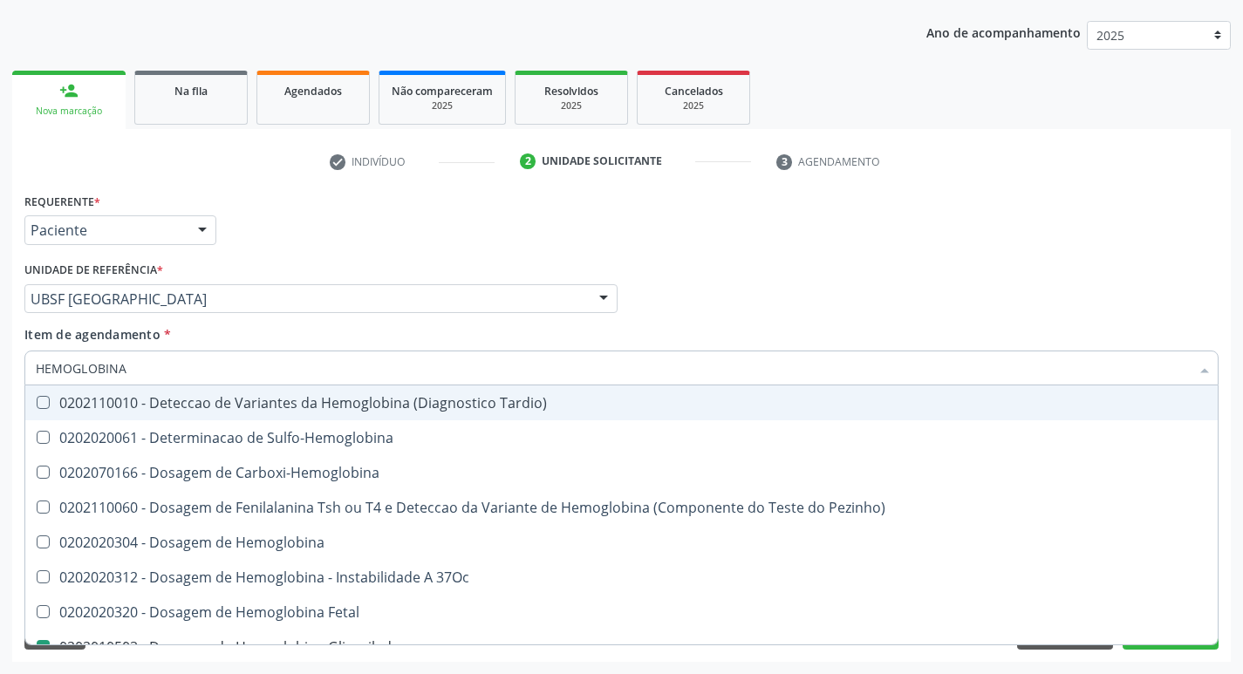
type input "HEMOGLOBIN"
checkbox Glicosilada "false"
checkbox Hemoglobina "true"
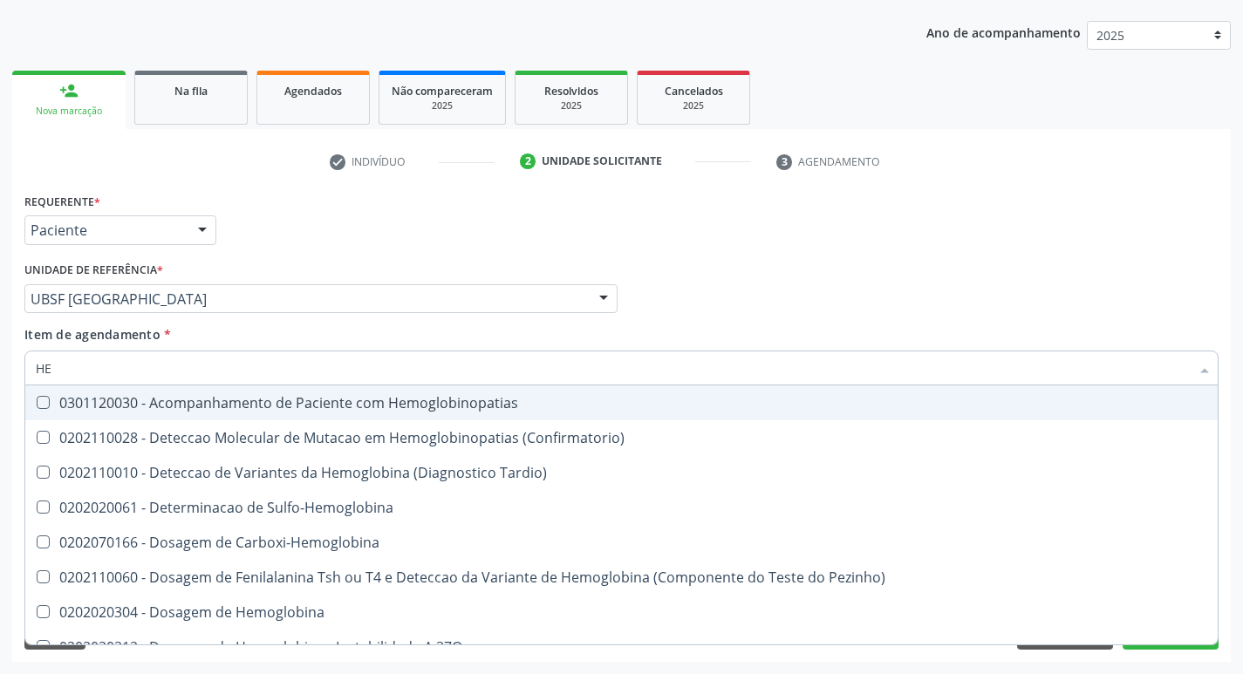
type input "H"
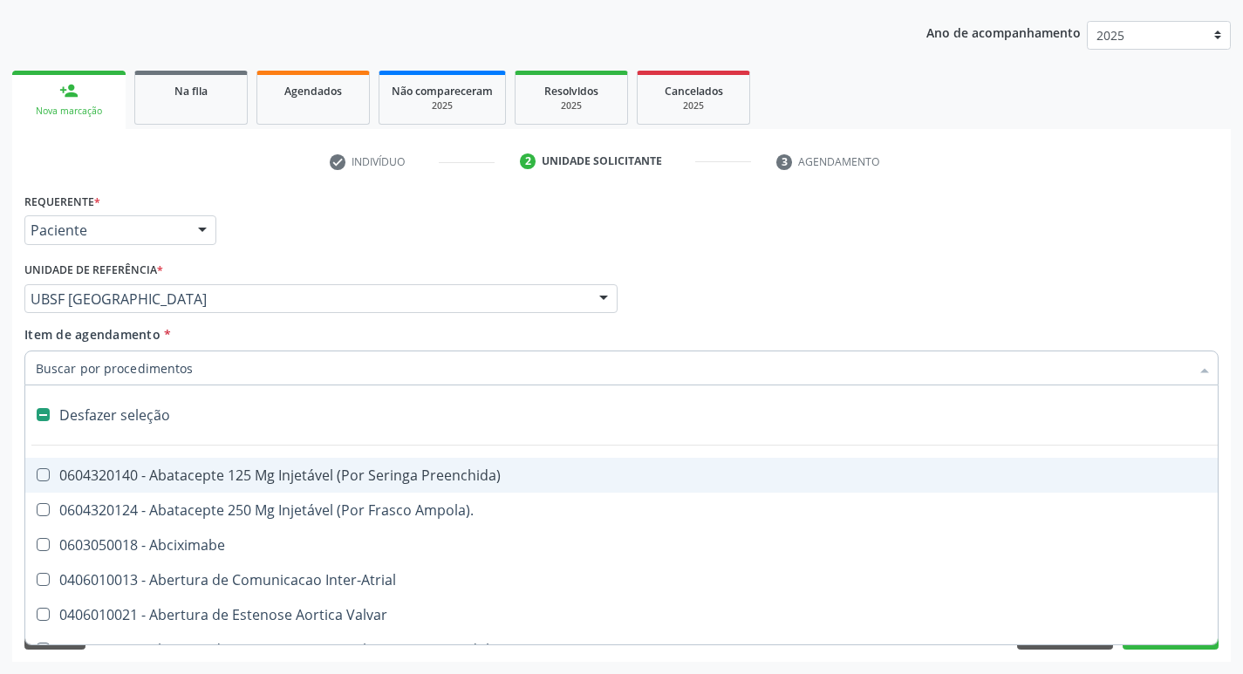
checkbox Dente\) "false"
type input "H"
checkbox Lactente\) "true"
checkbox A "true"
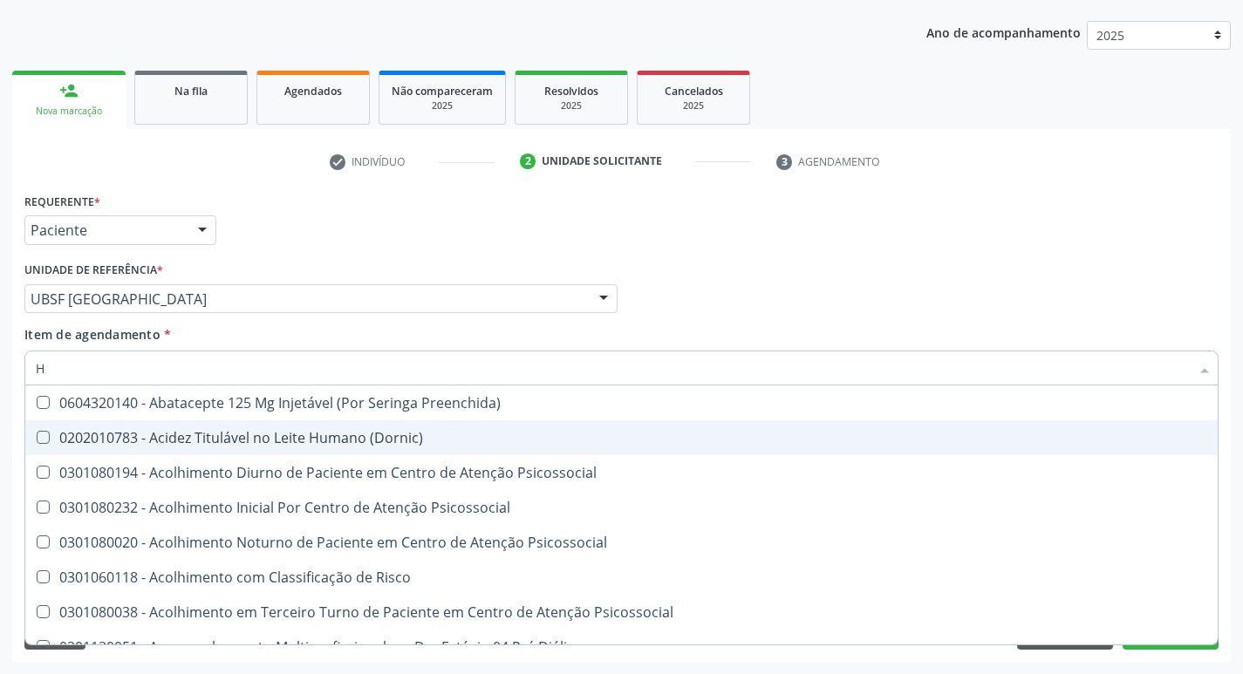
type input "HEMOGR"
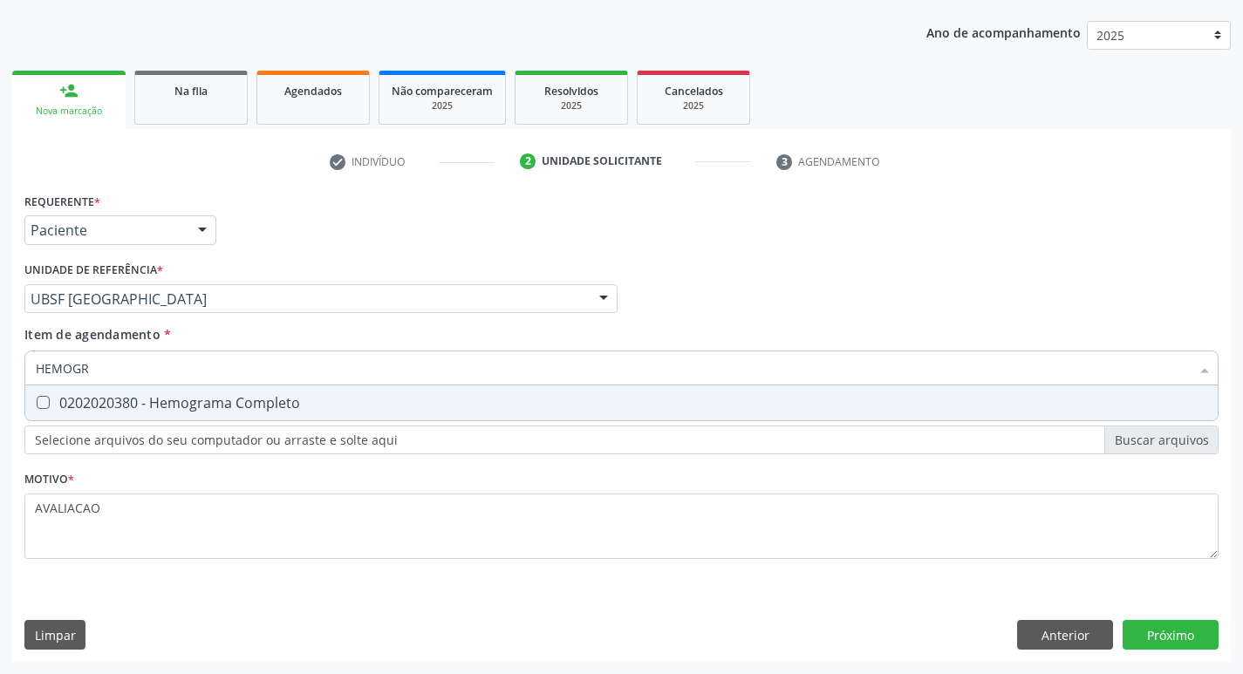
click at [236, 404] on div "0202020380 - Hemograma Completo" at bounding box center [622, 403] width 1172 height 14
checkbox Completo "true"
type input "HEMOG"
checkbox Completo "false"
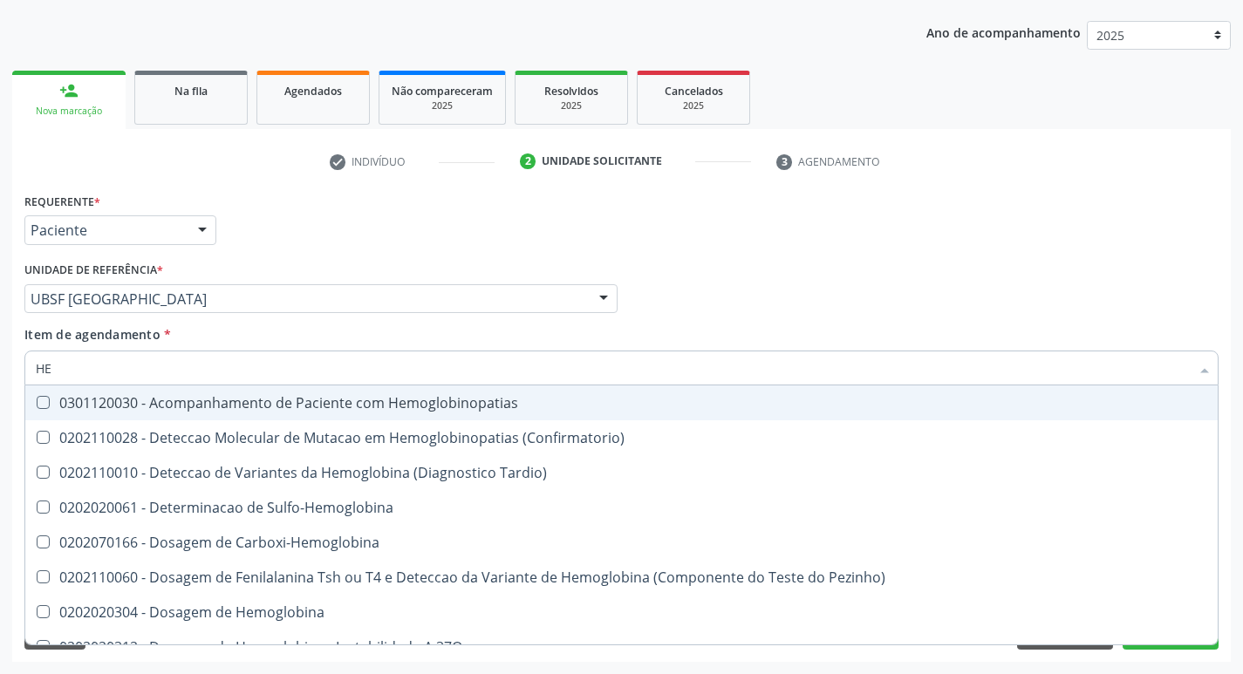
type input "H"
checkbox Glicosilada "false"
checkbox Completo "false"
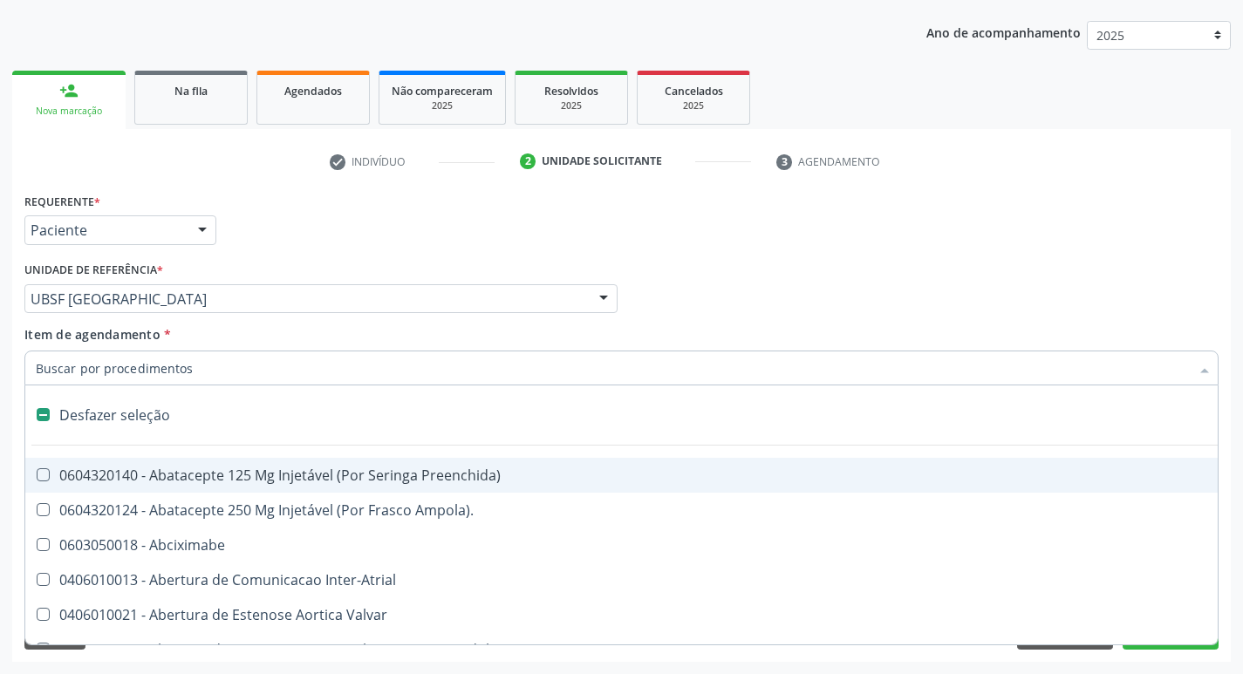
type input "P"
checkbox Supra-Aortica "true"
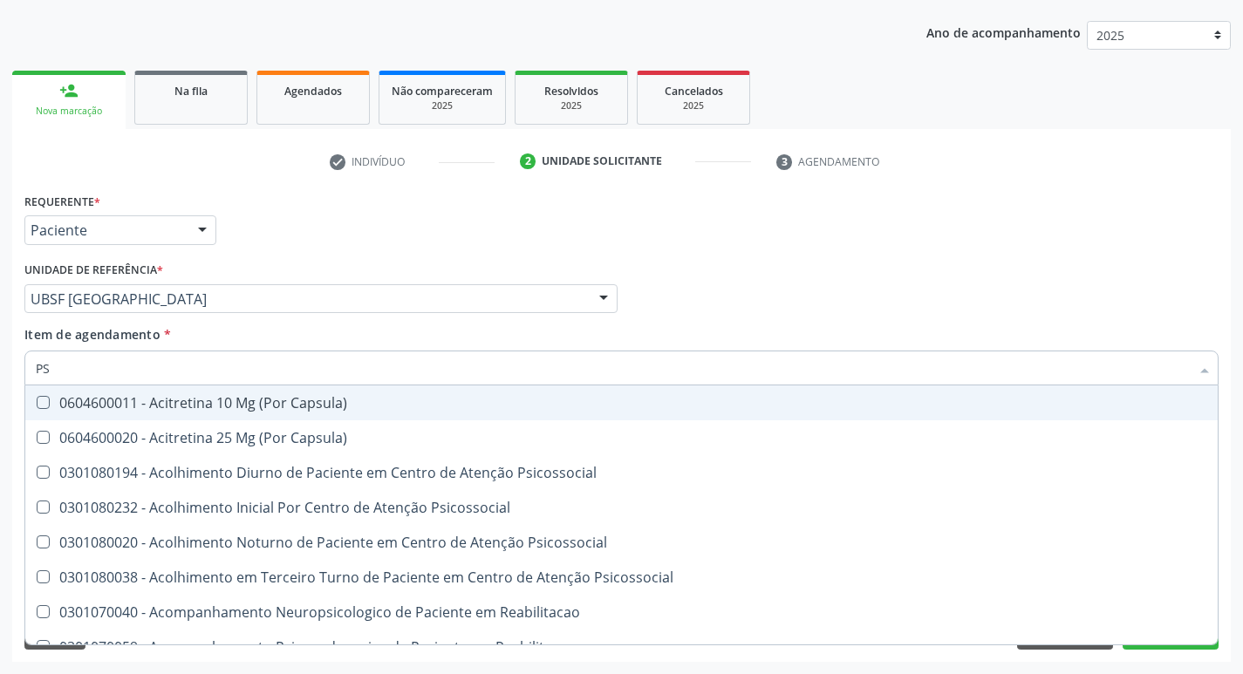
type input "PSA"
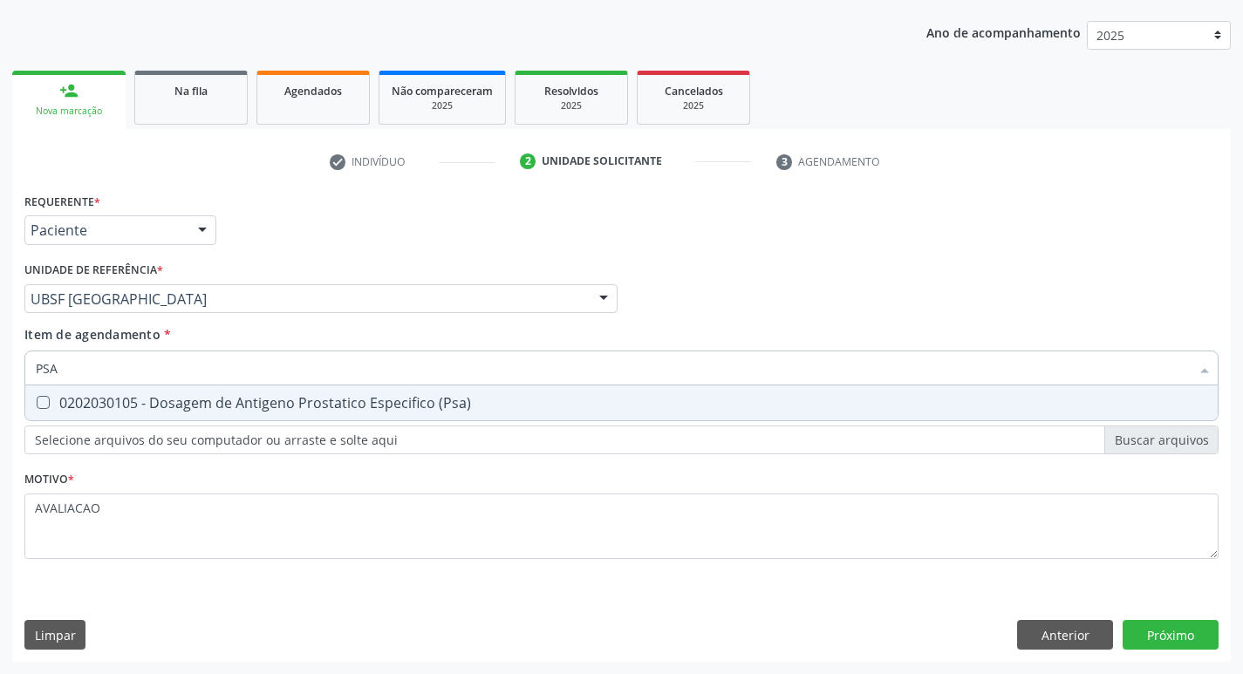
click at [255, 407] on div "0202030105 - Dosagem de Antigeno Prostatico Especifico (Psa)" at bounding box center [622, 403] width 1172 height 14
checkbox \(Psa\) "true"
click at [1177, 638] on div "Requerente * Paciente Médico(a) Enfermeiro(a) Paciente Nenhum resultado encontr…" at bounding box center [621, 425] width 1219 height 474
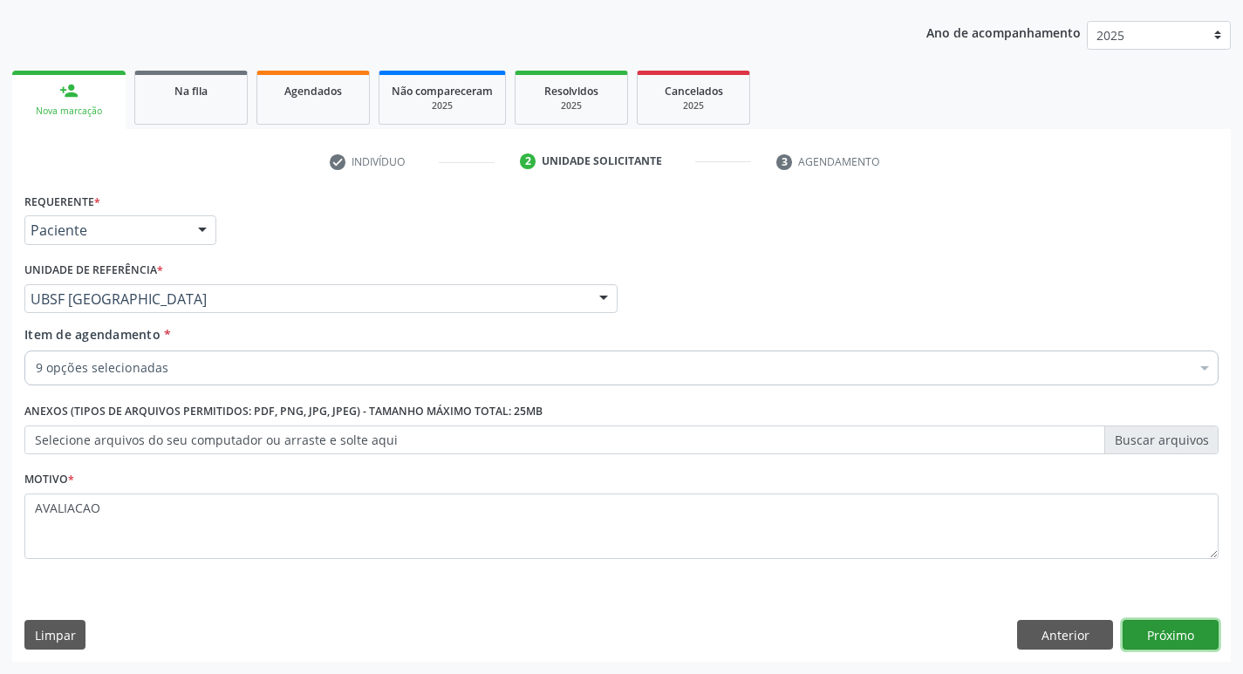
click at [1143, 629] on button "Próximo" at bounding box center [1171, 635] width 96 height 30
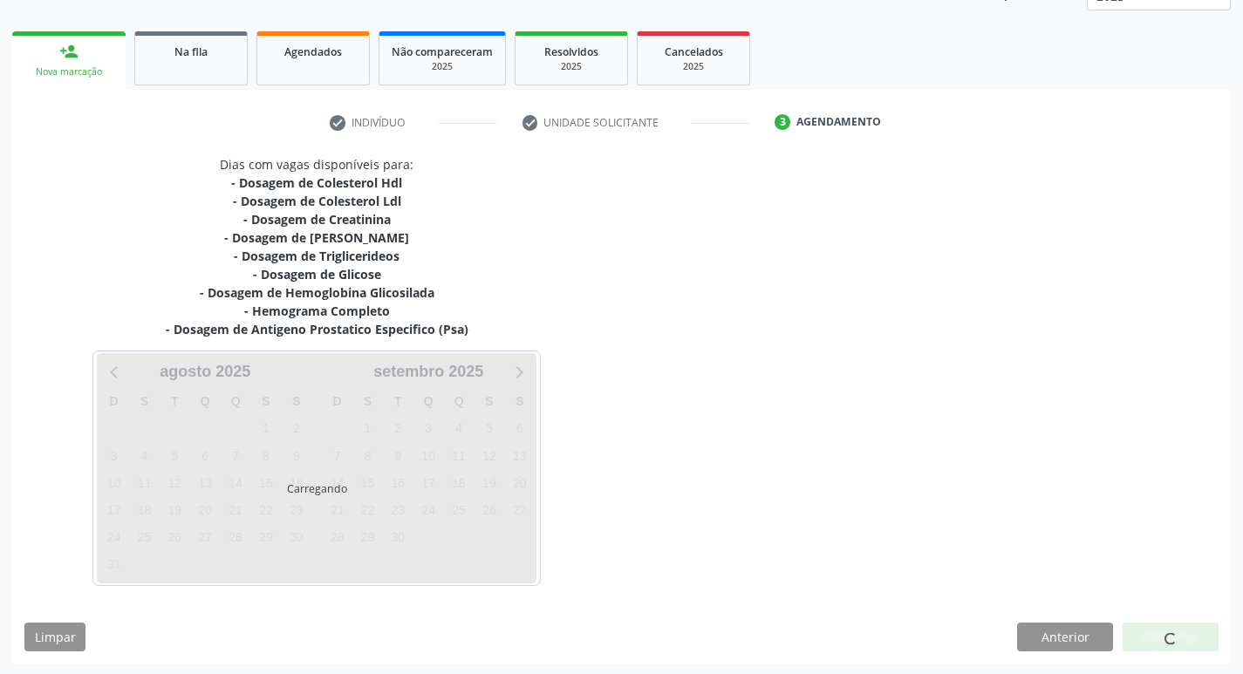
scroll to position [231, 0]
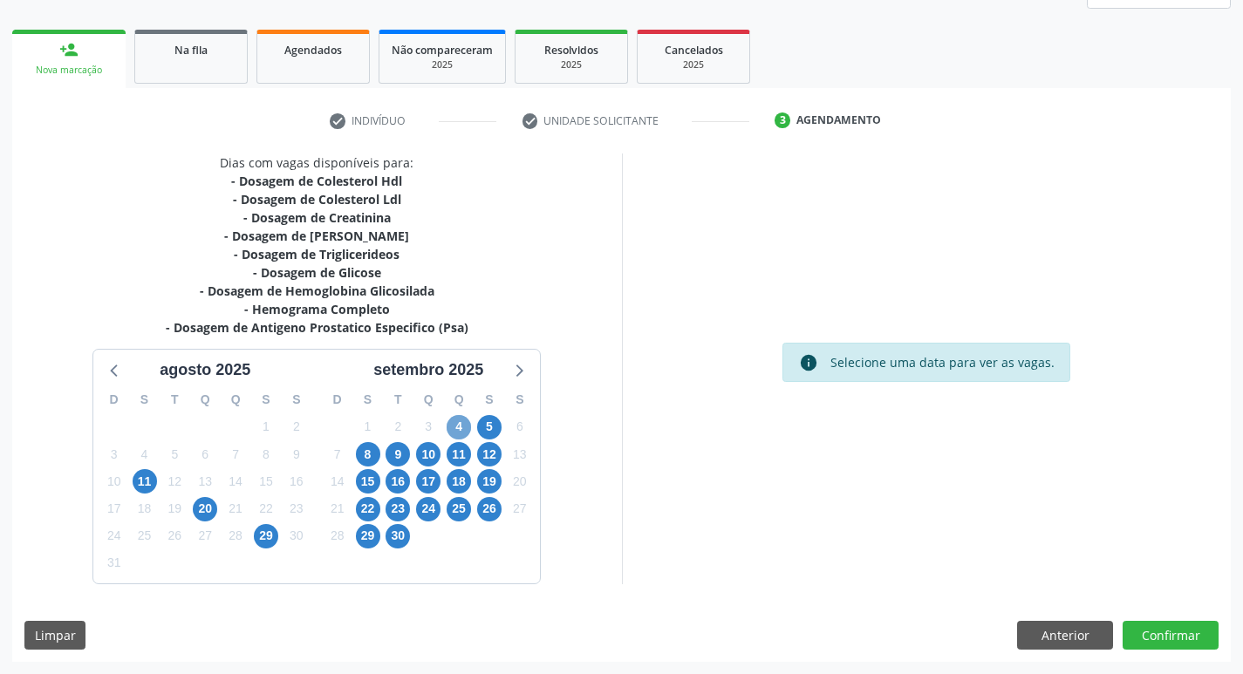
click at [461, 431] on span "4" at bounding box center [459, 427] width 24 height 24
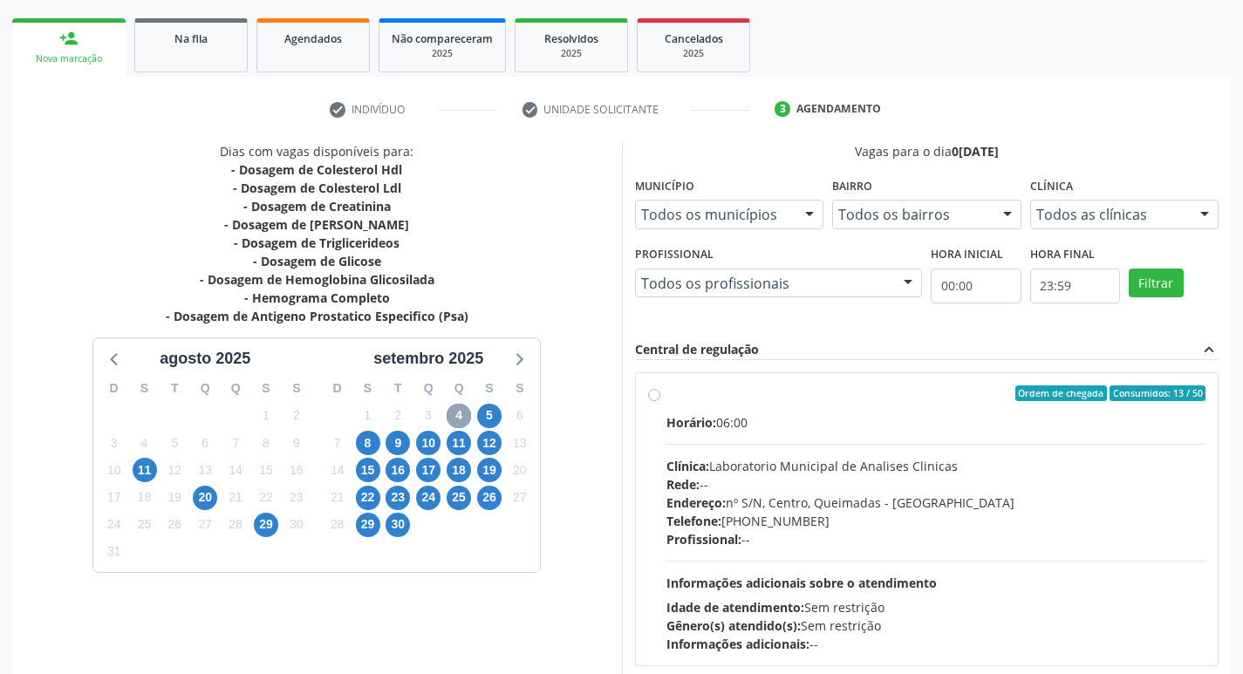
scroll to position [337, 0]
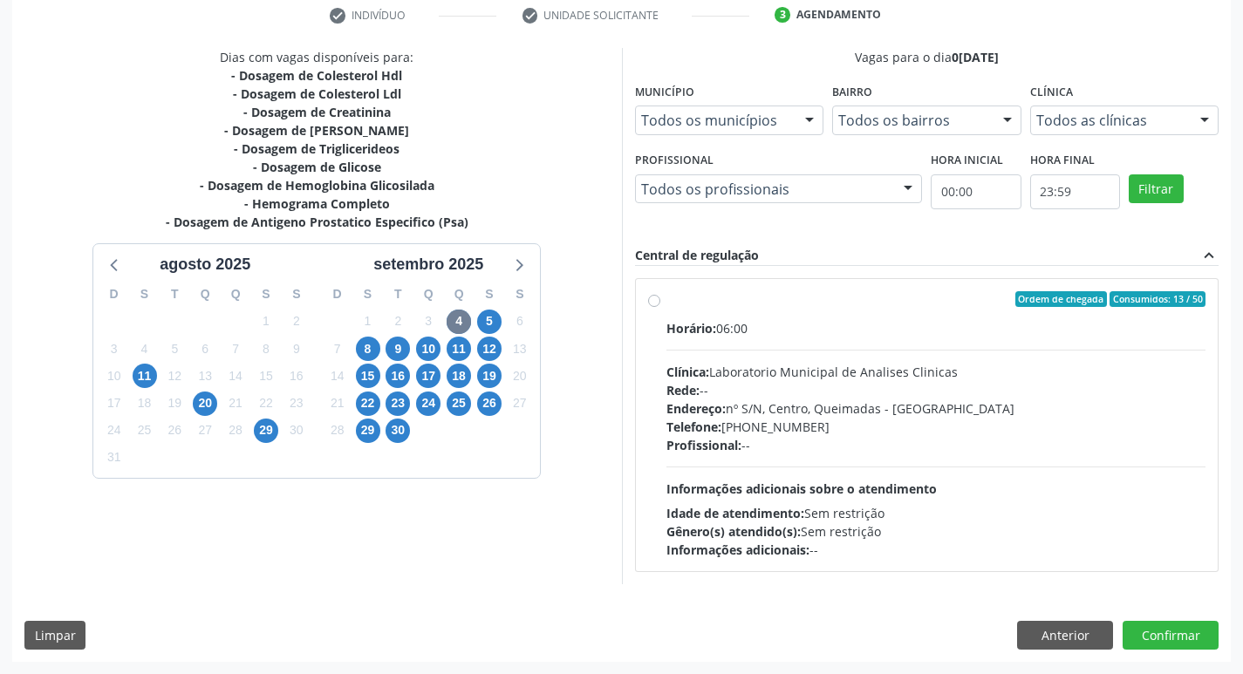
click at [862, 441] on div "Profissional: --" at bounding box center [937, 445] width 540 height 18
click at [660, 307] on input "Ordem de chegada Consumidos: 13 / 50 Horário: 06:00 Clínica: Laboratorio Munici…" at bounding box center [654, 299] width 12 height 16
radio input "true"
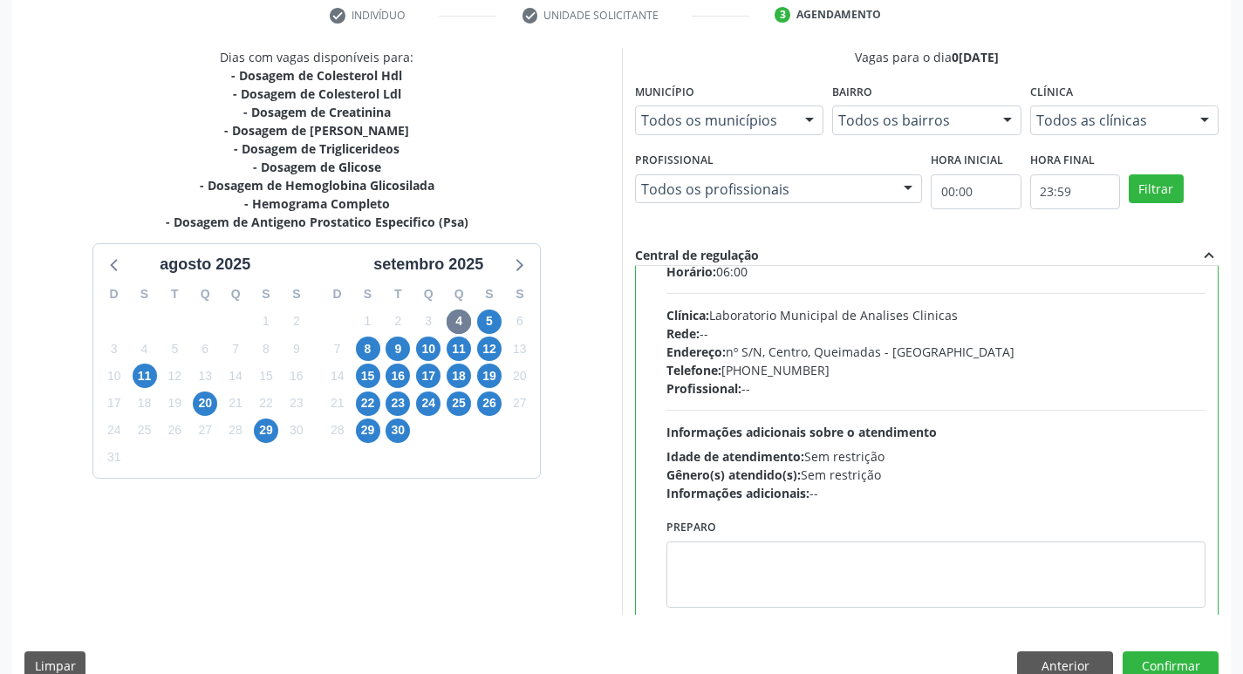
scroll to position [86, 0]
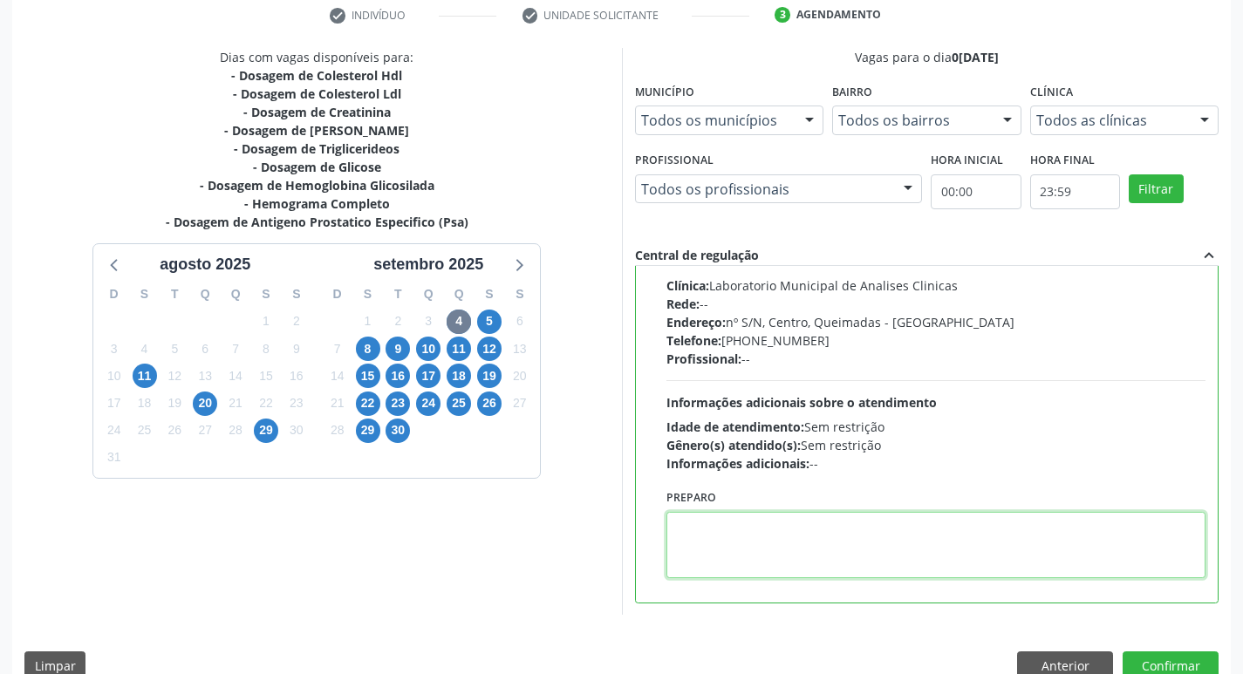
click at [826, 544] on textarea at bounding box center [937, 545] width 540 height 66
paste textarea "IR EM [GEOGRAPHIC_DATA]"
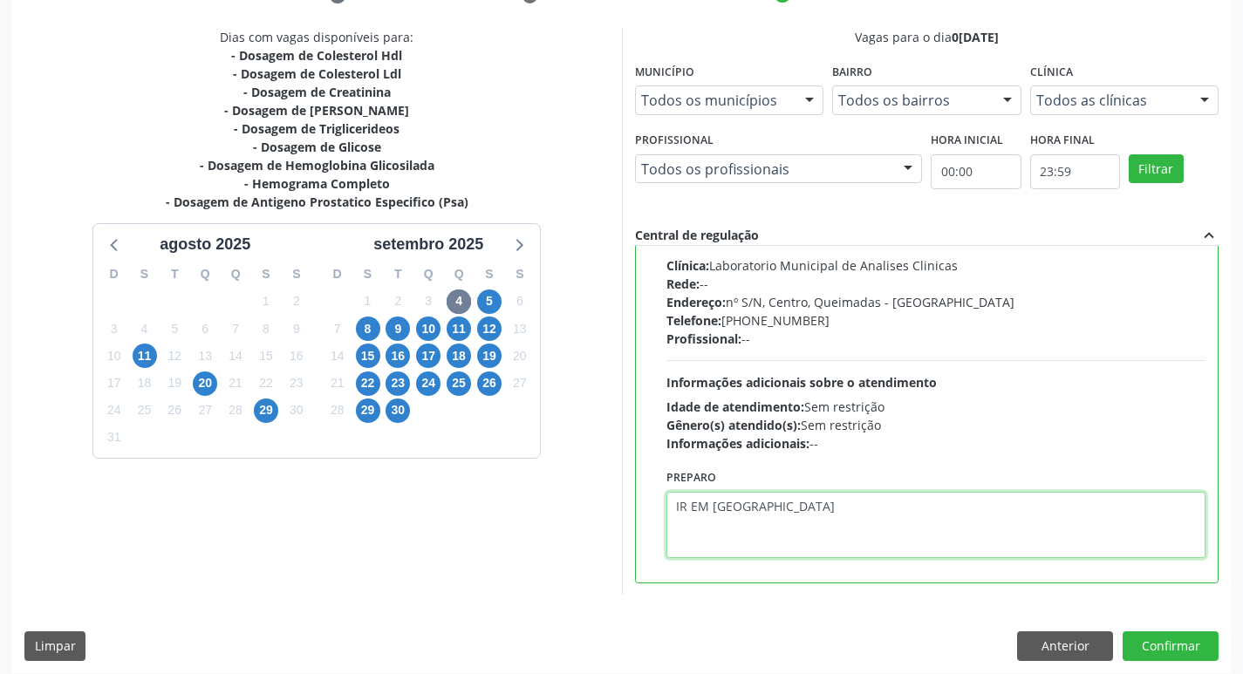
scroll to position [368, 0]
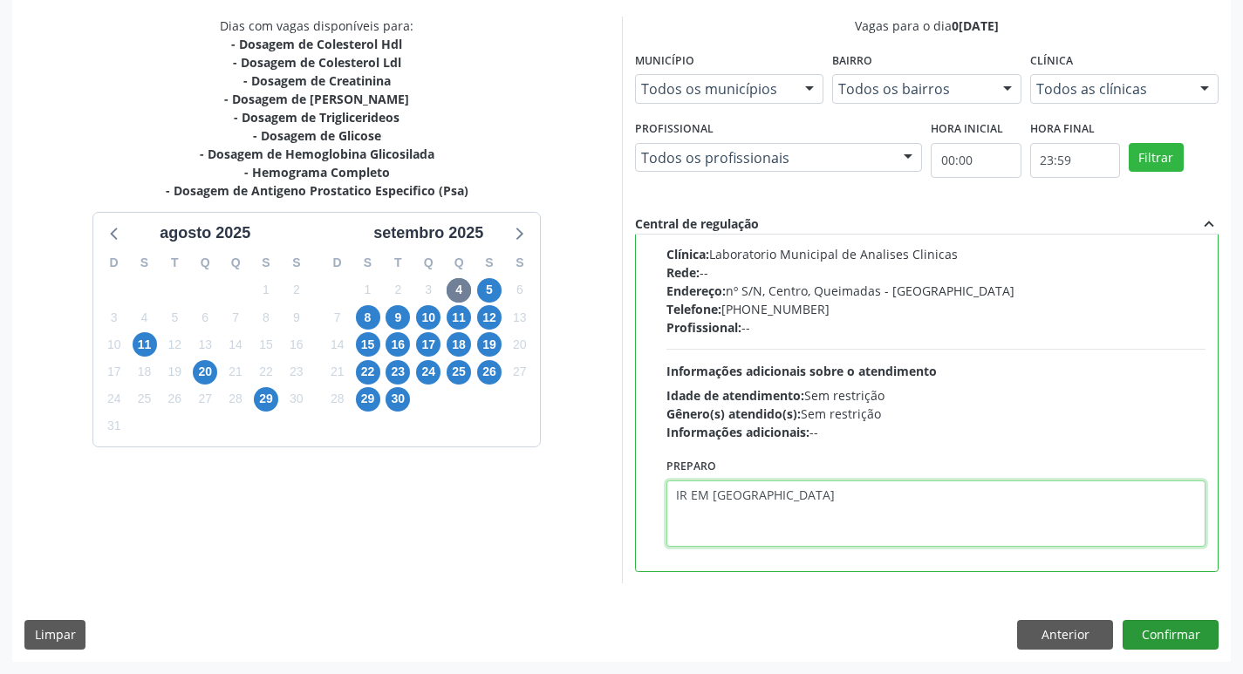
type textarea "IR EM [GEOGRAPHIC_DATA]"
click at [1156, 628] on button "Confirmar" at bounding box center [1171, 635] width 96 height 30
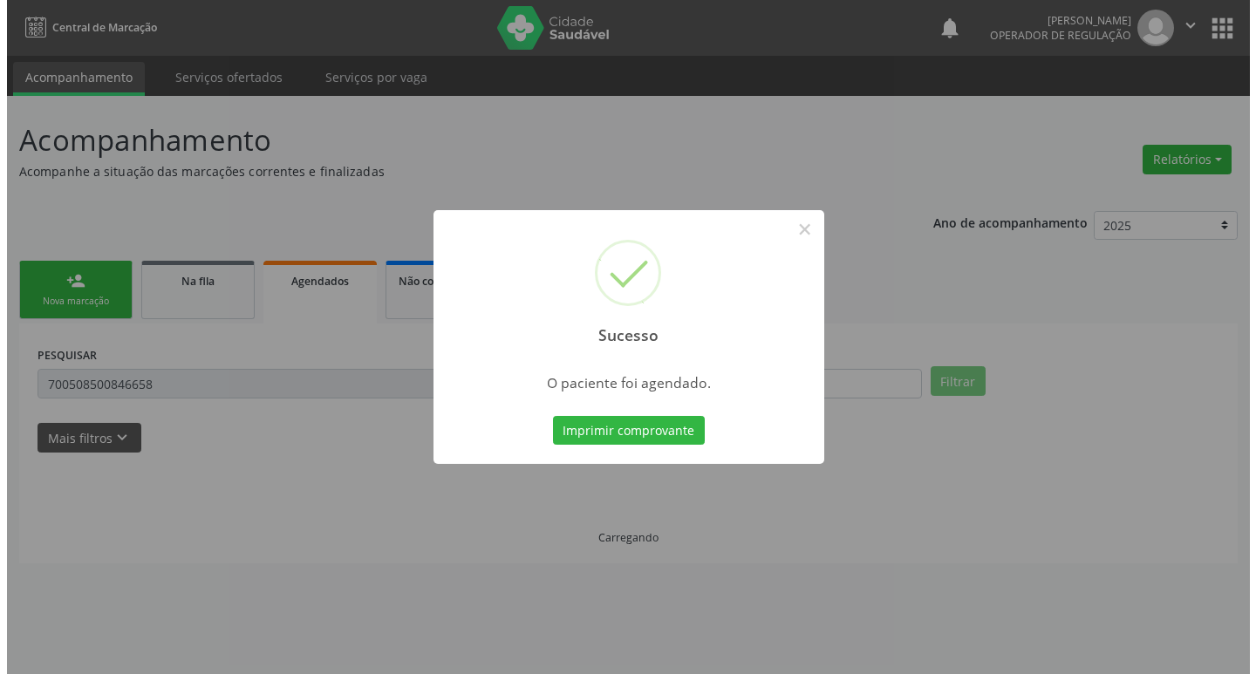
scroll to position [0, 0]
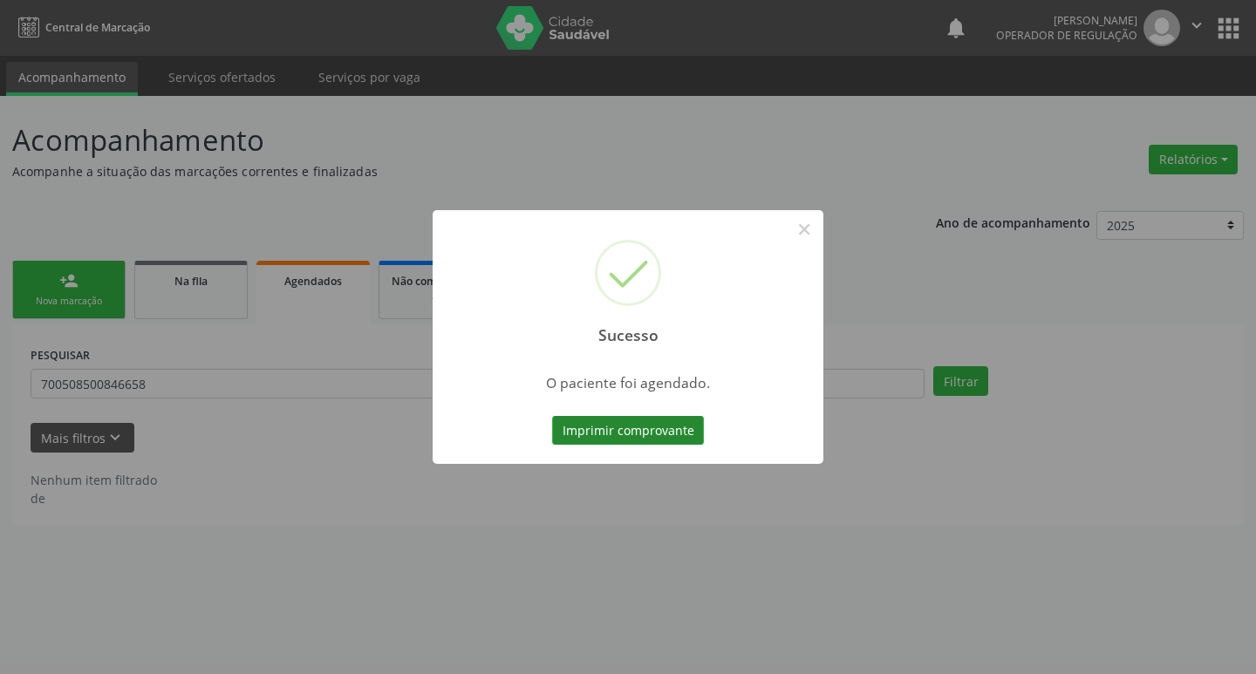
click at [583, 434] on button "Imprimir comprovante" at bounding box center [628, 431] width 152 height 30
